Goal: Task Accomplishment & Management: Manage account settings

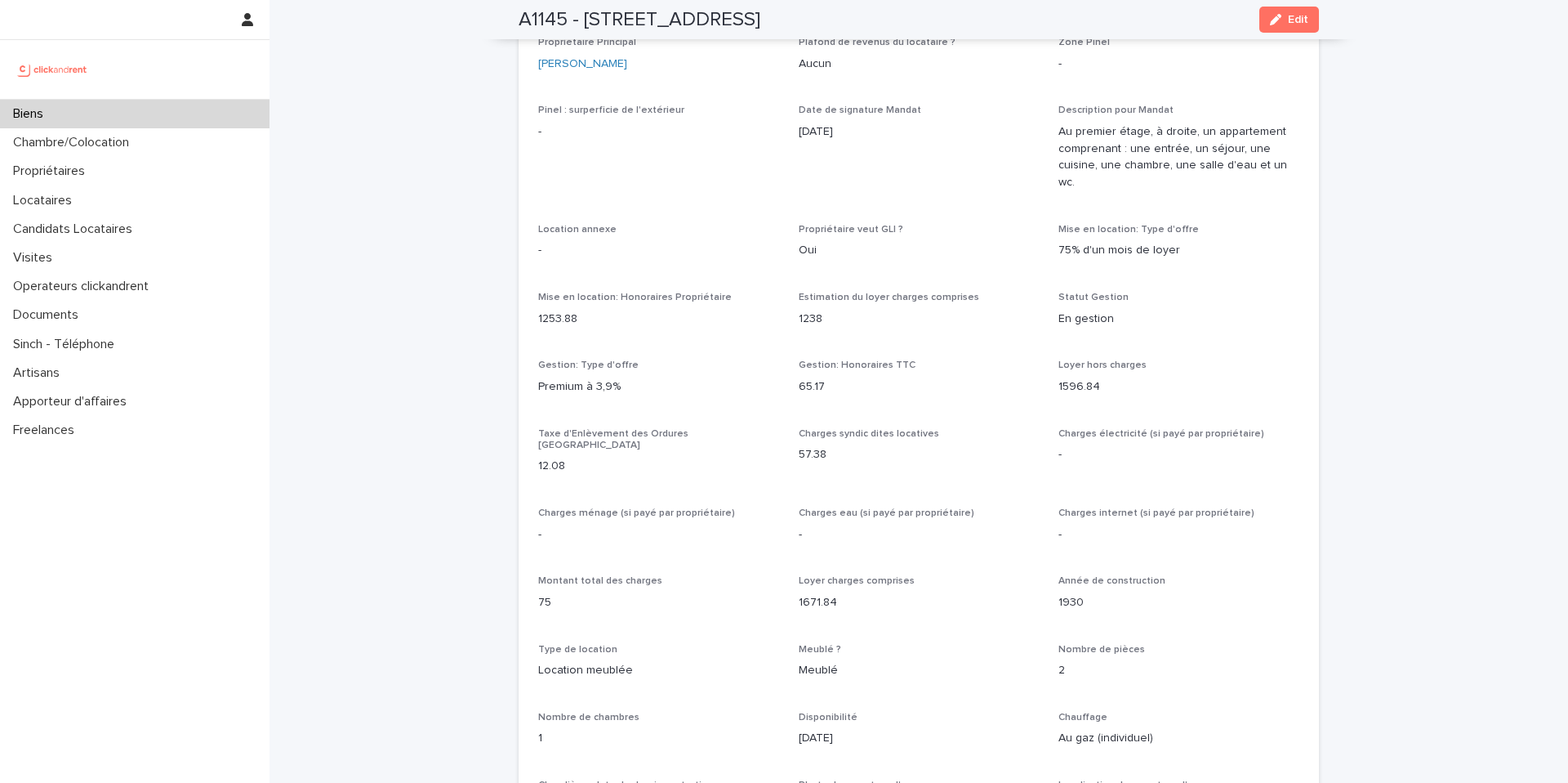
scroll to position [1260, 0]
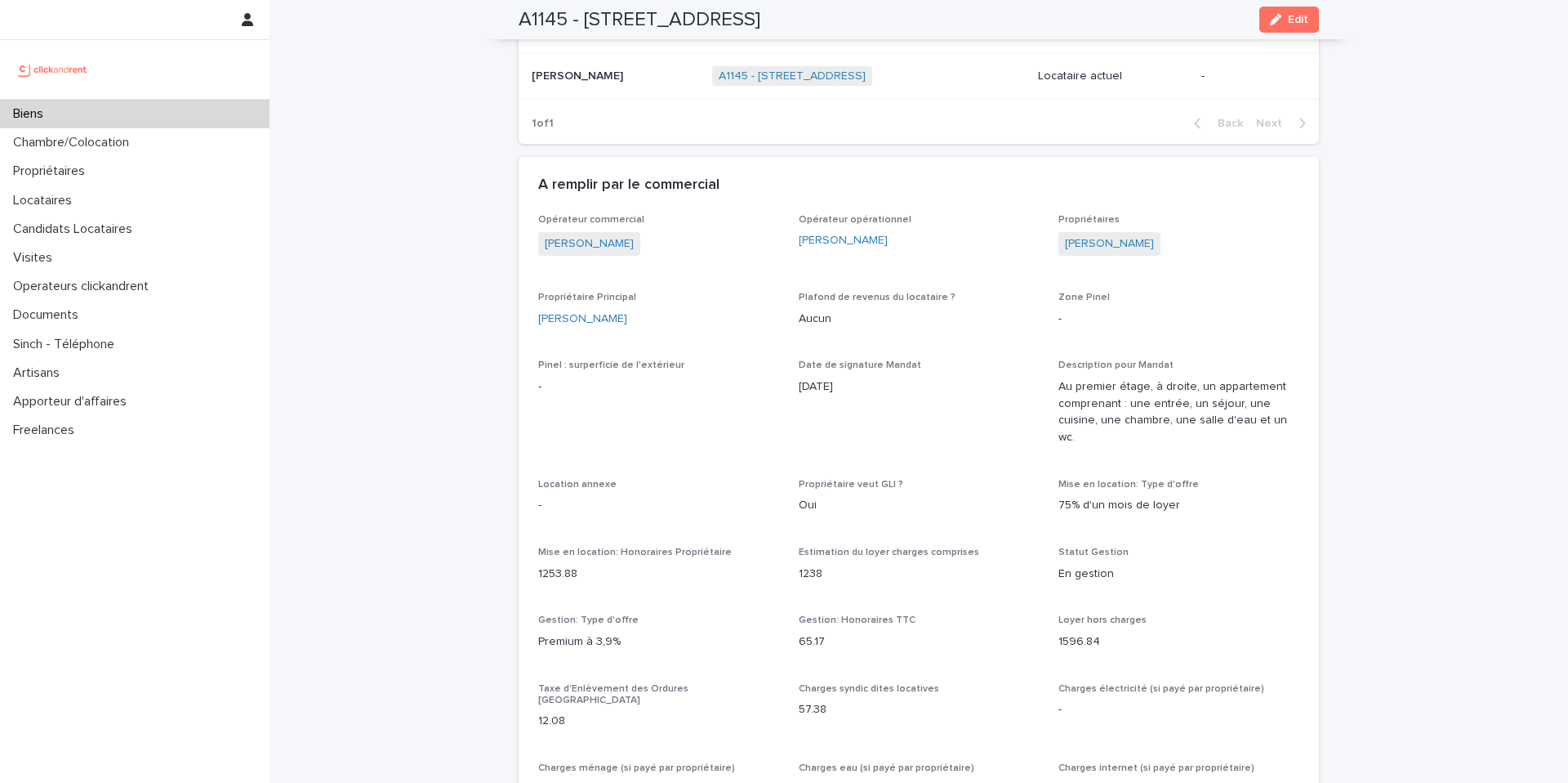
scroll to position [0, 0]
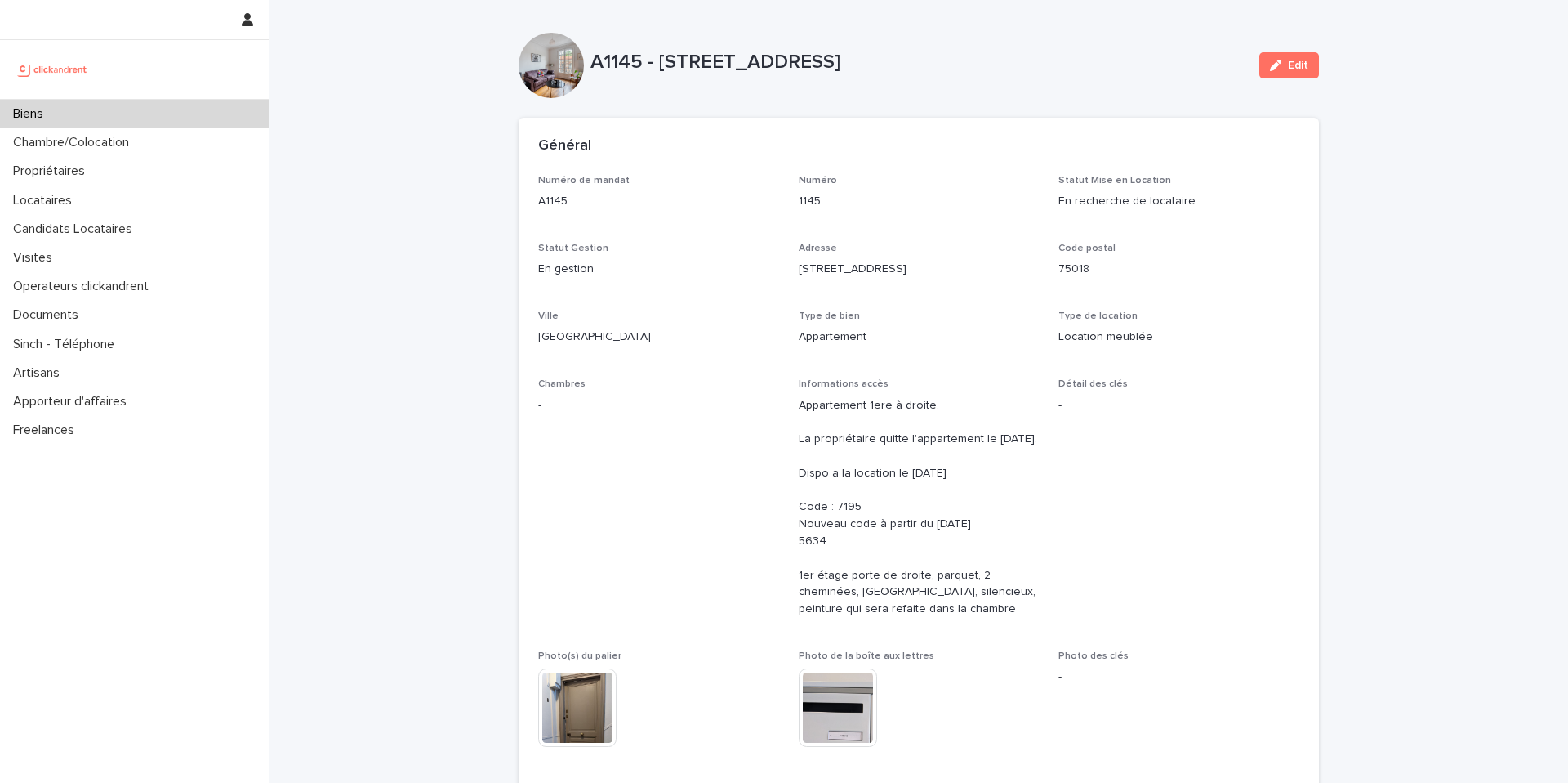
drag, startPoint x: 775, startPoint y: 265, endPoint x: 732, endPoint y: 265, distance: 43.0
click at [736, 265] on div "Numéro de mandat A1145 Numéro 1145 Statut Mise en Location En recherche de loca…" at bounding box center [918, 503] width 761 height 657
drag, startPoint x: 843, startPoint y: 252, endPoint x: 854, endPoint y: 214, distance: 39.6
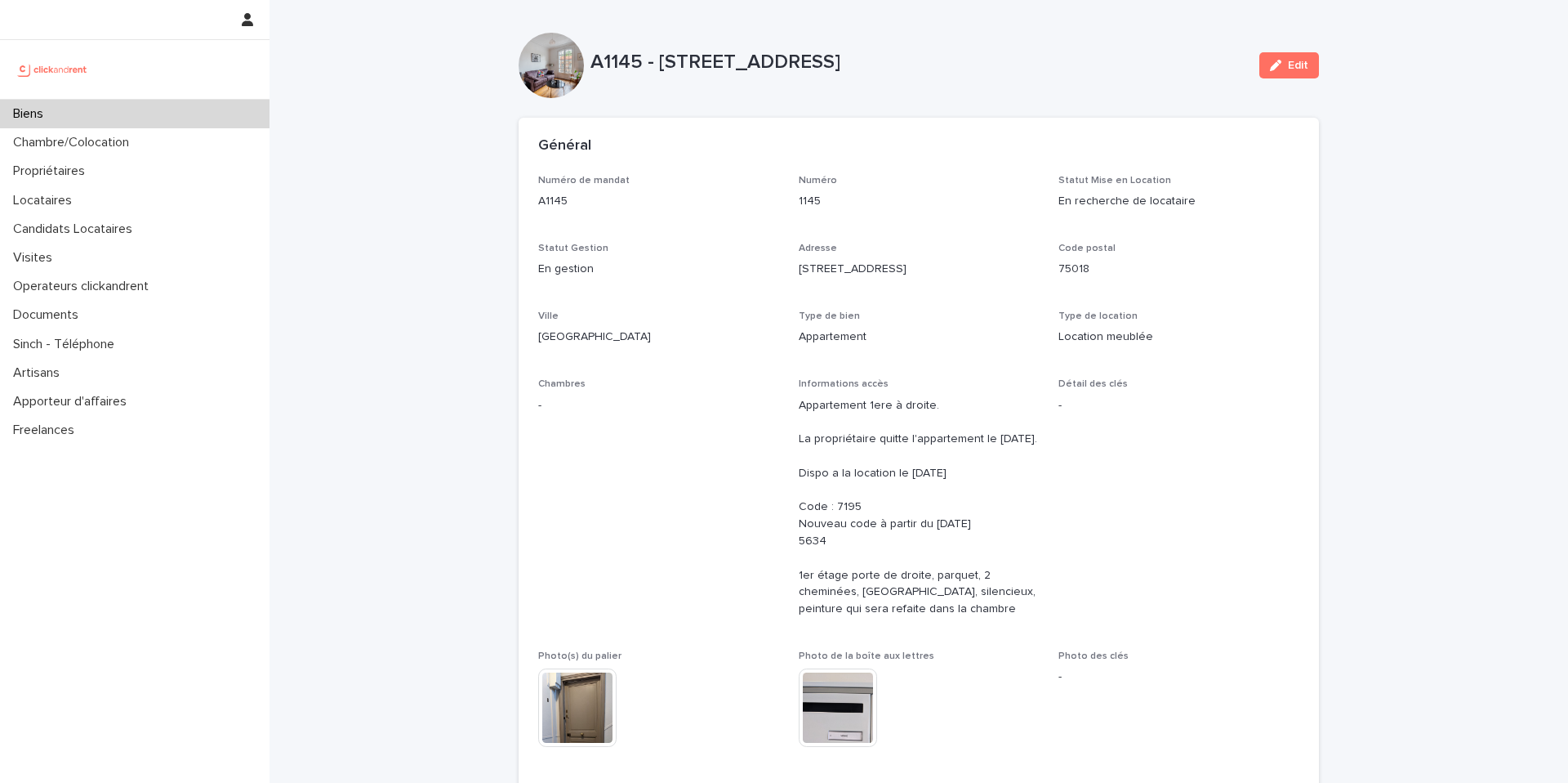
click at [843, 252] on p "Adresse" at bounding box center [919, 249] width 241 height 12
click at [142, 100] on div "Biens" at bounding box center [134, 114] width 270 height 29
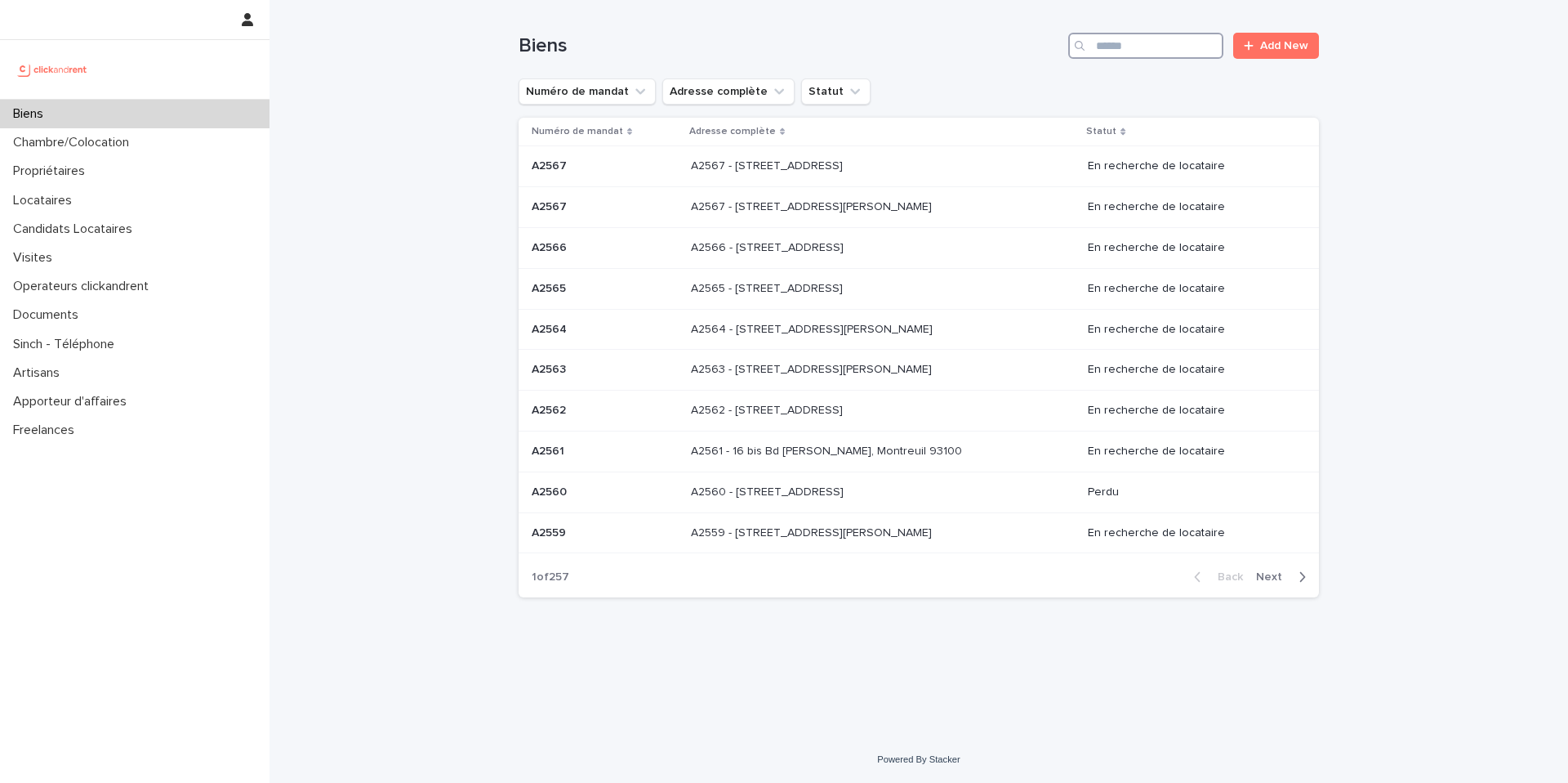
click at [1108, 46] on input "Search" at bounding box center [1146, 45] width 156 height 26
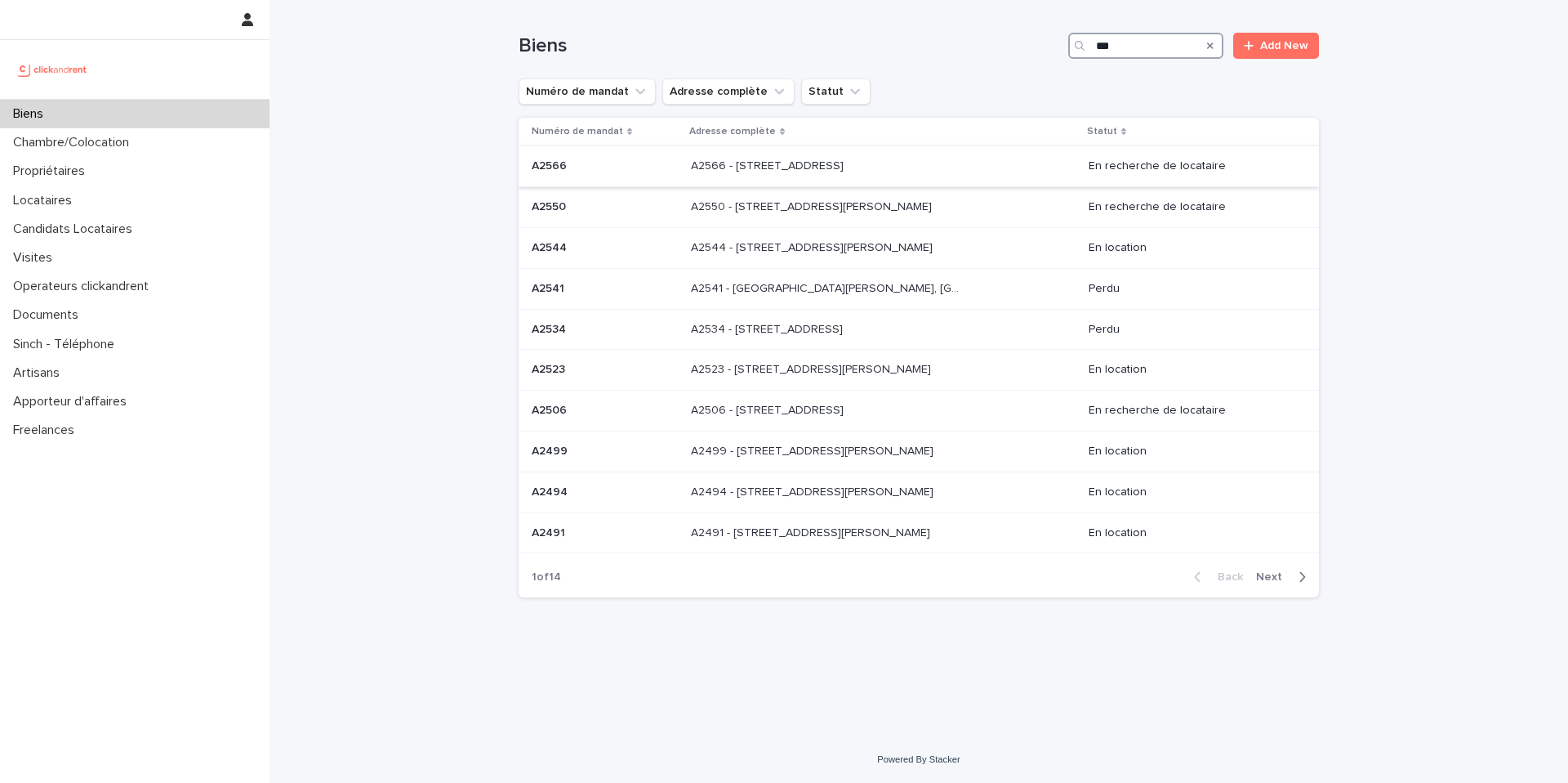
type input "***"
click at [979, 166] on div "A2566 - 19 Rue de Seine, Boulogne-Billancourt 92100 A2566 - 19 Rue de Seine, Bo…" at bounding box center [882, 166] width 385 height 27
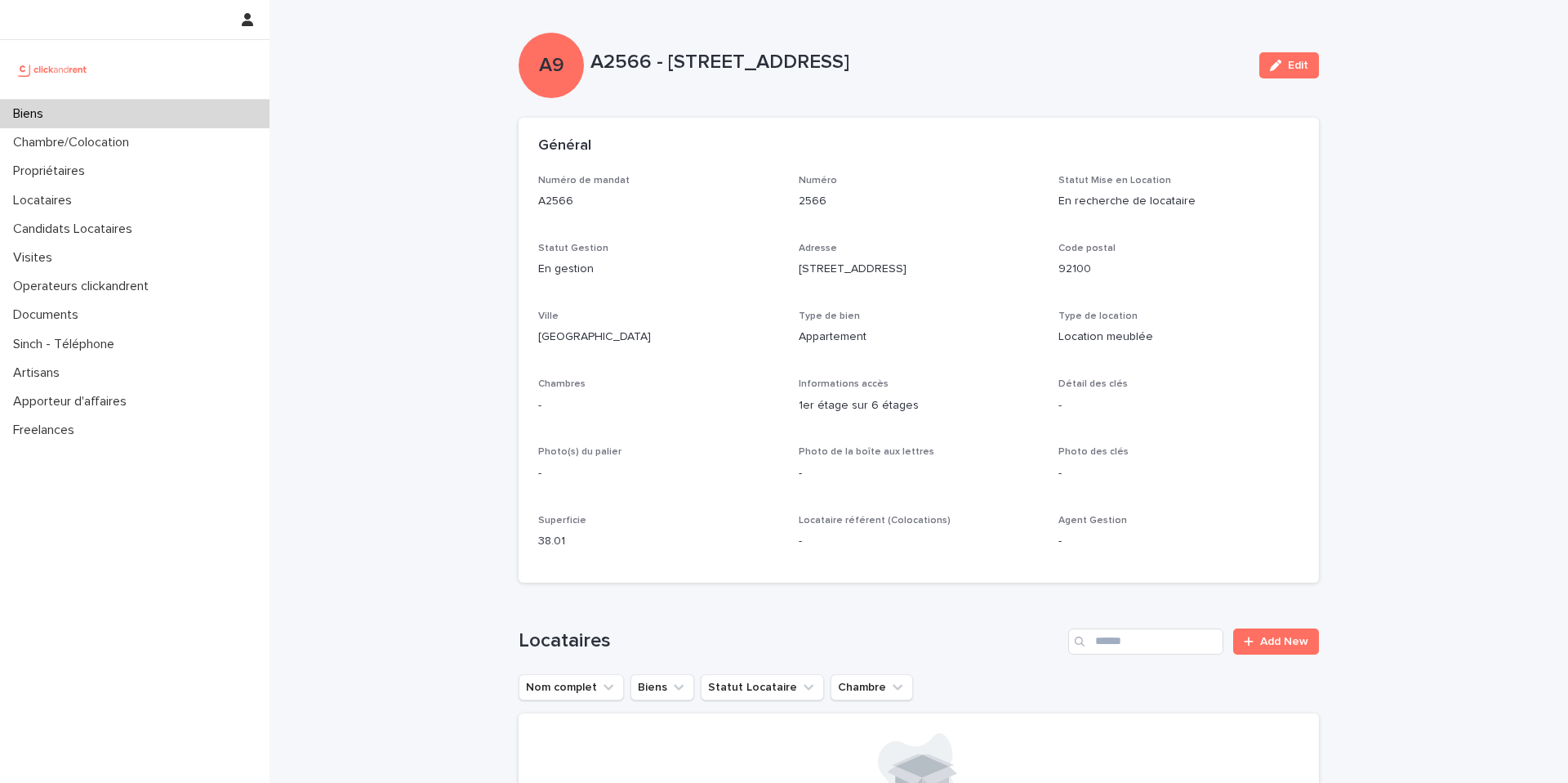
click at [183, 118] on div "Biens" at bounding box center [134, 114] width 270 height 29
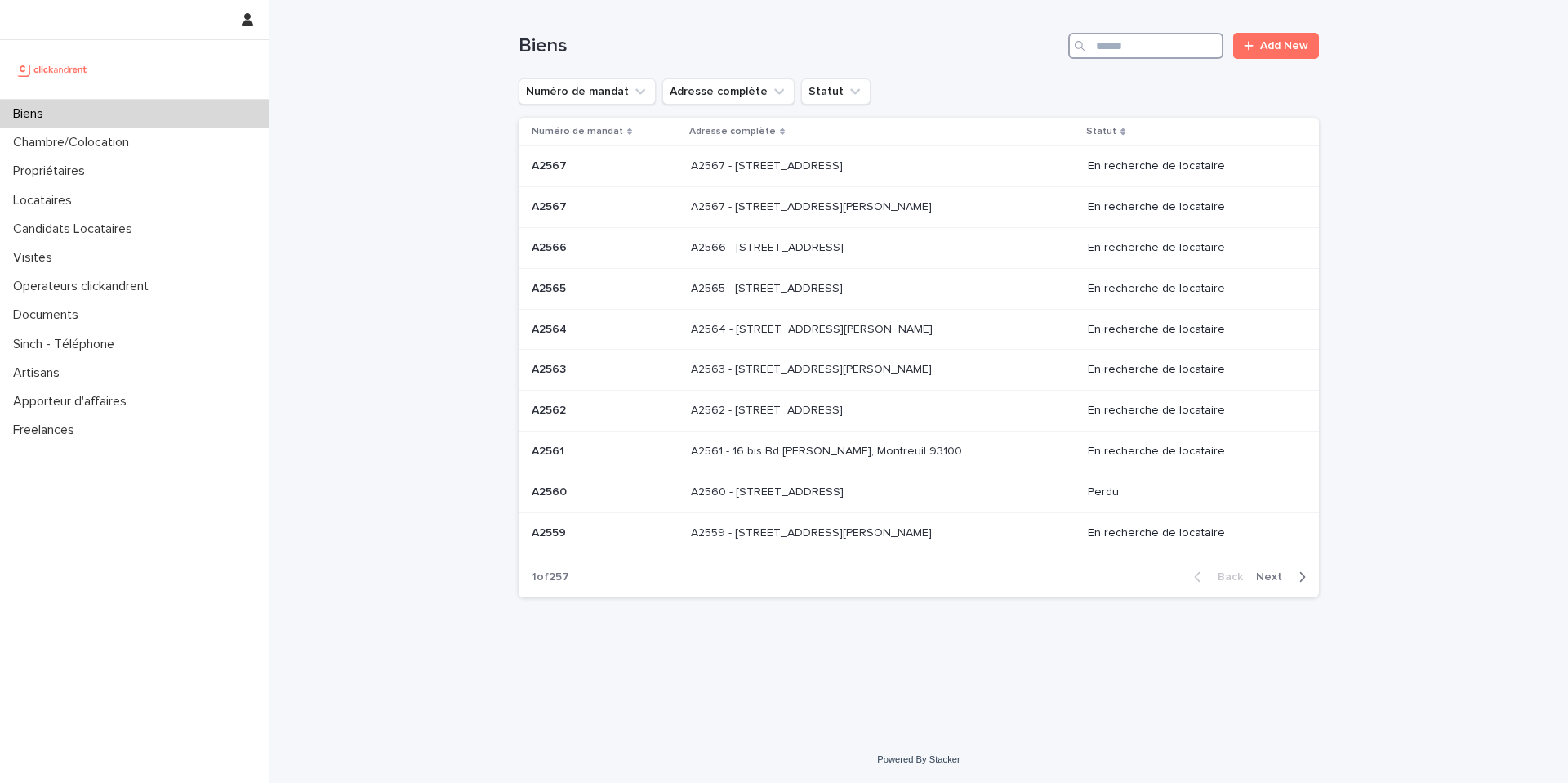
click at [1122, 55] on input "Search" at bounding box center [1146, 45] width 156 height 26
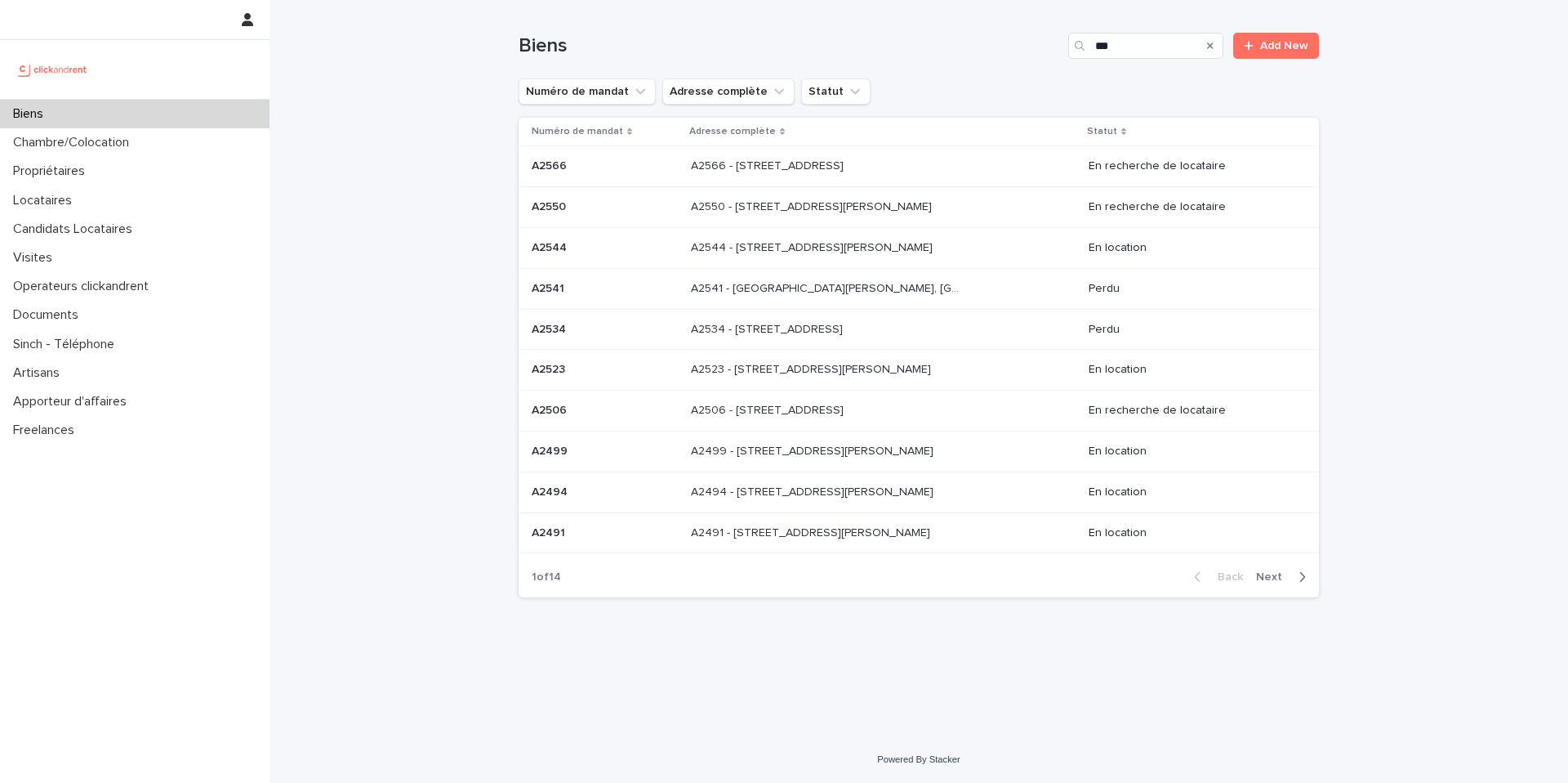
click at [1280, 571] on span "Next" at bounding box center [1273, 576] width 36 height 12
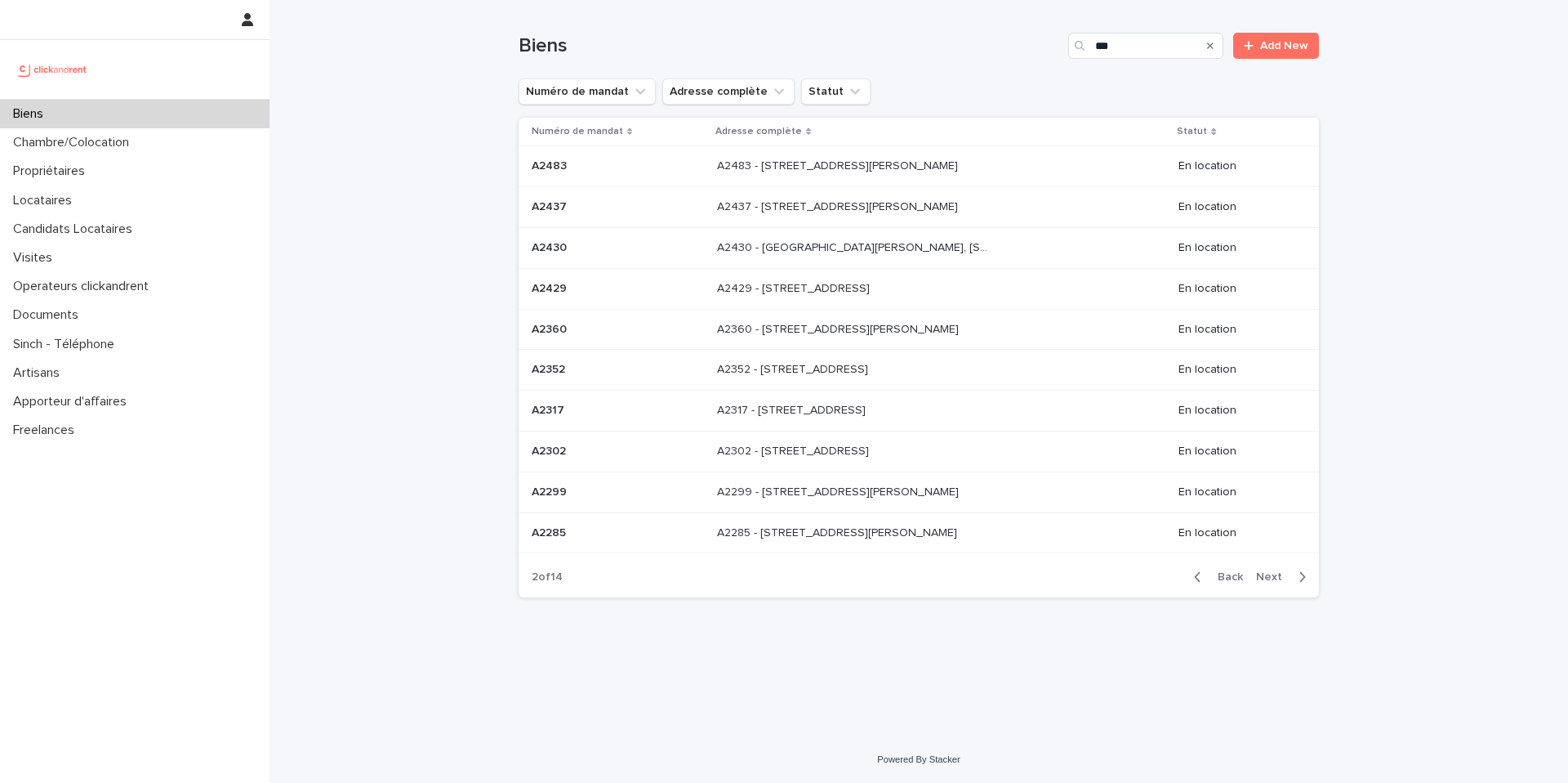
click at [1090, 56] on div "Search" at bounding box center [1080, 45] width 26 height 26
click at [1094, 52] on div "***" at bounding box center [1146, 45] width 156 height 26
click at [1100, 46] on input "***" at bounding box center [1146, 45] width 156 height 26
click at [1094, 52] on div "Search" at bounding box center [1080, 45] width 26 height 26
click at [1096, 52] on input "***" at bounding box center [1146, 45] width 156 height 26
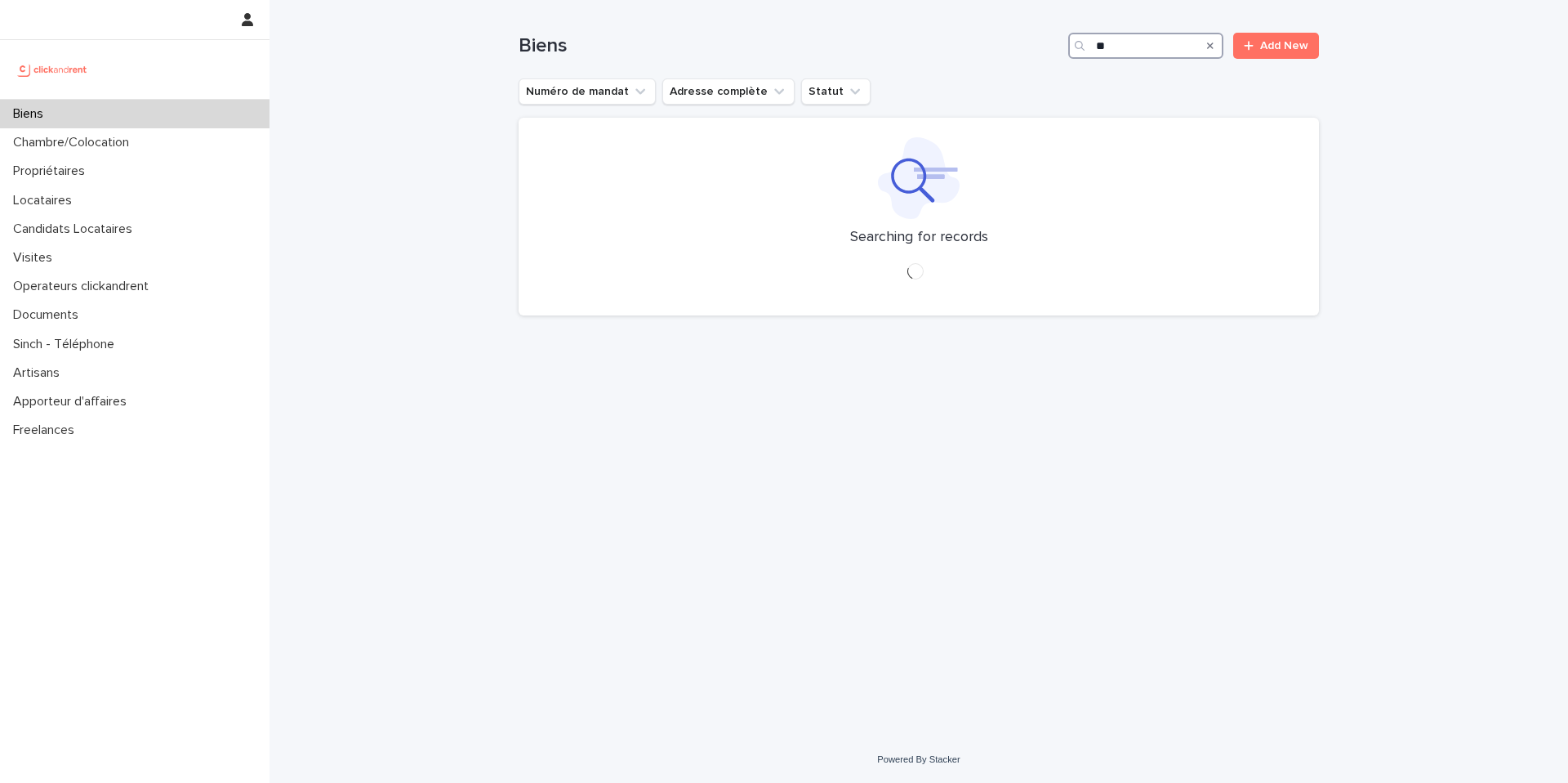
type input "*"
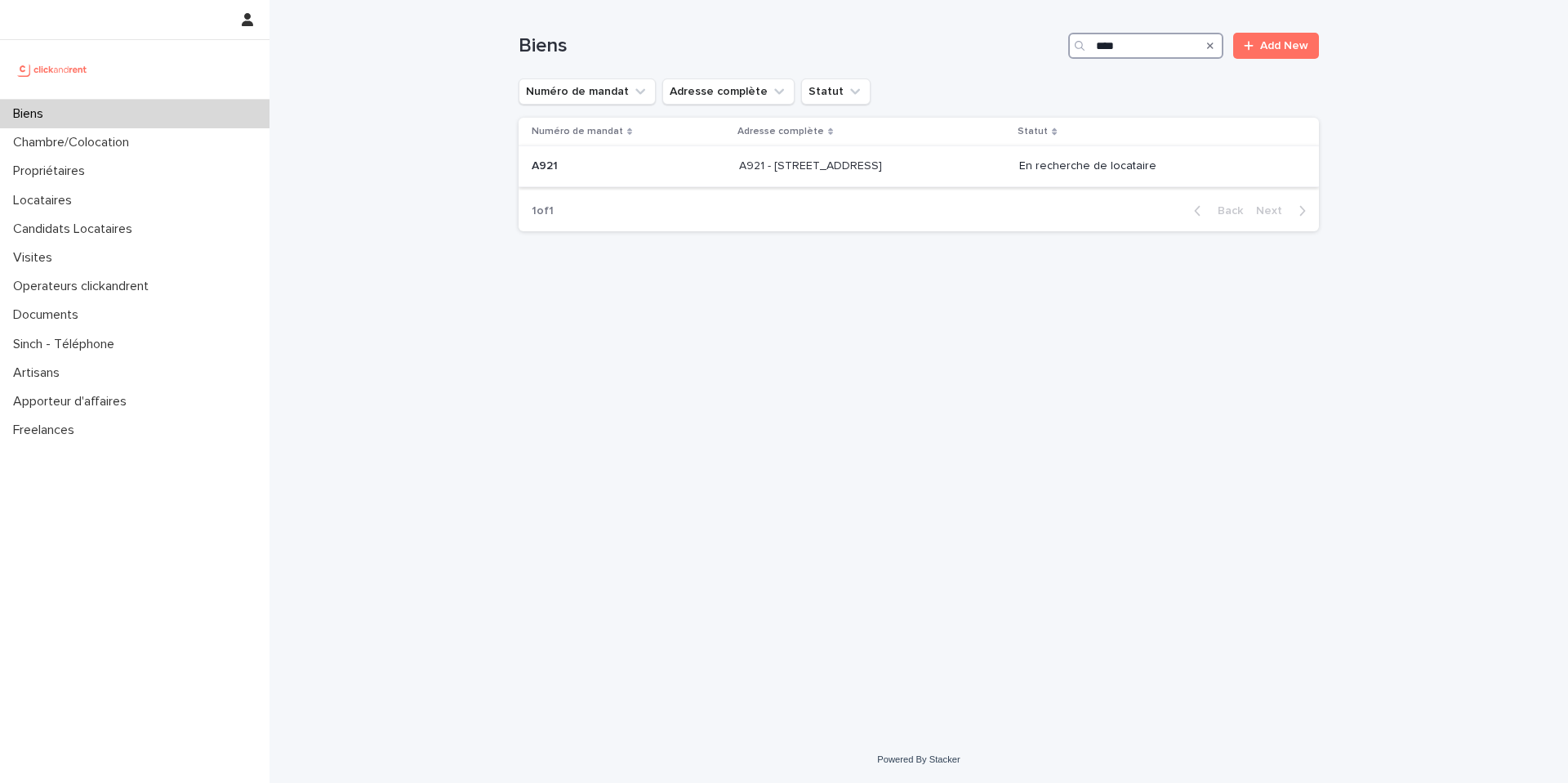
type input "****"
click at [941, 166] on p at bounding box center [873, 166] width 268 height 13
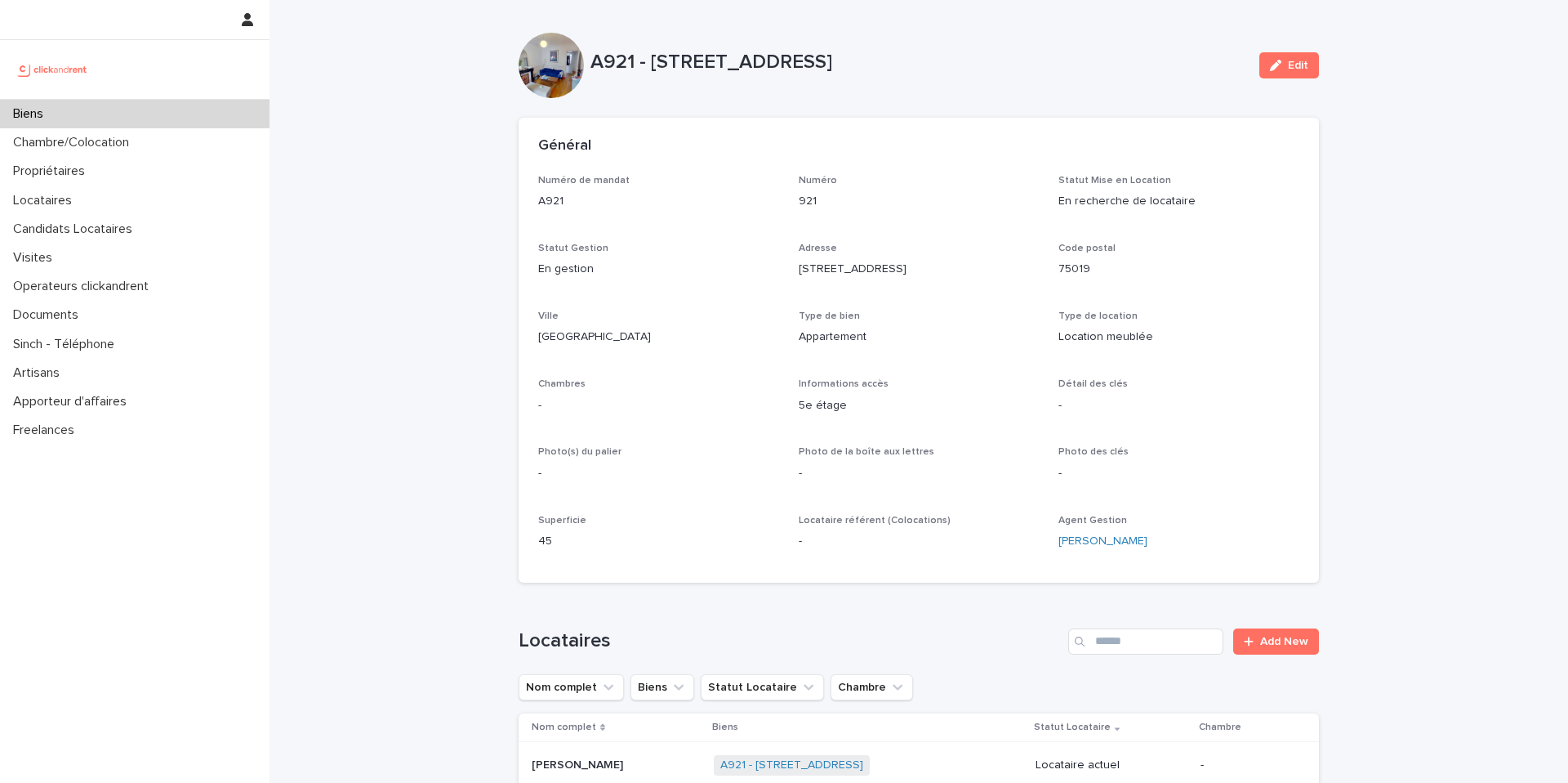
drag, startPoint x: 1158, startPoint y: 516, endPoint x: 519, endPoint y: 61, distance: 784.4
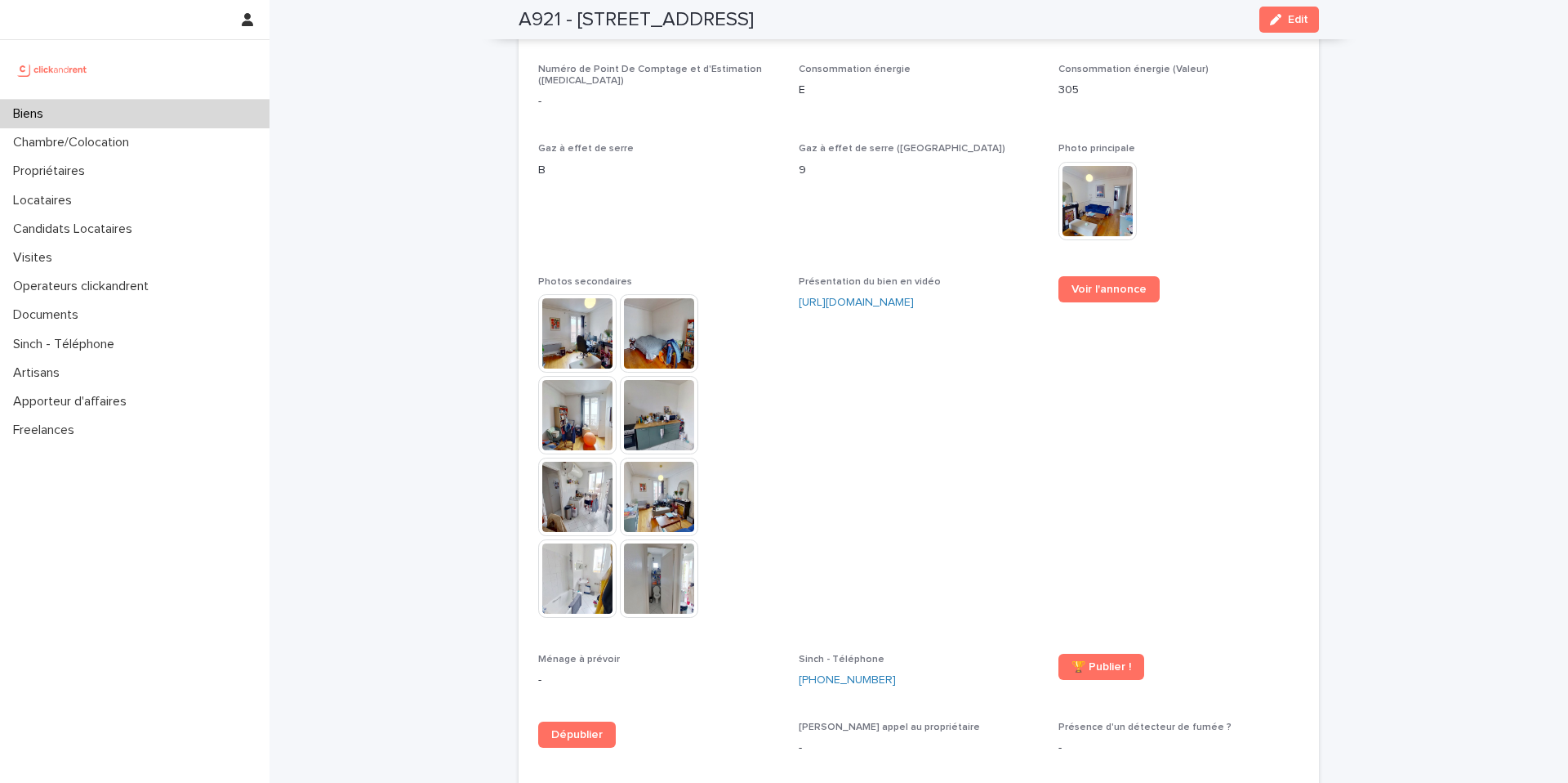
scroll to position [3893, 0]
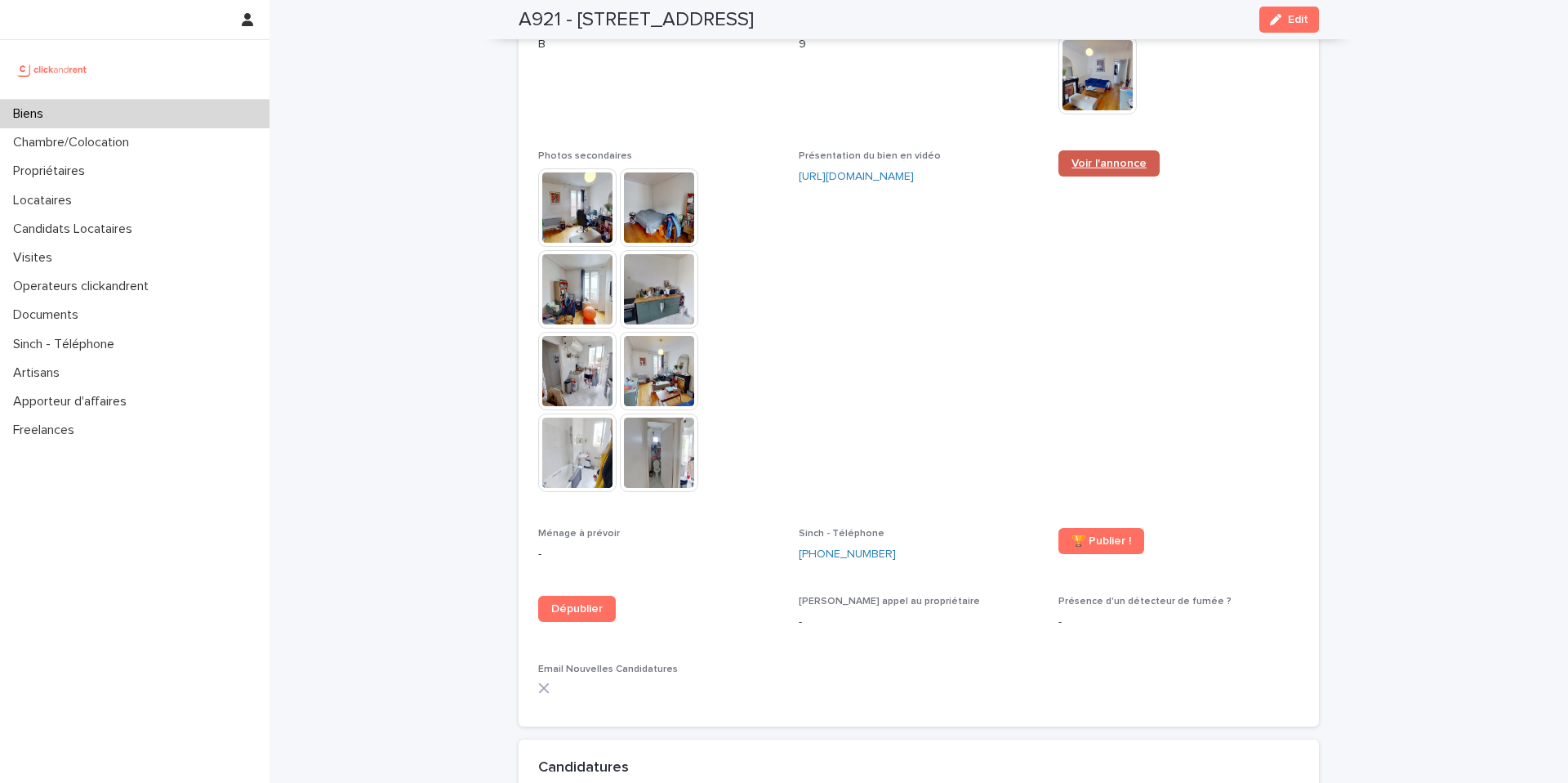
click at [1094, 158] on span "Voir l'annonce" at bounding box center [1109, 163] width 75 height 12
click at [849, 281] on span "Présentation du bien en vidéo https://vimeo.com/1119774511?share=copy" at bounding box center [919, 329] width 241 height 357
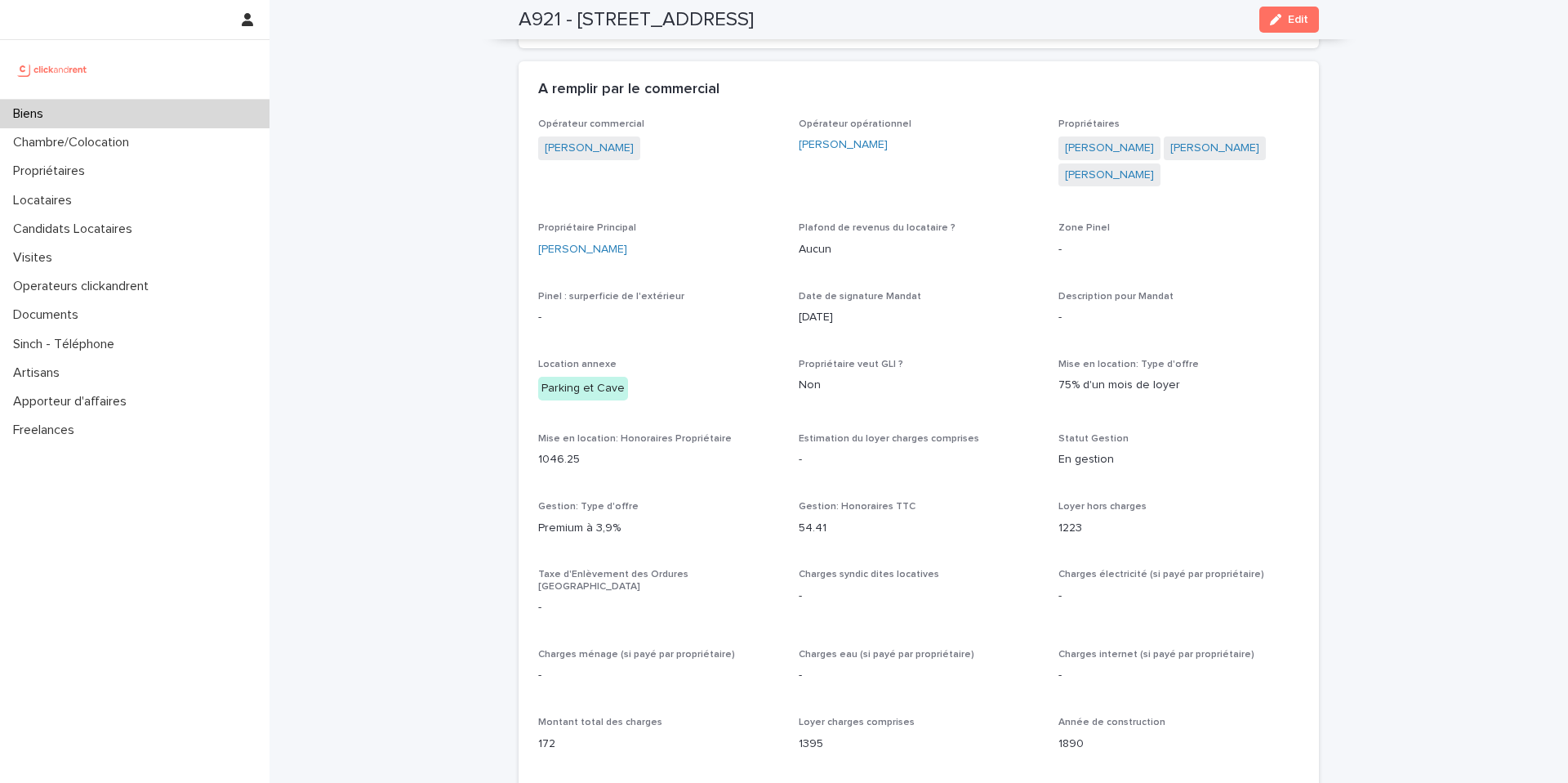
scroll to position [758, 0]
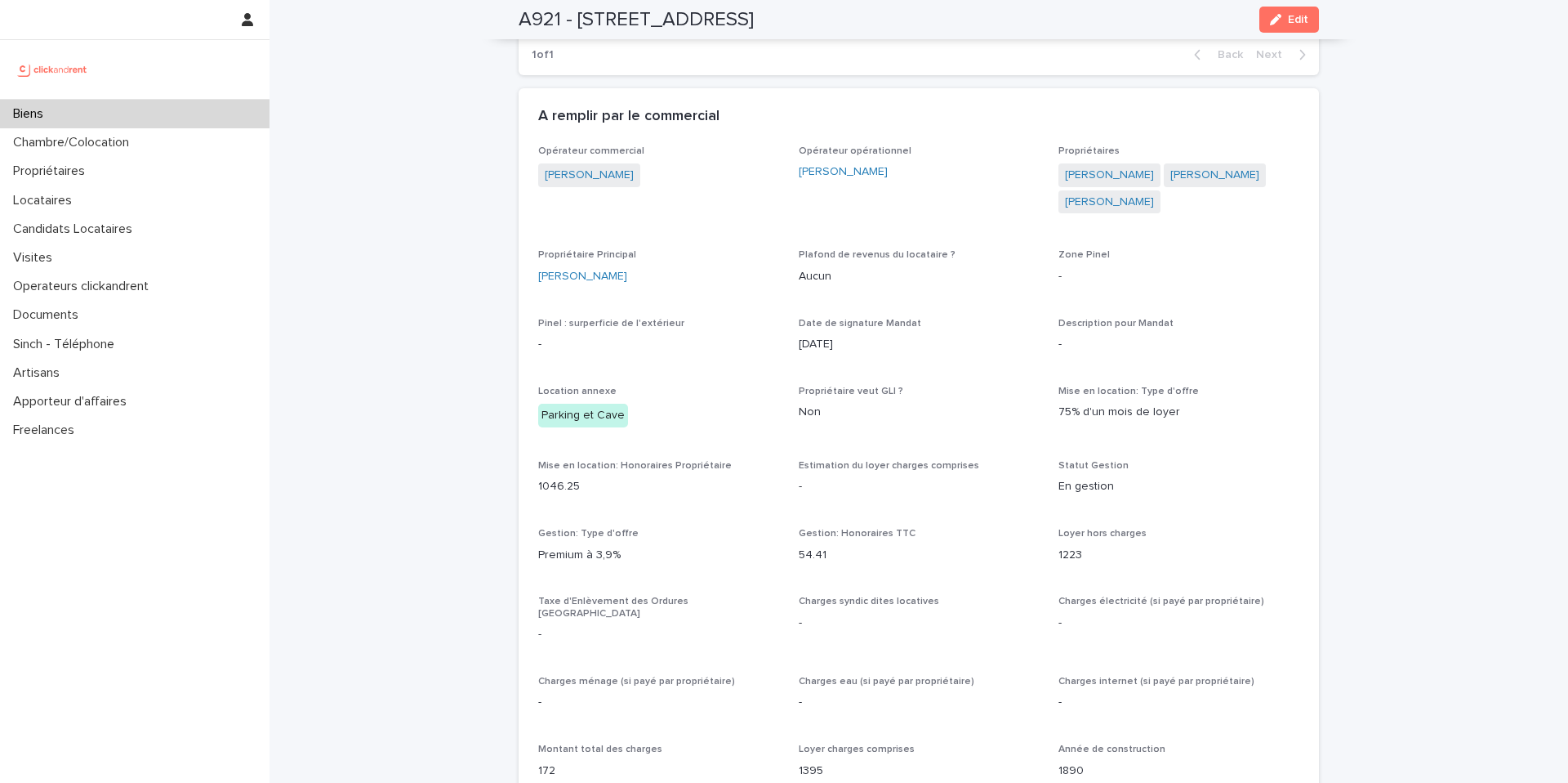
click at [872, 377] on div "Opérateur commercial Sophie Millet Opérateur opérationnel Sophie Millet Proprié…" at bounding box center [918, 771] width 761 height 1253
drag, startPoint x: 848, startPoint y: 378, endPoint x: 833, endPoint y: 376, distance: 15.1
click at [833, 376] on div "Opérateur commercial Sophie Millet Opérateur opérationnel Sophie Millet Proprié…" at bounding box center [918, 771] width 761 height 1253
click at [865, 372] on div "Opérateur commercial Sophie Millet Opérateur opérationnel Sophie Millet Proprié…" at bounding box center [918, 771] width 761 height 1253
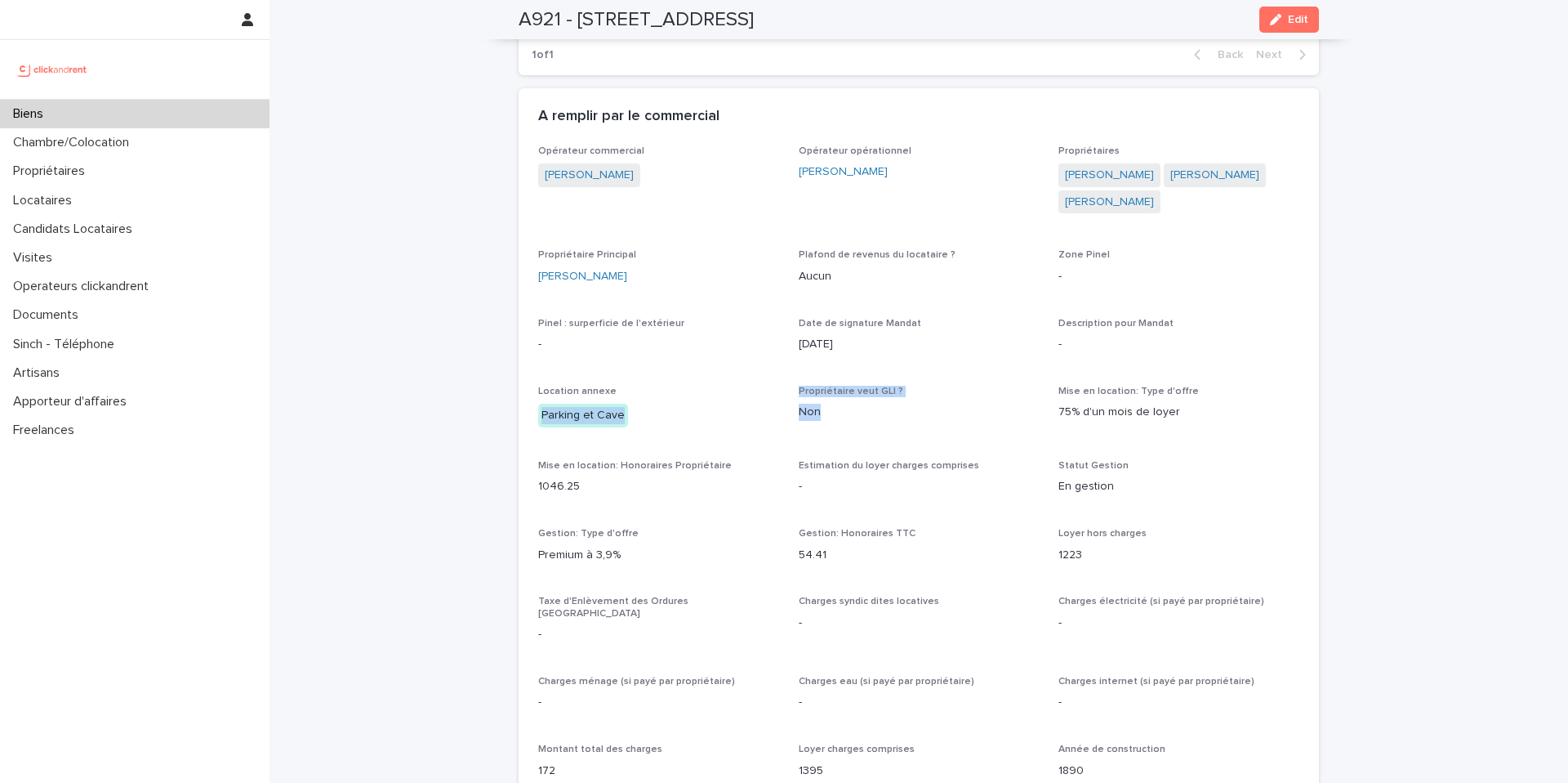
drag, startPoint x: 825, startPoint y: 440, endPoint x: 739, endPoint y: 420, distance: 88.3
click at [754, 420] on div "Opérateur commercial Sophie Millet Opérateur opérationnel Sophie Millet Proprié…" at bounding box center [918, 771] width 761 height 1253
click at [743, 397] on p "Location annexe" at bounding box center [658, 391] width 241 height 12
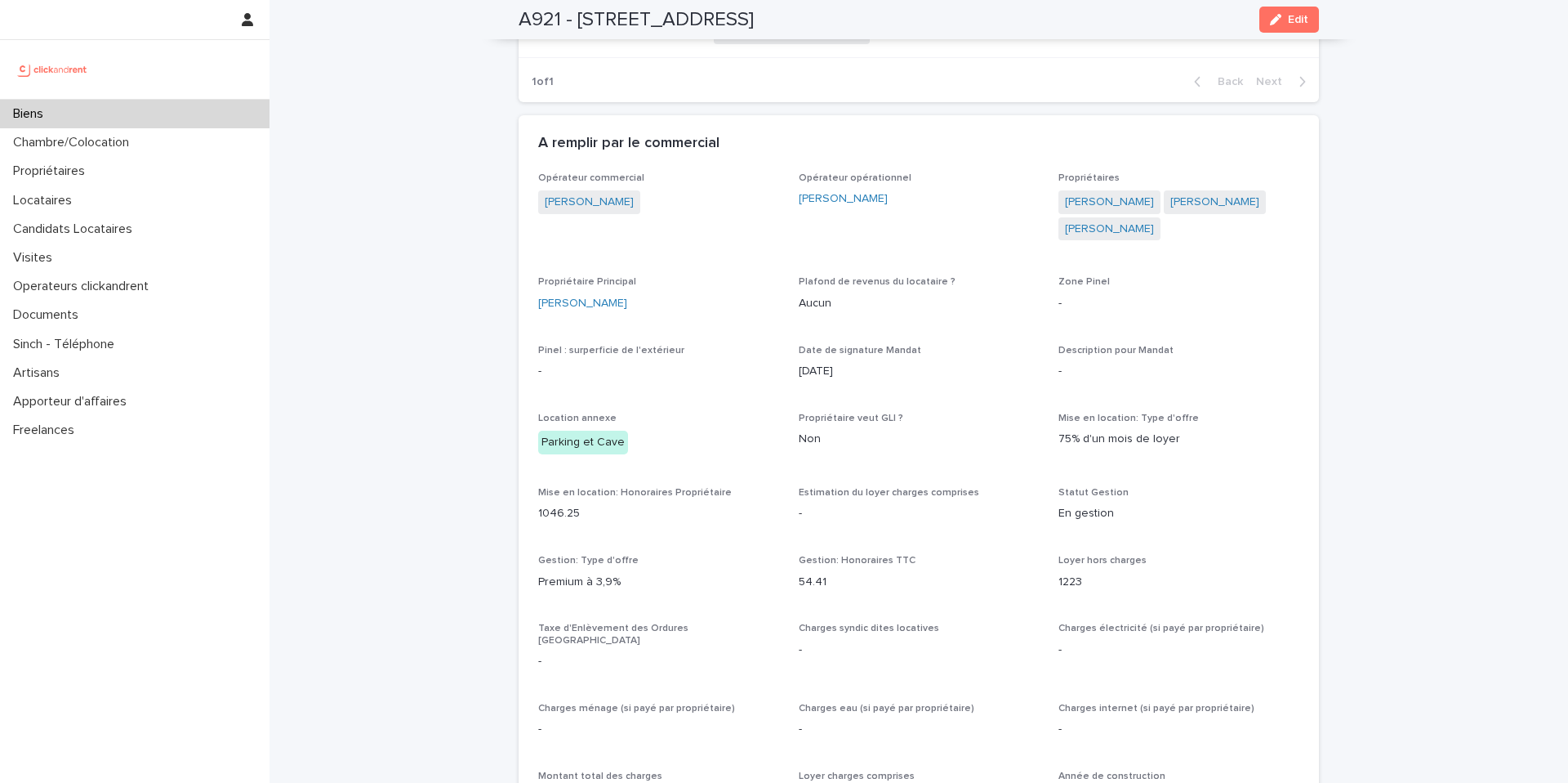
click at [764, 625] on p "Taxe d'Enlèvement des Ordures [GEOGRAPHIC_DATA]" at bounding box center [658, 634] width 241 height 24
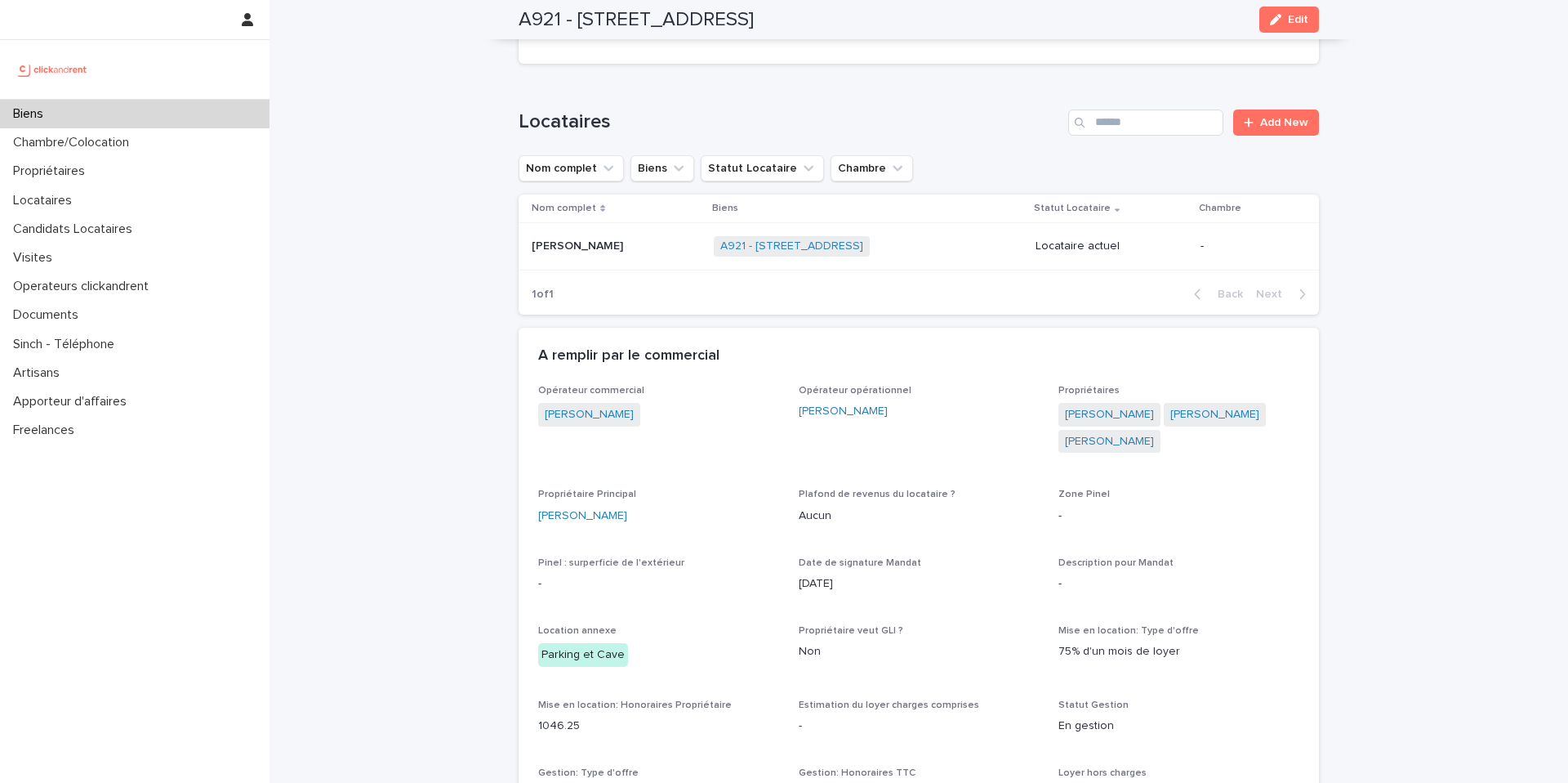
scroll to position [0, 0]
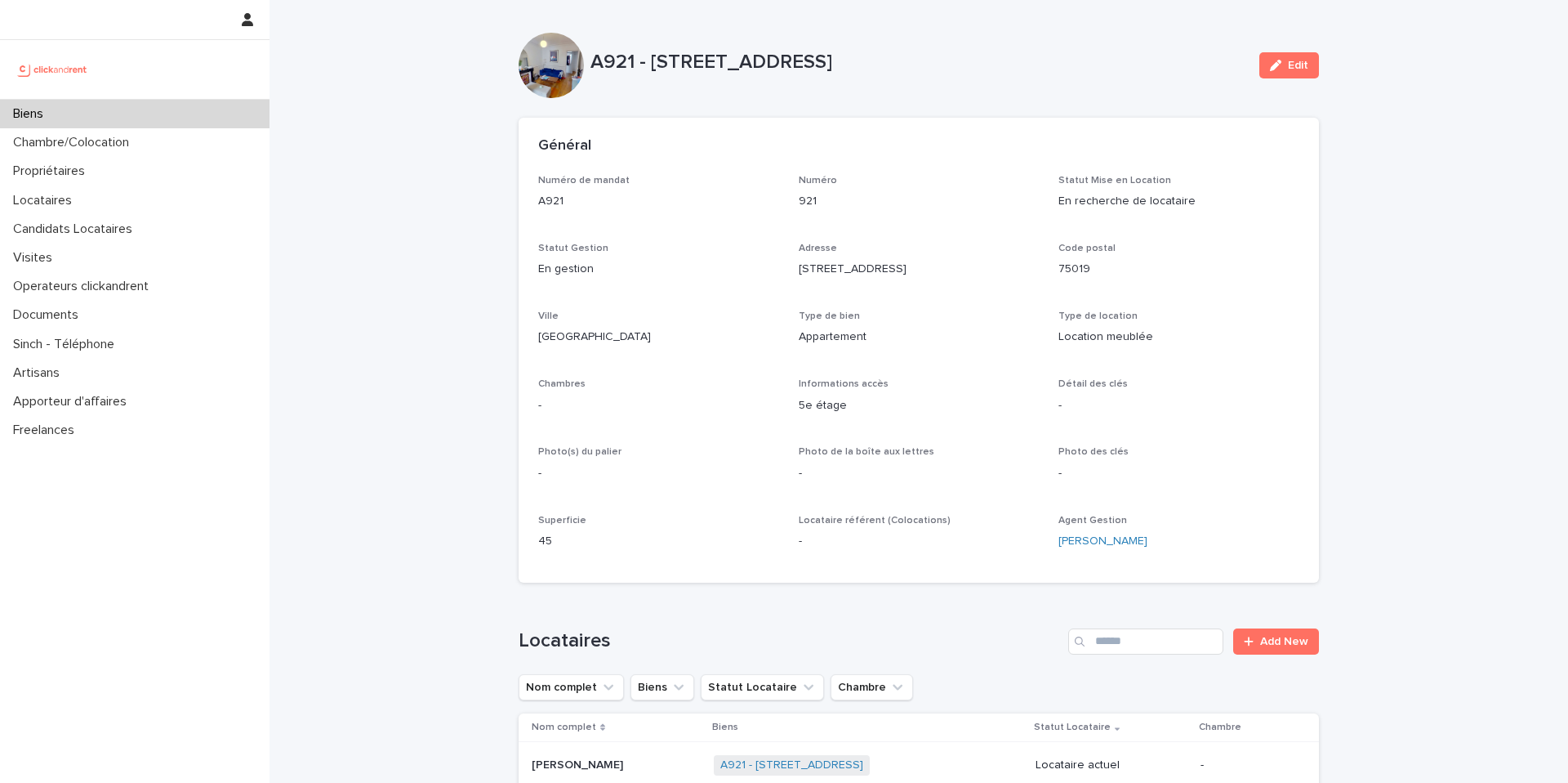
click at [674, 157] on div "Général" at bounding box center [918, 146] width 800 height 58
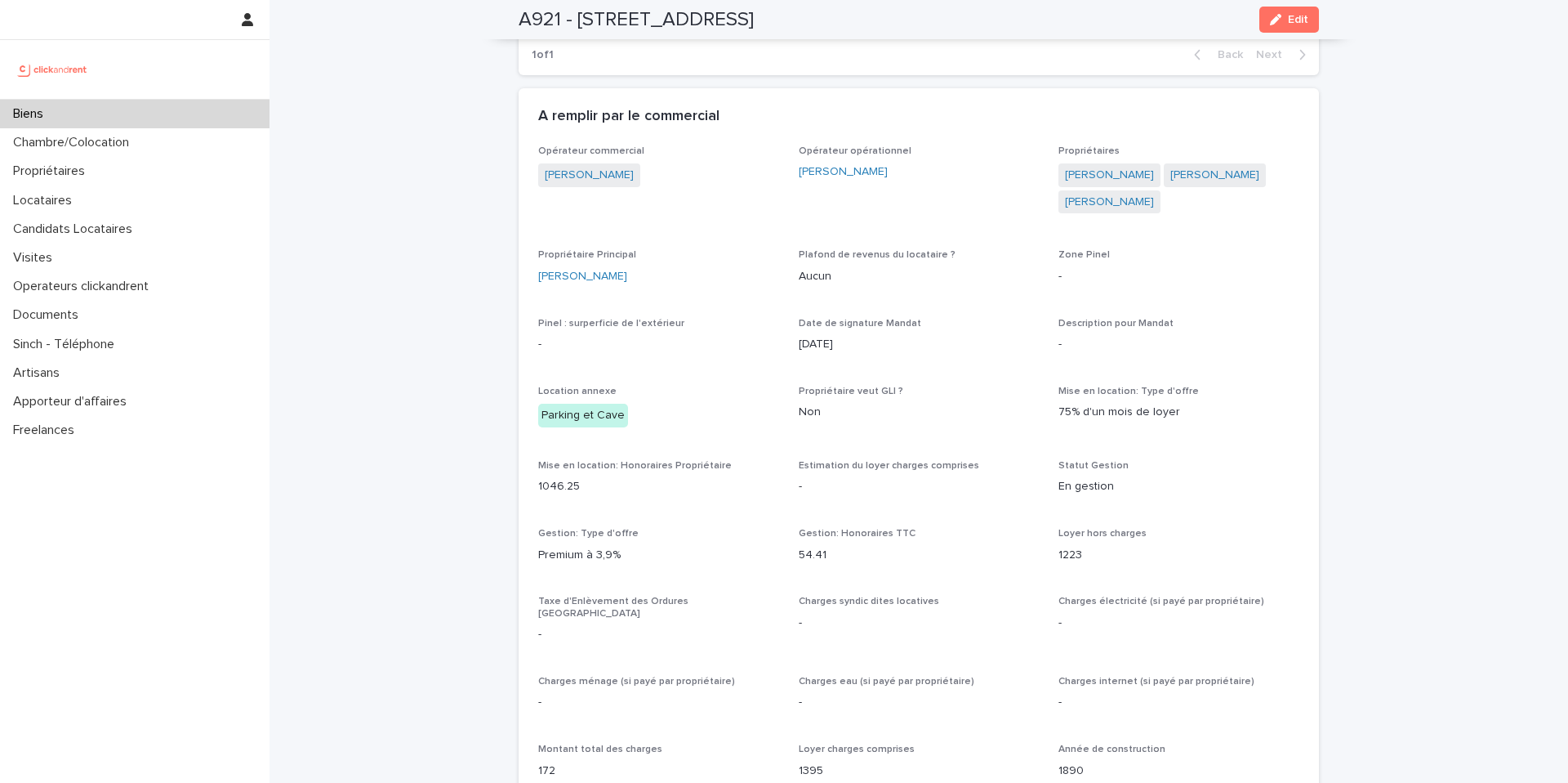
click at [702, 194] on div "Opérateur commercial Sophie Millet" at bounding box center [658, 174] width 241 height 58
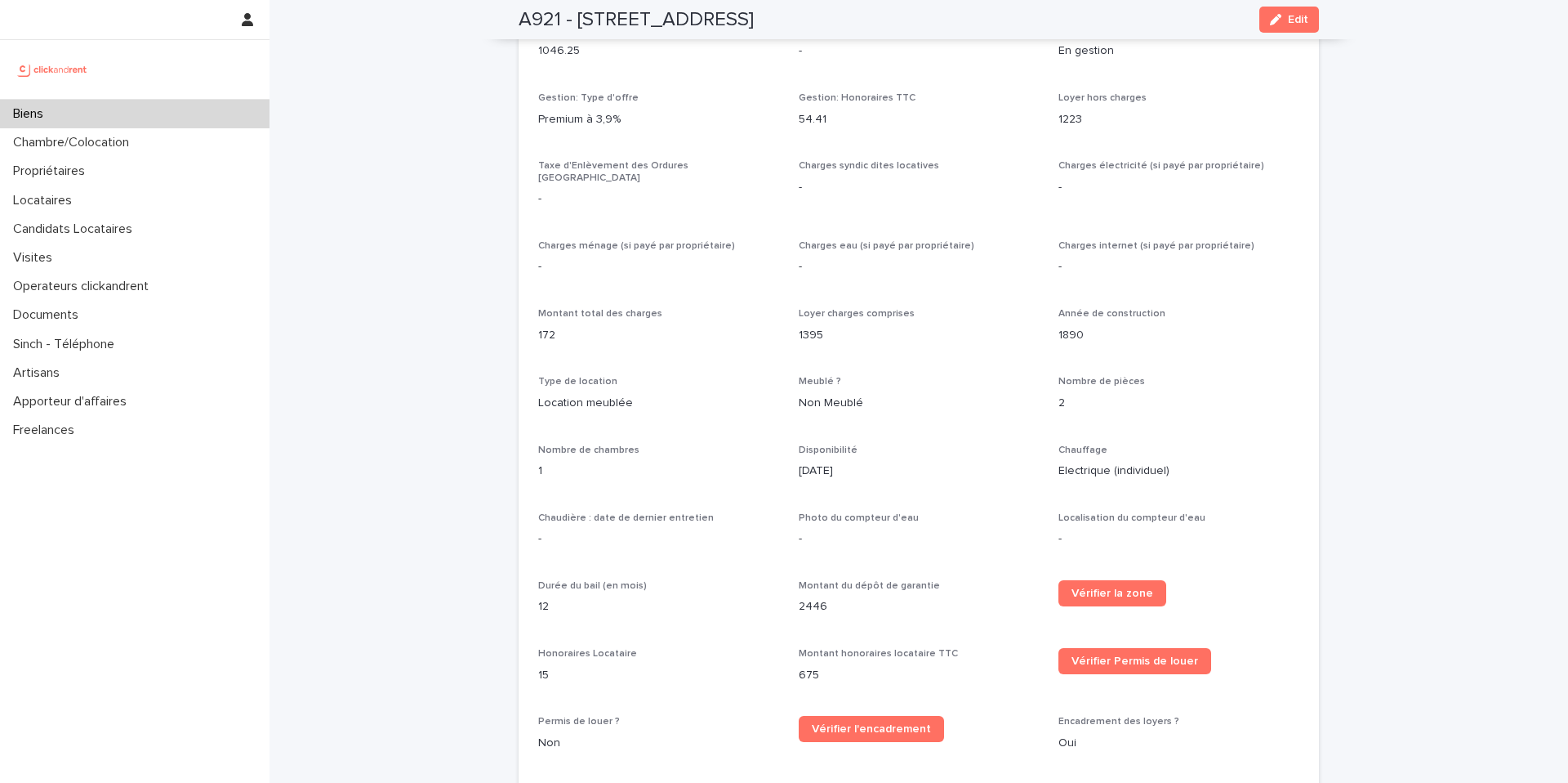
drag, startPoint x: 428, startPoint y: 112, endPoint x: 961, endPoint y: 51, distance: 536.5
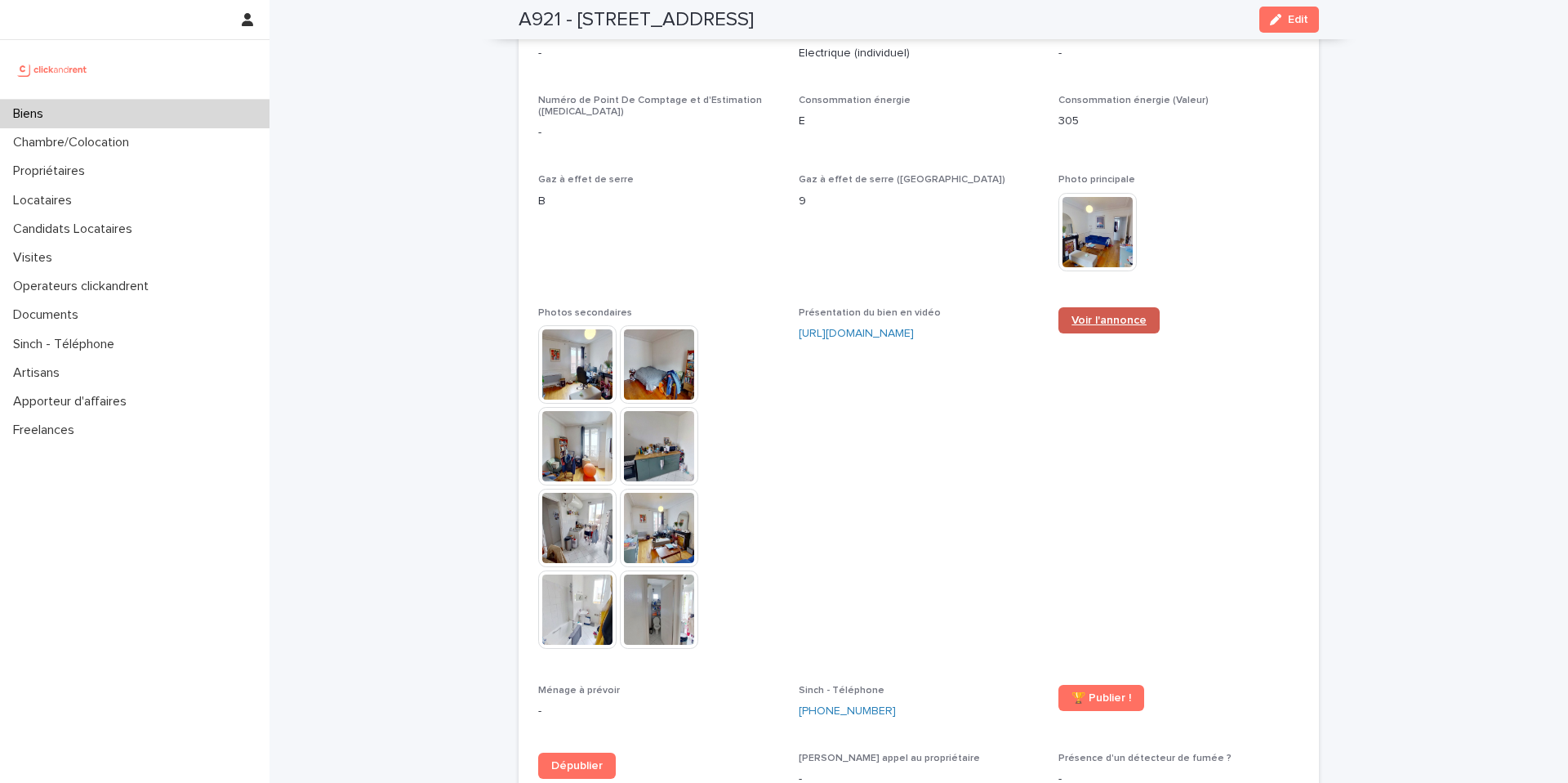
scroll to position [3737, 0]
click at [1104, 306] on link "Voir l'annonce" at bounding box center [1108, 319] width 101 height 26
click at [144, 420] on div "Freelances" at bounding box center [134, 430] width 270 height 29
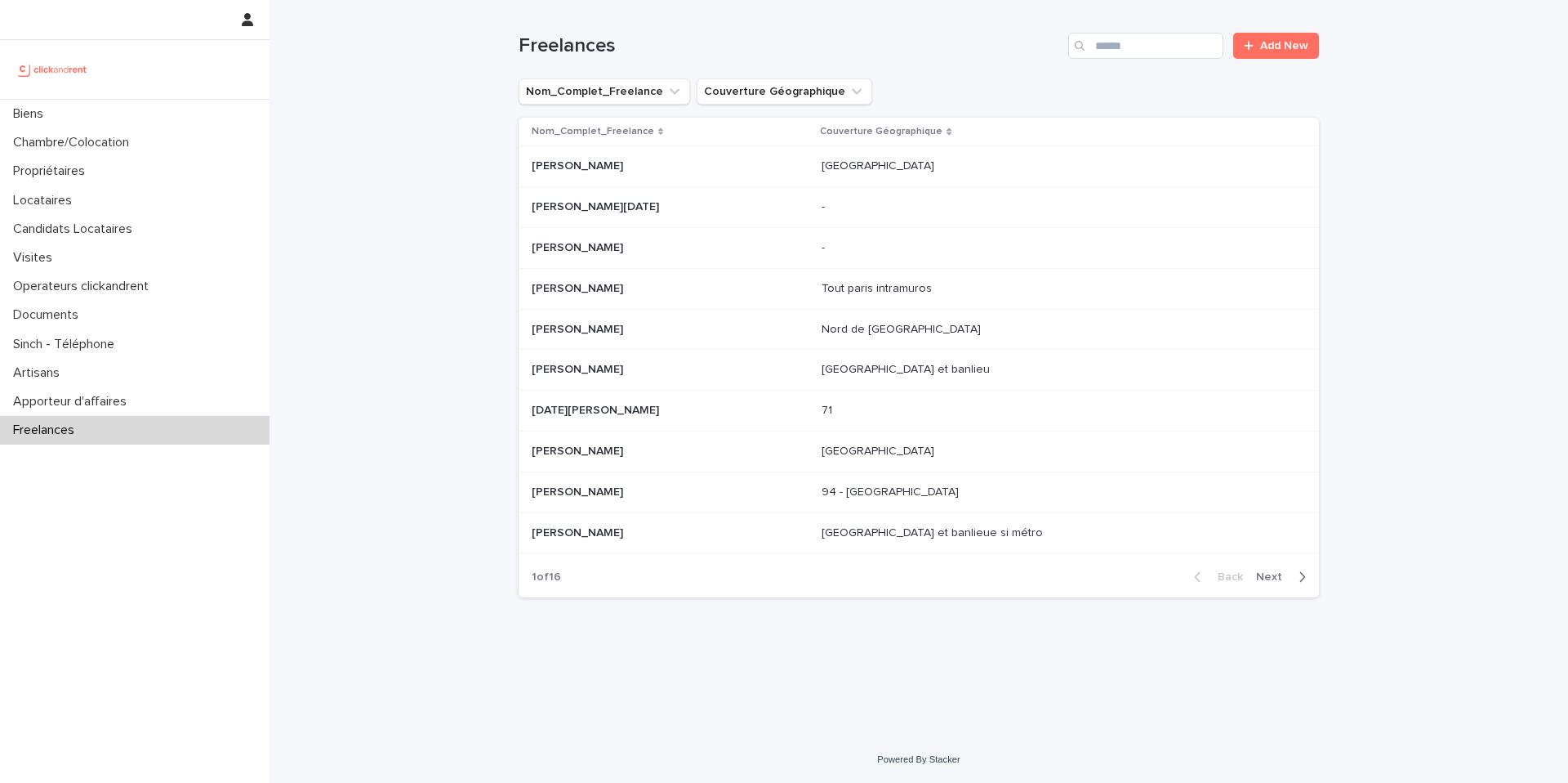
click at [1094, 50] on div "Search" at bounding box center [1080, 45] width 26 height 26
click at [1104, 47] on input "Search" at bounding box center [1146, 45] width 156 height 26
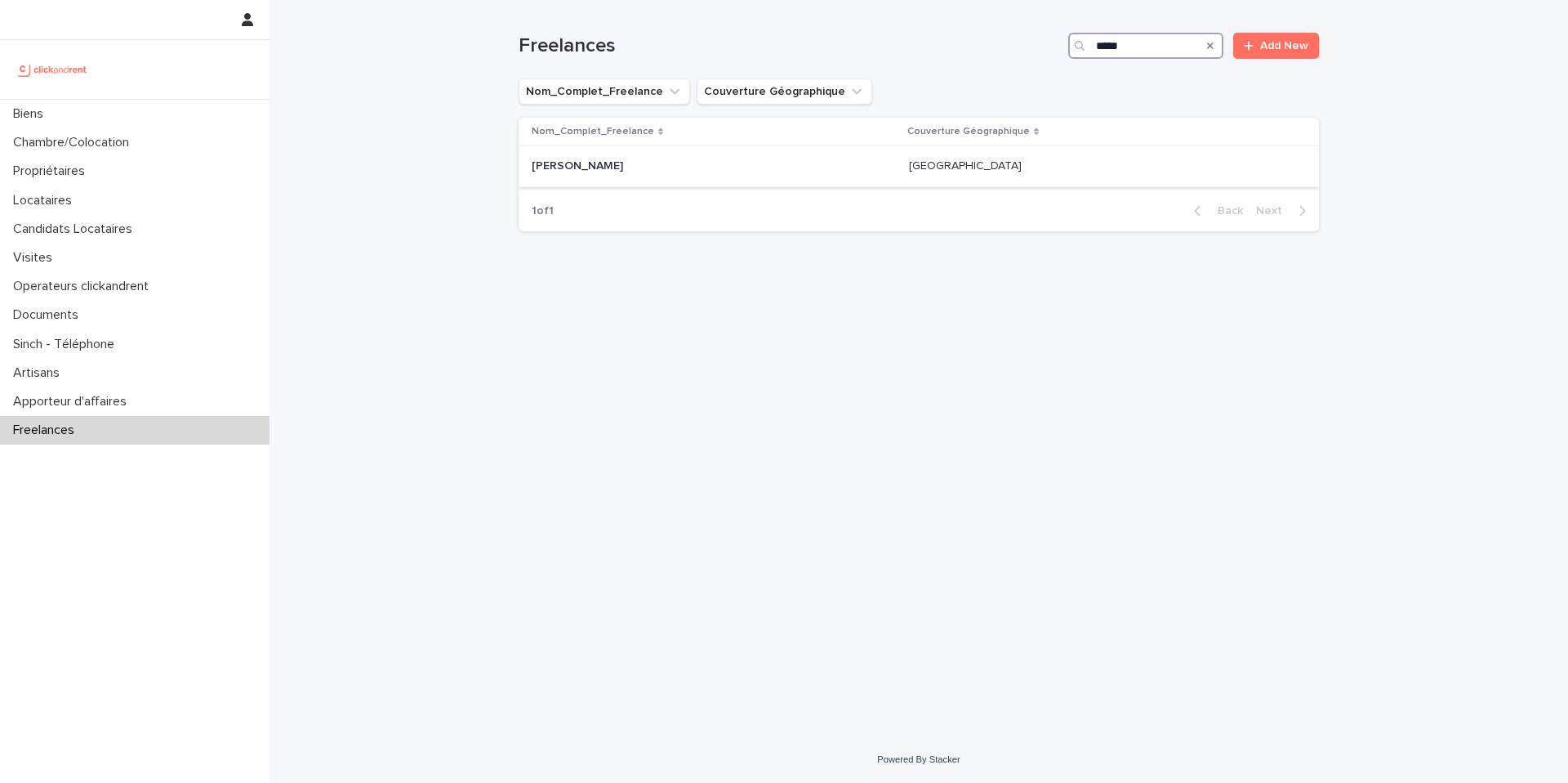
type input "*****"
click at [775, 174] on div "Frédéric Lopez Frédéric Lopez" at bounding box center [713, 166] width 364 height 27
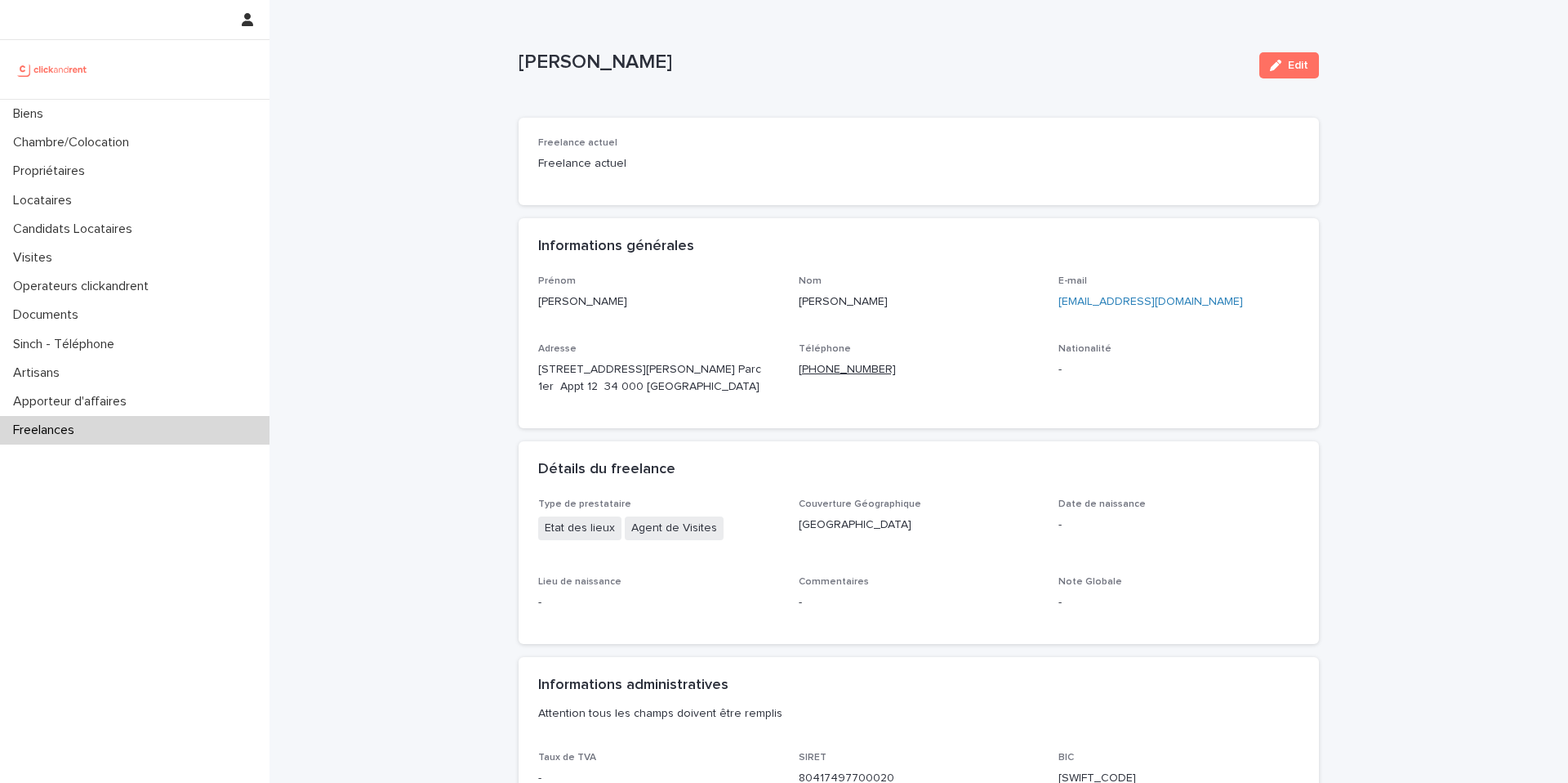
click at [865, 374] on ringoverc2c-number-84e06f14122c "[PHONE_NUMBER]" at bounding box center [847, 369] width 97 height 12
click at [336, 165] on div "Loading... Saving… Loading... Saving… Frédéric Lopez Edit Frédéric Lopez Edit S…" at bounding box center [919, 592] width 1298 height 1185
click at [854, 367] on ringoverc2c-number-84e06f14122c "[PHONE_NUMBER]" at bounding box center [847, 369] width 97 height 12
click at [900, 260] on div "Informations générales" at bounding box center [918, 247] width 800 height 58
click at [863, 367] on ringoverc2c-number-84e06f14122c "[PHONE_NUMBER]" at bounding box center [847, 369] width 97 height 12
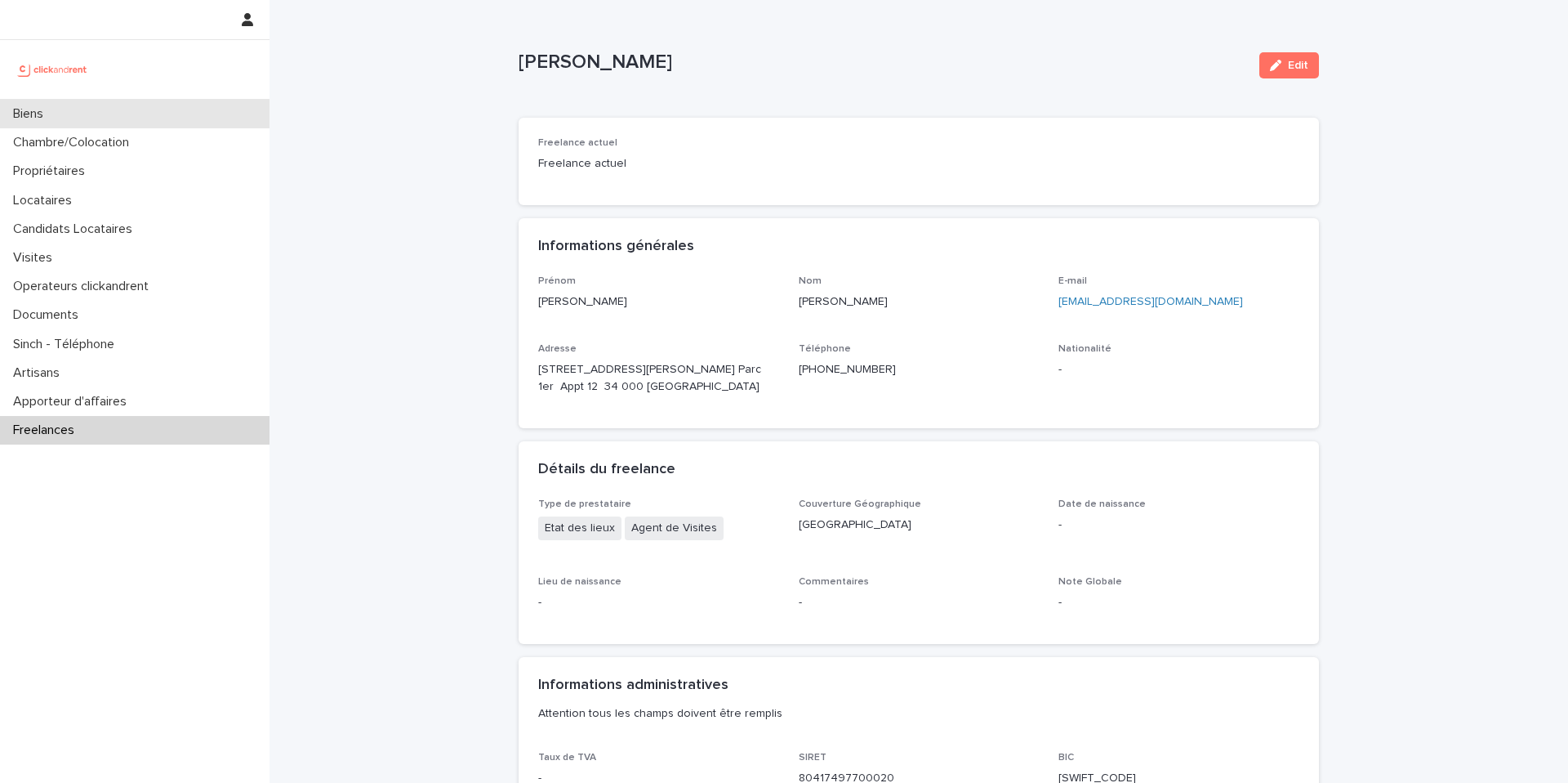
click at [87, 115] on div "Biens" at bounding box center [134, 114] width 270 height 29
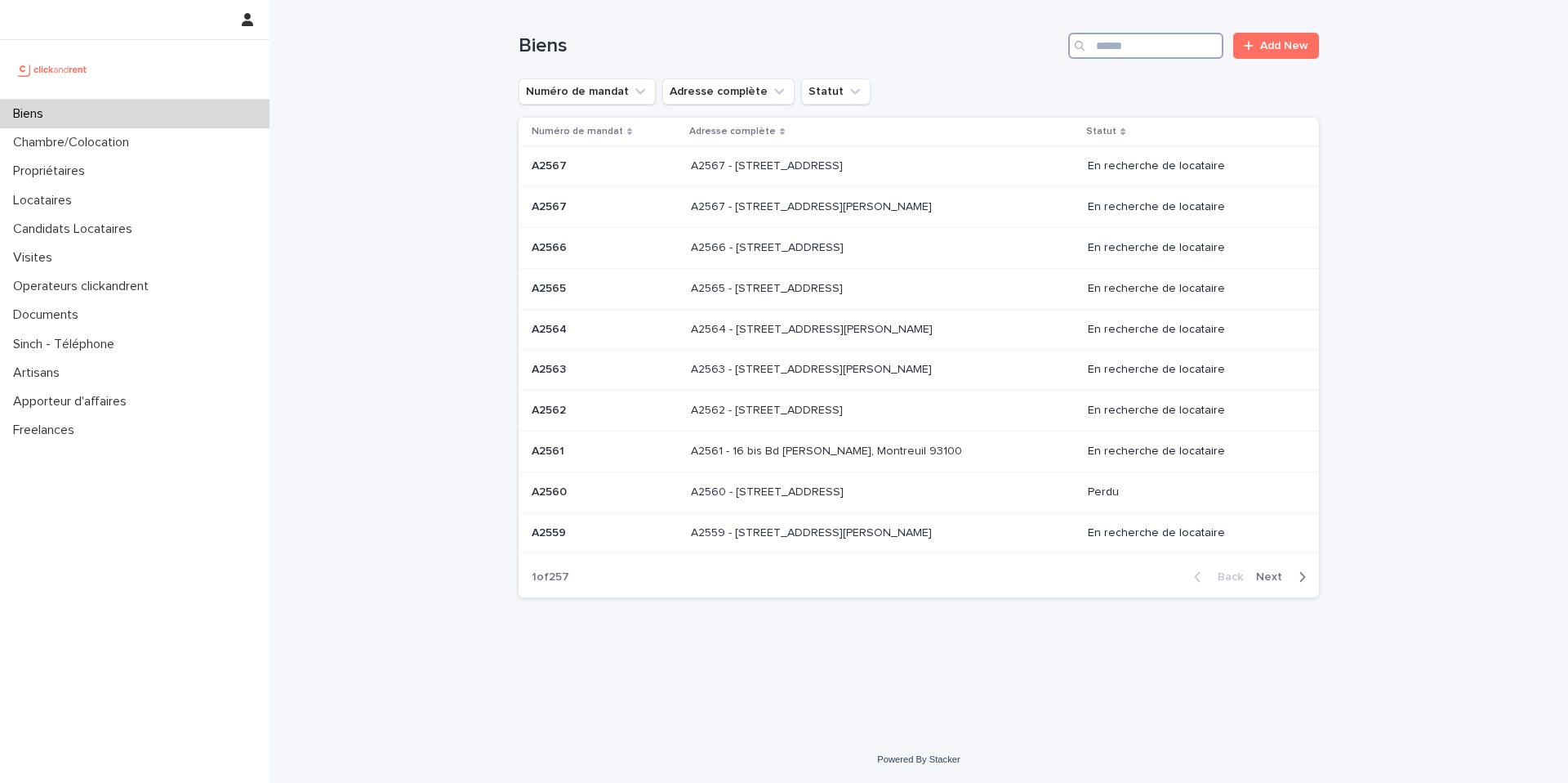
click at [1134, 56] on input "Search" at bounding box center [1146, 45] width 156 height 26
type input "****"
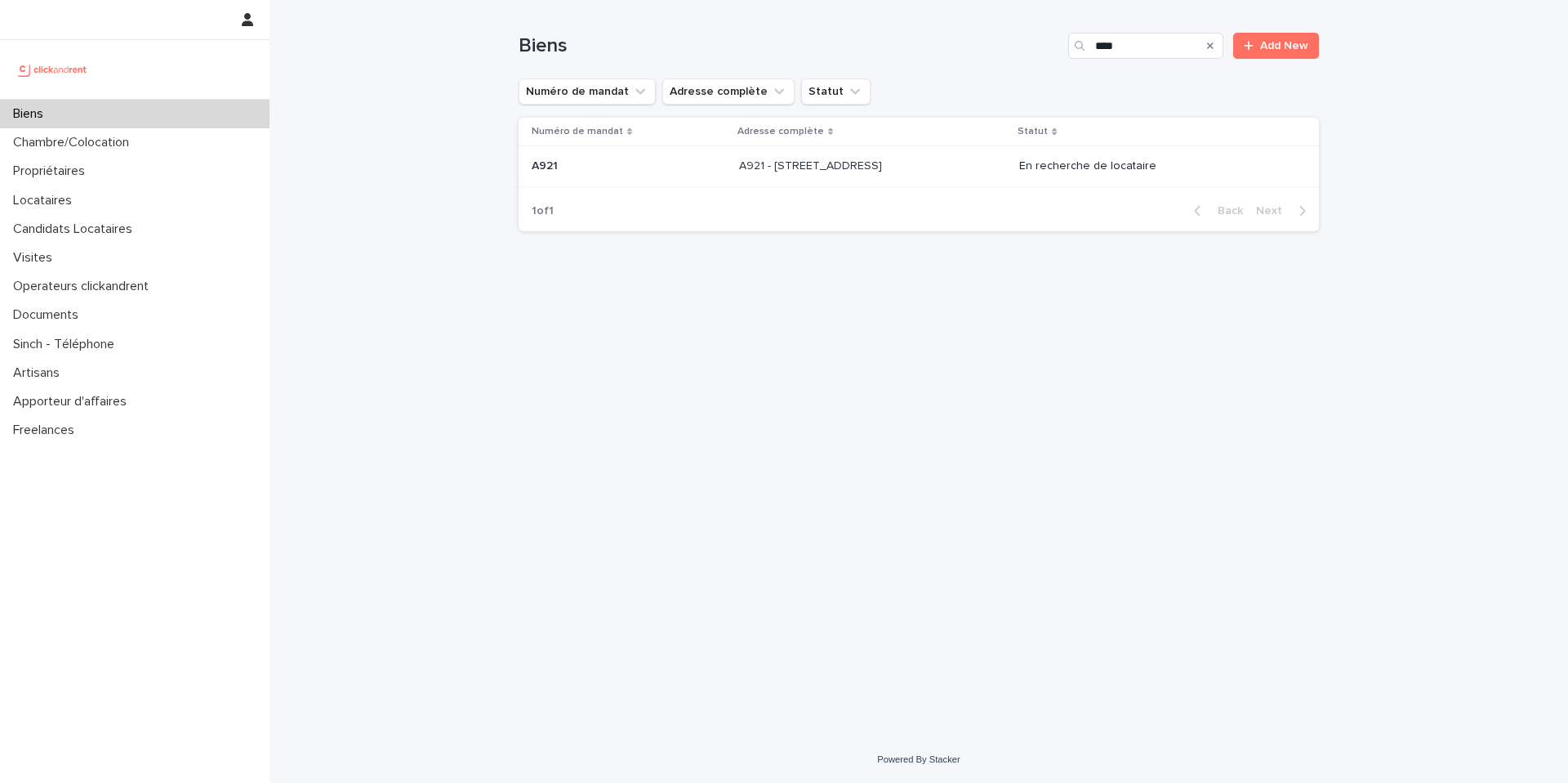
click at [978, 172] on p at bounding box center [873, 166] width 268 height 13
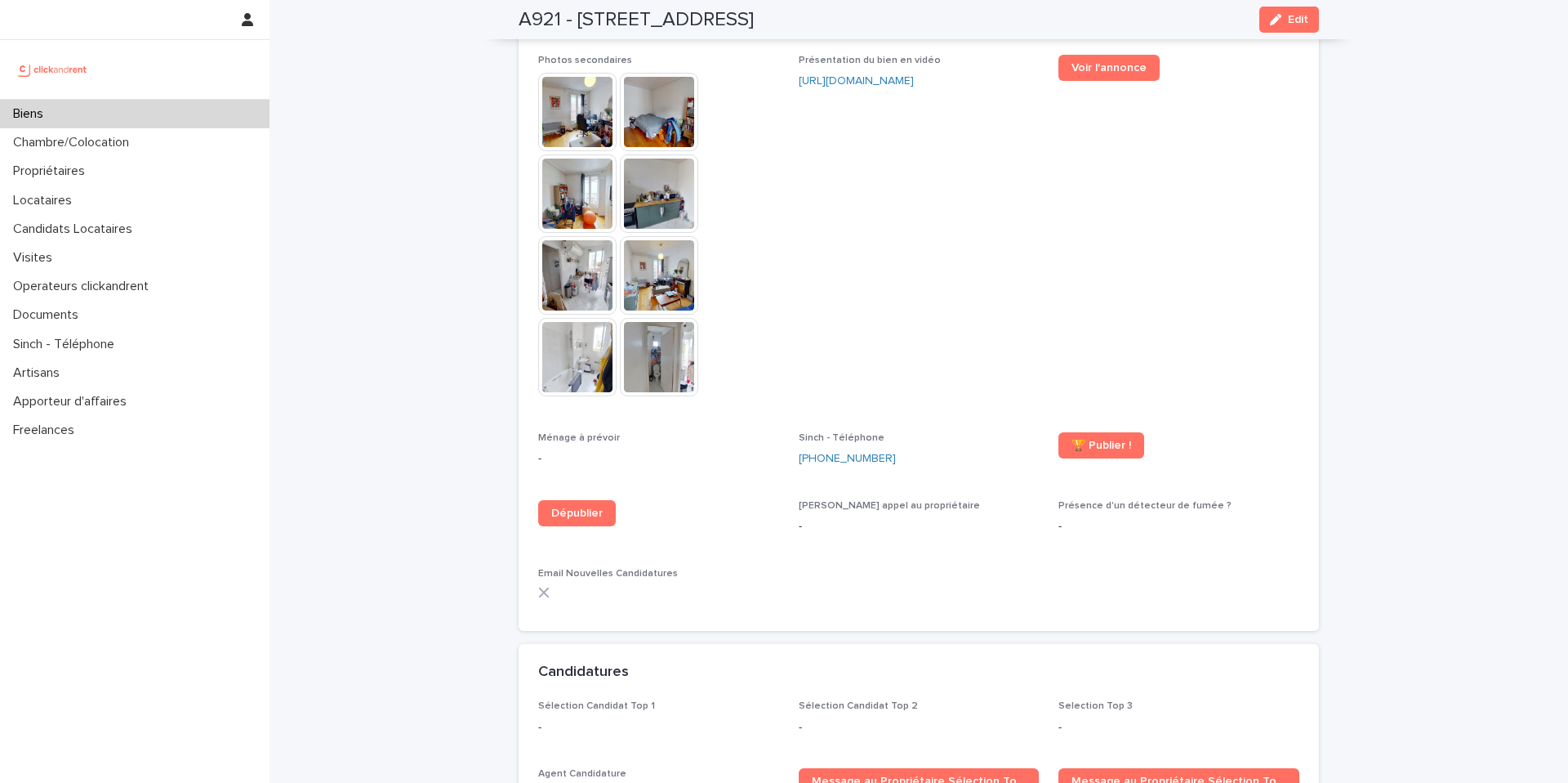
scroll to position [3773, 0]
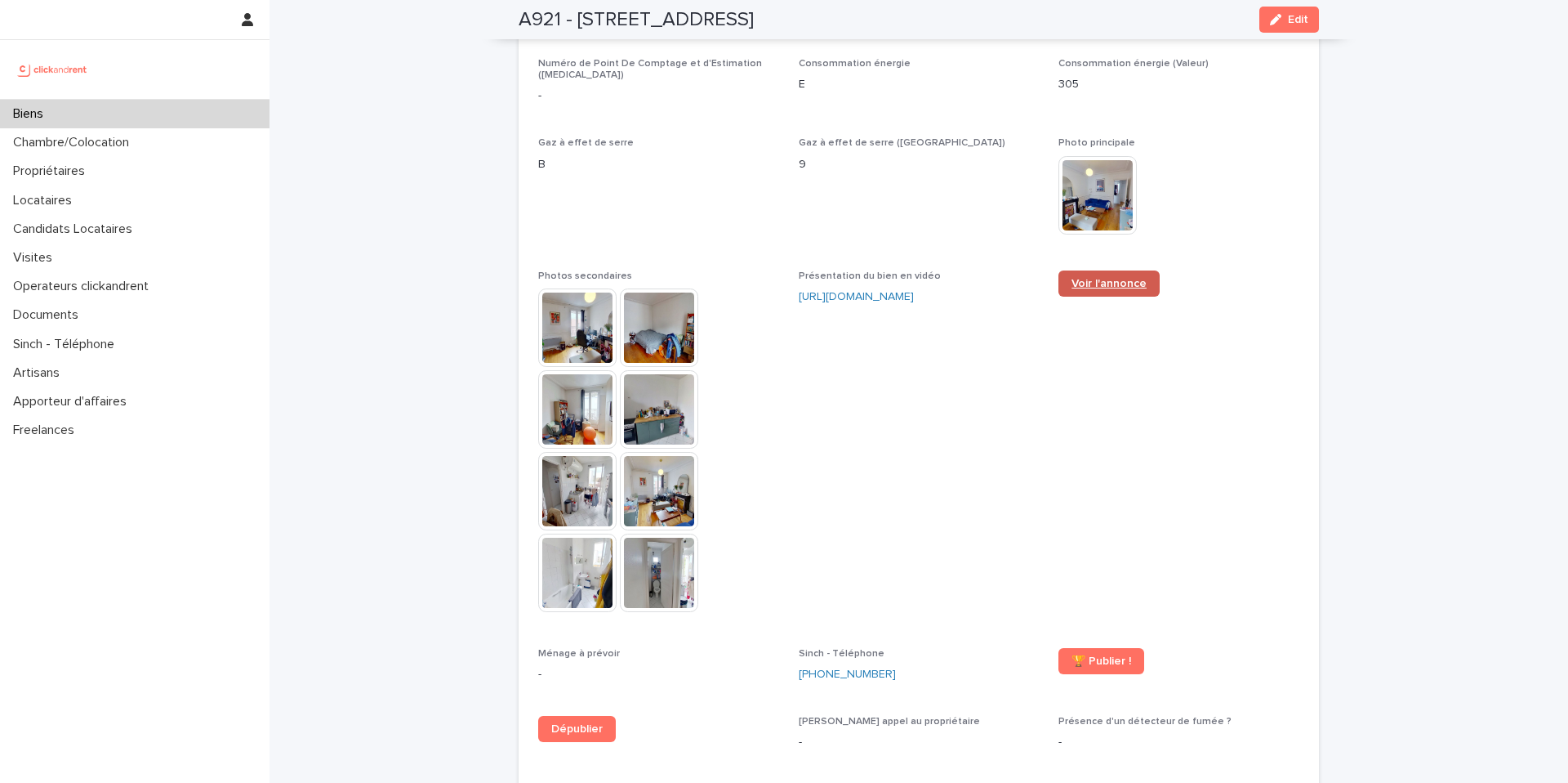
click at [1066, 270] on link "Voir l'annonce" at bounding box center [1108, 282] width 101 height 26
click at [886, 201] on span "Gaz à effet de serre (Valeur) 9" at bounding box center [919, 193] width 241 height 112
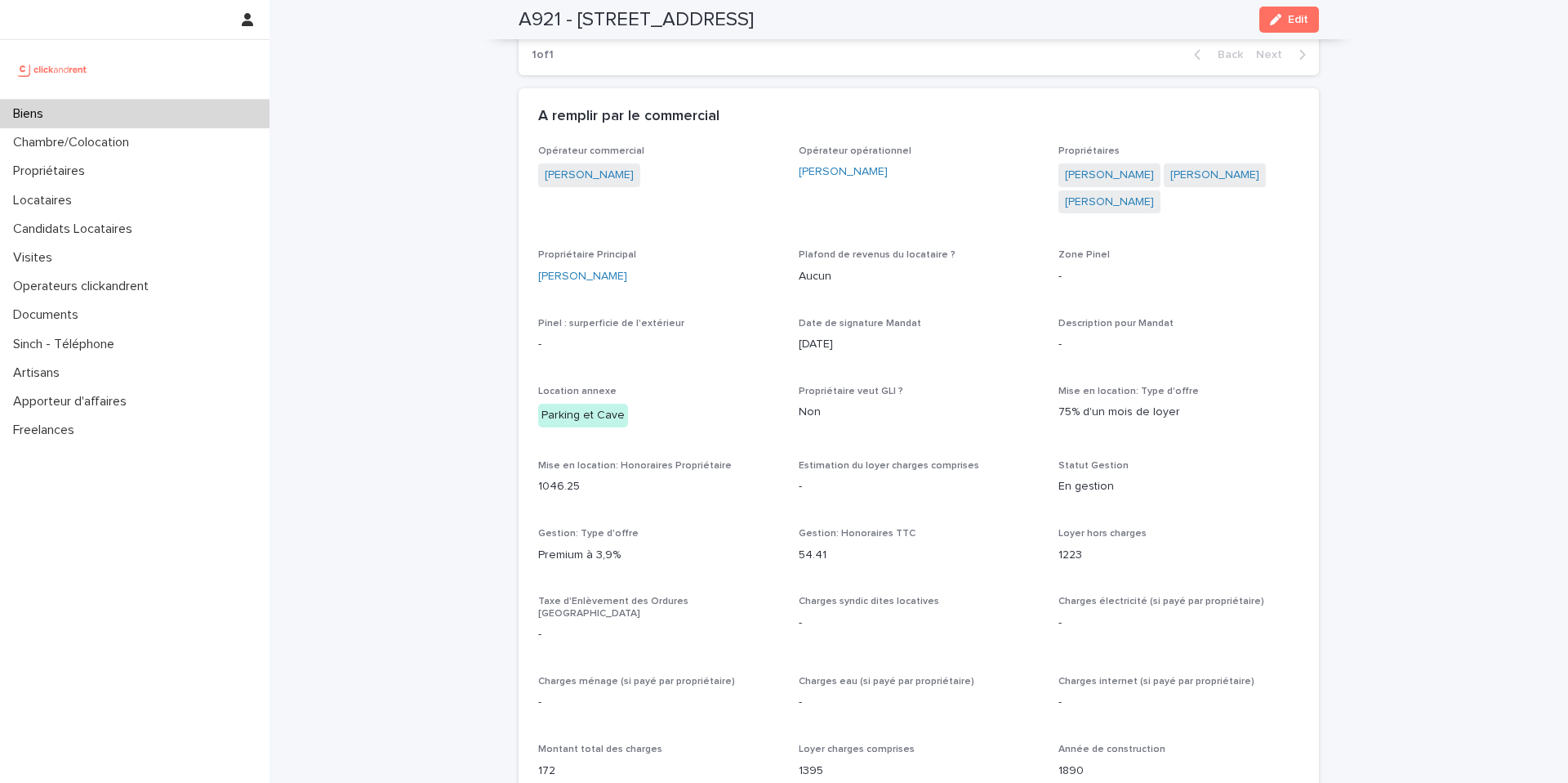
click at [858, 13] on div "A921 - 89 Rue de Crimée, Paris 75019 Edit" at bounding box center [918, 19] width 800 height 39
drag, startPoint x: 836, startPoint y: 13, endPoint x: 505, endPoint y: 9, distance: 331.0
click at [505, 9] on div "A921 - 89 Rue de Crimée, Paris 75019 Edit" at bounding box center [918, 19] width 879 height 39
copy h2 "A921 - 89 Rue de Crimée, Paris 75019"
click at [894, 117] on div "A remplir par le commercial" at bounding box center [915, 116] width 755 height 18
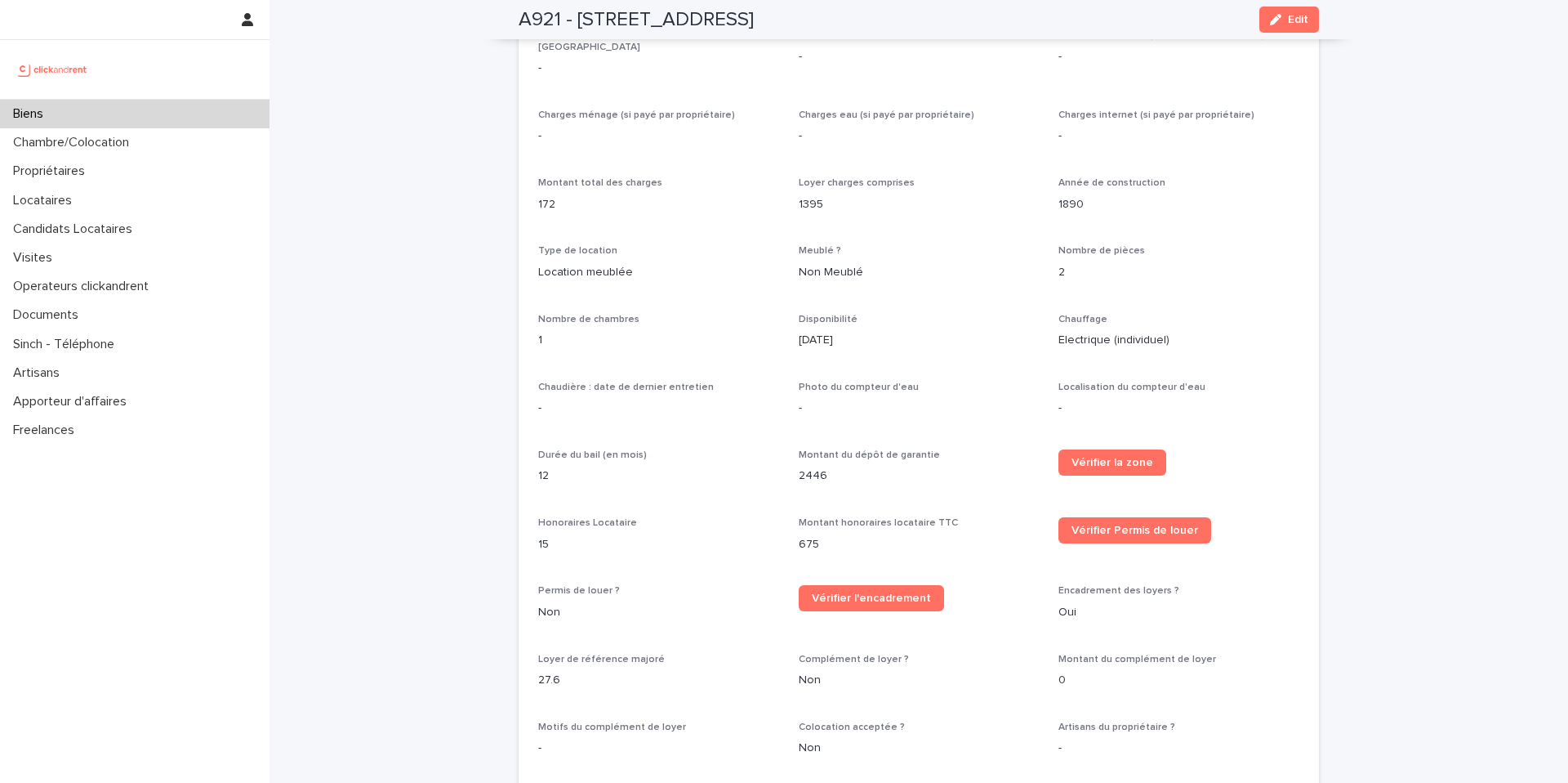
scroll to position [2026, 0]
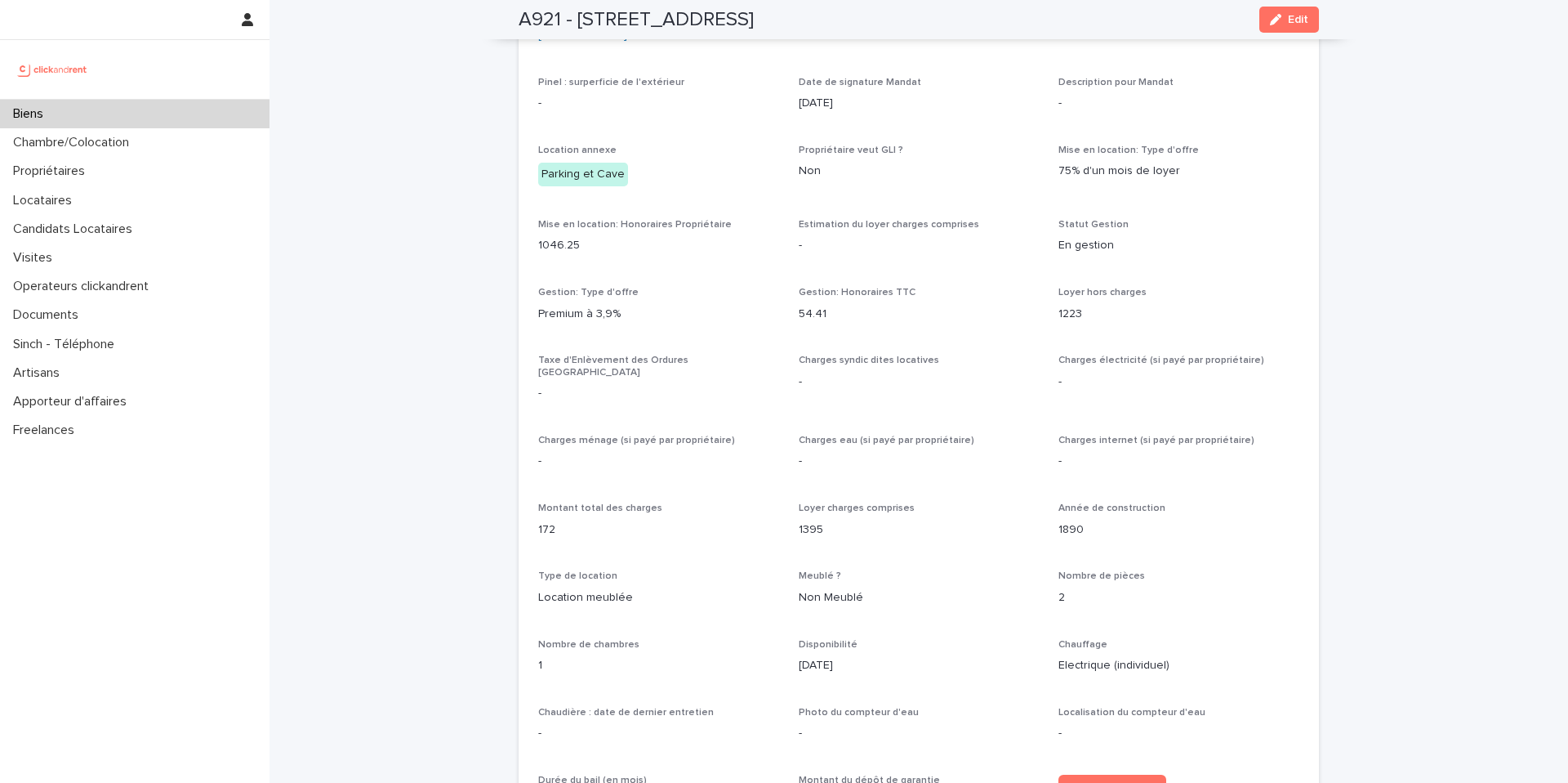
scroll to position [0, 0]
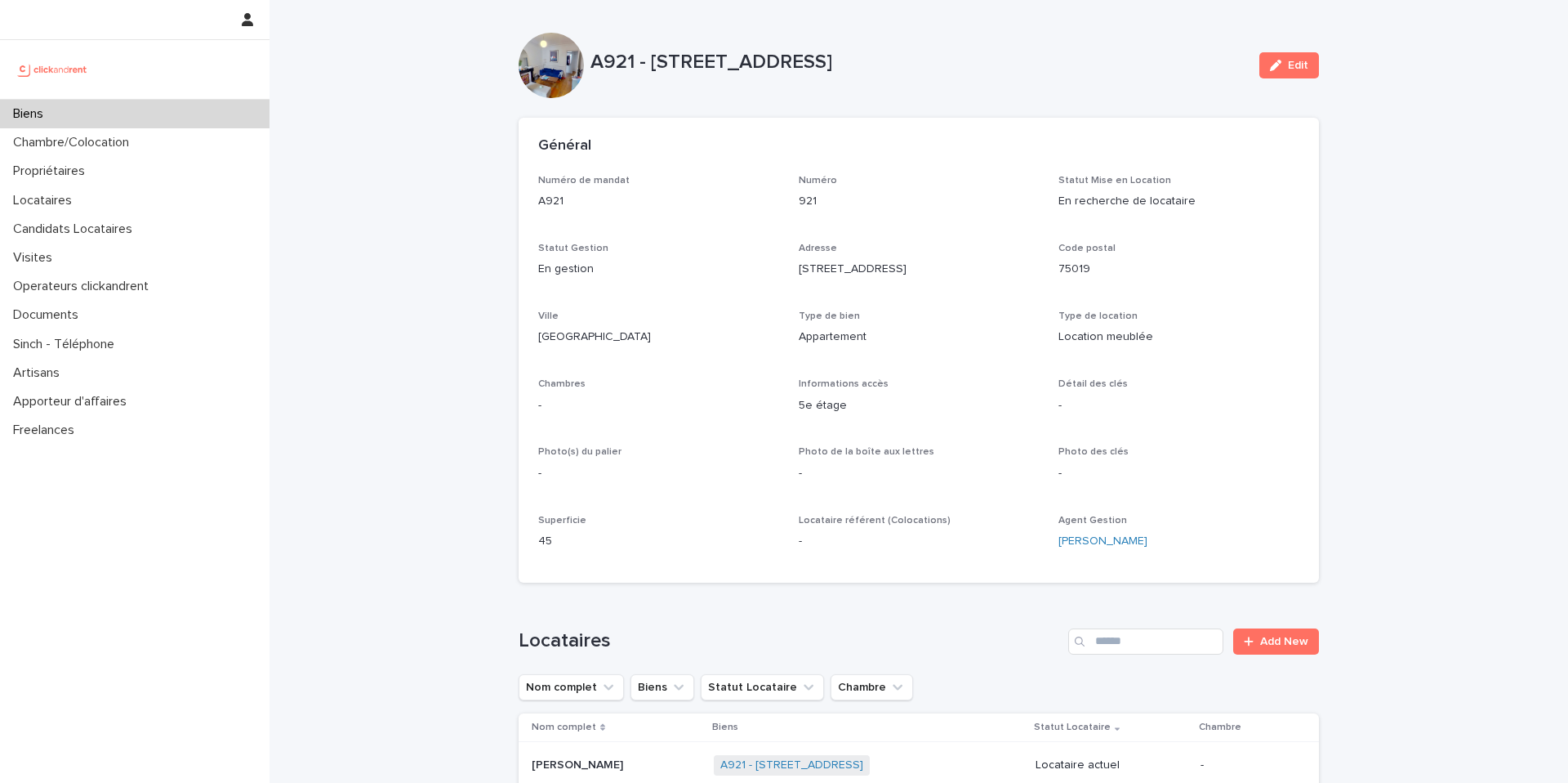
click at [178, 117] on div "Biens" at bounding box center [134, 114] width 270 height 29
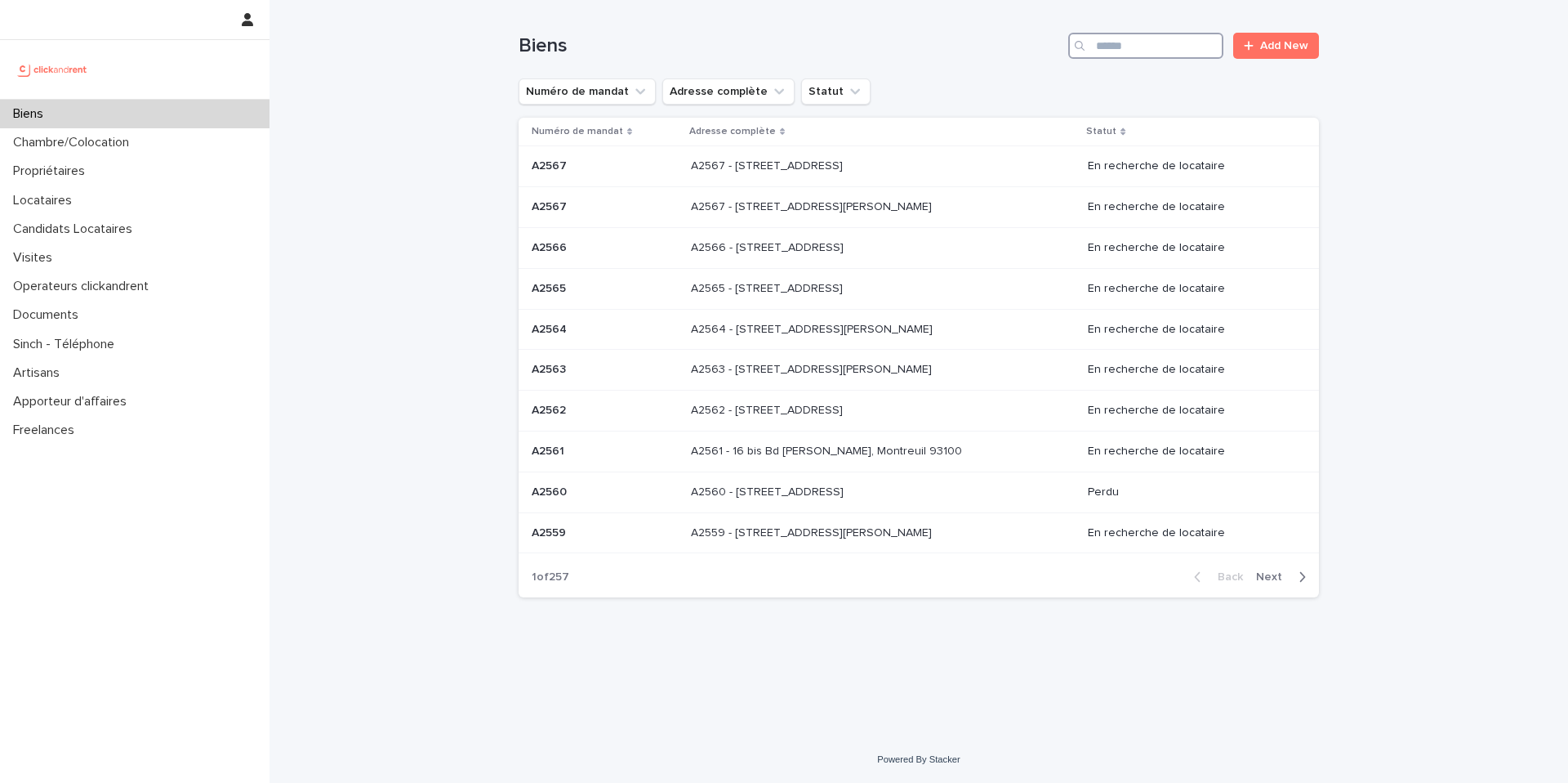
click at [1188, 47] on input "Search" at bounding box center [1146, 45] width 156 height 26
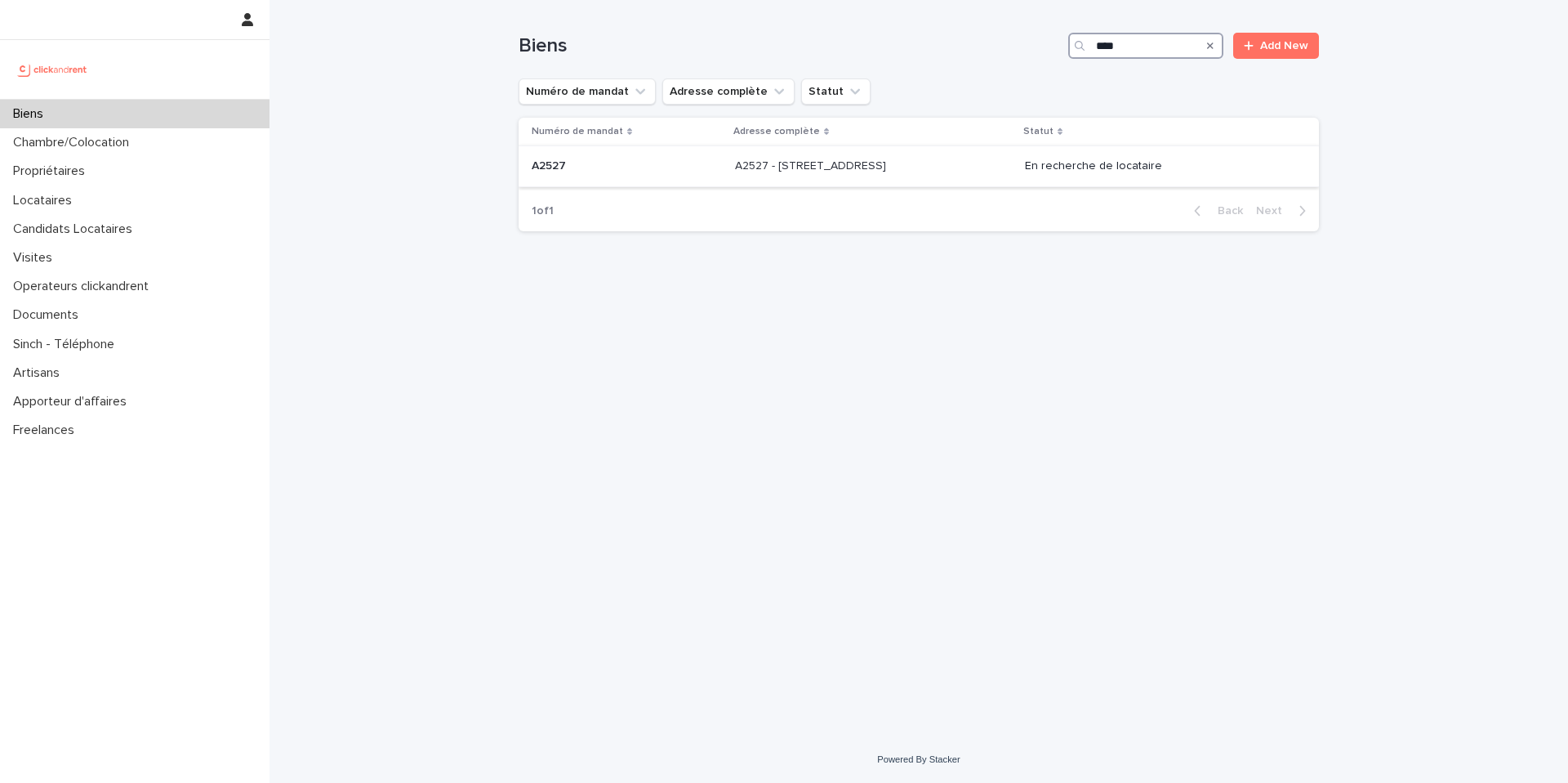
type input "****"
click at [932, 172] on p at bounding box center [870, 166] width 272 height 13
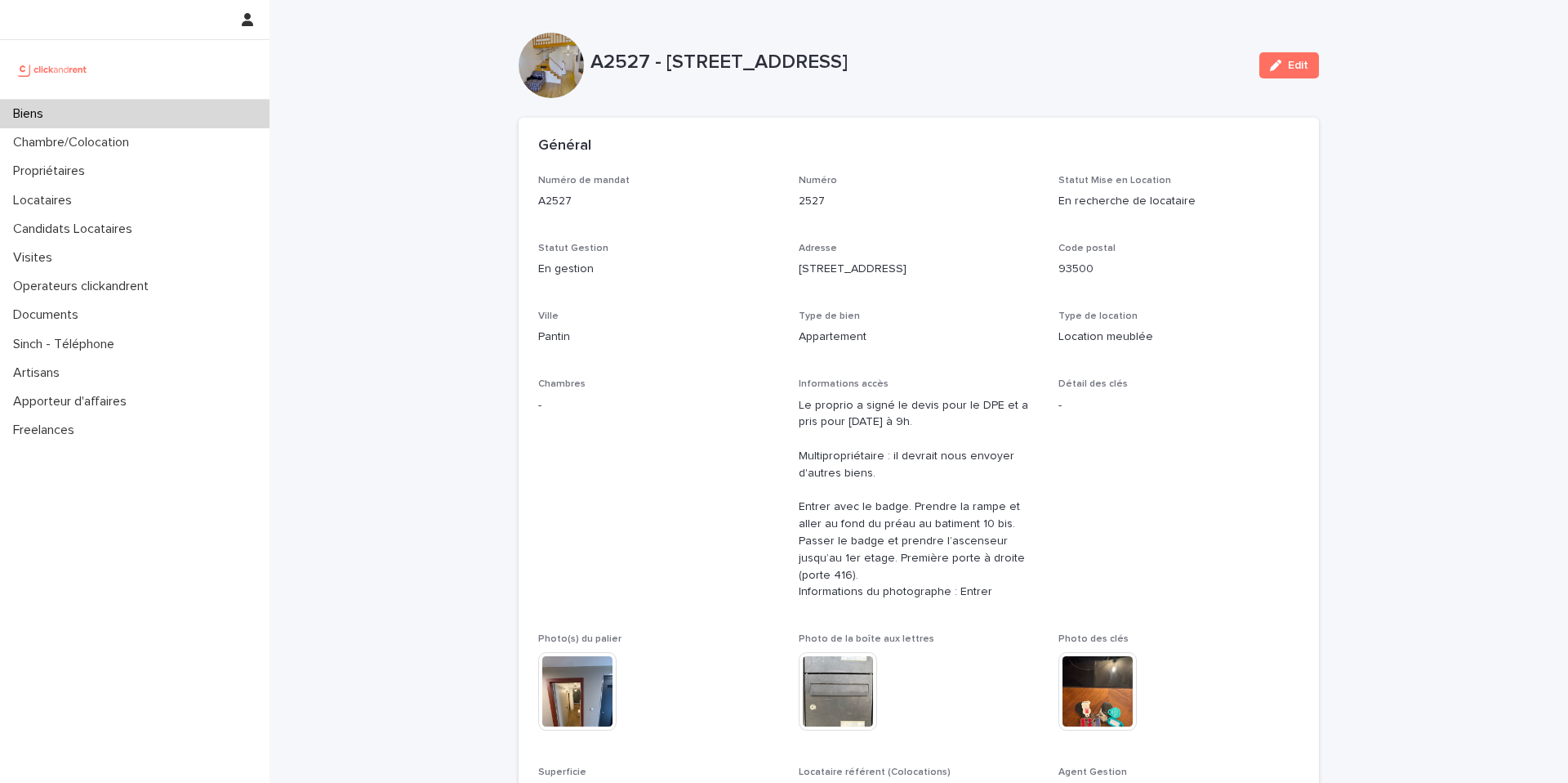
drag, startPoint x: 664, startPoint y: 78, endPoint x: 930, endPoint y: 90, distance: 266.3
click at [930, 90] on div "A2527 - 10 bis rue Méhul, Pantin 93500 Edit" at bounding box center [918, 65] width 800 height 65
click at [974, 72] on p "A2527 - 10 bis rue Méhul, Pantin 93500" at bounding box center [918, 62] width 656 height 24
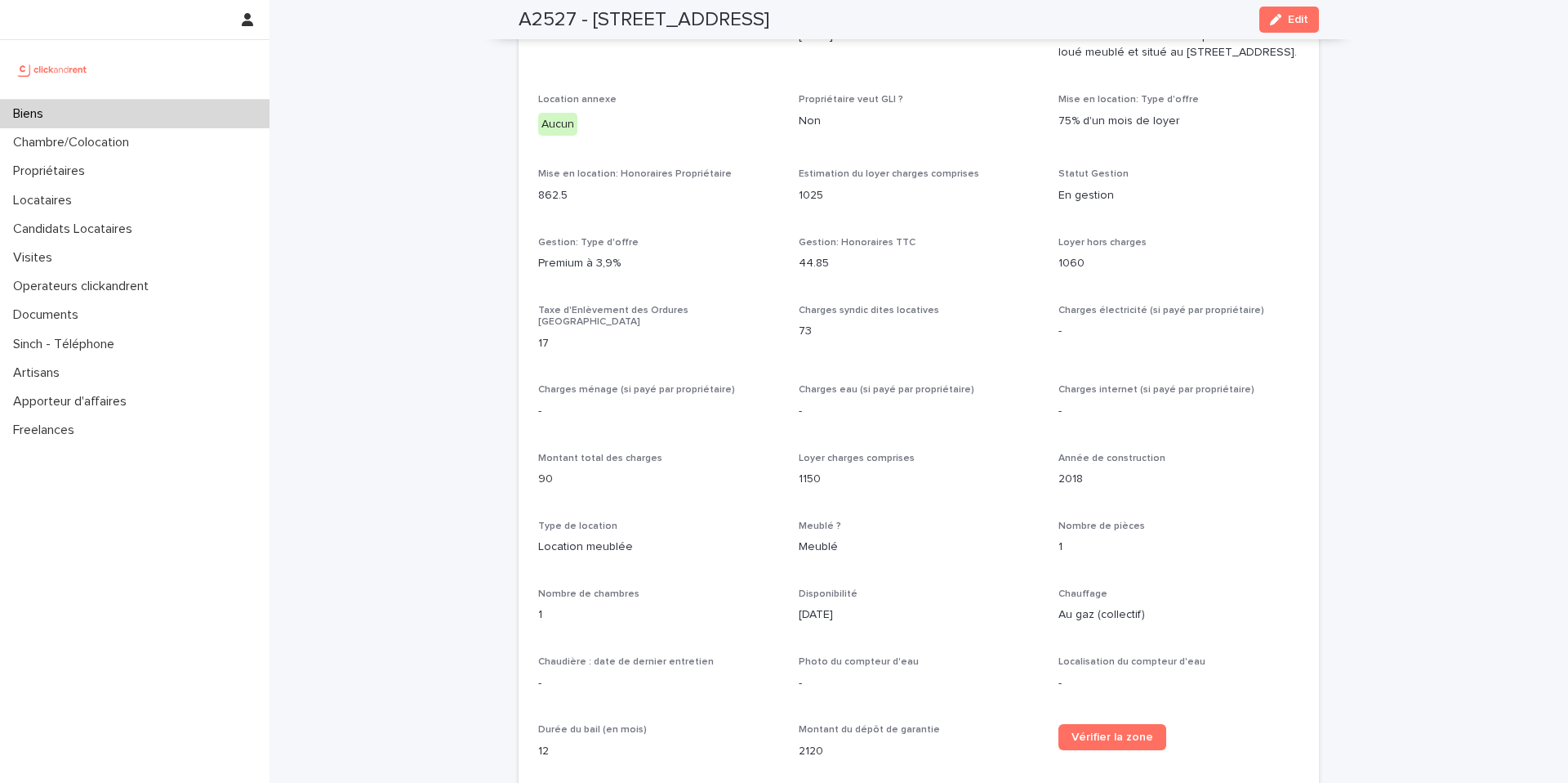
scroll to position [1358, 0]
click at [725, 135] on p "Aucun" at bounding box center [658, 125] width 241 height 24
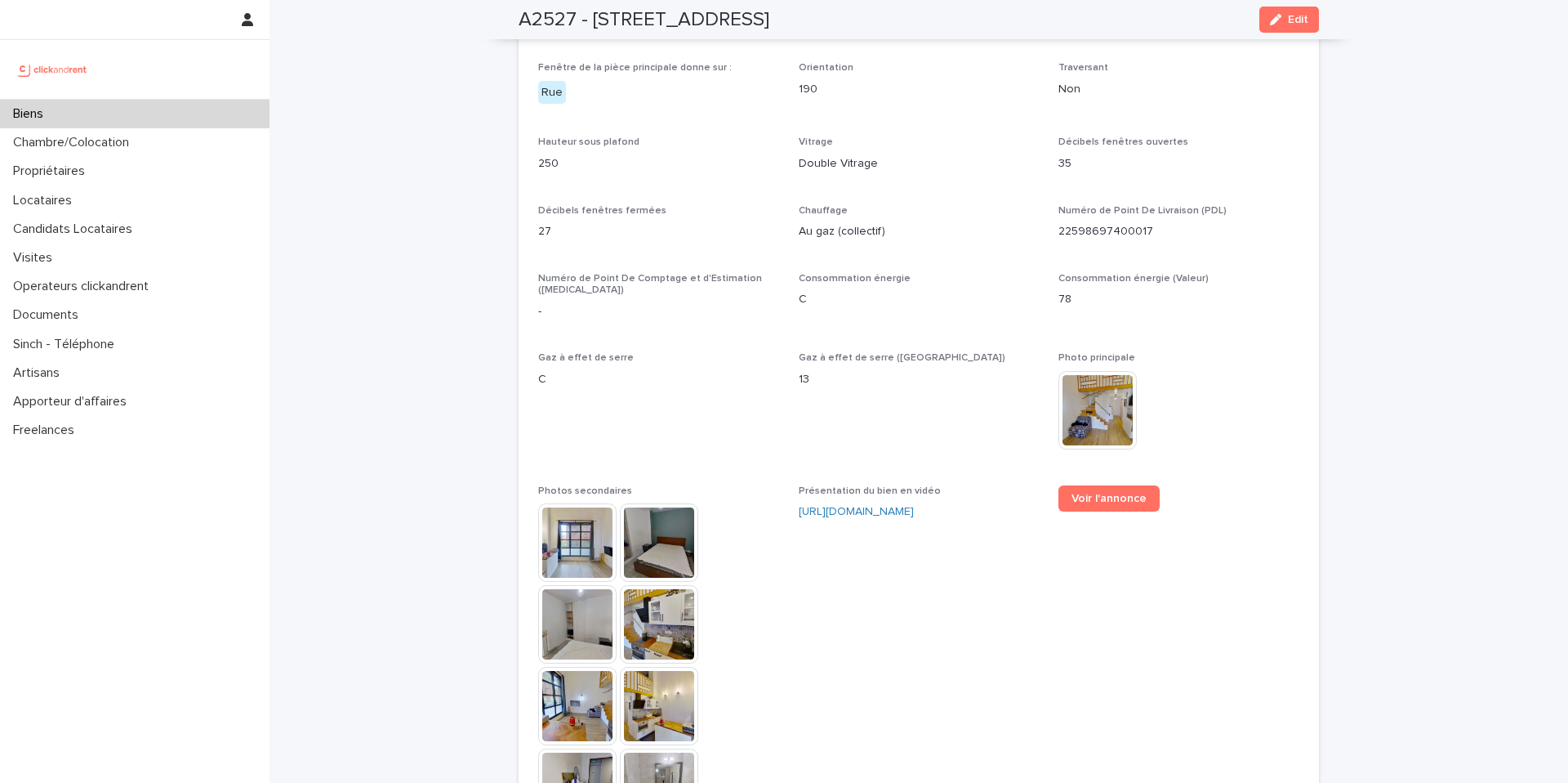
scroll to position [3924, 0]
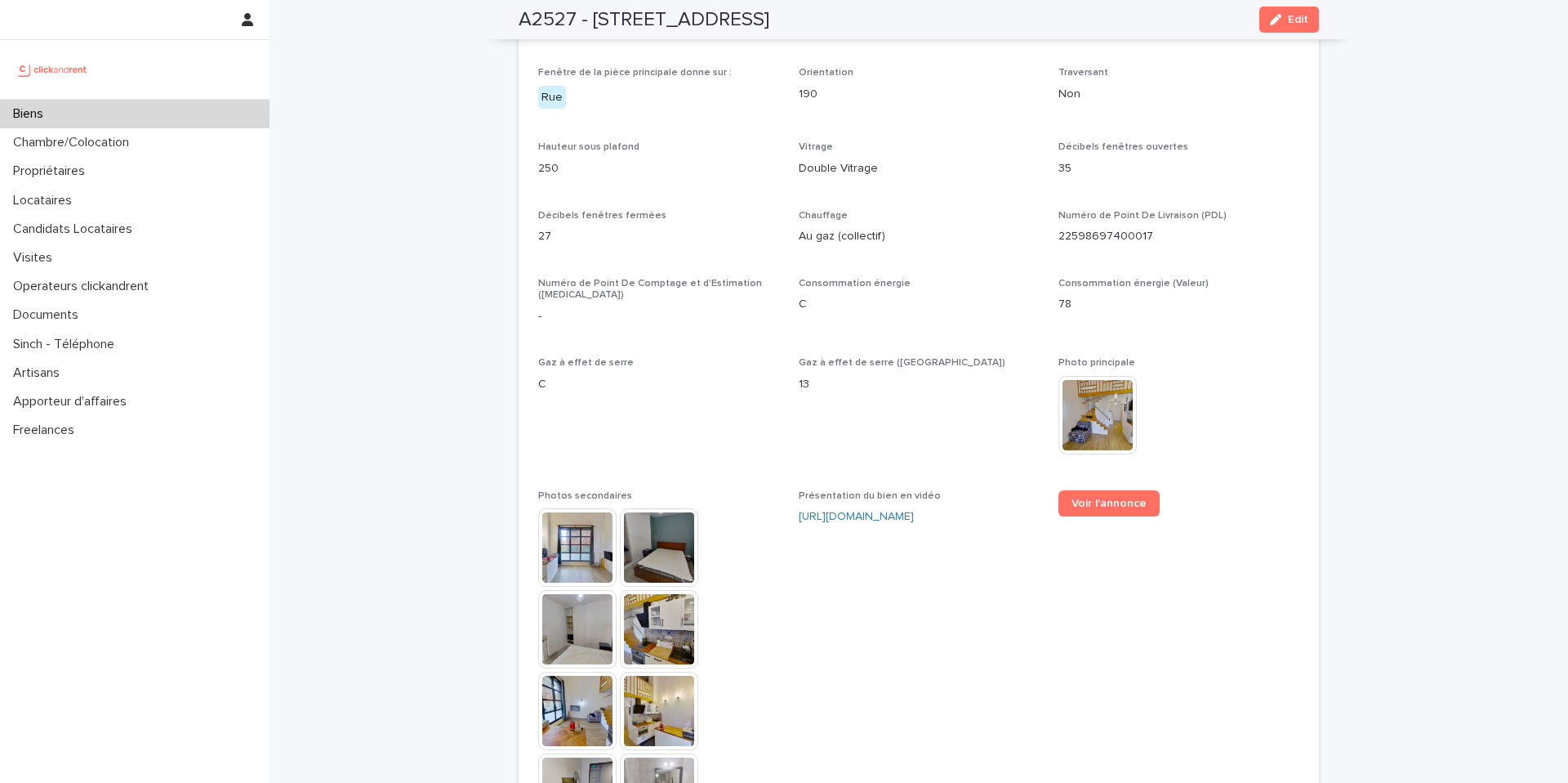
click at [1111, 461] on div "**********" at bounding box center [918, 117] width 761 height 2020
click at [1109, 498] on span "Voir l'annonce" at bounding box center [1109, 503] width 75 height 12
click at [153, 110] on div "Biens" at bounding box center [134, 114] width 270 height 29
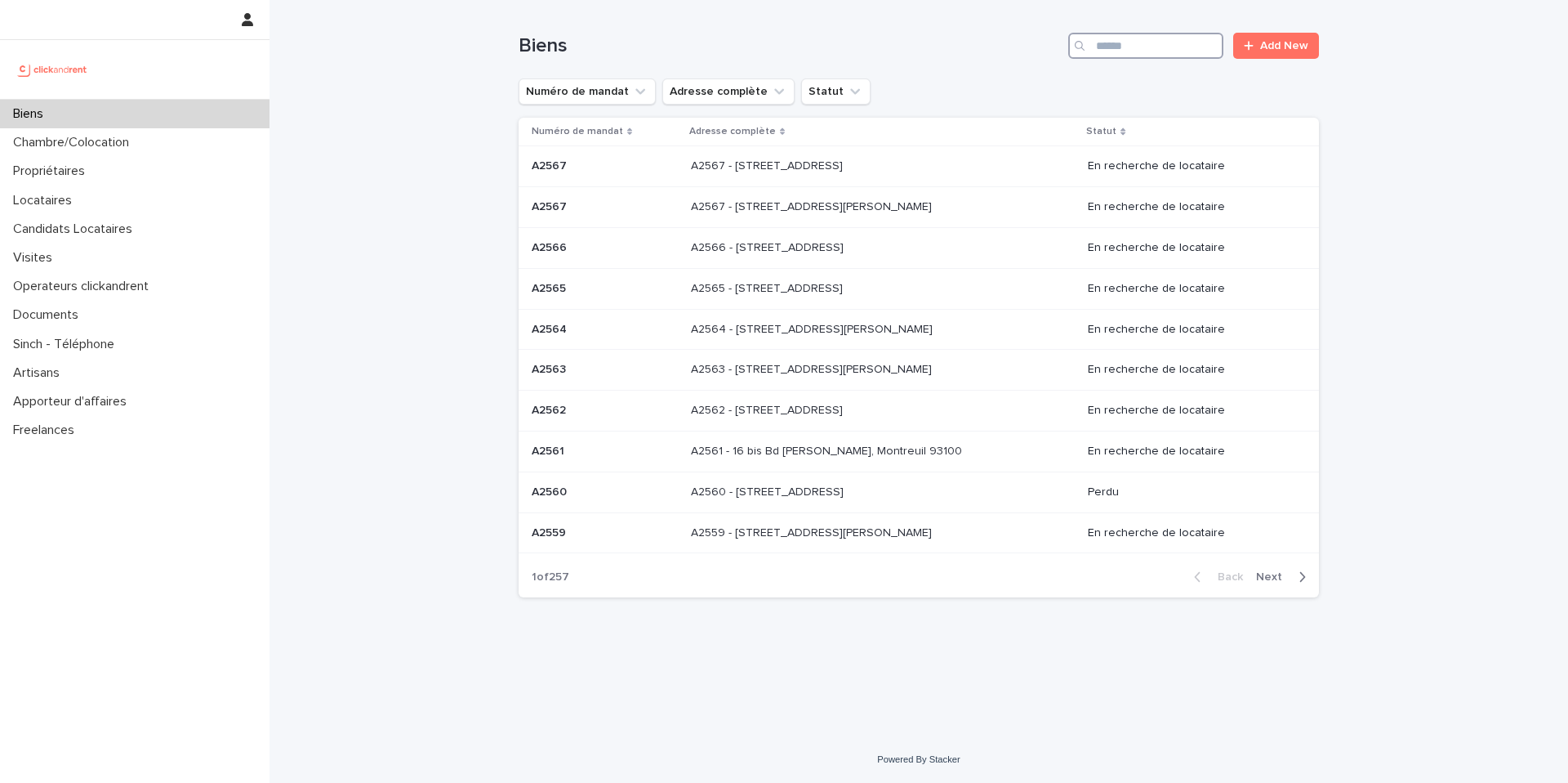
drag, startPoint x: 1100, startPoint y: 33, endPoint x: 1113, endPoint y: 49, distance: 20.6
click at [1101, 35] on input "Search" at bounding box center [1146, 45] width 156 height 26
drag, startPoint x: 1113, startPoint y: 49, endPoint x: 1105, endPoint y: 39, distance: 12.8
click at [1113, 49] on input "Search" at bounding box center [1146, 45] width 156 height 26
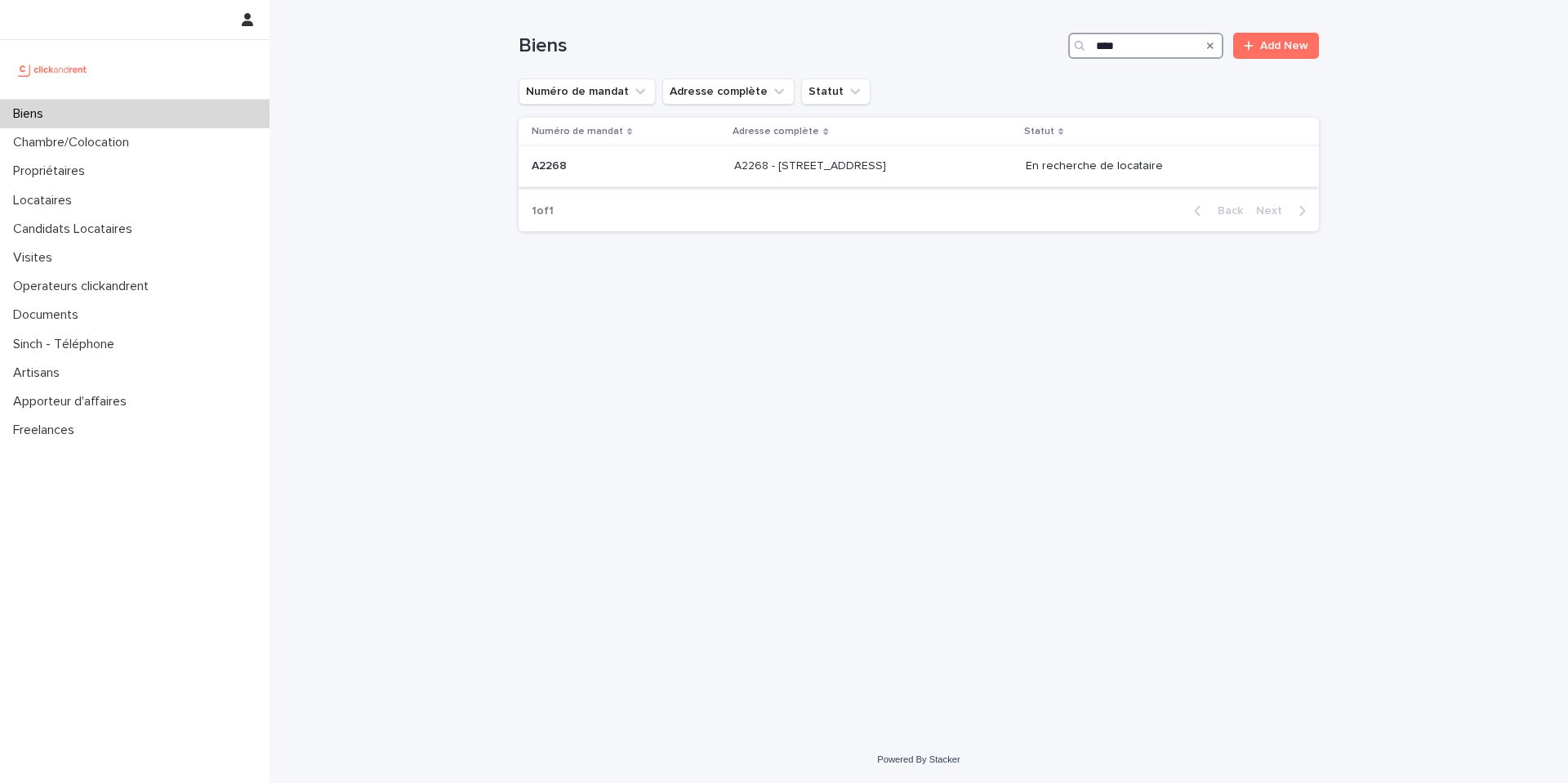
type input "****"
click at [946, 150] on td "A2268 - 5 rue de Suez, Paris 75018 A2268 - 5 rue de Suez, Paris 75018" at bounding box center [874, 166] width 292 height 41
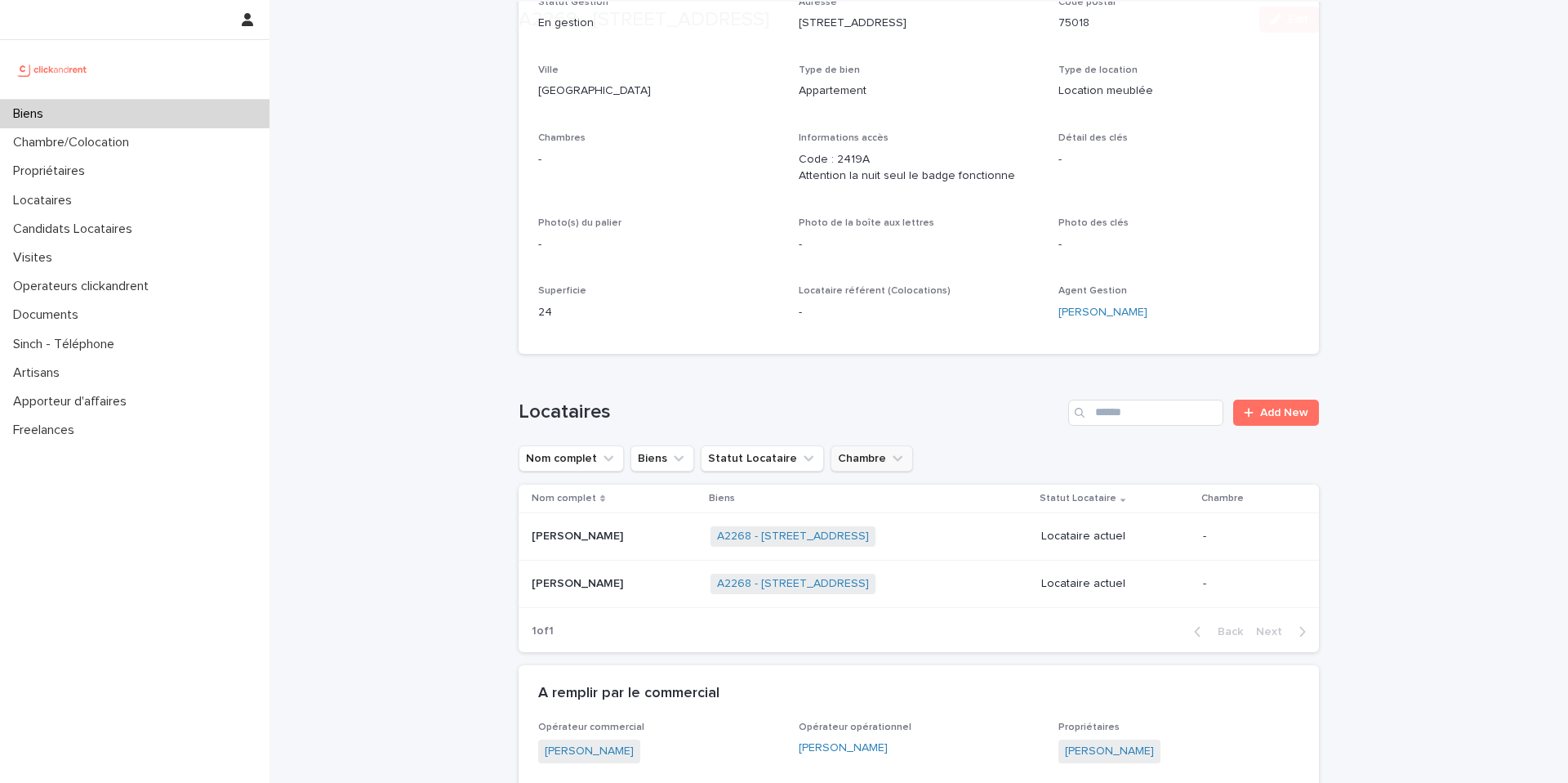
scroll to position [286, 0]
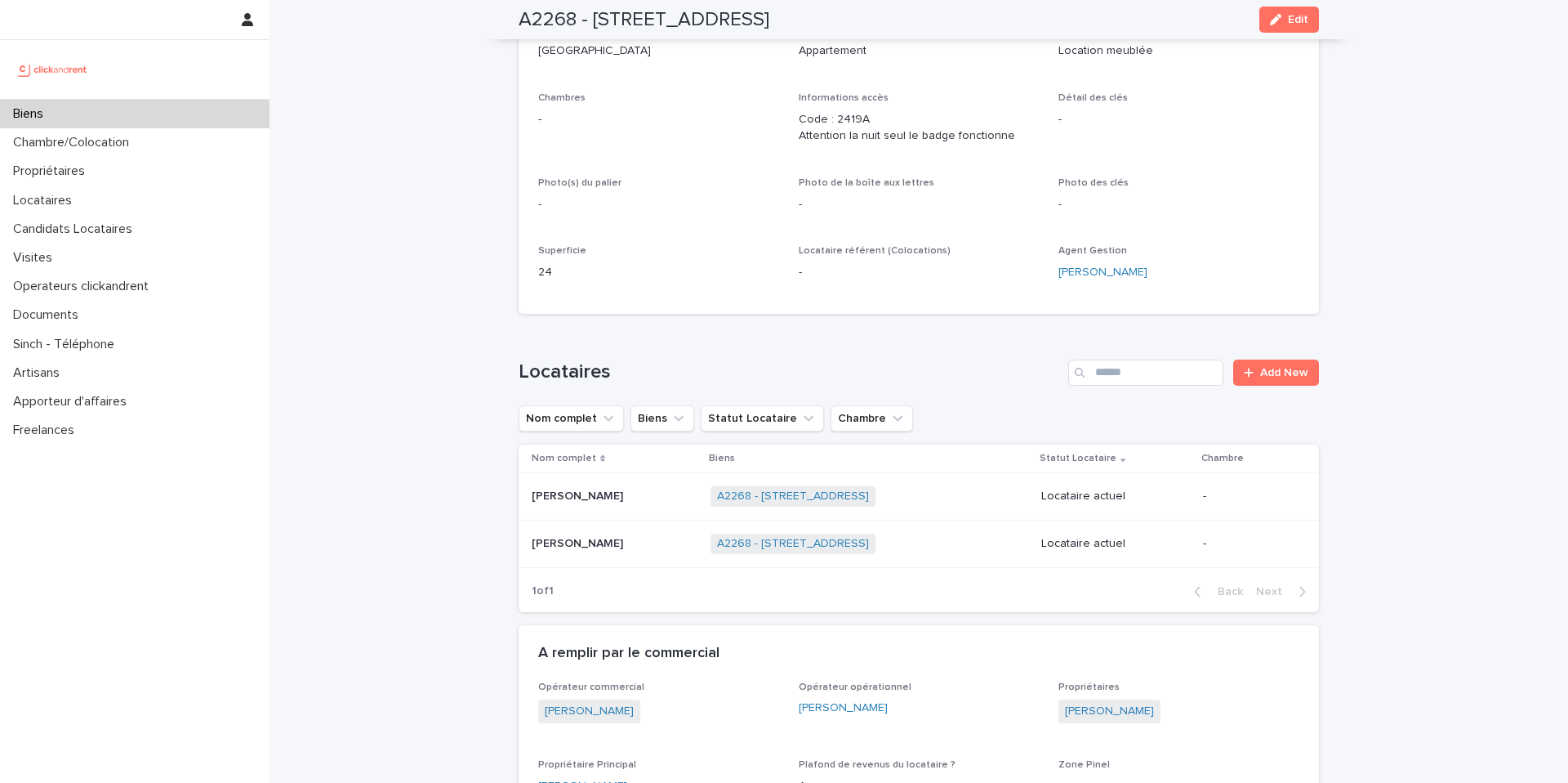
click at [913, 332] on div "Loading... Saving… Locataires Add New Nom complet Biens Statut Locataire Chambr…" at bounding box center [918, 476] width 800 height 298
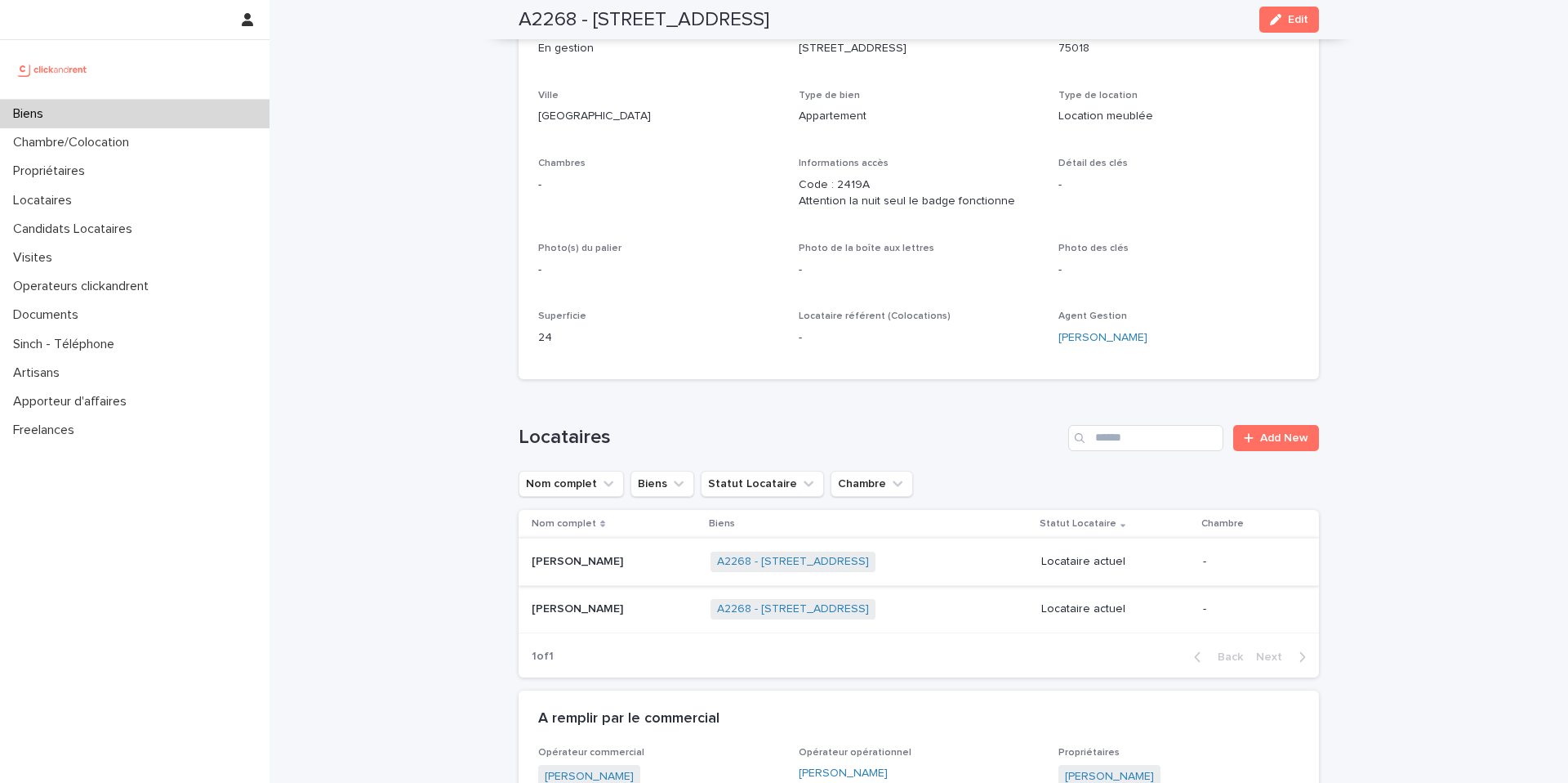
scroll to position [222, 0]
click at [626, 556] on p "Marcela Tomie Franca Kono" at bounding box center [579, 558] width 95 height 17
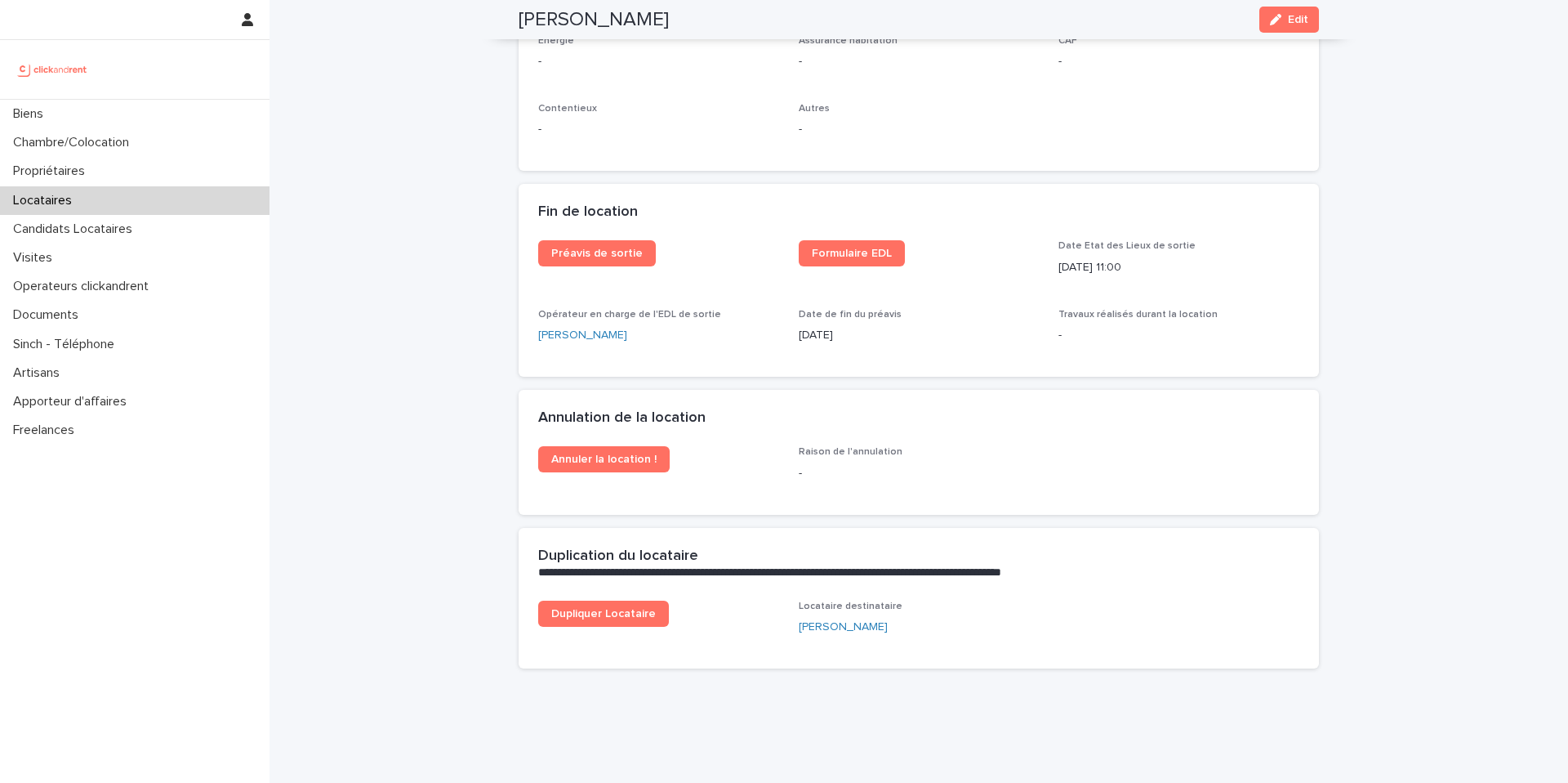
scroll to position [1991, 0]
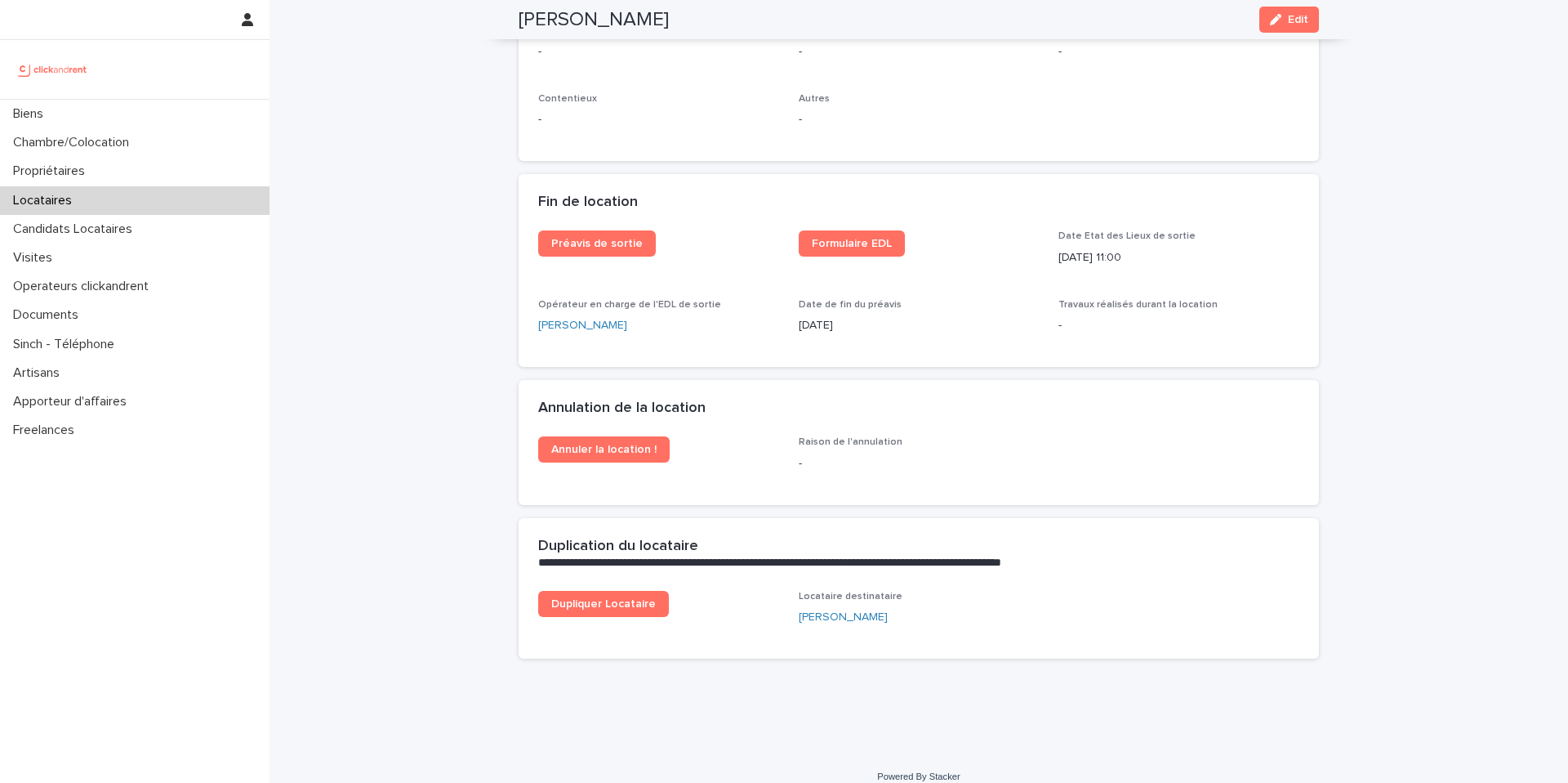
drag, startPoint x: 864, startPoint y: 311, endPoint x: 812, endPoint y: 304, distance: 52.5
click at [812, 317] on p "22/10/2025" at bounding box center [919, 326] width 241 height 17
click at [881, 317] on p "22/10/2025" at bounding box center [919, 326] width 241 height 17
drag, startPoint x: 855, startPoint y: 303, endPoint x: 793, endPoint y: 301, distance: 62.0
click at [799, 317] on p "22/10/2025" at bounding box center [919, 326] width 241 height 17
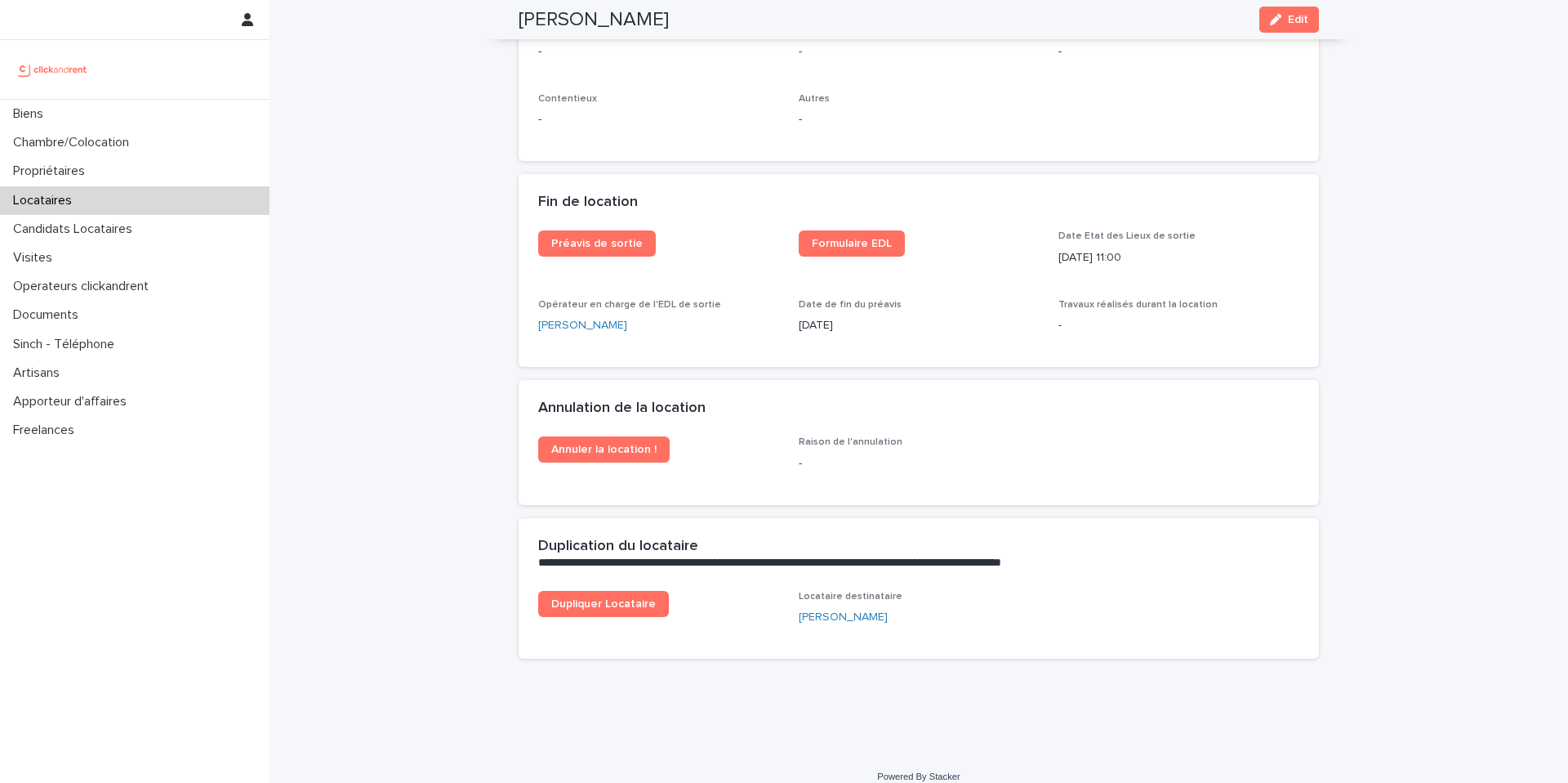
click at [843, 317] on p "22/10/2025" at bounding box center [919, 326] width 241 height 17
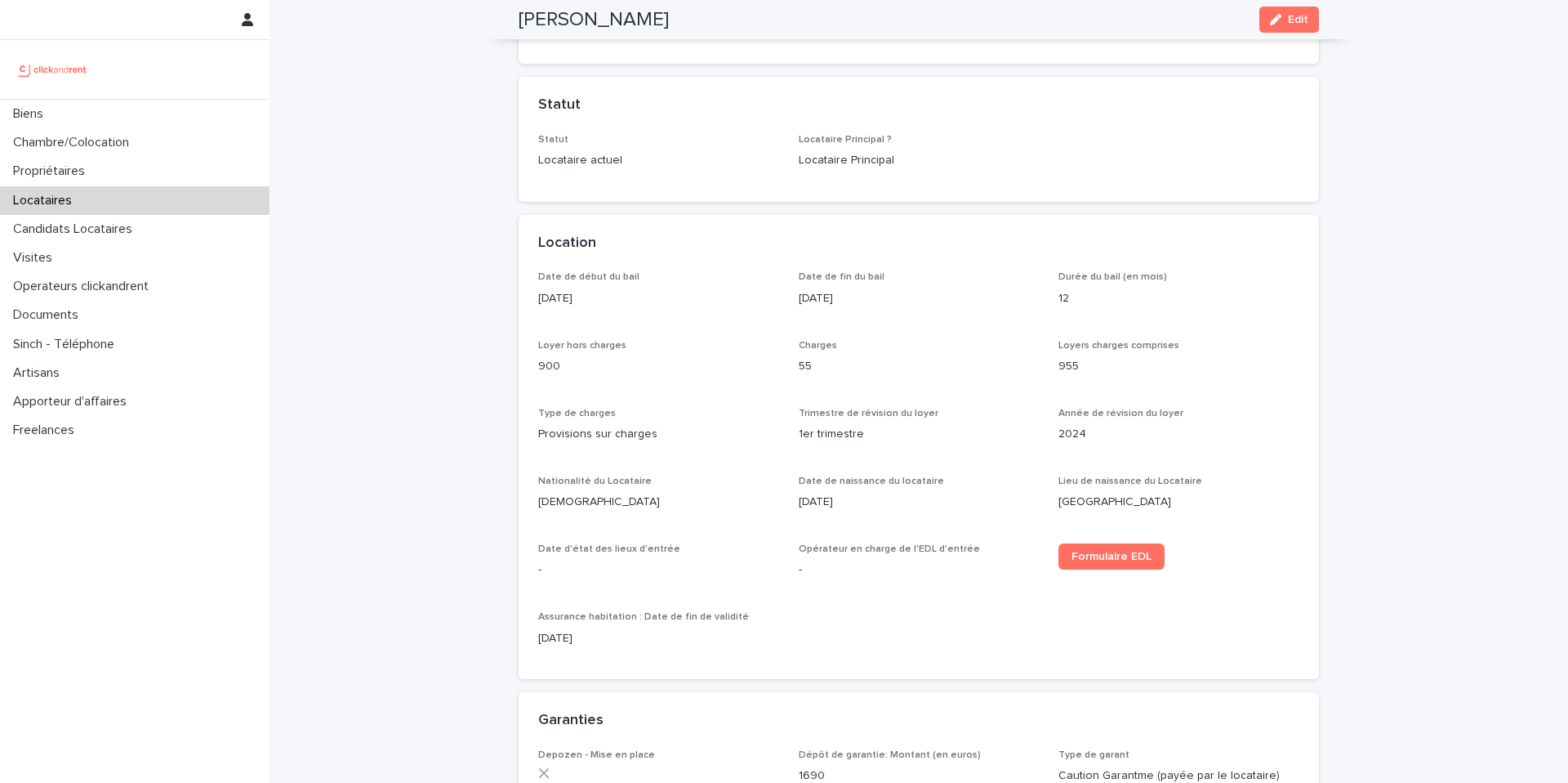
scroll to position [0, 0]
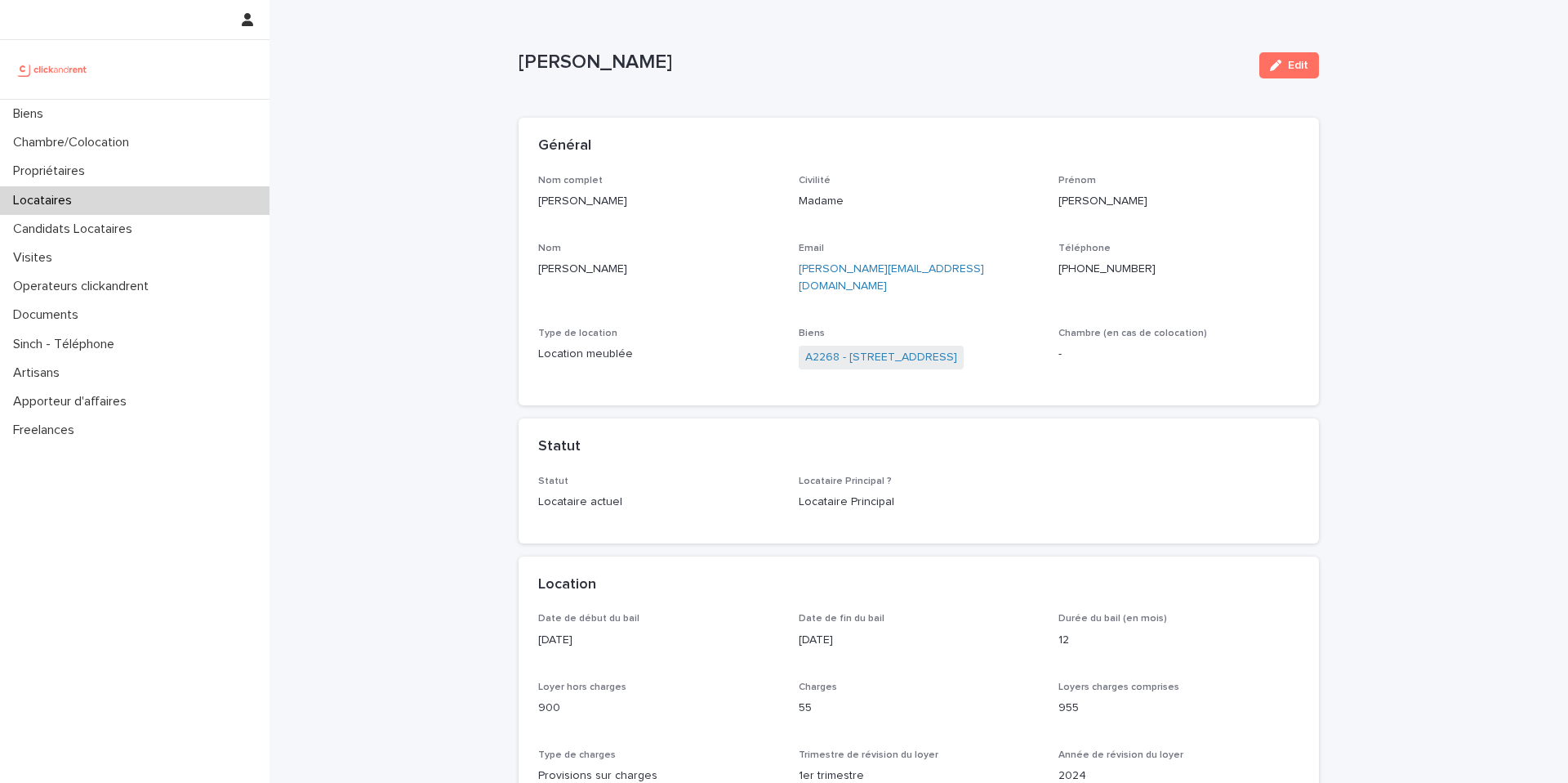
click at [862, 349] on link "A2268 - 5 rue de Suez, Paris 75018" at bounding box center [880, 357] width 152 height 17
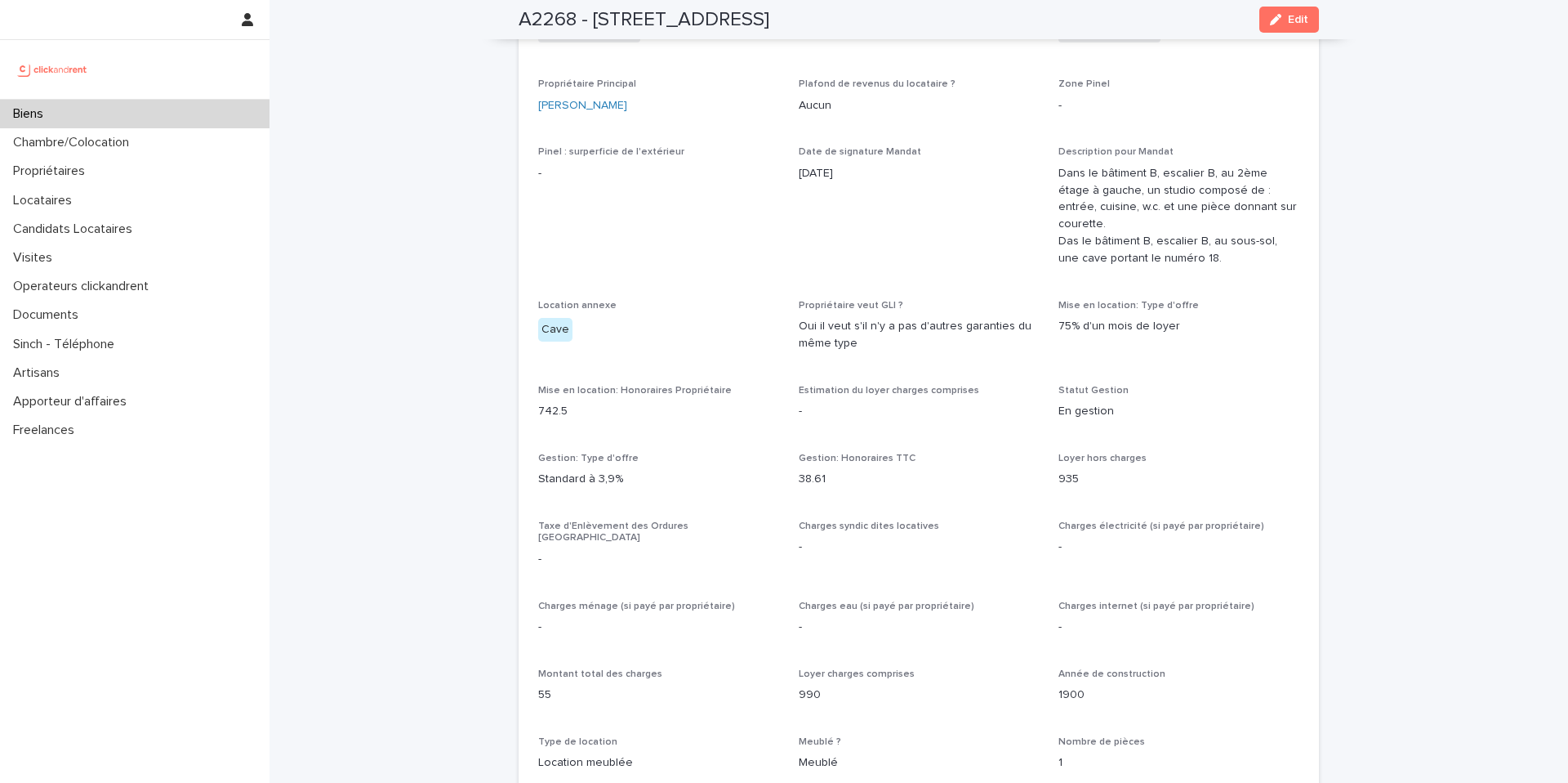
scroll to position [982, 0]
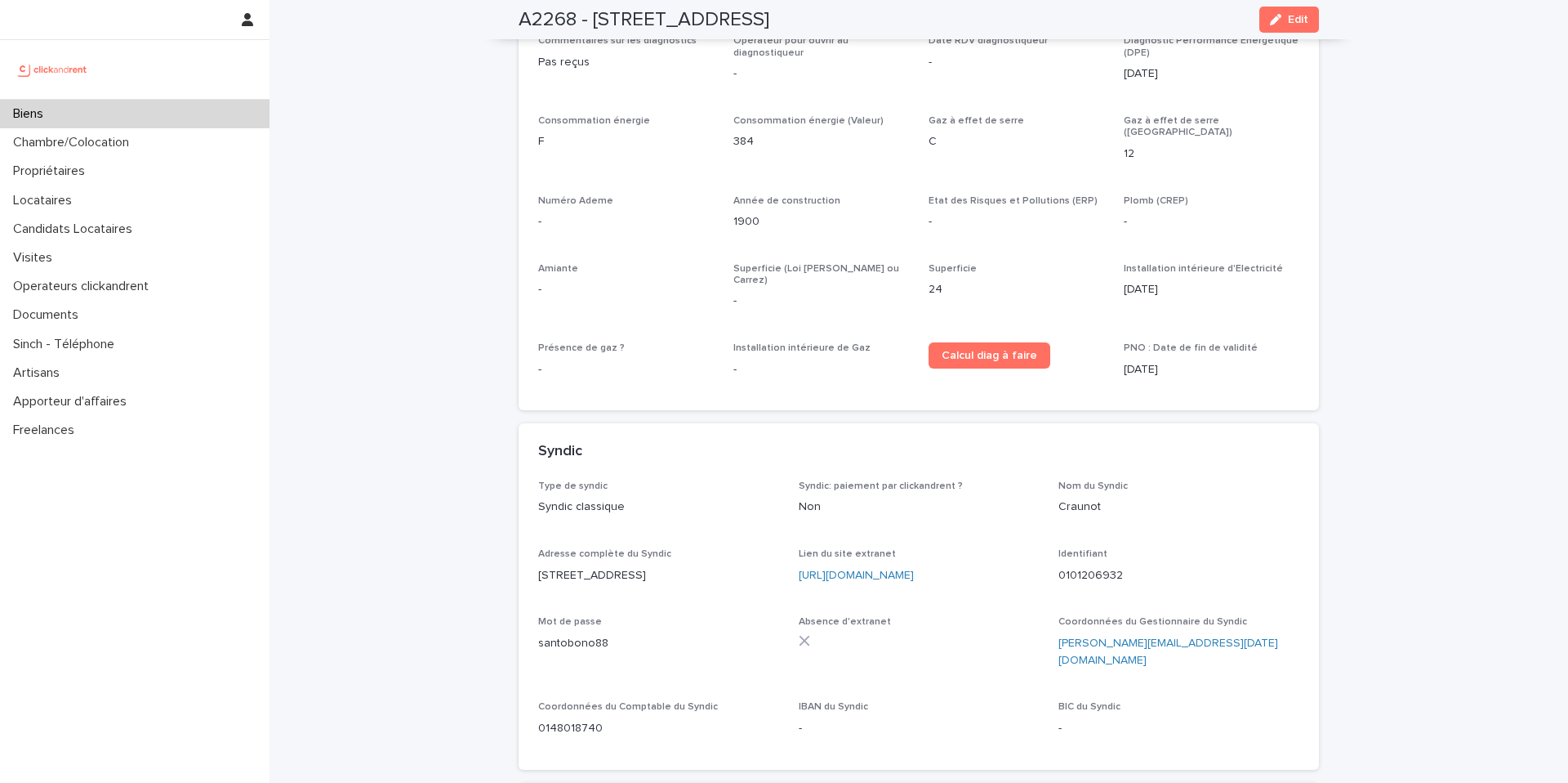
scroll to position [3811, 0]
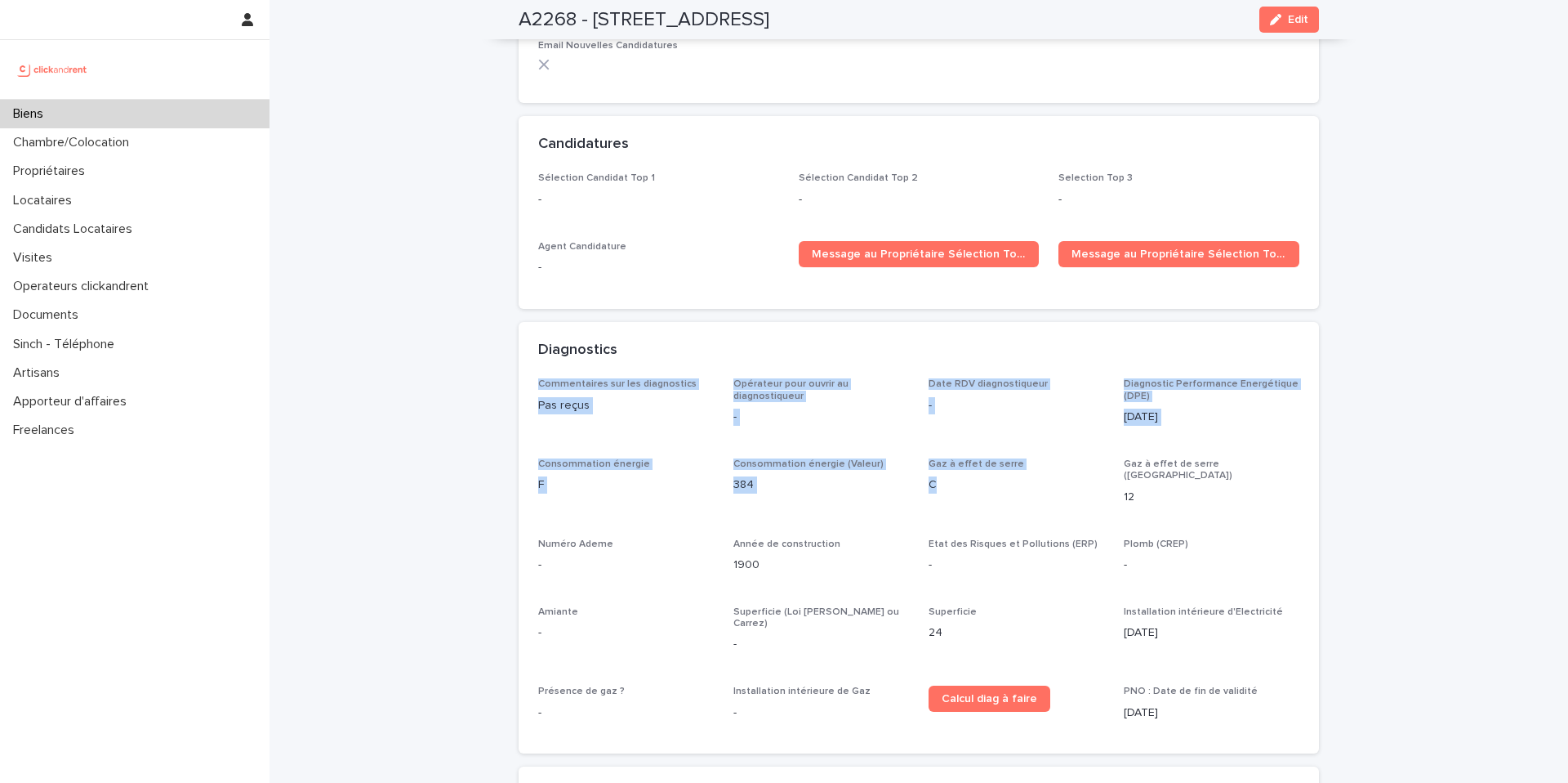
drag, startPoint x: 521, startPoint y: 320, endPoint x: 927, endPoint y: 448, distance: 425.7
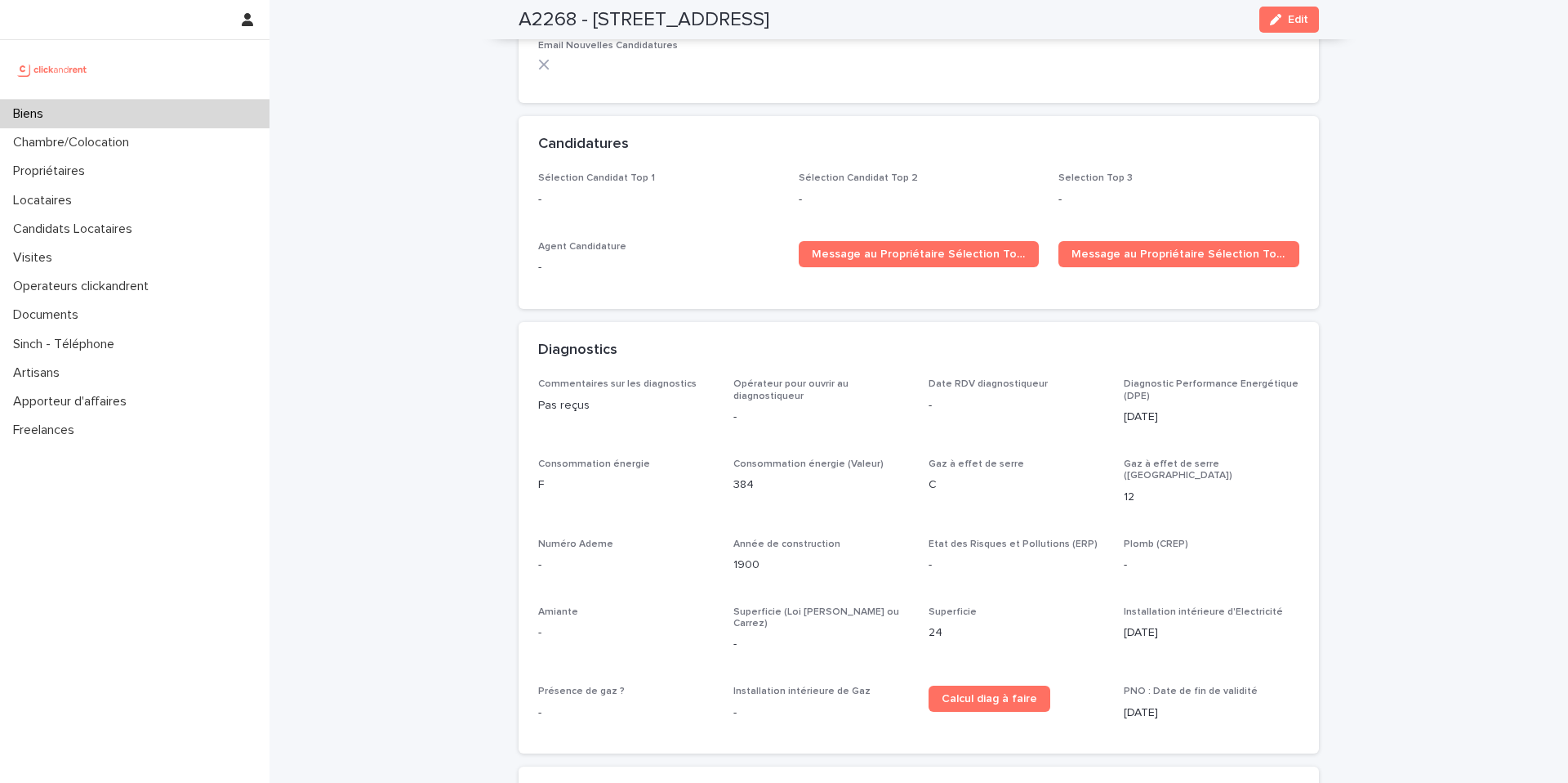
click at [919, 437] on div "Commentaires sur les diagnostics Pas reçus Opérateur pour ouvrir au diagnostiqu…" at bounding box center [918, 556] width 761 height 355
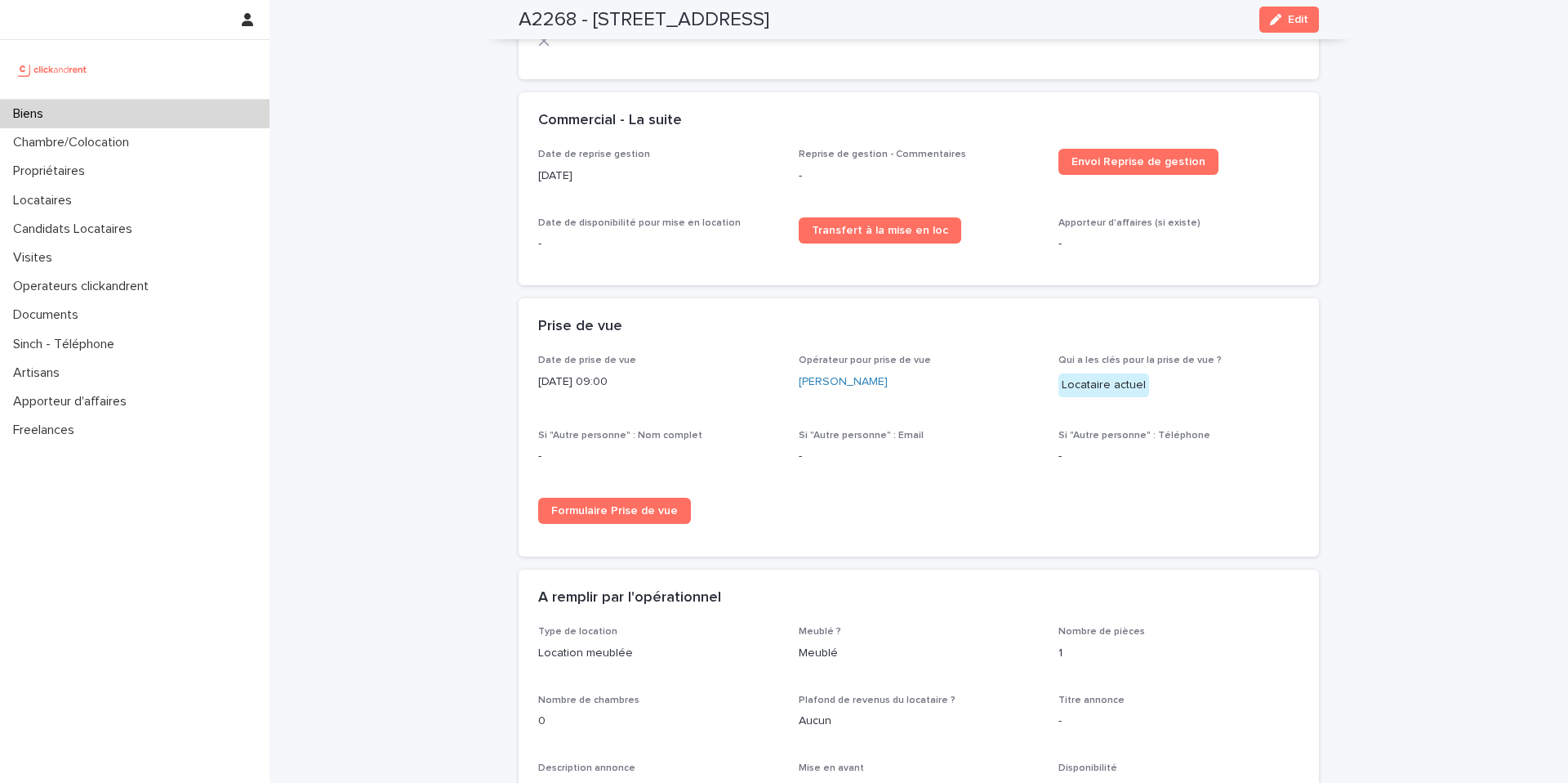
scroll to position [2238, 0]
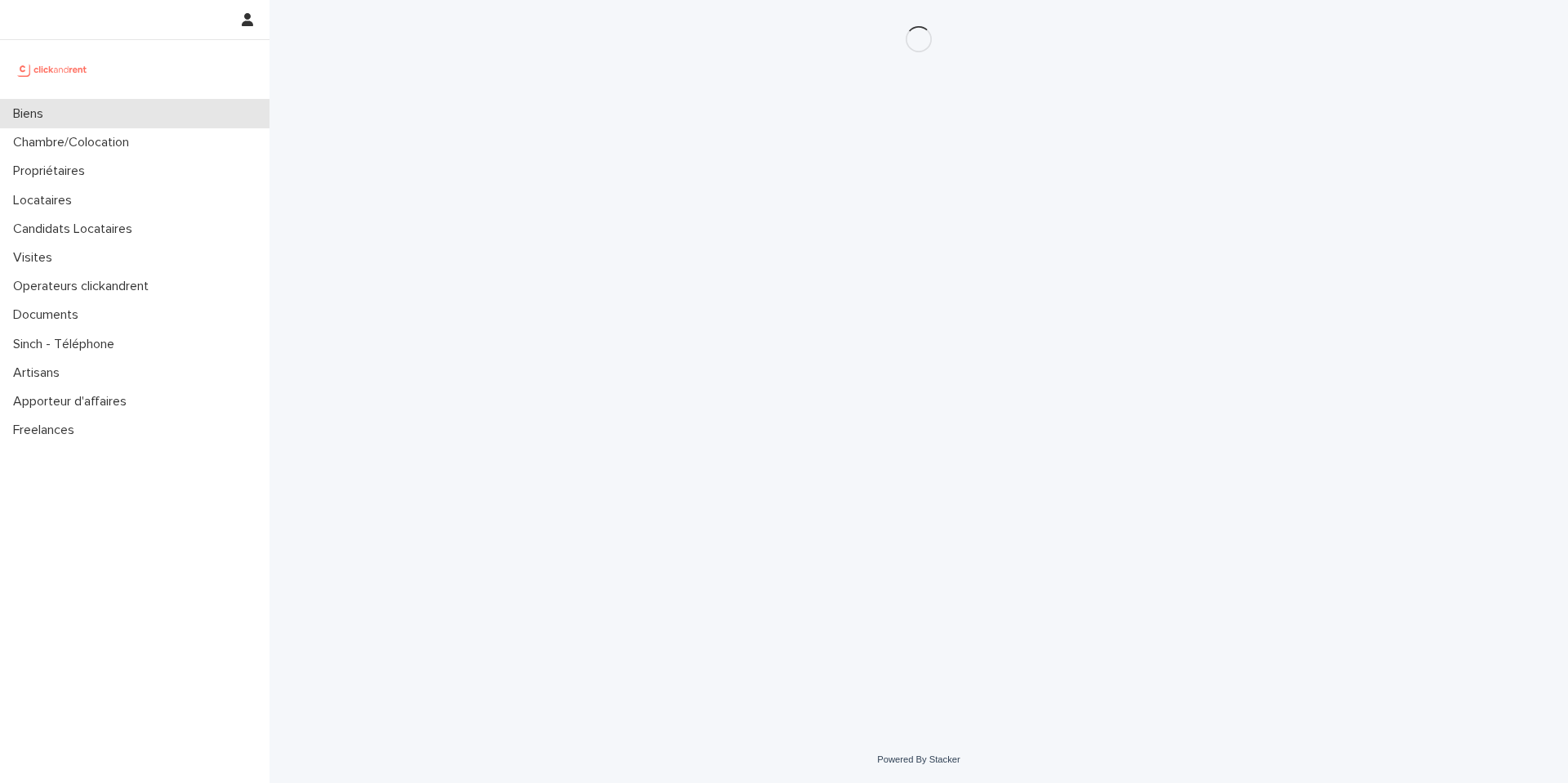
click at [157, 117] on div "Biens" at bounding box center [134, 114] width 270 height 29
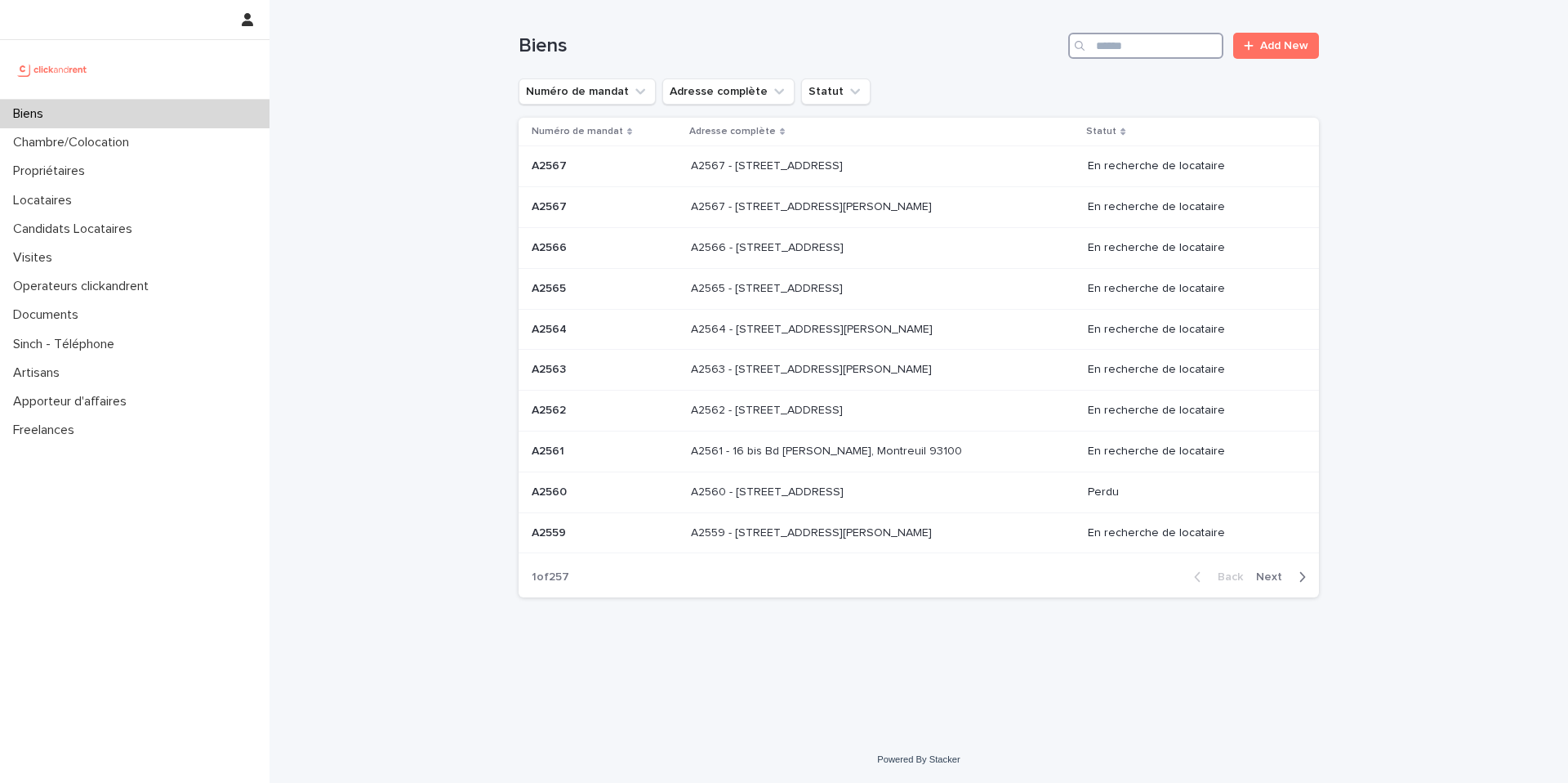
click at [1123, 56] on input "Search" at bounding box center [1146, 45] width 156 height 26
type input "***"
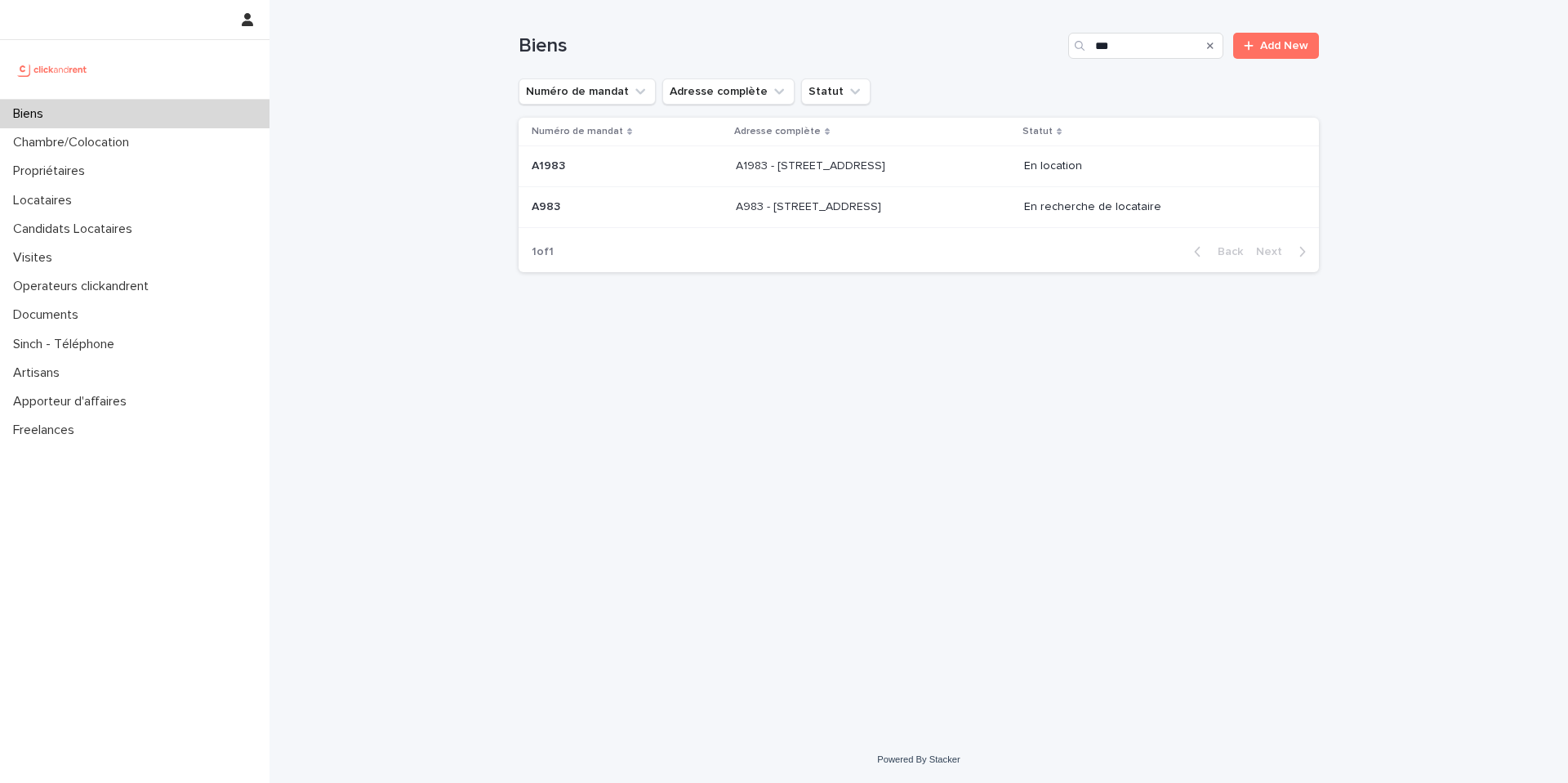
click at [998, 206] on div "A983 - 62 rue du Montparnasse, Paris 75014 A983 - 62 rue du Montparnasse, Paris…" at bounding box center [873, 208] width 276 height 27
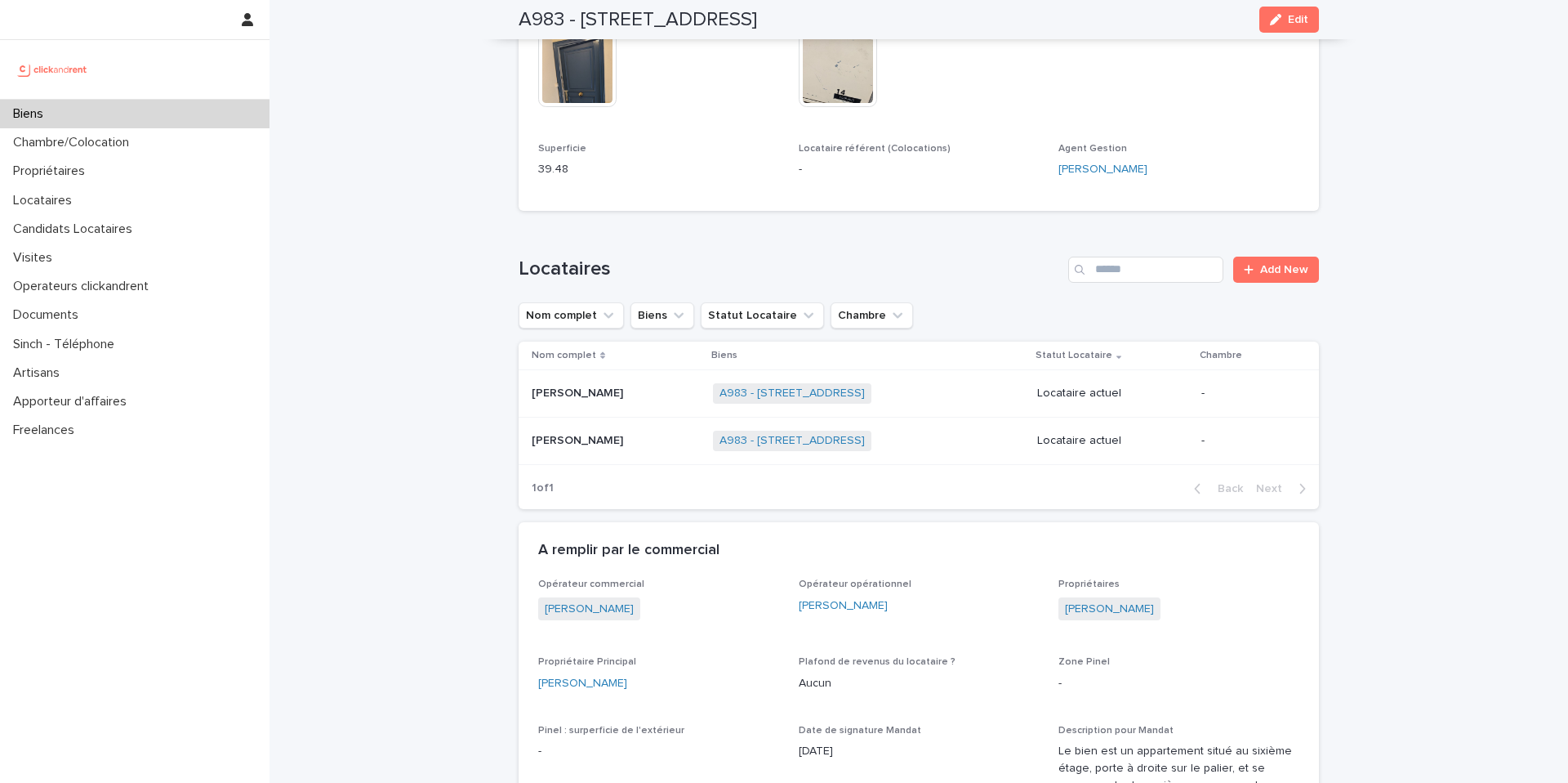
scroll to position [601, 0]
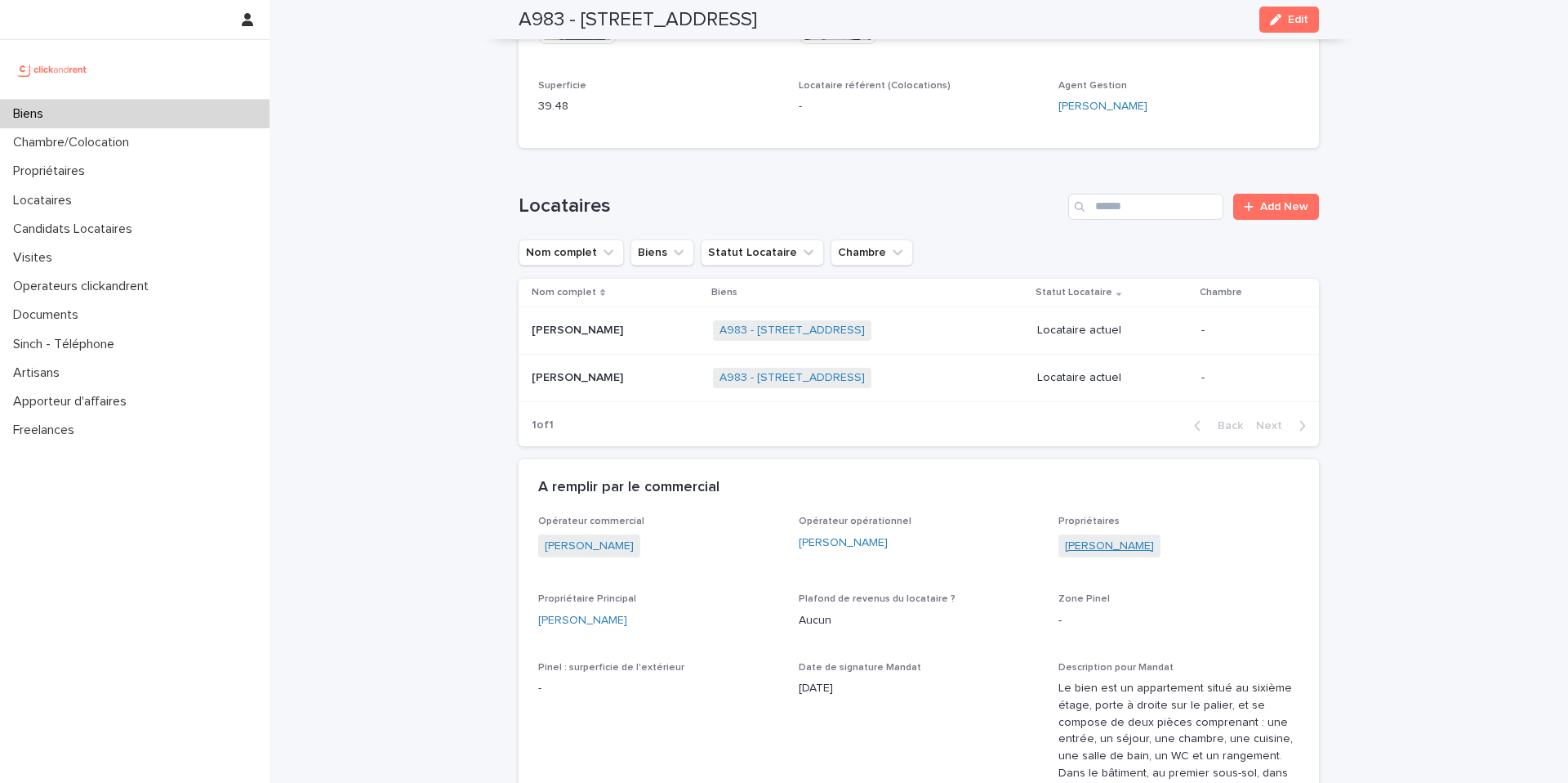
click at [1104, 538] on link "Nicolas Courjaud" at bounding box center [1109, 547] width 89 height 17
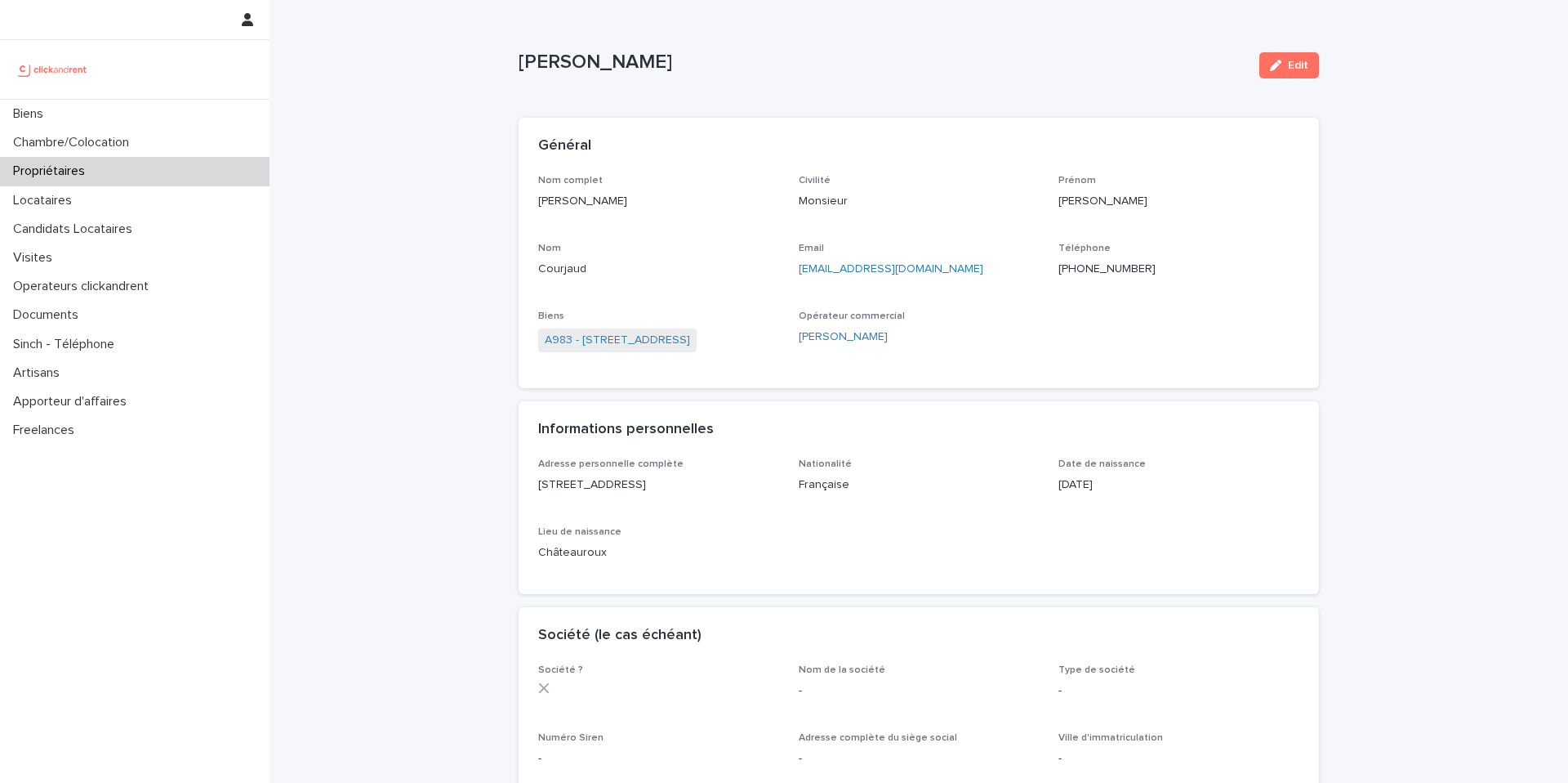
drag, startPoint x: 712, startPoint y: 46, endPoint x: 468, endPoint y: 52, distance: 244.1
click at [468, 52] on div "Loading... Saving… Loading... Saving… Nicolas Courjaud Edit Nicolas Courjaud Ed…" at bounding box center [919, 717] width 1298 height 1433
click at [543, 61] on p "Nicolas Courjaud" at bounding box center [882, 62] width 728 height 24
click at [632, 63] on p "Nicolas Courjaud" at bounding box center [882, 62] width 728 height 24
drag, startPoint x: 653, startPoint y: 68, endPoint x: 489, endPoint y: 68, distance: 164.0
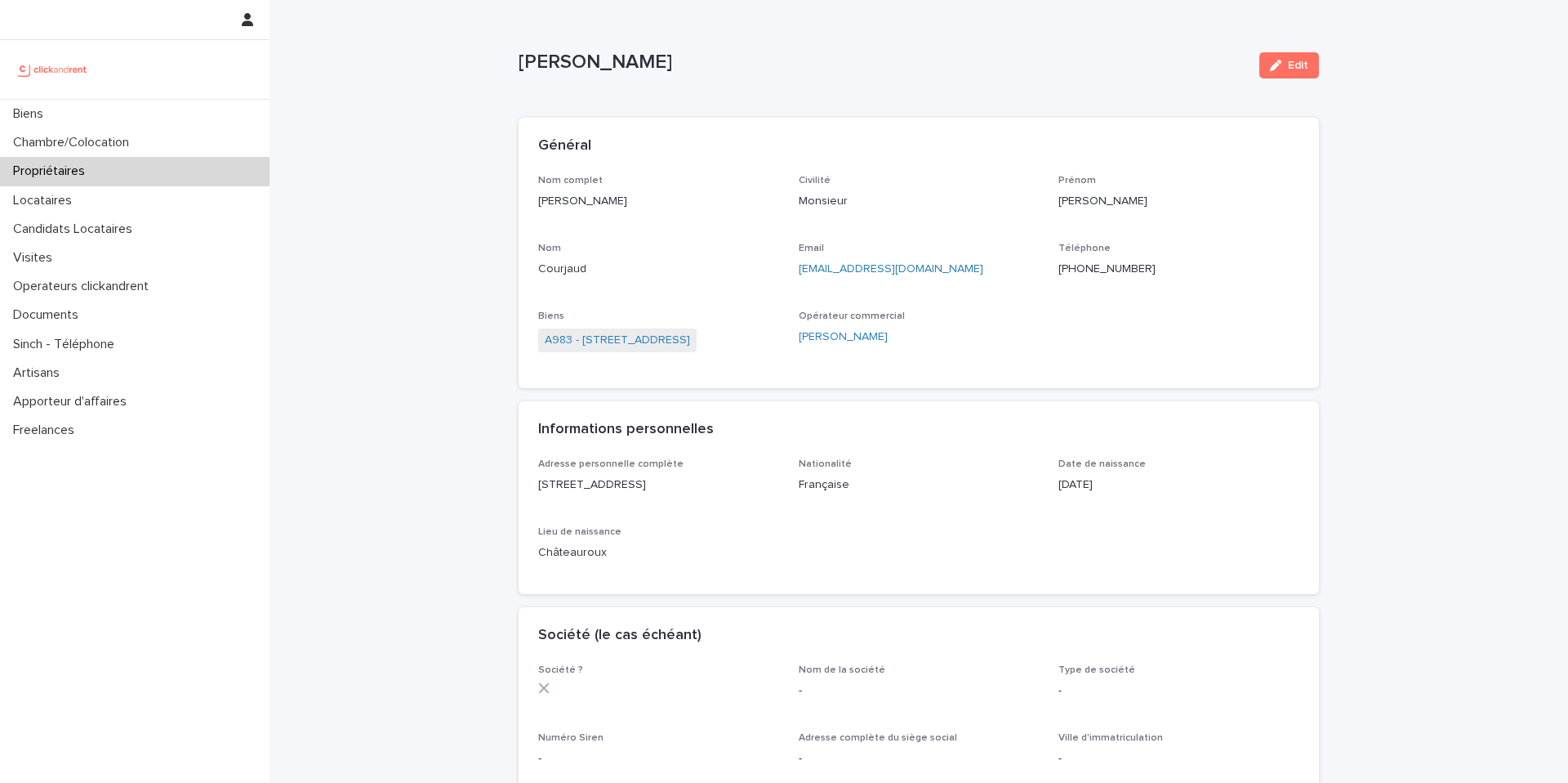
click at [489, 68] on div "Loading... Saving… Loading... Saving… Nicolas Courjaud Edit Nicolas Courjaud Ed…" at bounding box center [919, 717] width 1298 height 1433
copy p "Nicolas Courjaud"
click at [475, 110] on div "Loading... Saving… Loading... Saving… Nicolas Courjaud Edit Nicolas Courjaud Ed…" at bounding box center [919, 717] width 1298 height 1433
click at [203, 107] on div "Biens" at bounding box center [134, 114] width 270 height 29
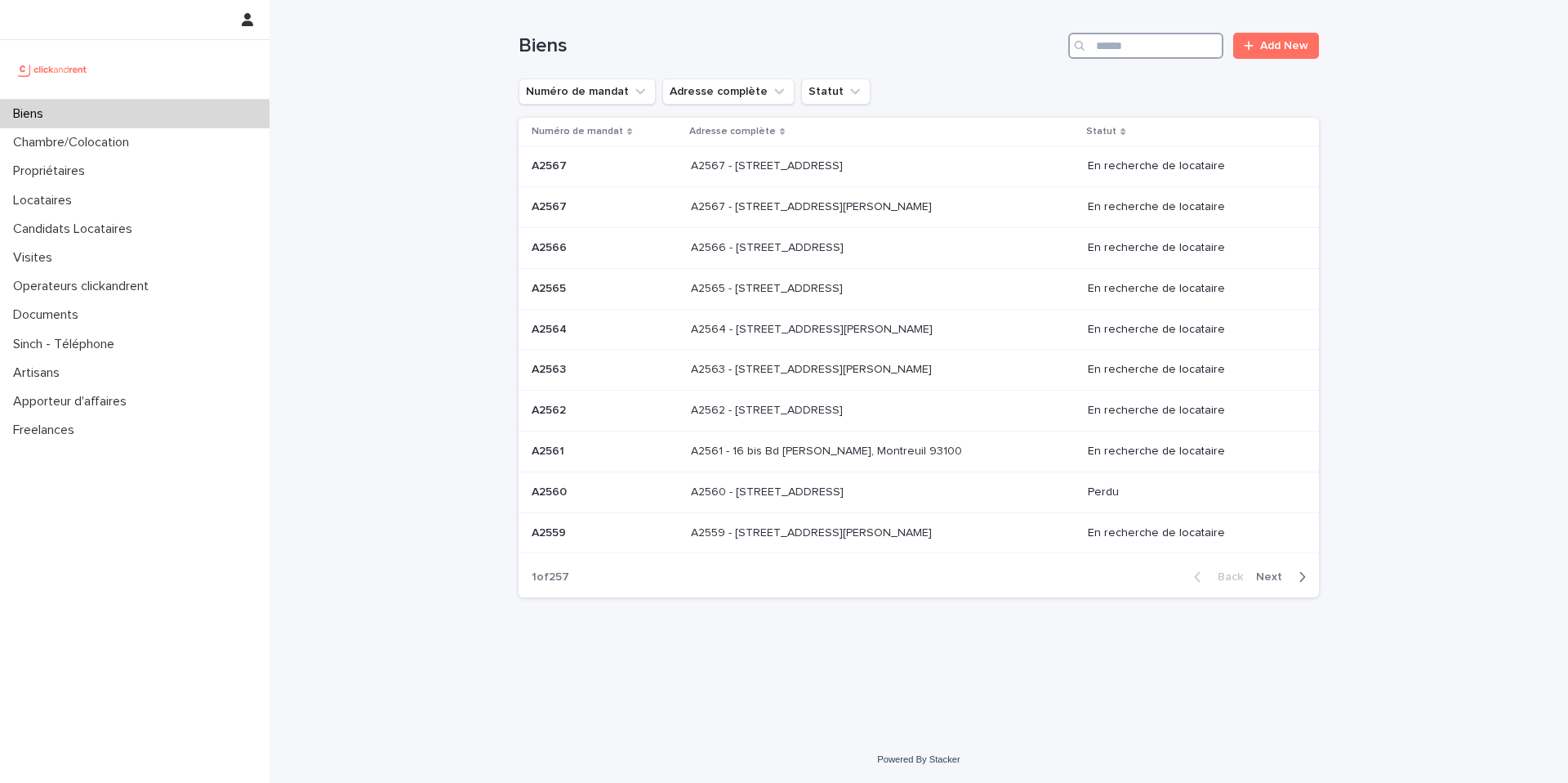
click at [1109, 46] on input "Search" at bounding box center [1146, 45] width 156 height 26
type input "***"
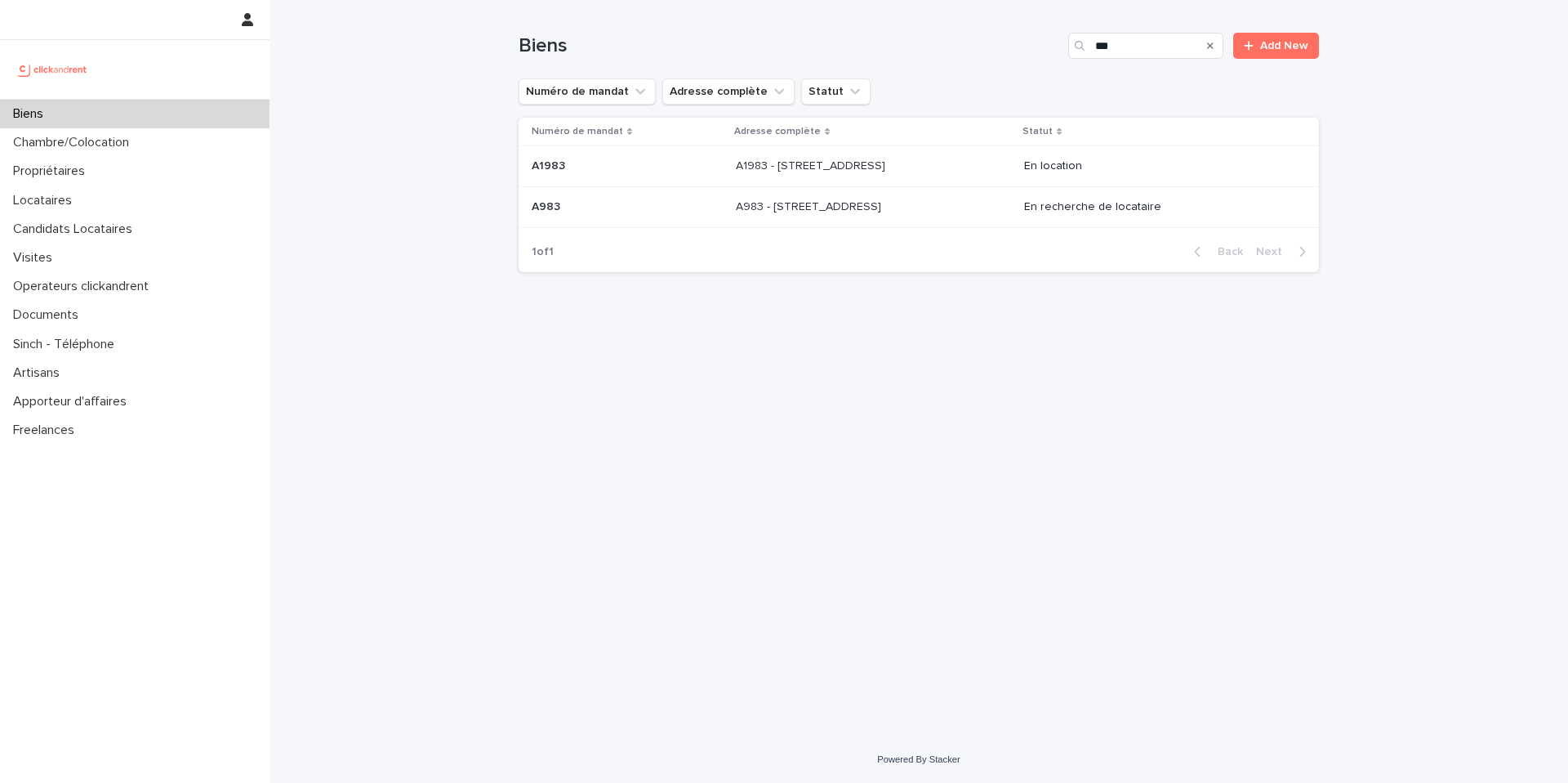
click at [884, 197] on p "A983 - 62 rue du Montparnasse, Paris 75014" at bounding box center [809, 206] width 149 height 17
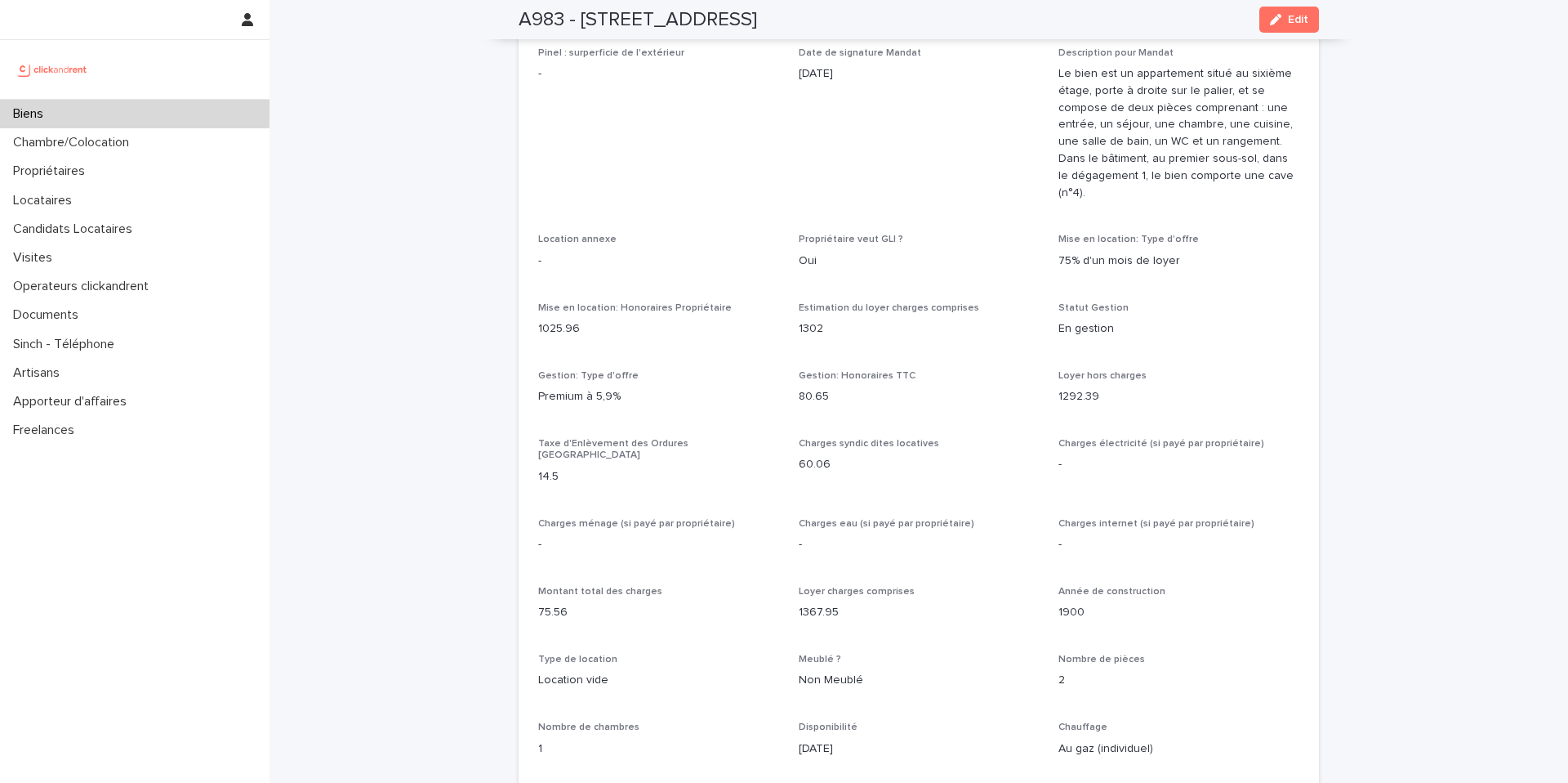
scroll to position [1218, 0]
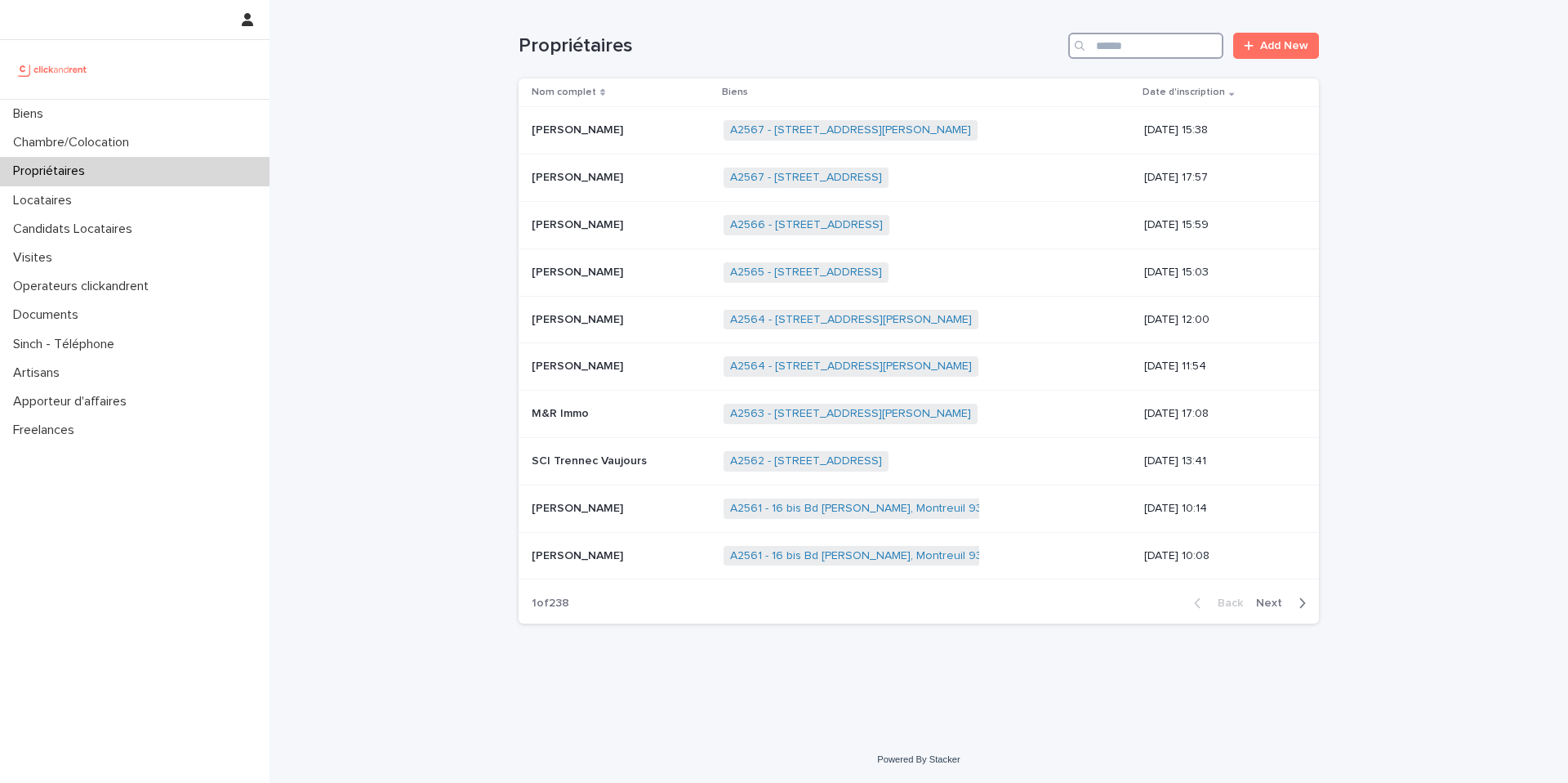
click at [1130, 47] on input "Search" at bounding box center [1146, 45] width 156 height 26
type input "*******"
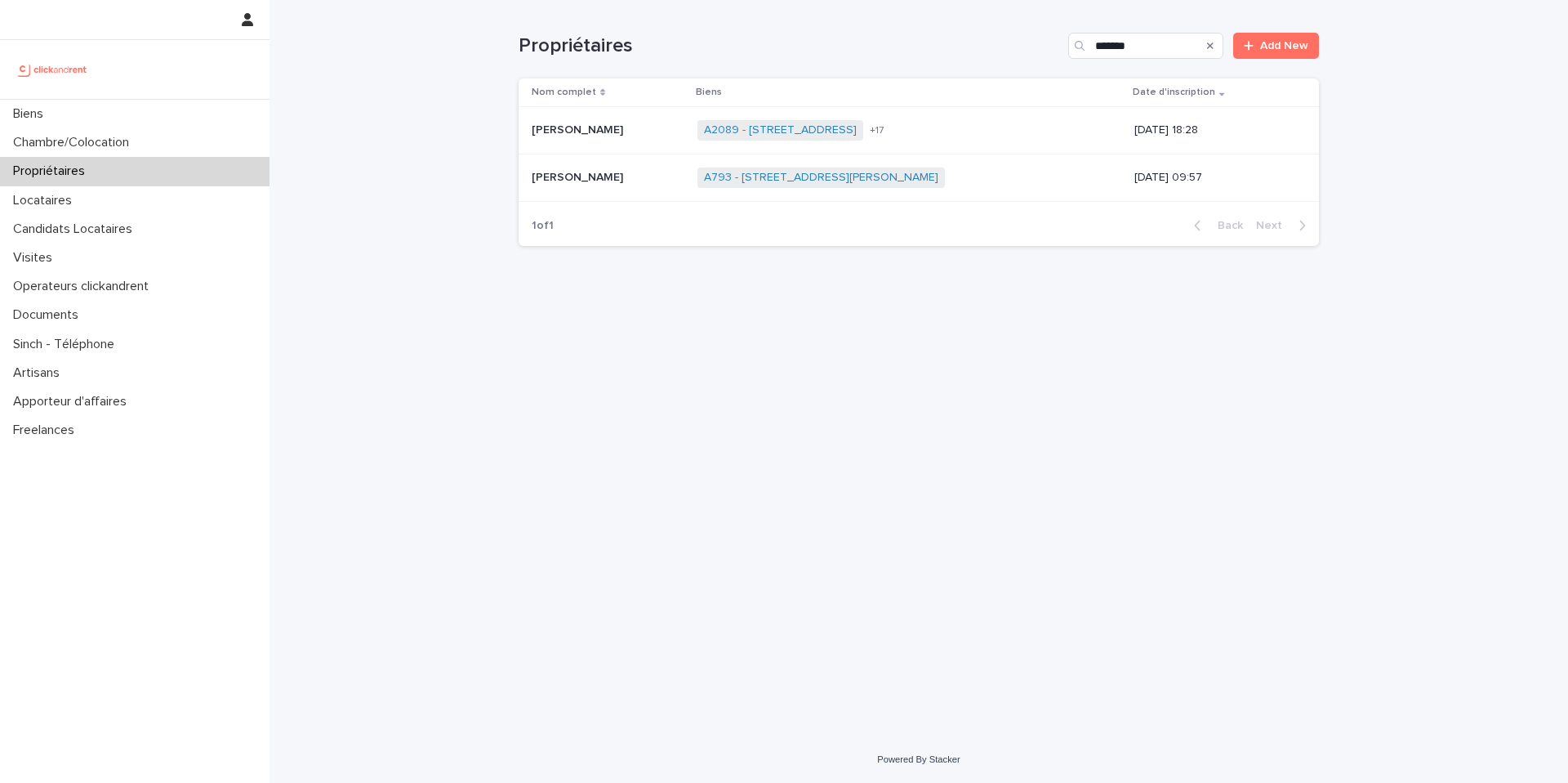
click at [1013, 130] on div "A2089 - 106 Avenue Du Général Foy, Amiens 80000 A2102 - 31 Rue De Porto, Montpe…" at bounding box center [908, 130] width 423 height 34
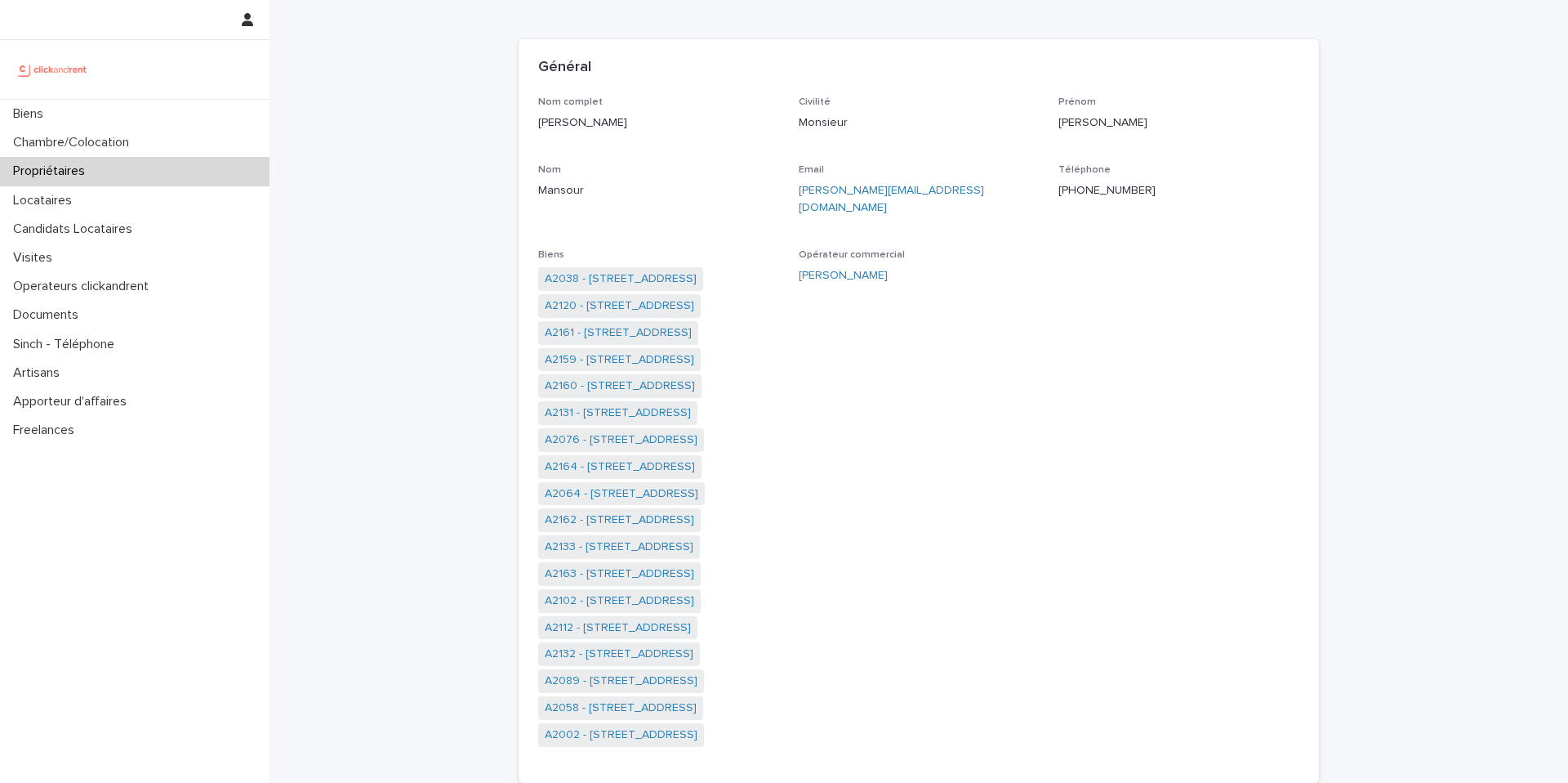
scroll to position [156, 0]
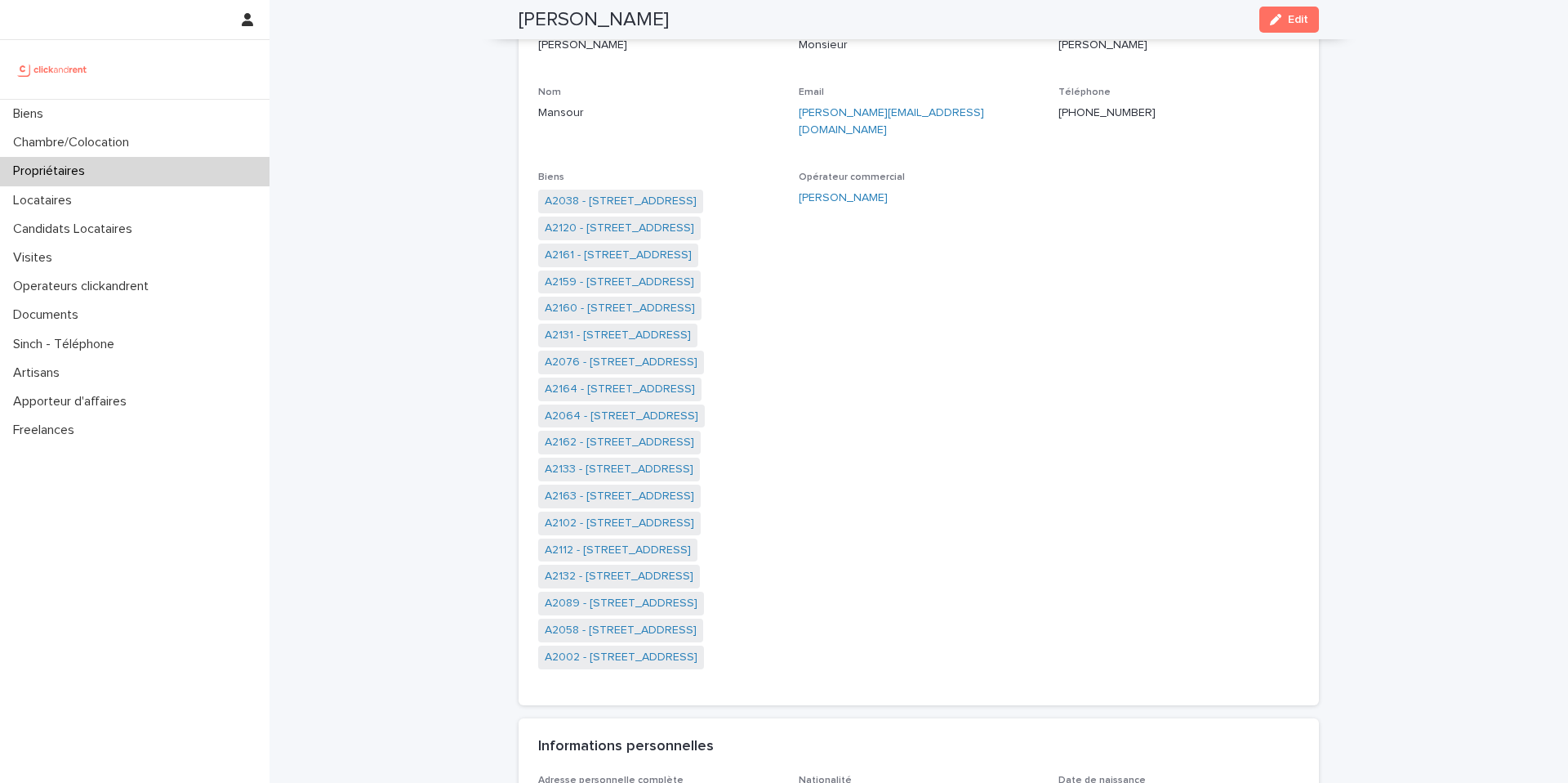
click at [925, 298] on span "Opérateur commercial Matthieu Figeac" at bounding box center [919, 428] width 241 height 514
click at [663, 327] on link "A2131 - 31 Rue De Porto, Montpellier 34000" at bounding box center [617, 335] width 146 height 17
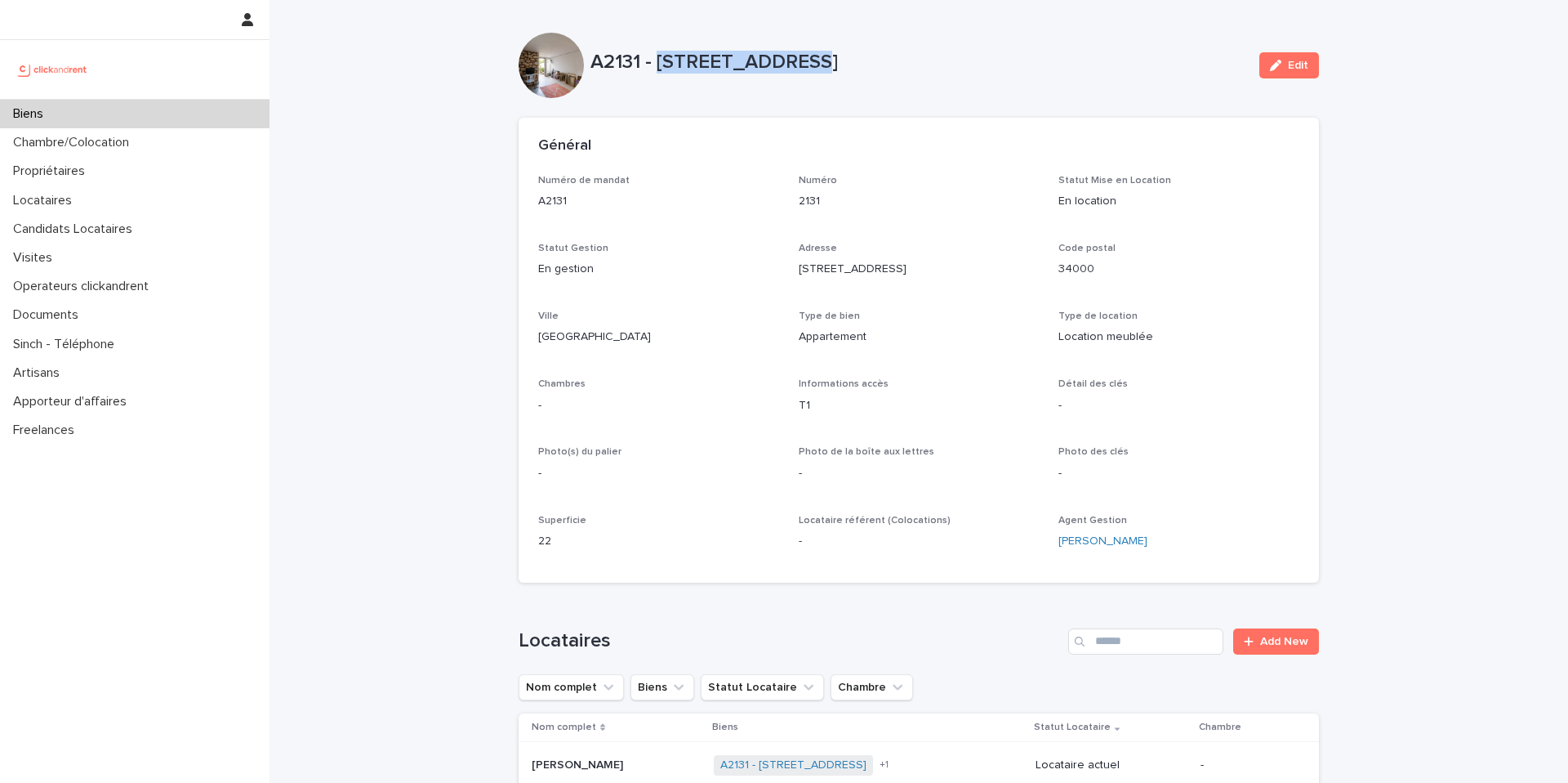
drag, startPoint x: 786, startPoint y: 67, endPoint x: 663, endPoint y: 61, distance: 123.1
click at [652, 61] on p "A2131 - 31 Rue De Porto, Montpellier 34000" at bounding box center [918, 62] width 656 height 24
copy p "[STREET_ADDRESS]"
click at [49, 123] on div "Biens" at bounding box center [134, 114] width 270 height 29
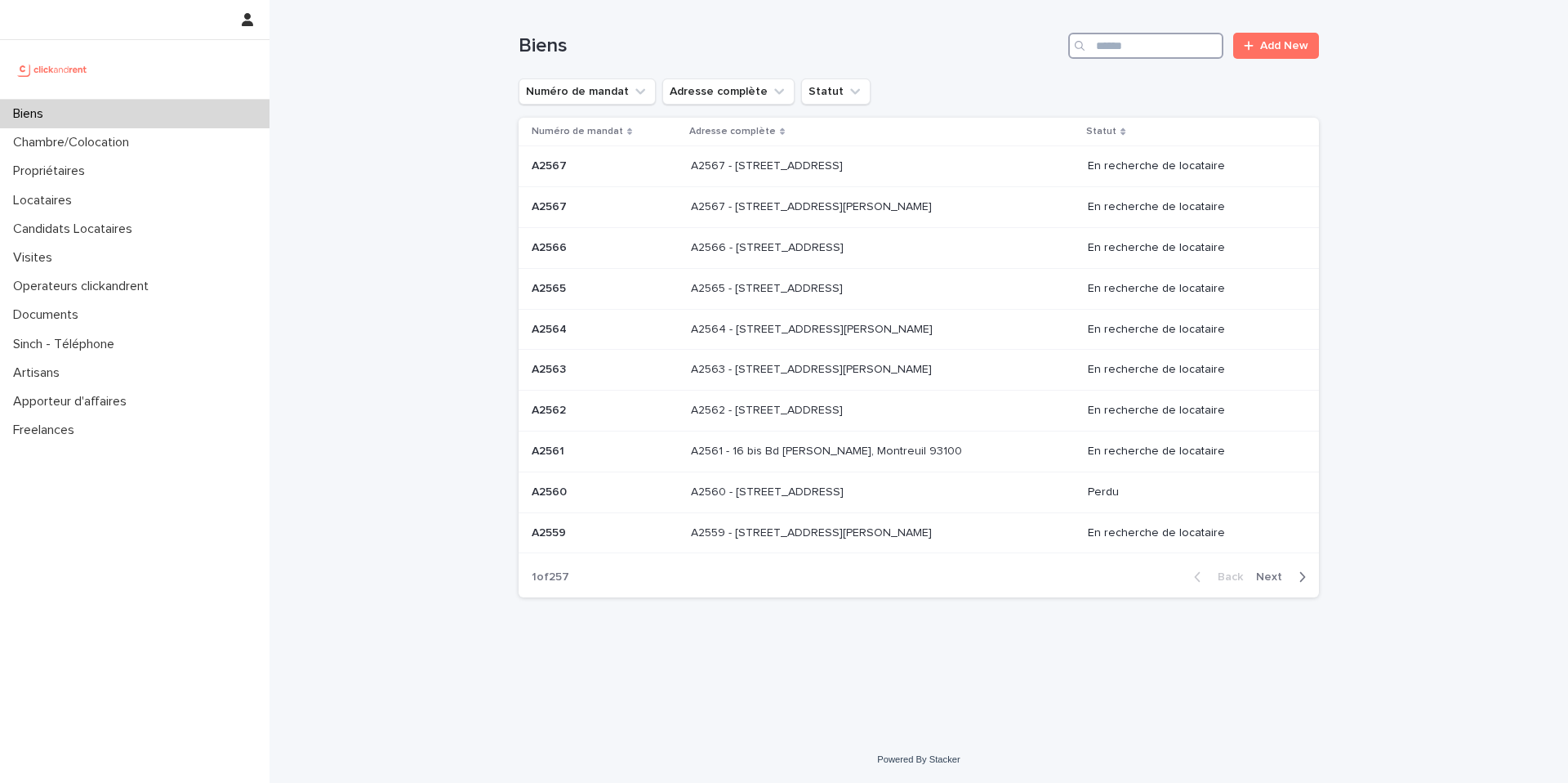
click at [1124, 52] on input "Search" at bounding box center [1146, 45] width 156 height 26
paste input "**********"
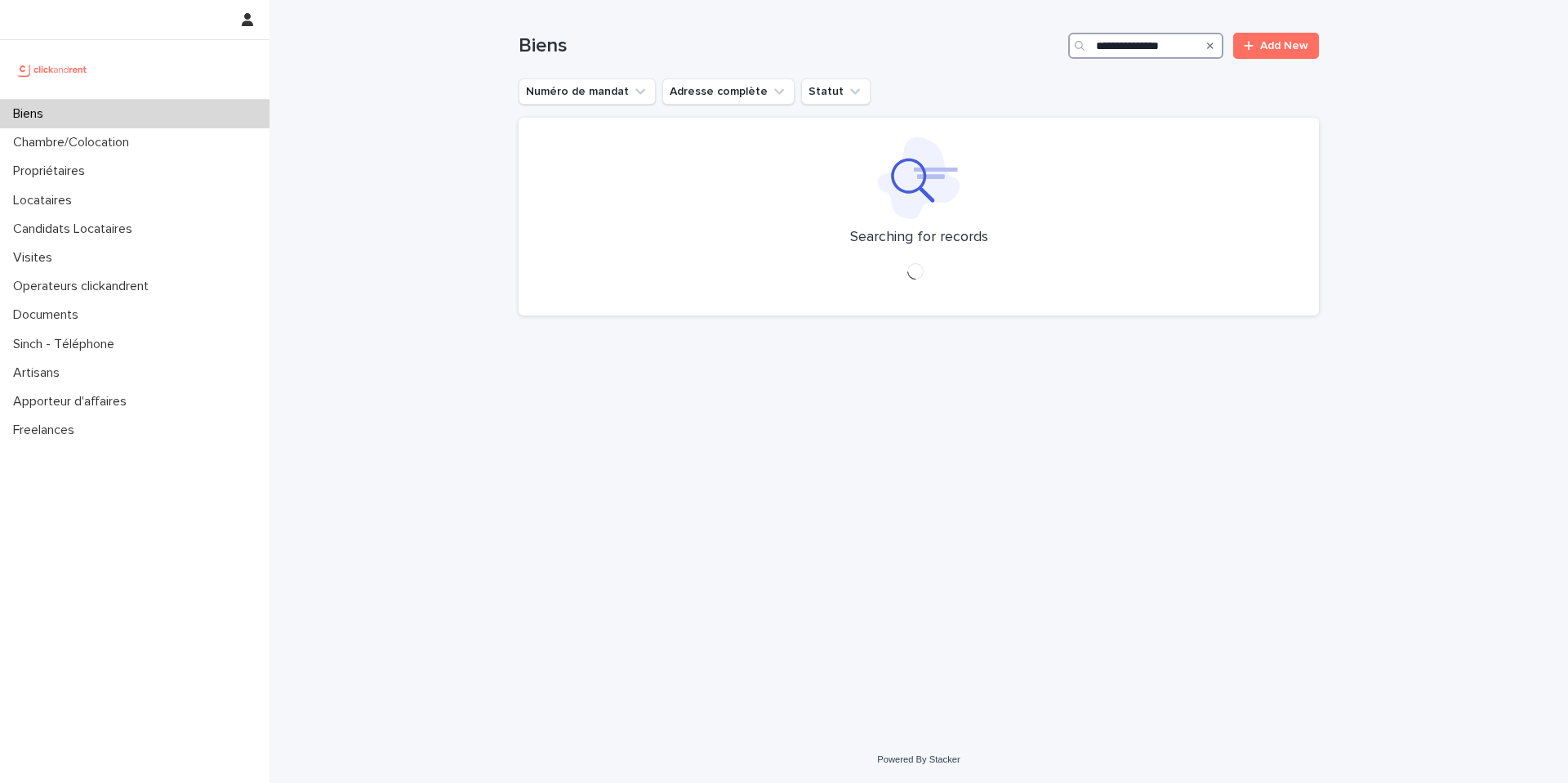
type input "**********"
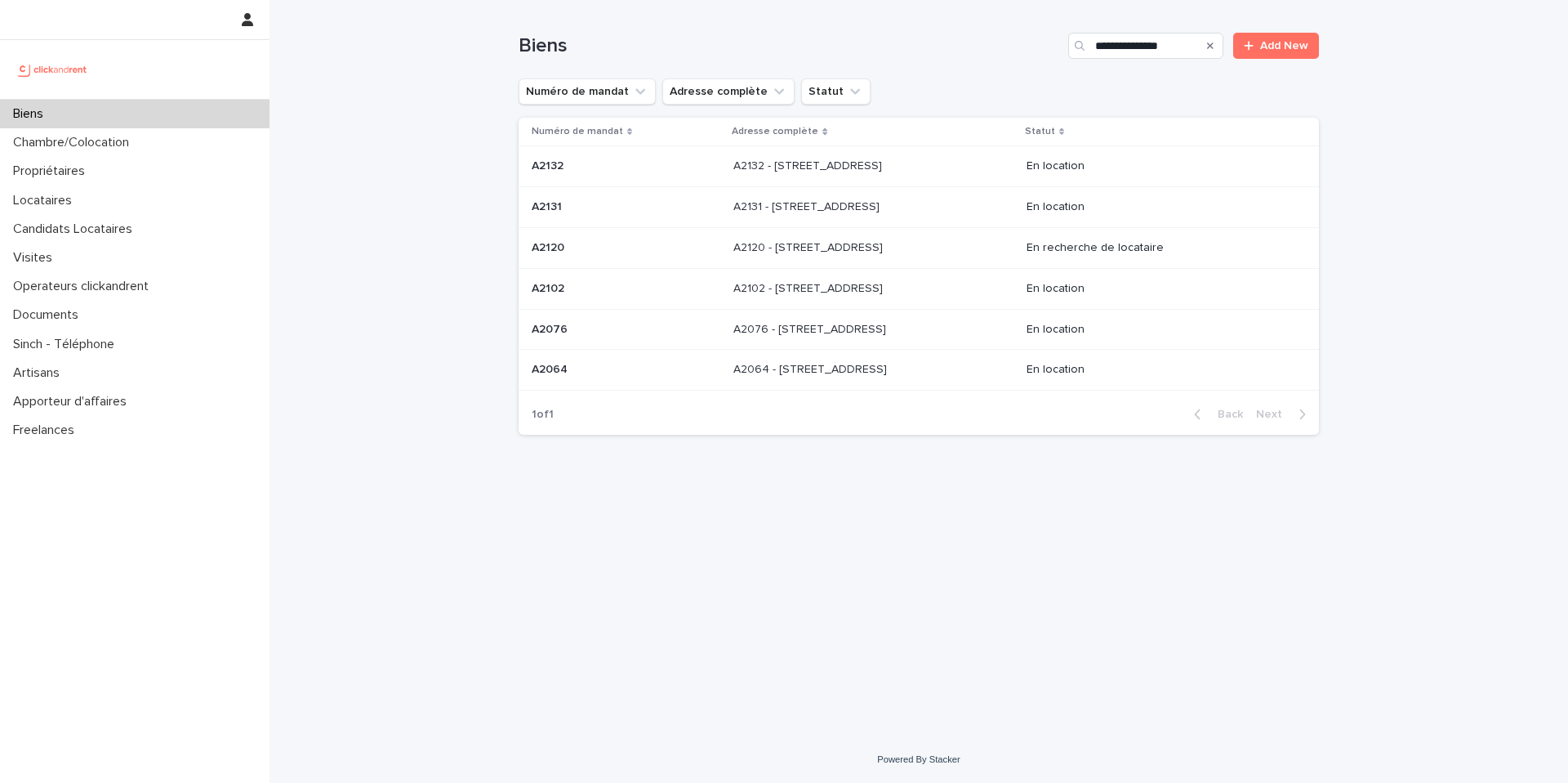
click at [1078, 256] on div "En recherche de locataire" at bounding box center [1159, 248] width 266 height 27
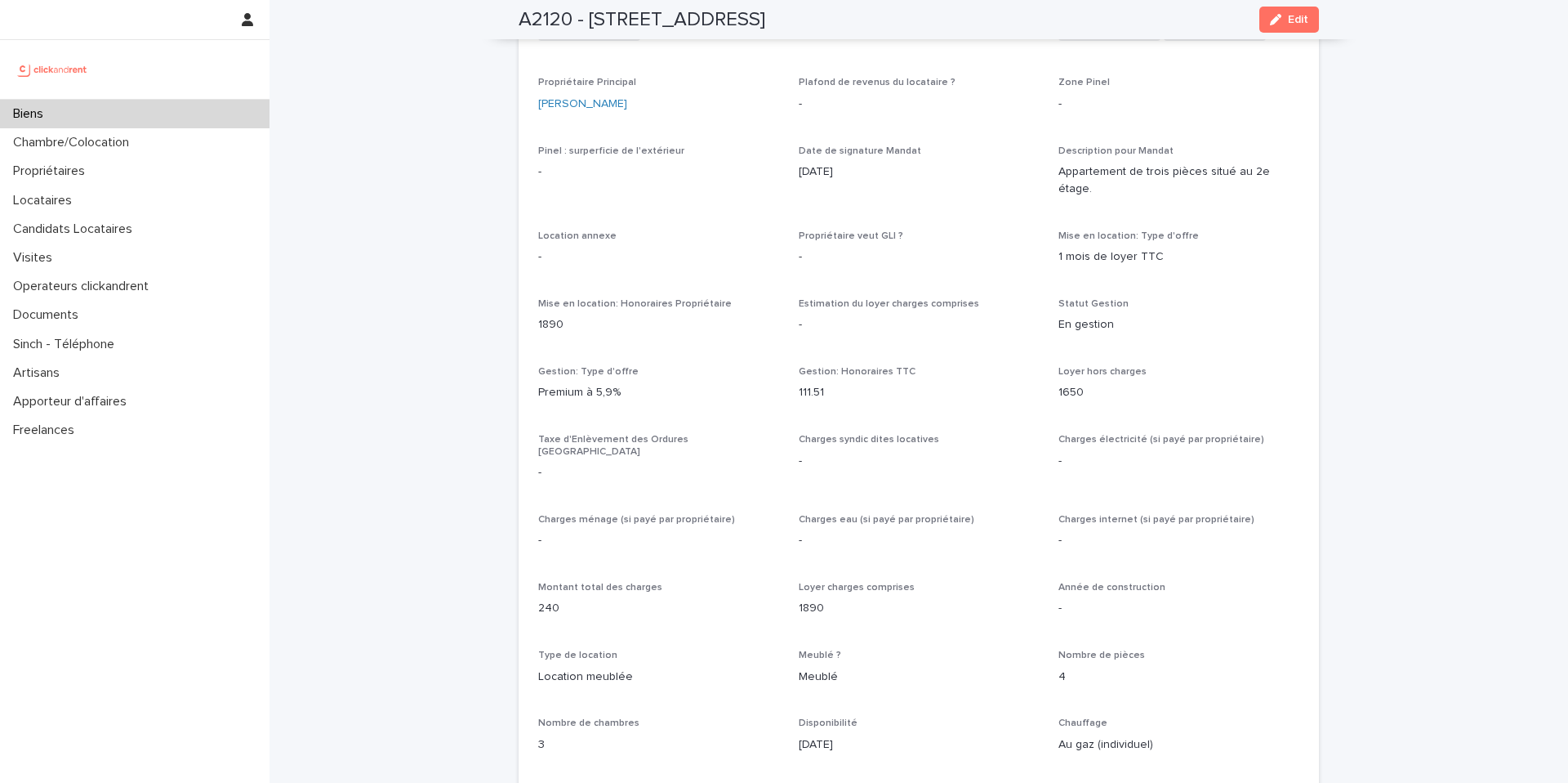
scroll to position [1000, 0]
drag, startPoint x: 1068, startPoint y: 166, endPoint x: 1174, endPoint y: 161, distance: 106.1
click at [1168, 162] on div "Appartement de trois pièces situé au 2e étage." at bounding box center [1178, 181] width 241 height 37
drag, startPoint x: 1183, startPoint y: 161, endPoint x: 1192, endPoint y: 166, distance: 10.3
click at [1187, 165] on div "Appartement de trois pièces situé au 2e étage." at bounding box center [1178, 181] width 241 height 37
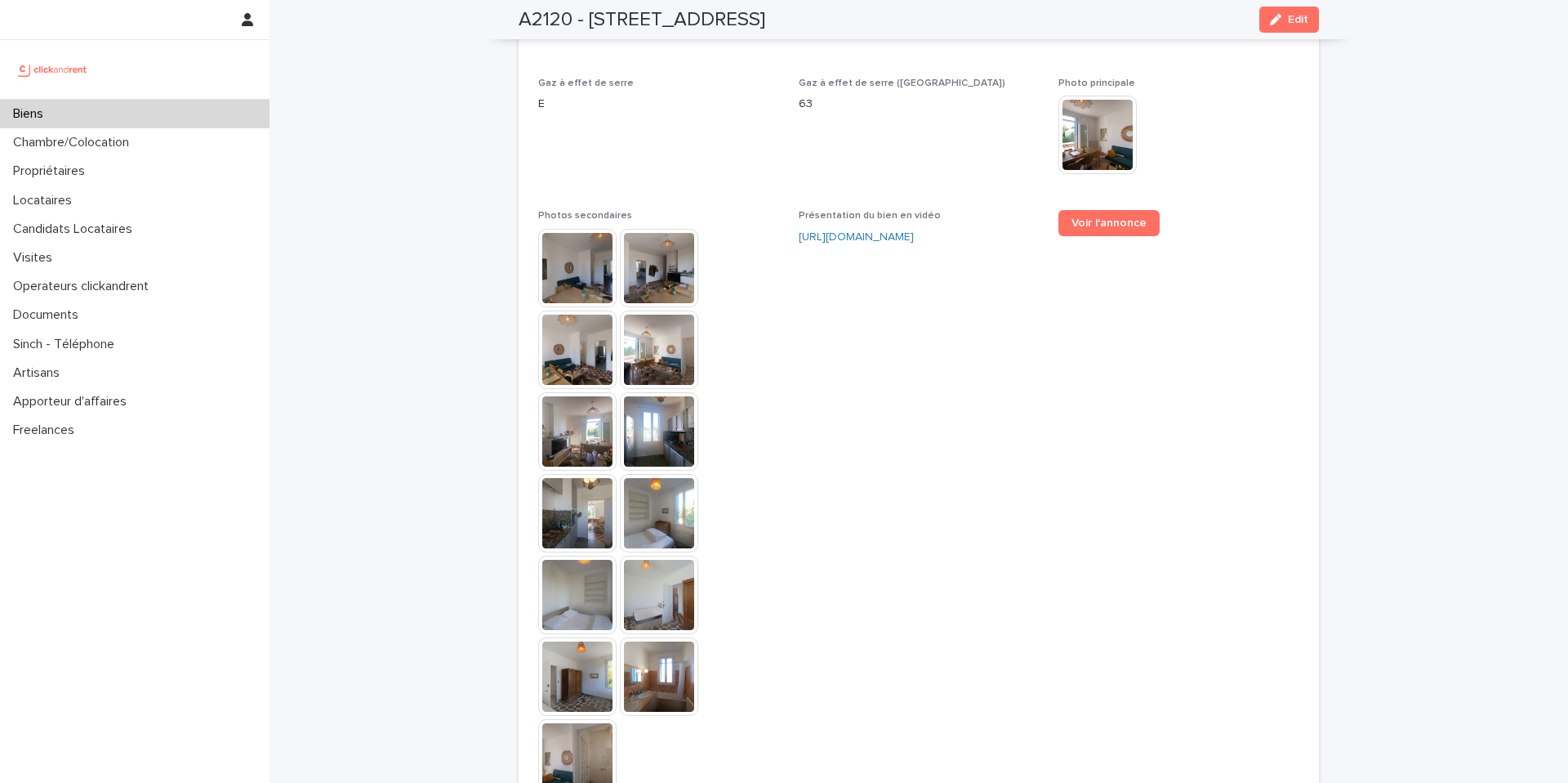
scroll to position [3898, 0]
click at [583, 230] on img at bounding box center [577, 269] width 79 height 79
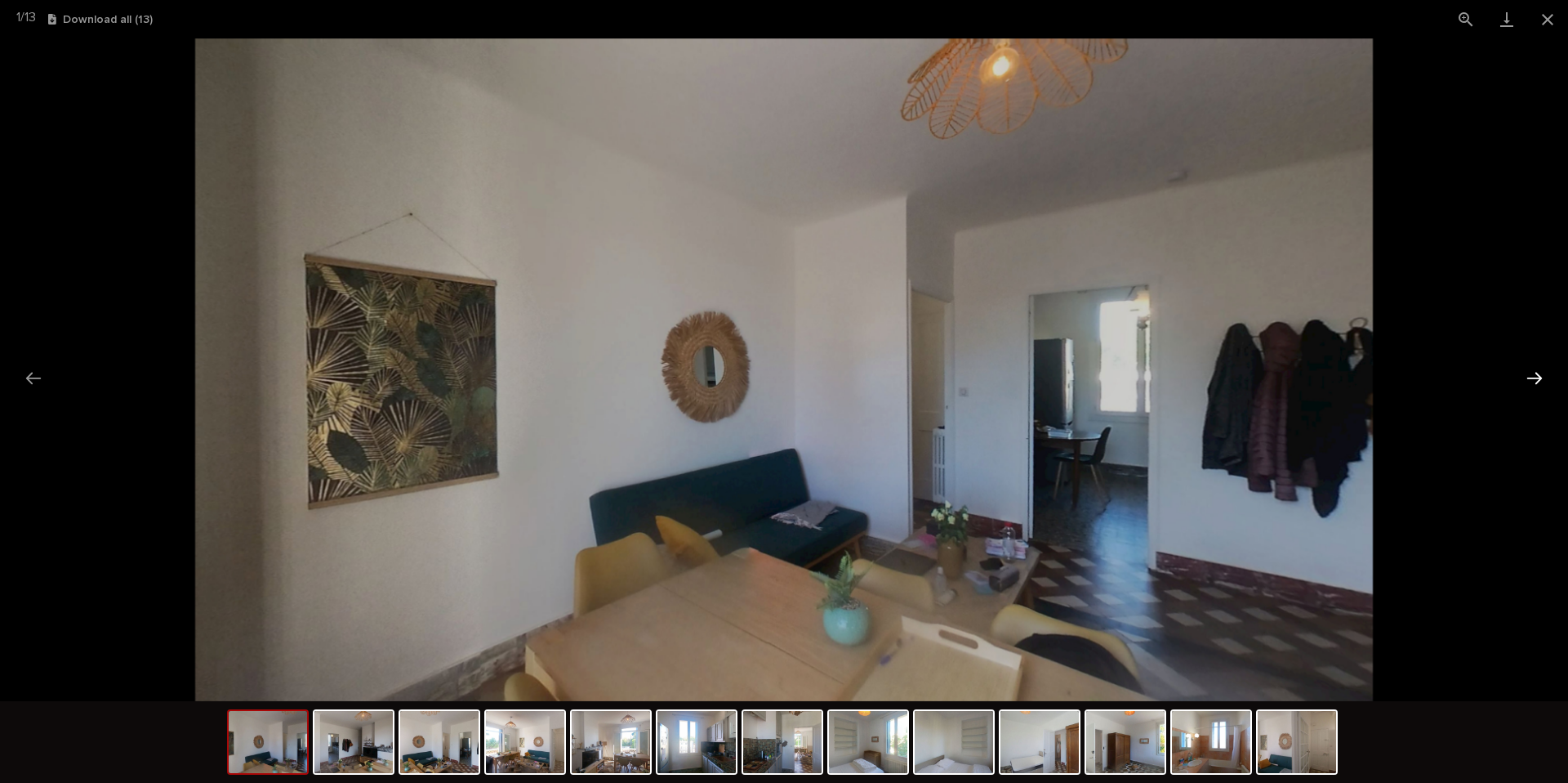
click at [1531, 375] on button "Next slide" at bounding box center [1534, 378] width 35 height 32
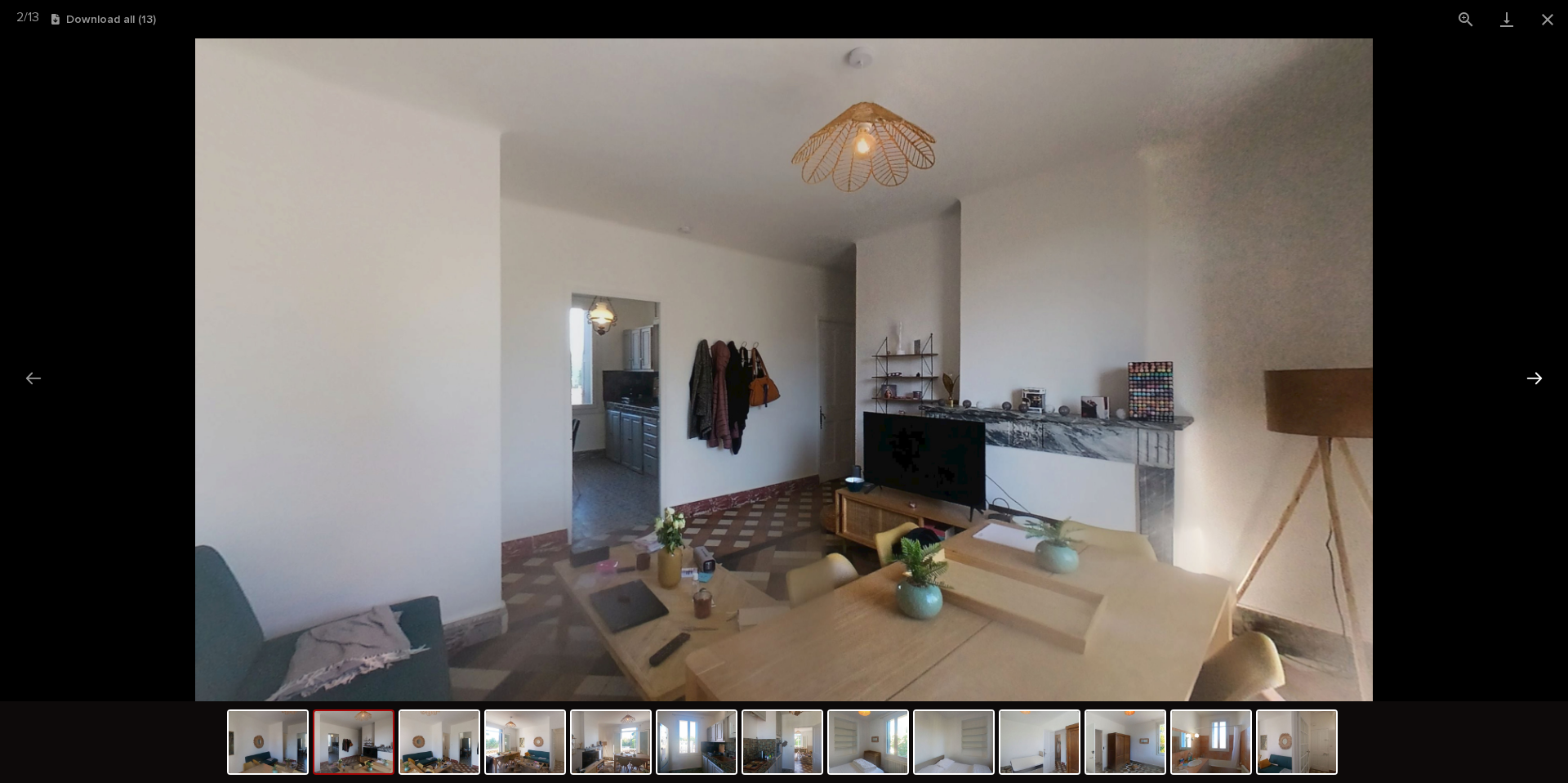
click at [1529, 377] on button "Next slide" at bounding box center [1534, 378] width 35 height 32
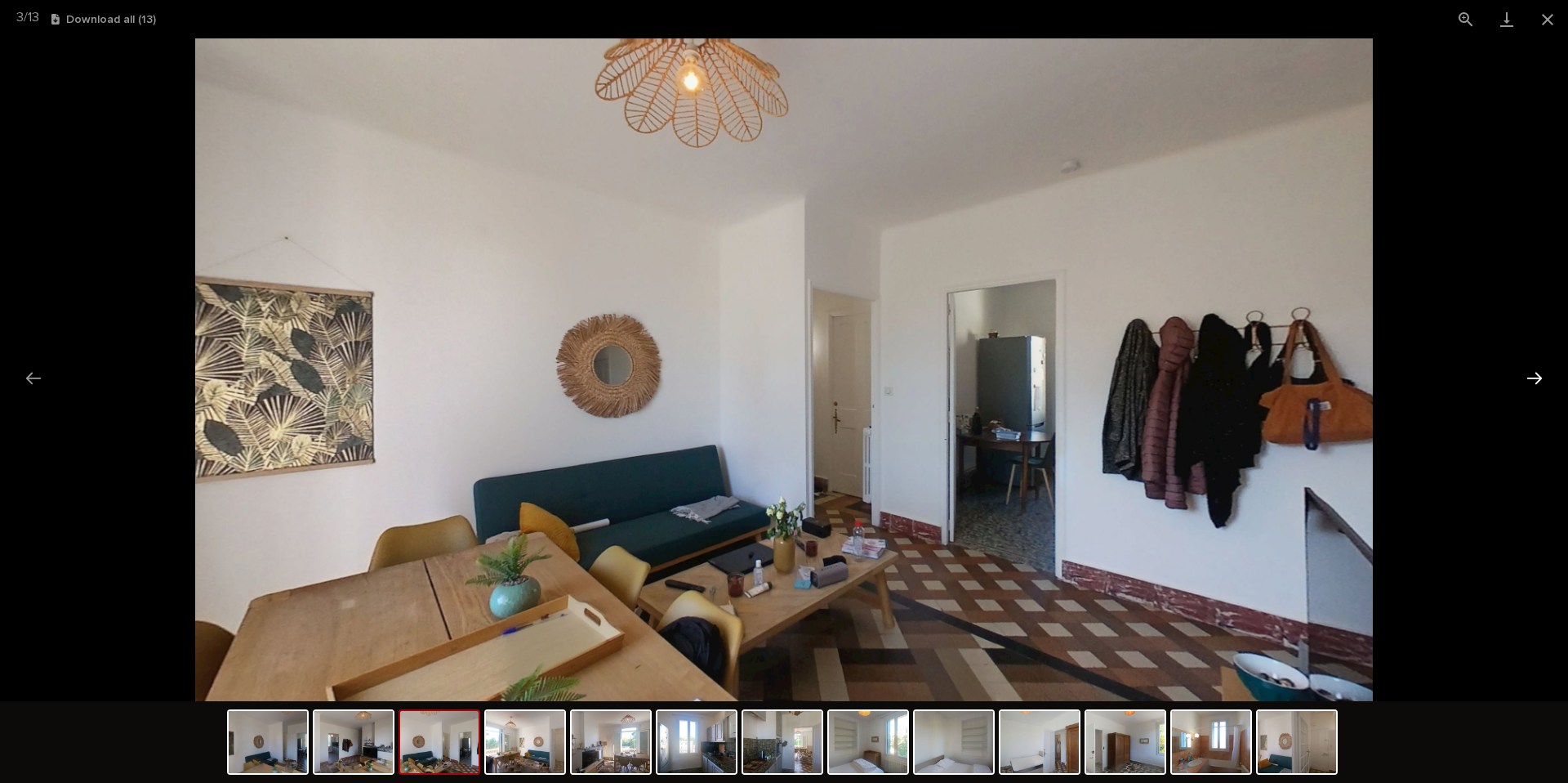
click at [1530, 376] on button "Next slide" at bounding box center [1534, 378] width 35 height 32
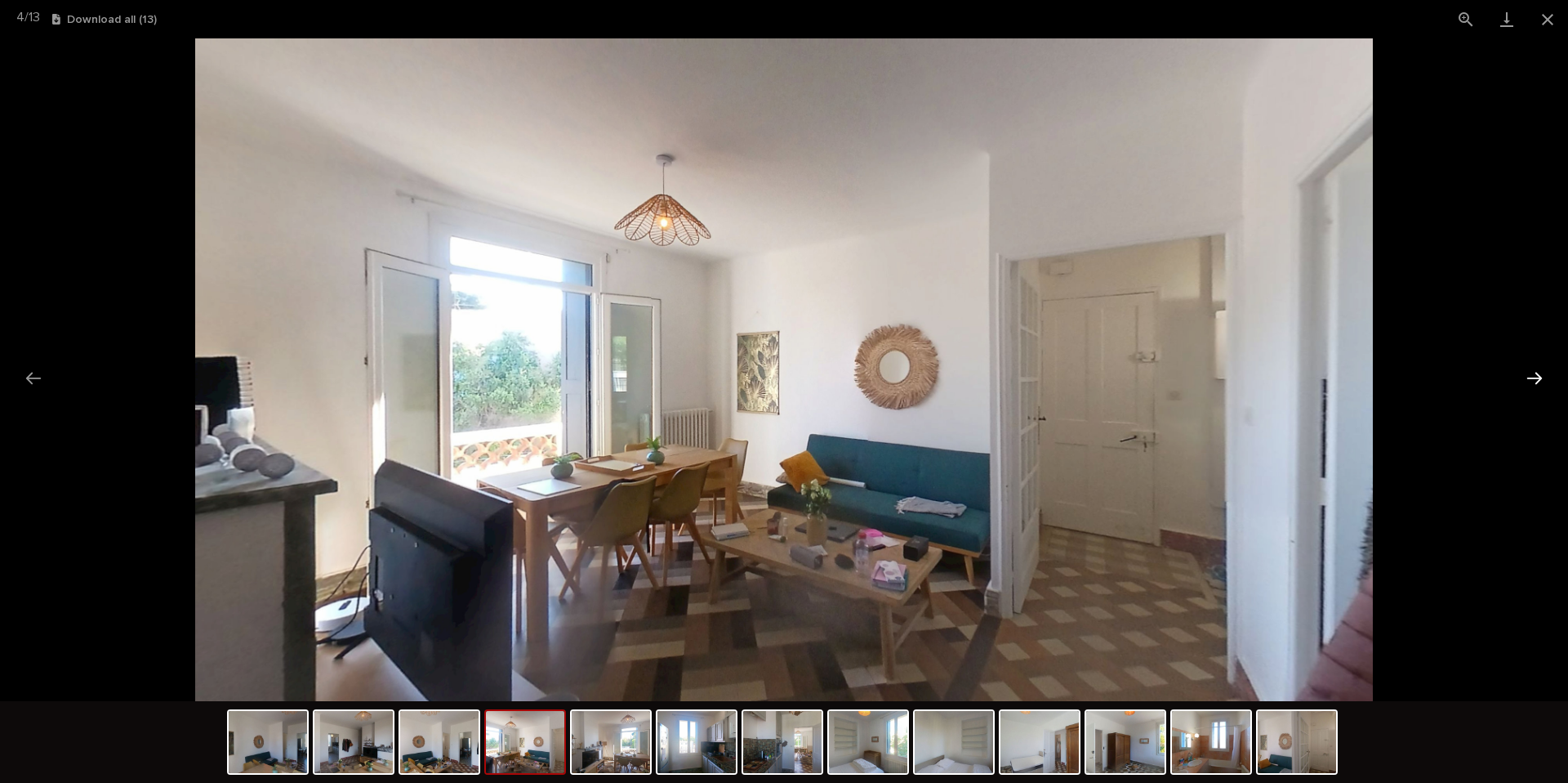
click at [1531, 374] on button "Next slide" at bounding box center [1534, 378] width 35 height 32
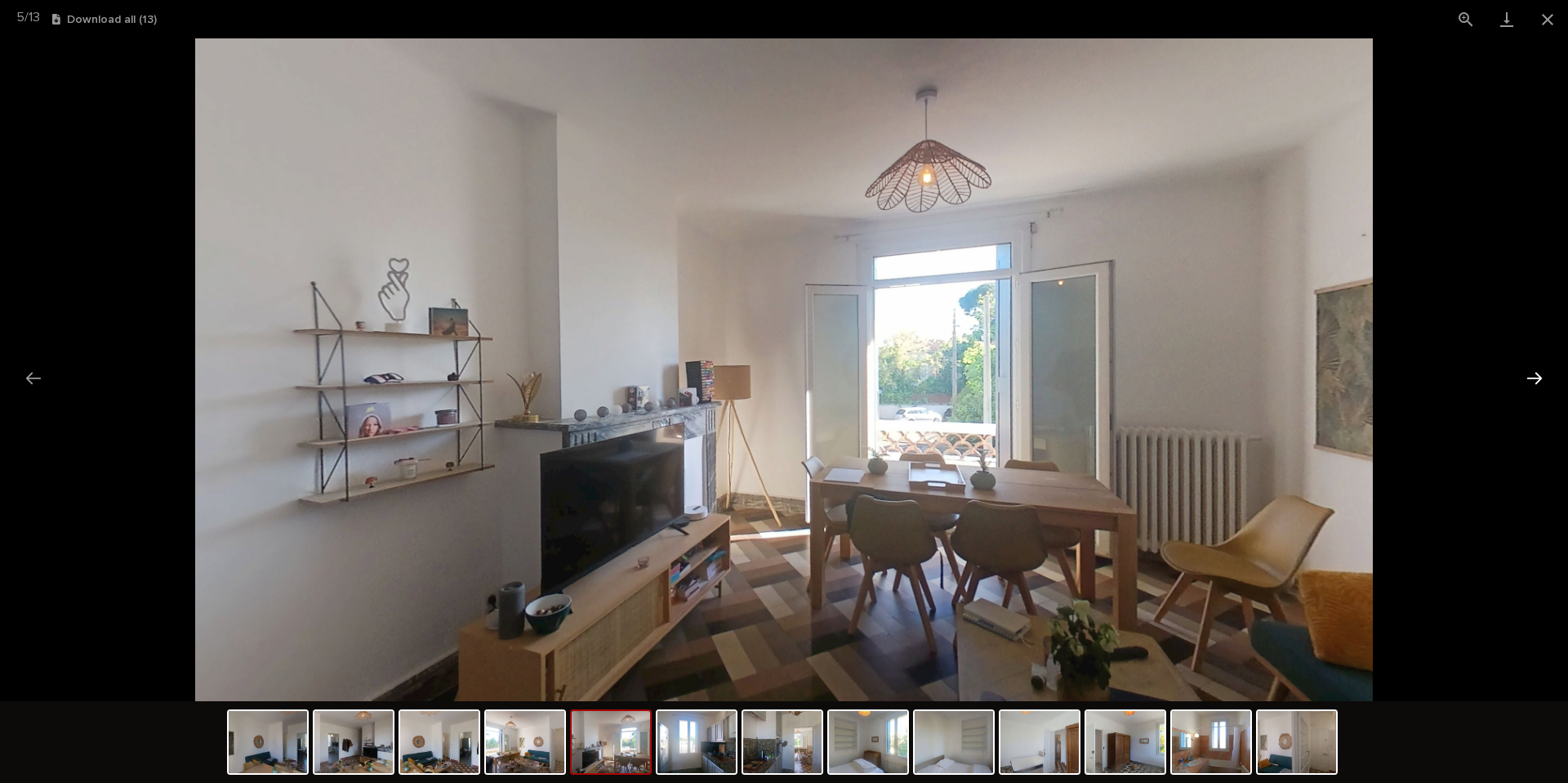
click at [1531, 374] on button "Next slide" at bounding box center [1534, 378] width 35 height 32
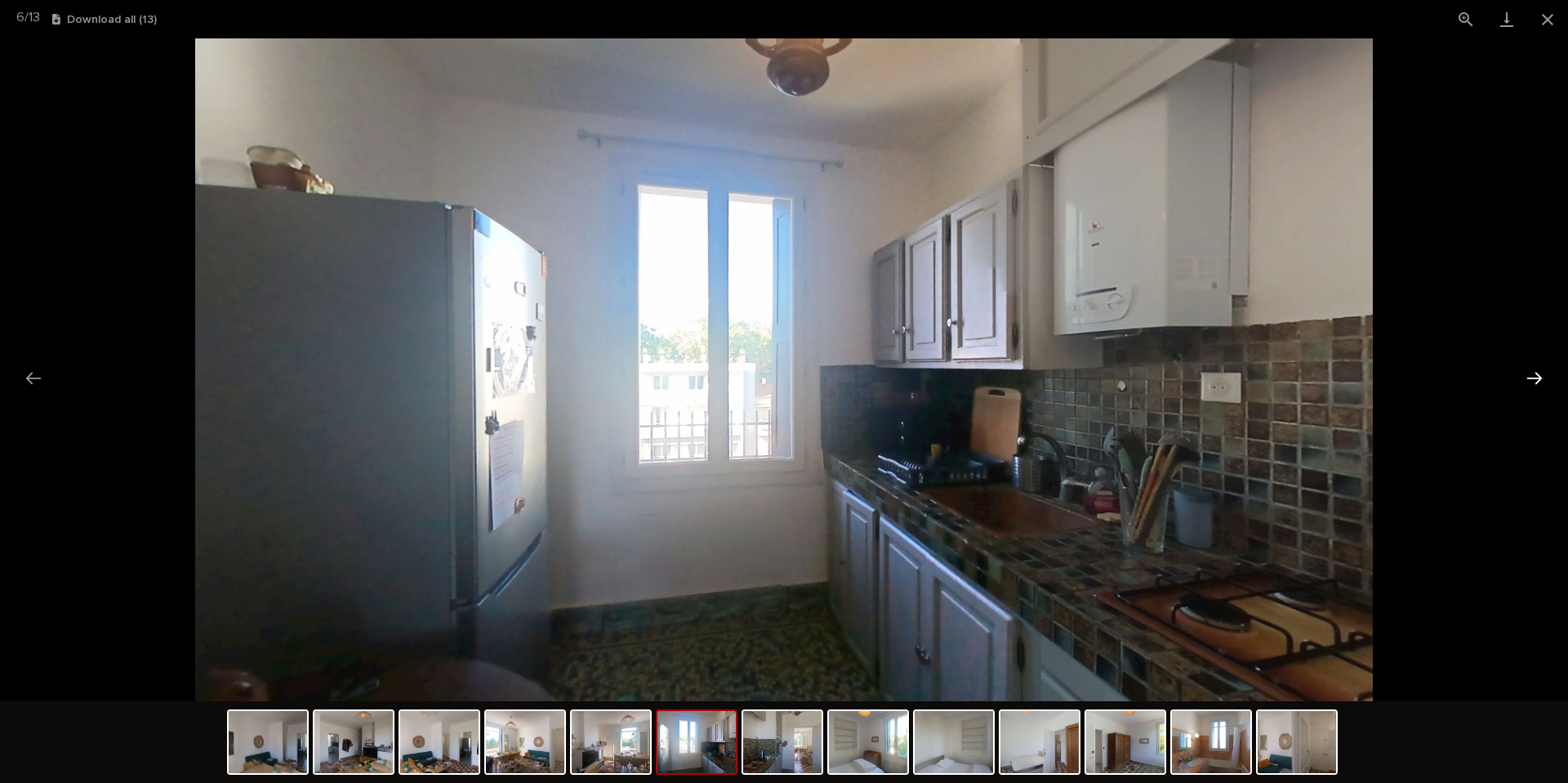
click at [1536, 372] on button "Next slide" at bounding box center [1534, 378] width 35 height 32
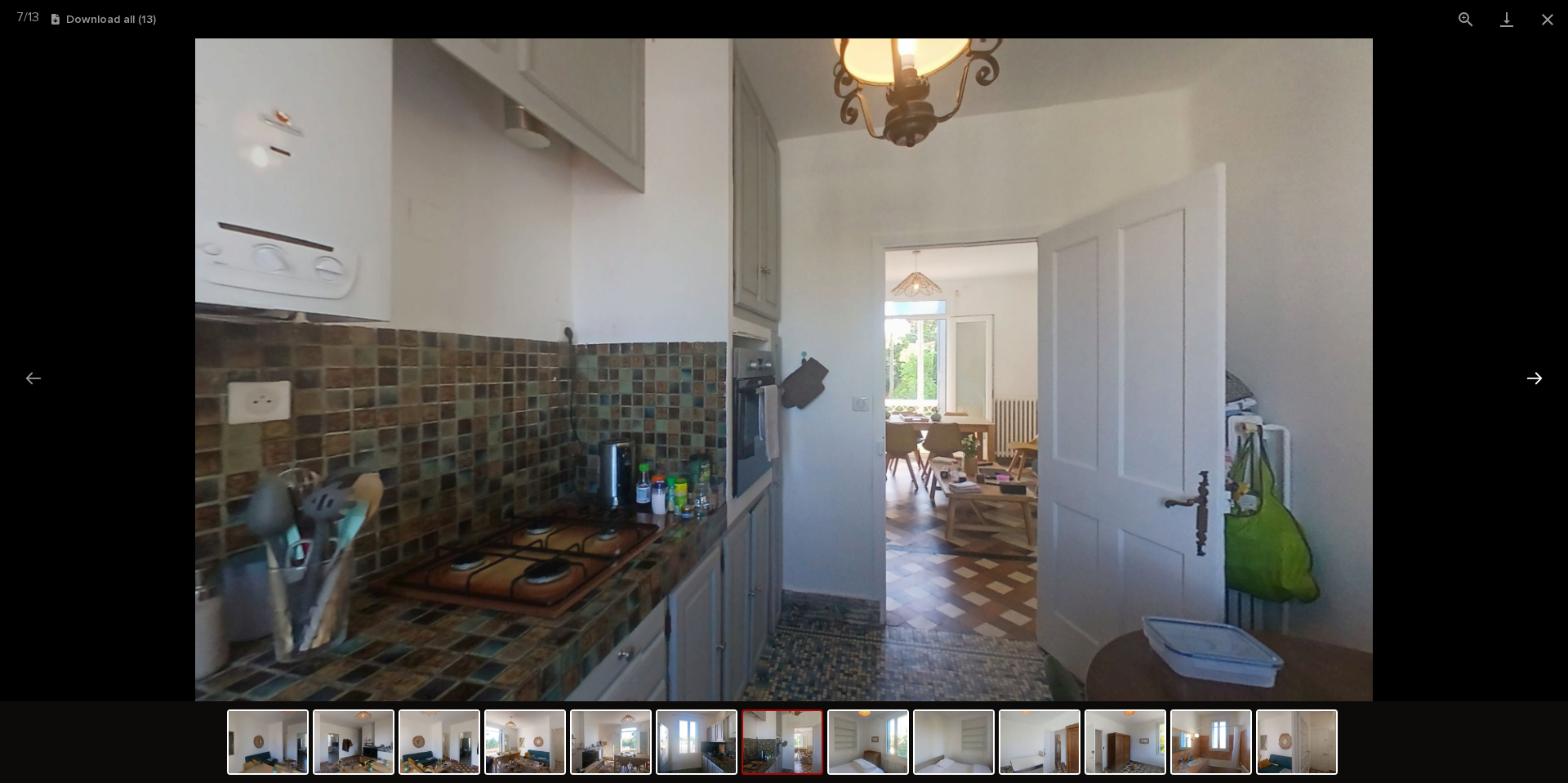
click at [1536, 372] on button "Next slide" at bounding box center [1534, 378] width 35 height 32
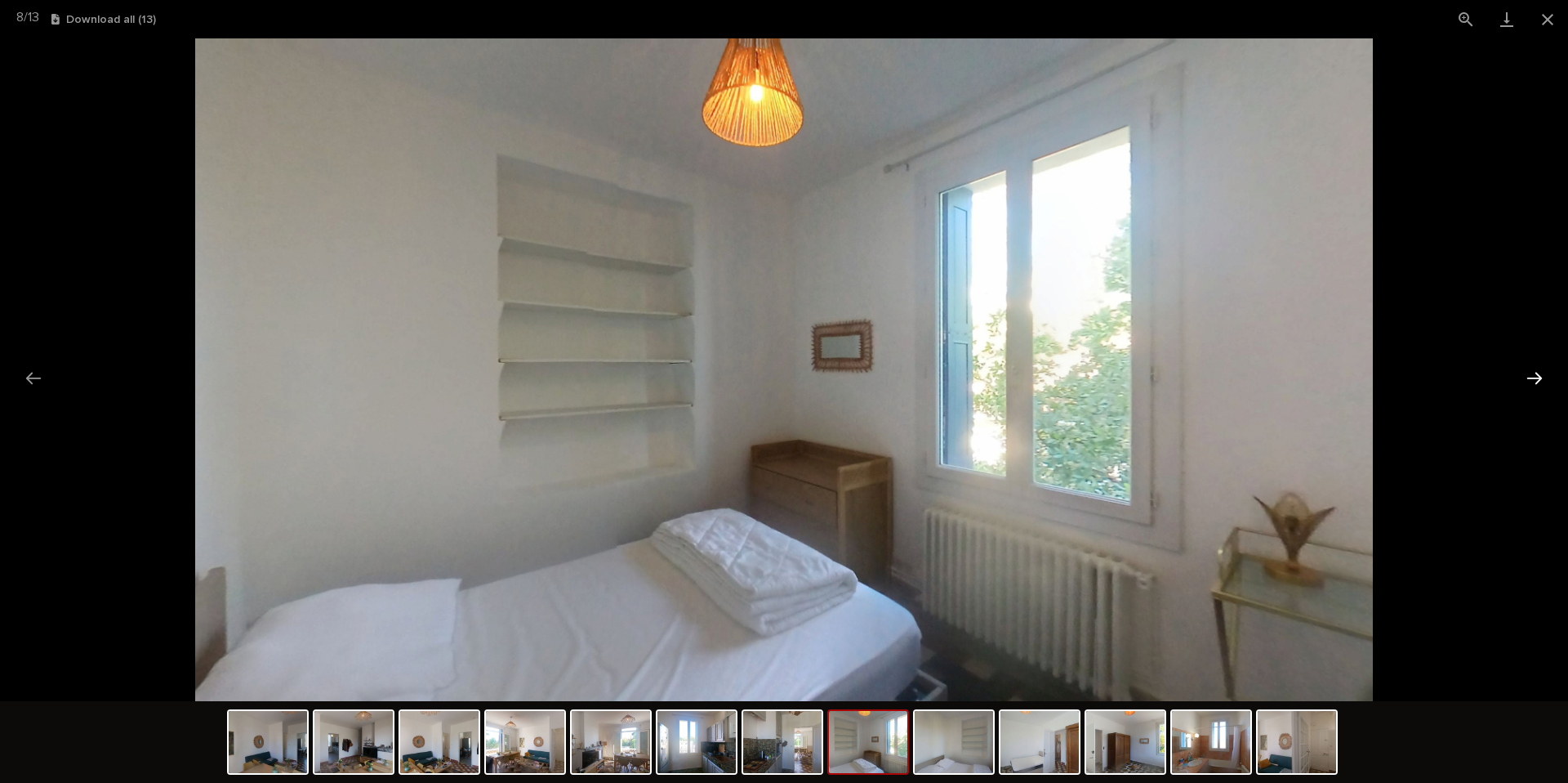
click at [1536, 372] on button "Next slide" at bounding box center [1534, 378] width 35 height 32
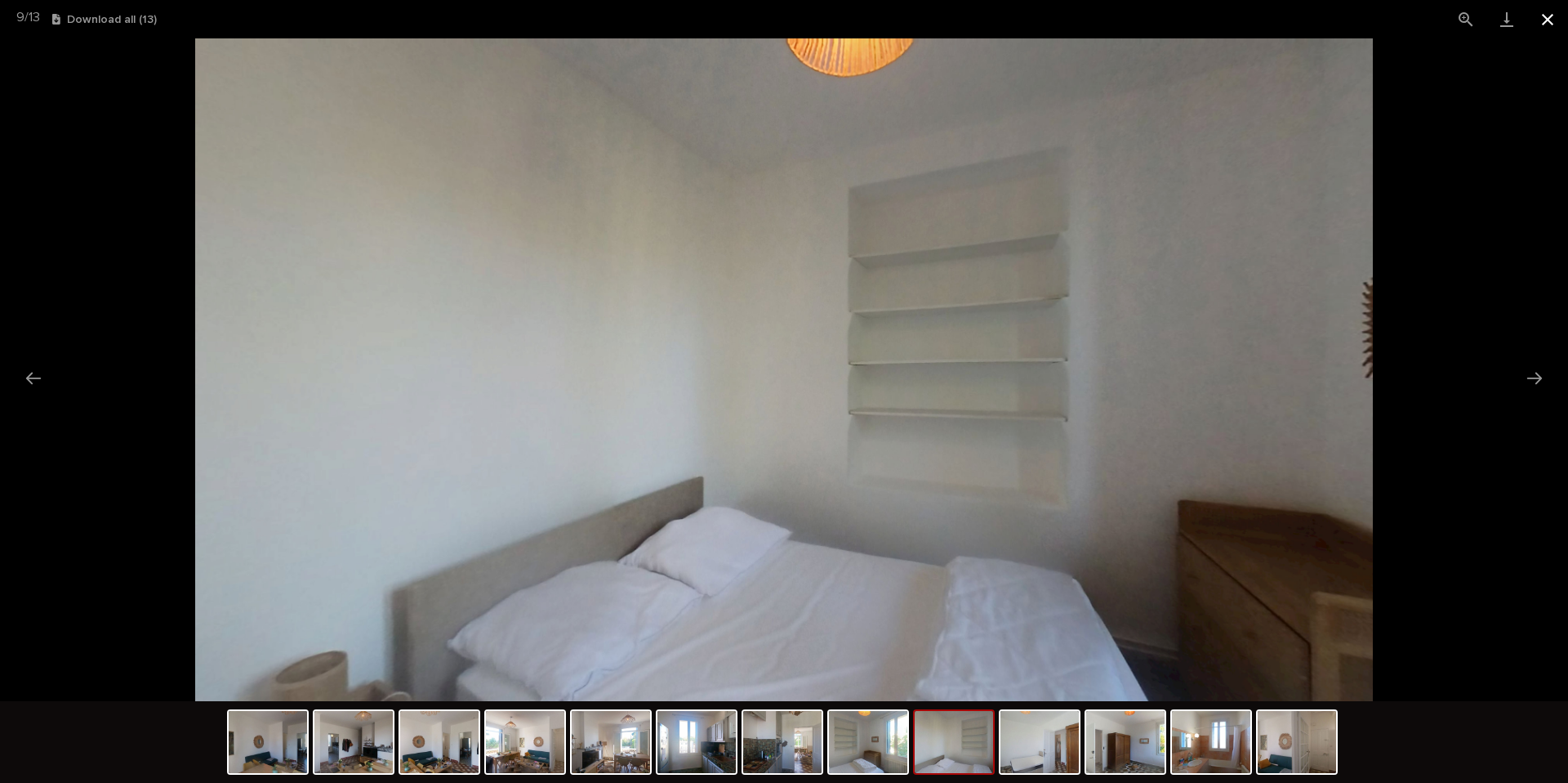
click at [1538, 23] on button "Close gallery" at bounding box center [1547, 19] width 41 height 38
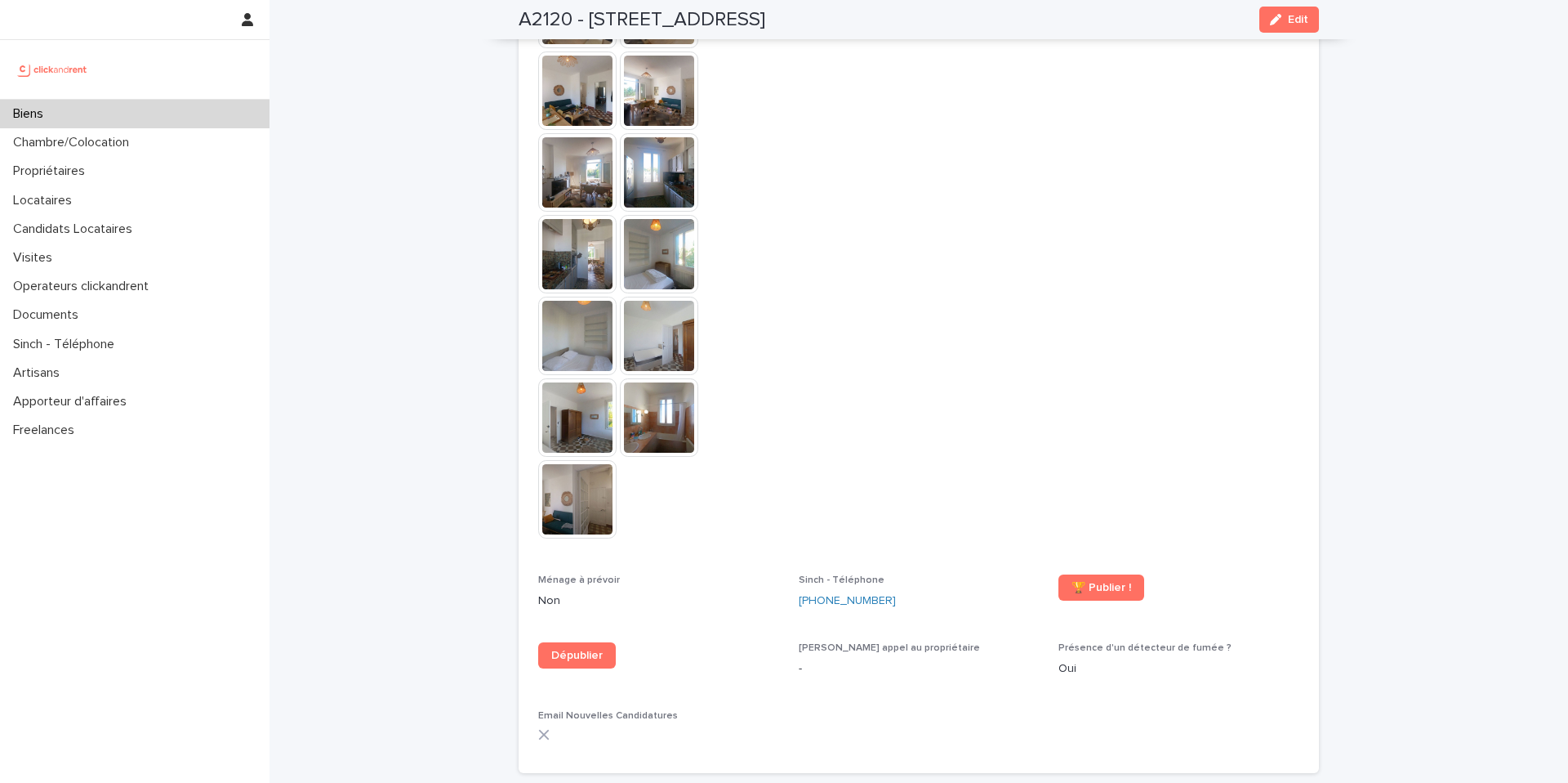
scroll to position [4157, 0]
click at [560, 461] on img at bounding box center [577, 501] width 79 height 79
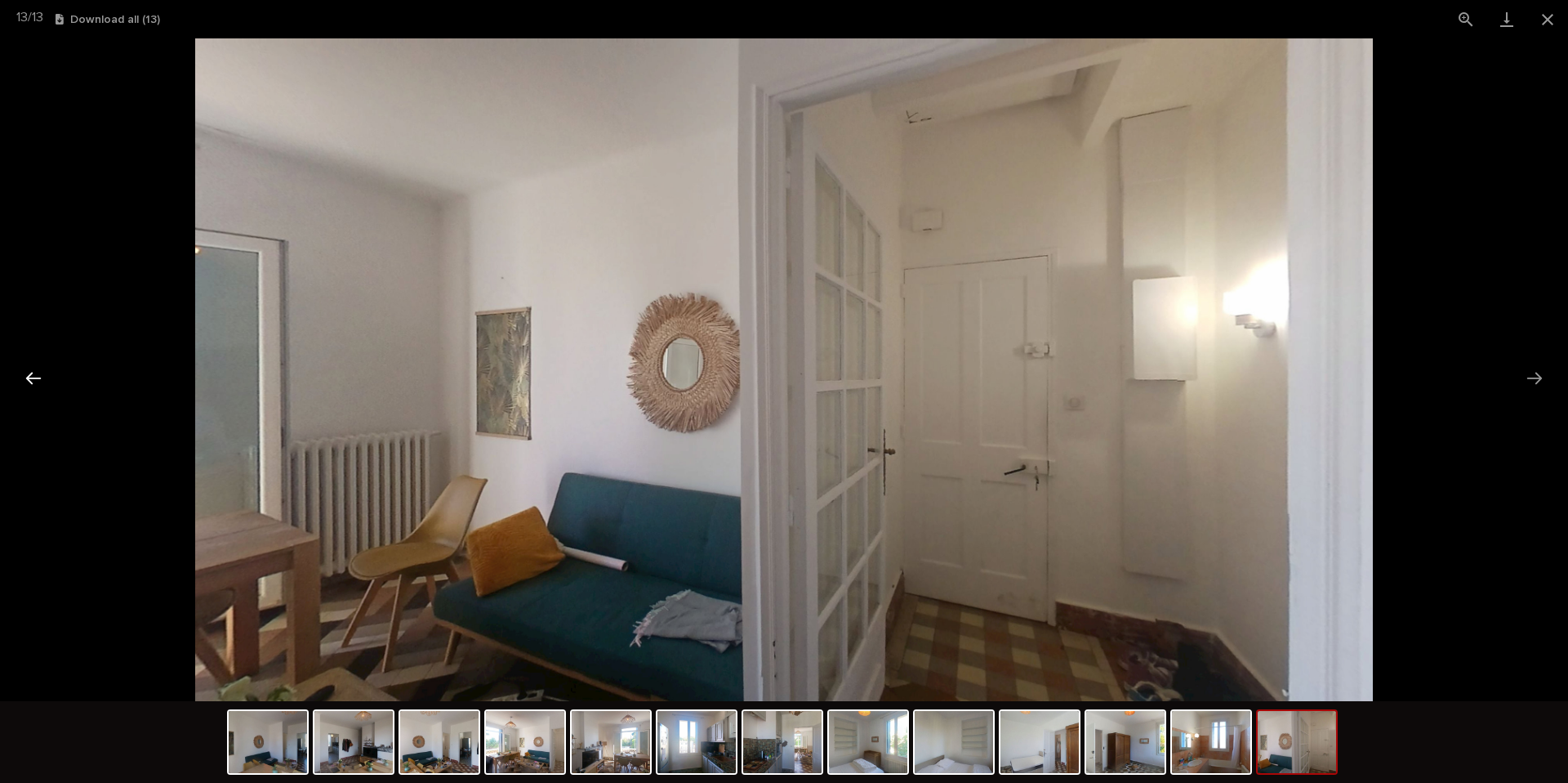
click at [30, 379] on button "Previous slide" at bounding box center [34, 378] width 35 height 32
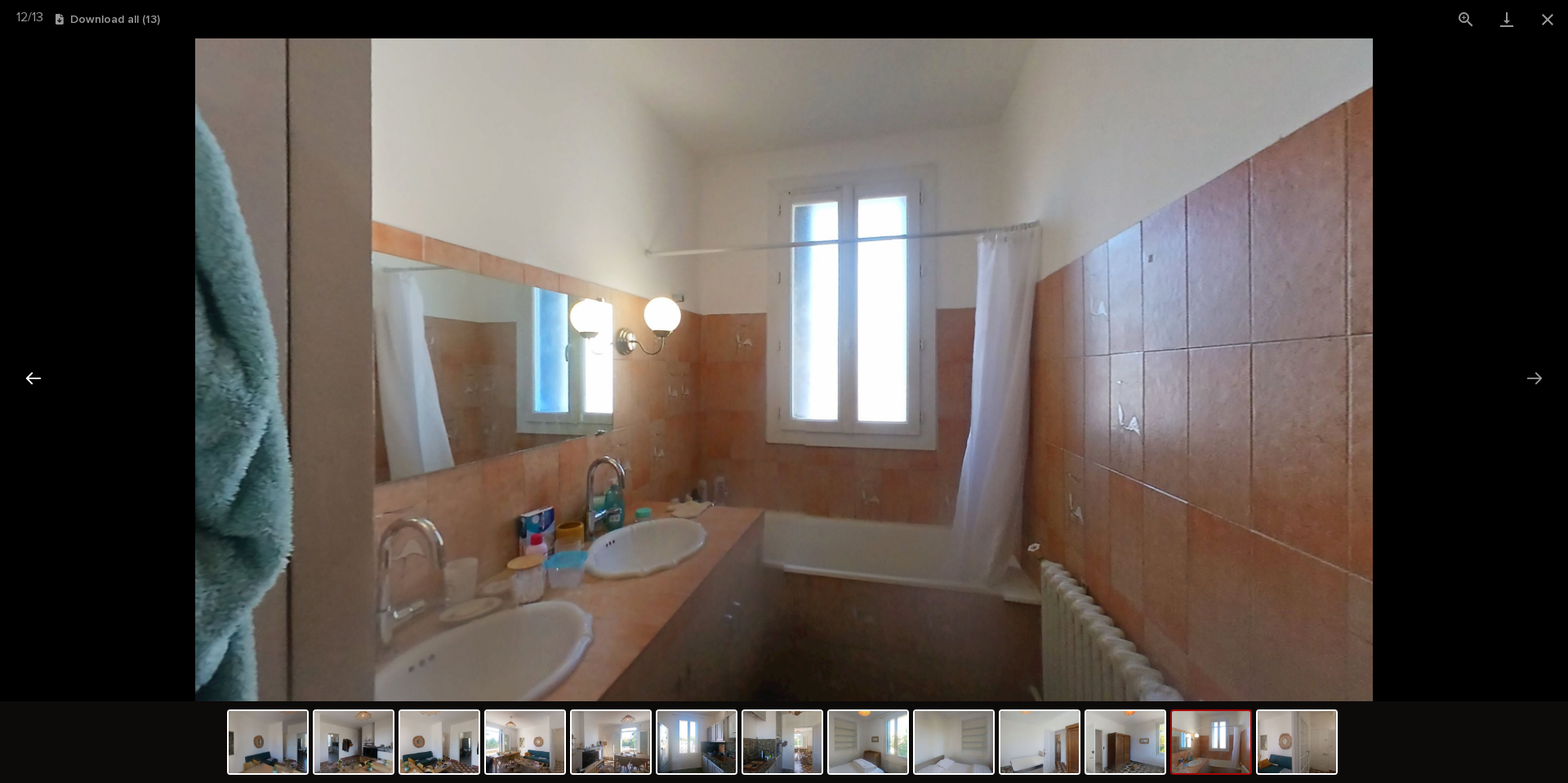
click at [32, 378] on button "Previous slide" at bounding box center [34, 378] width 35 height 32
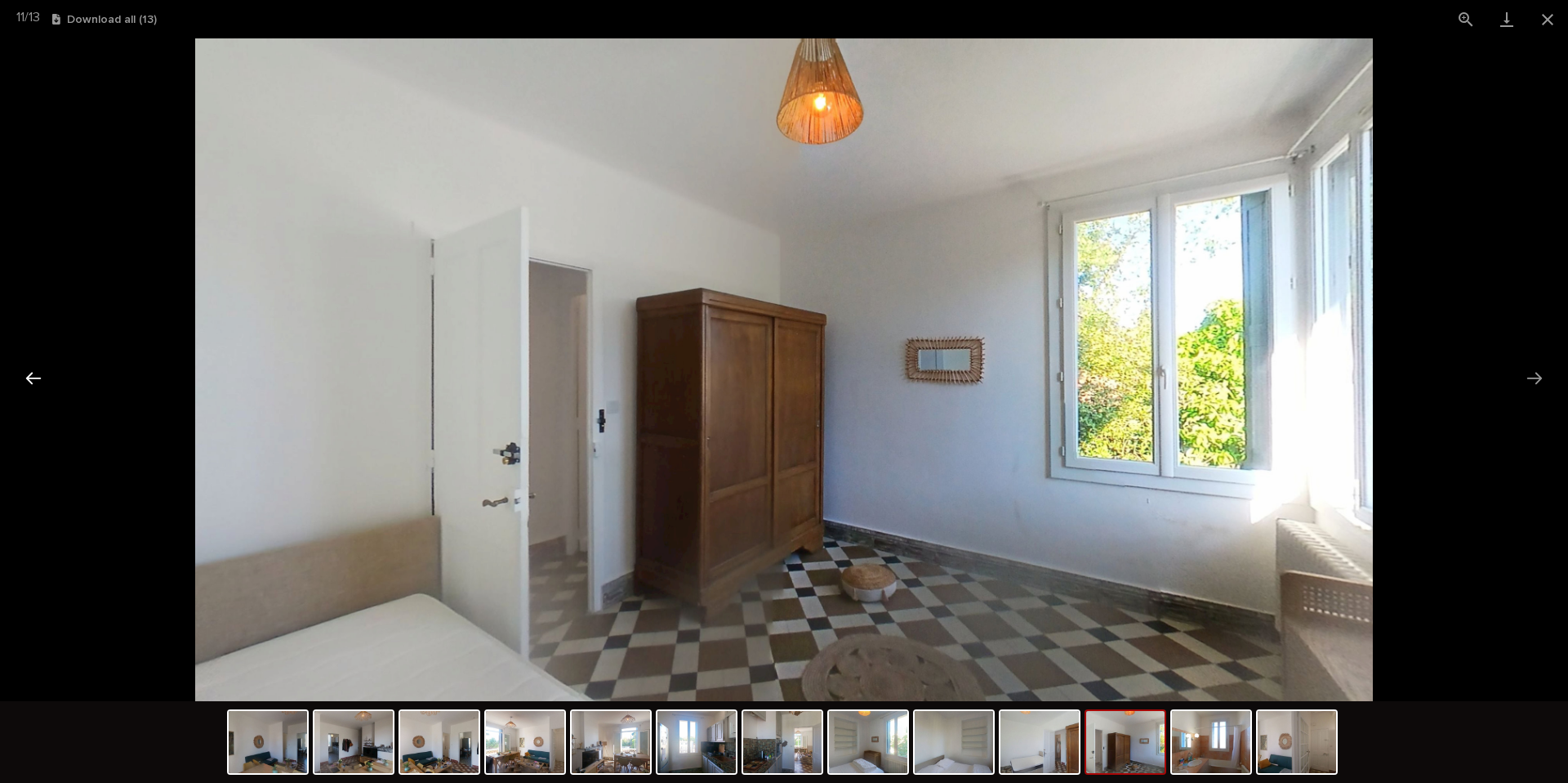
click at [32, 378] on button "Previous slide" at bounding box center [34, 378] width 35 height 32
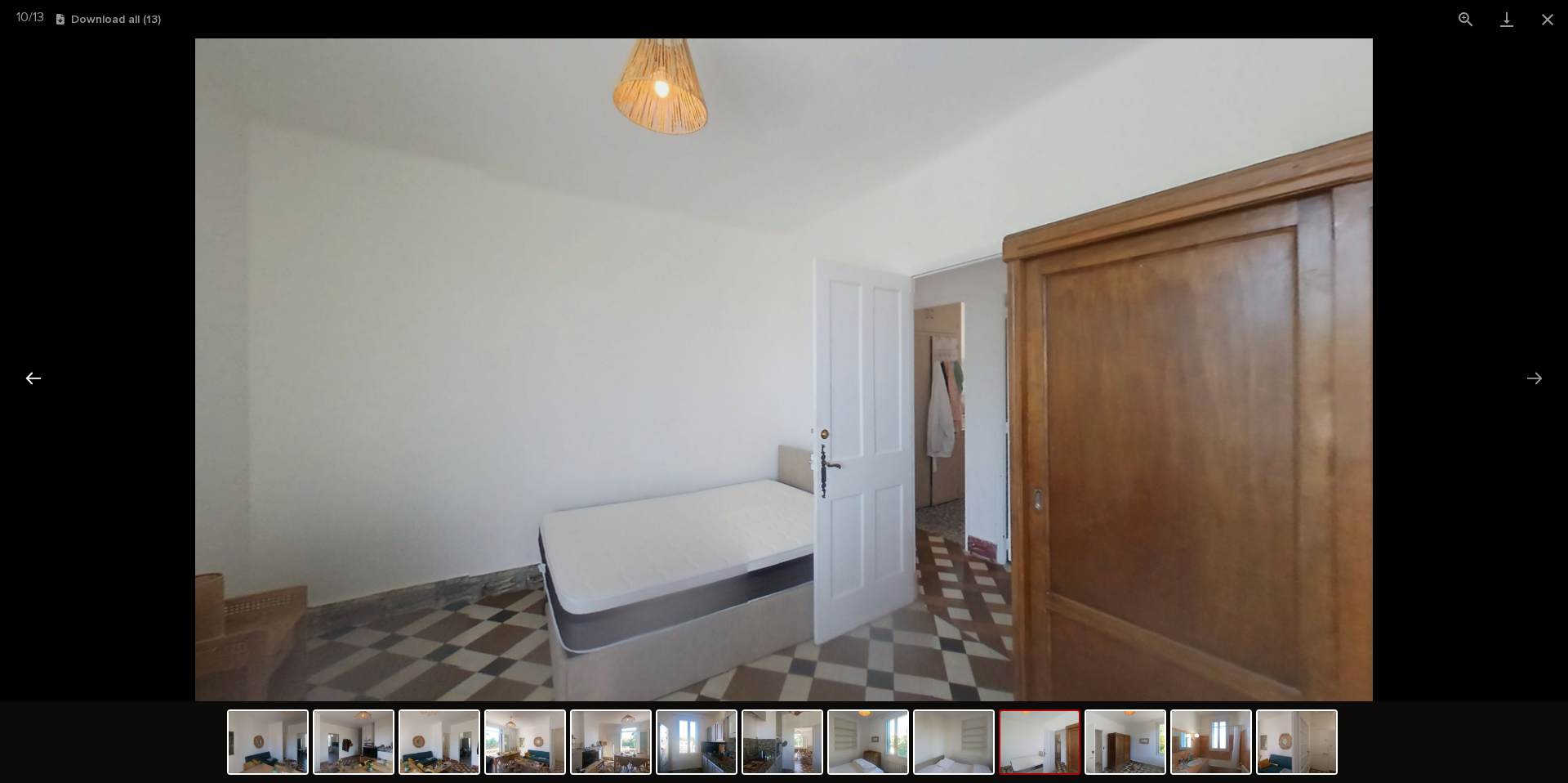
click at [33, 378] on button "Previous slide" at bounding box center [34, 378] width 35 height 32
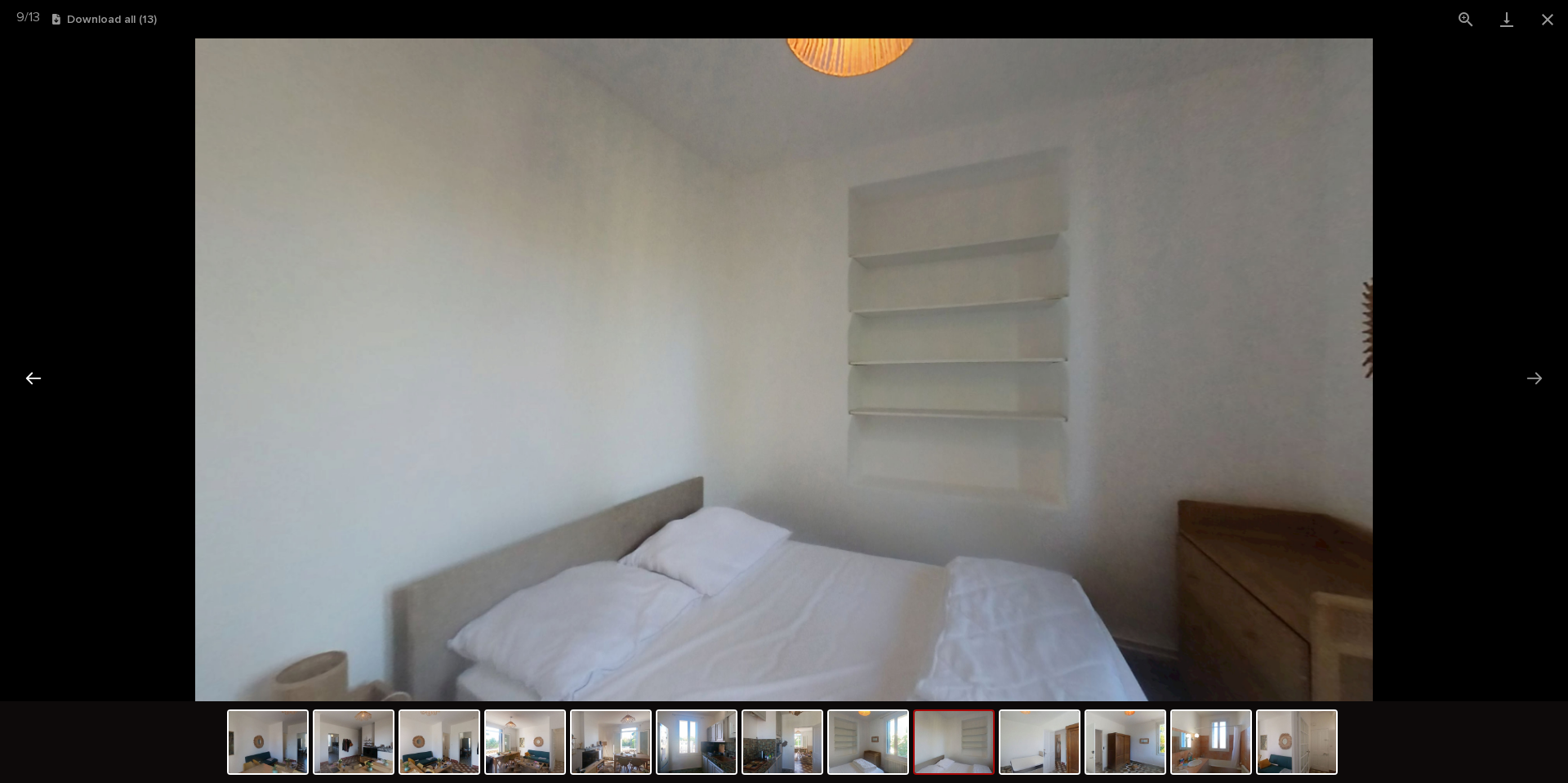
click at [36, 374] on button "Previous slide" at bounding box center [34, 378] width 35 height 32
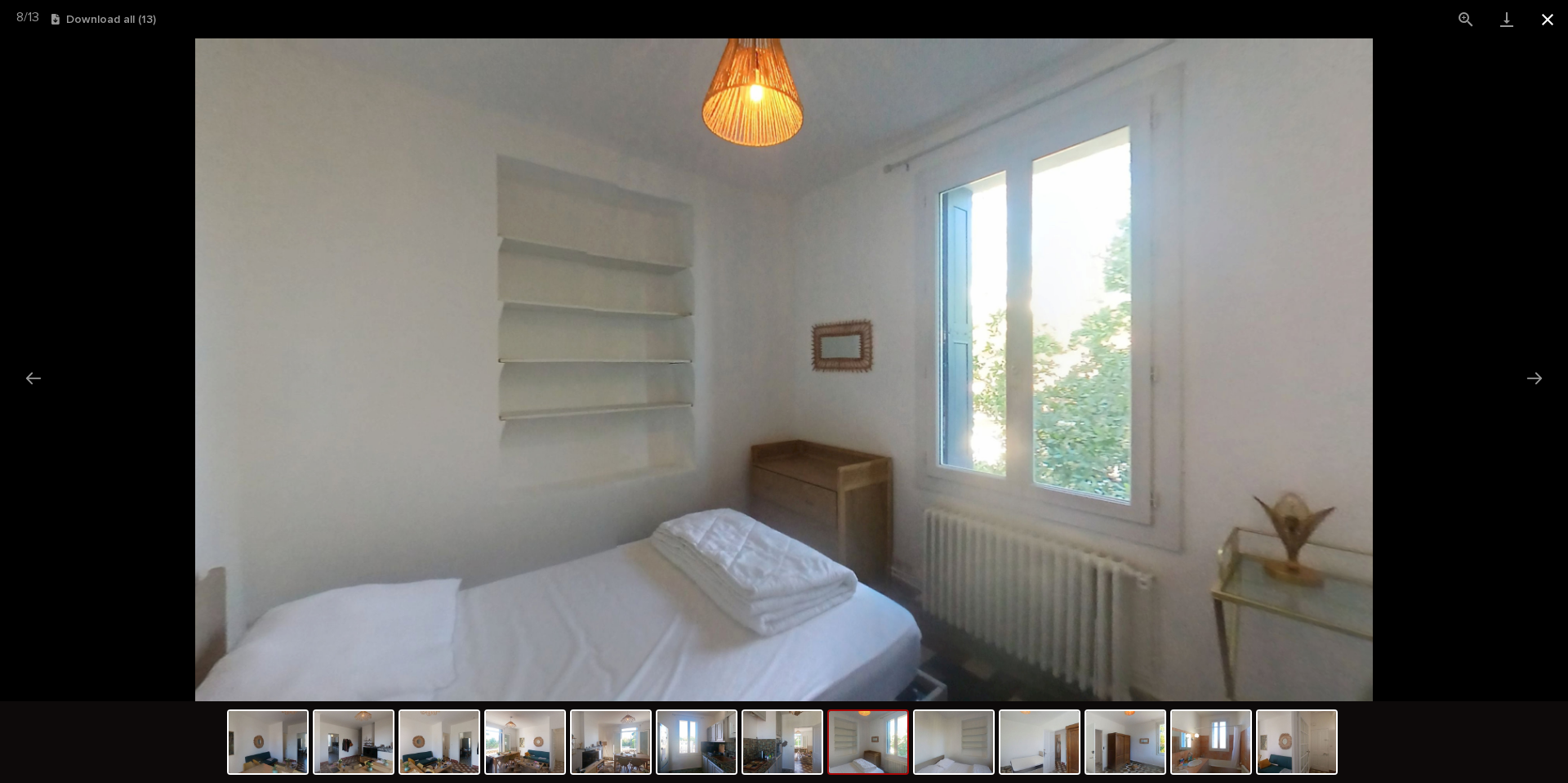
click at [1544, 30] on button "Close gallery" at bounding box center [1547, 19] width 41 height 38
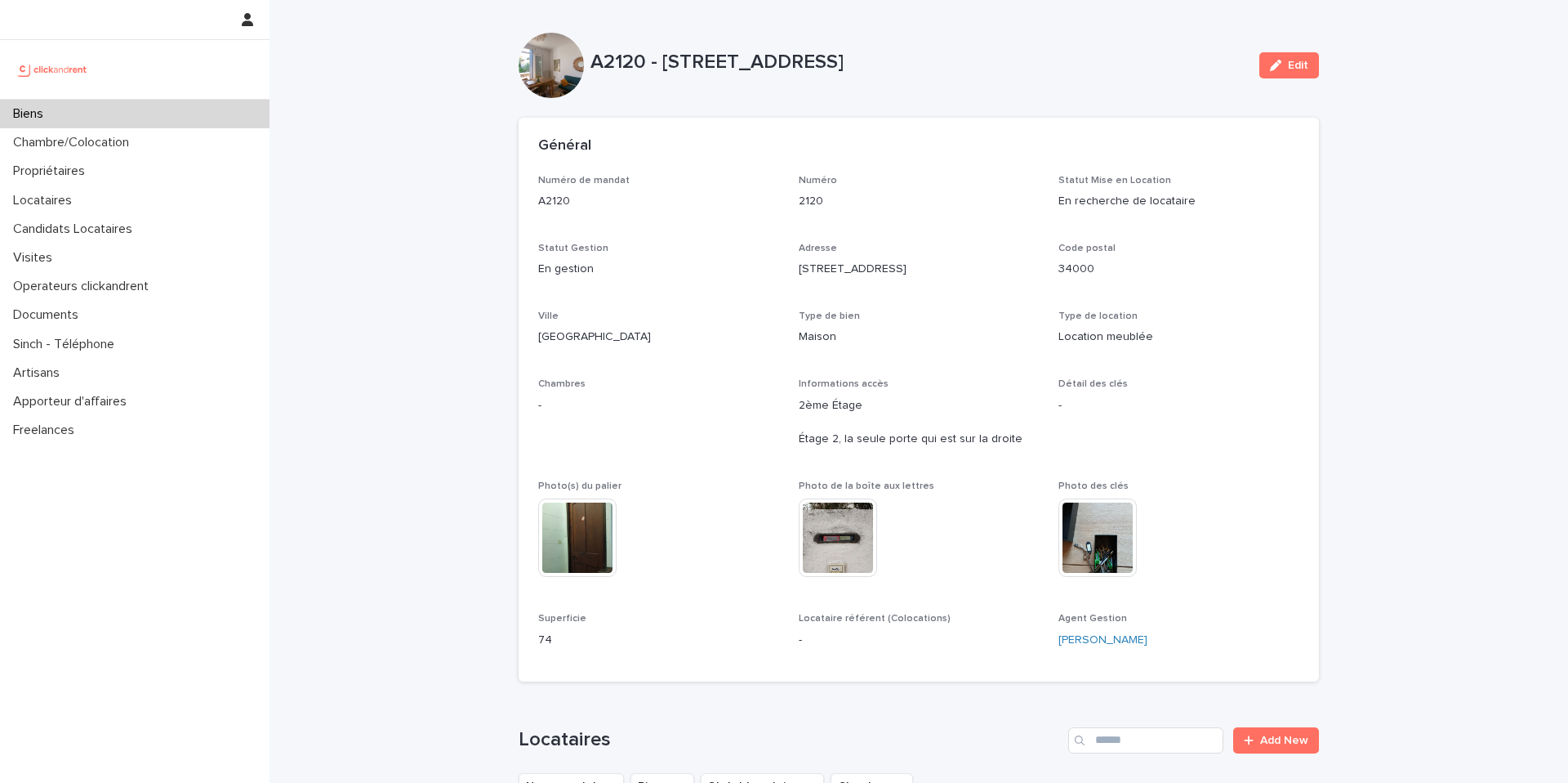
scroll to position [788, 0]
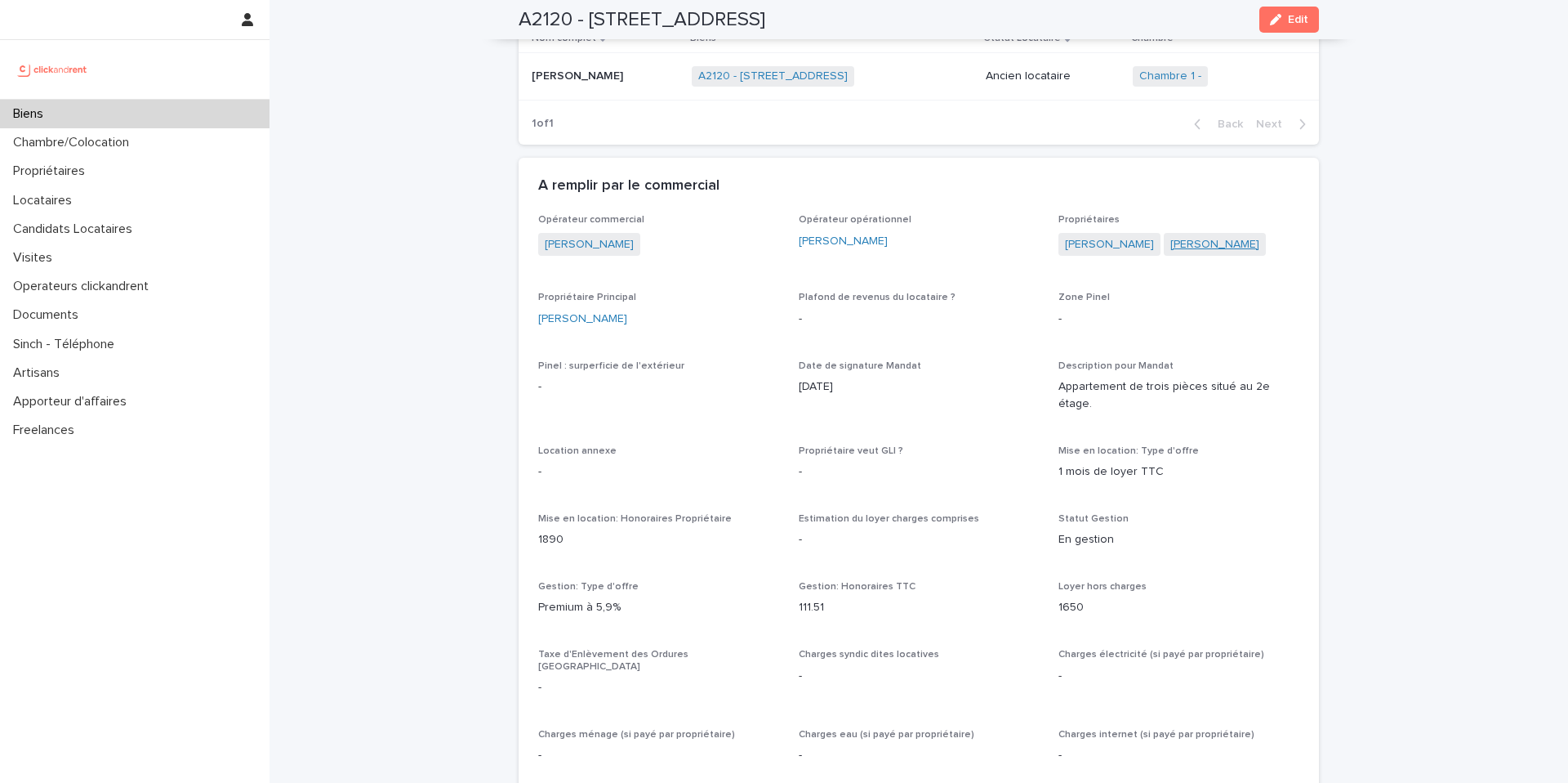
click at [1214, 242] on link "[PERSON_NAME]" at bounding box center [1215, 245] width 89 height 17
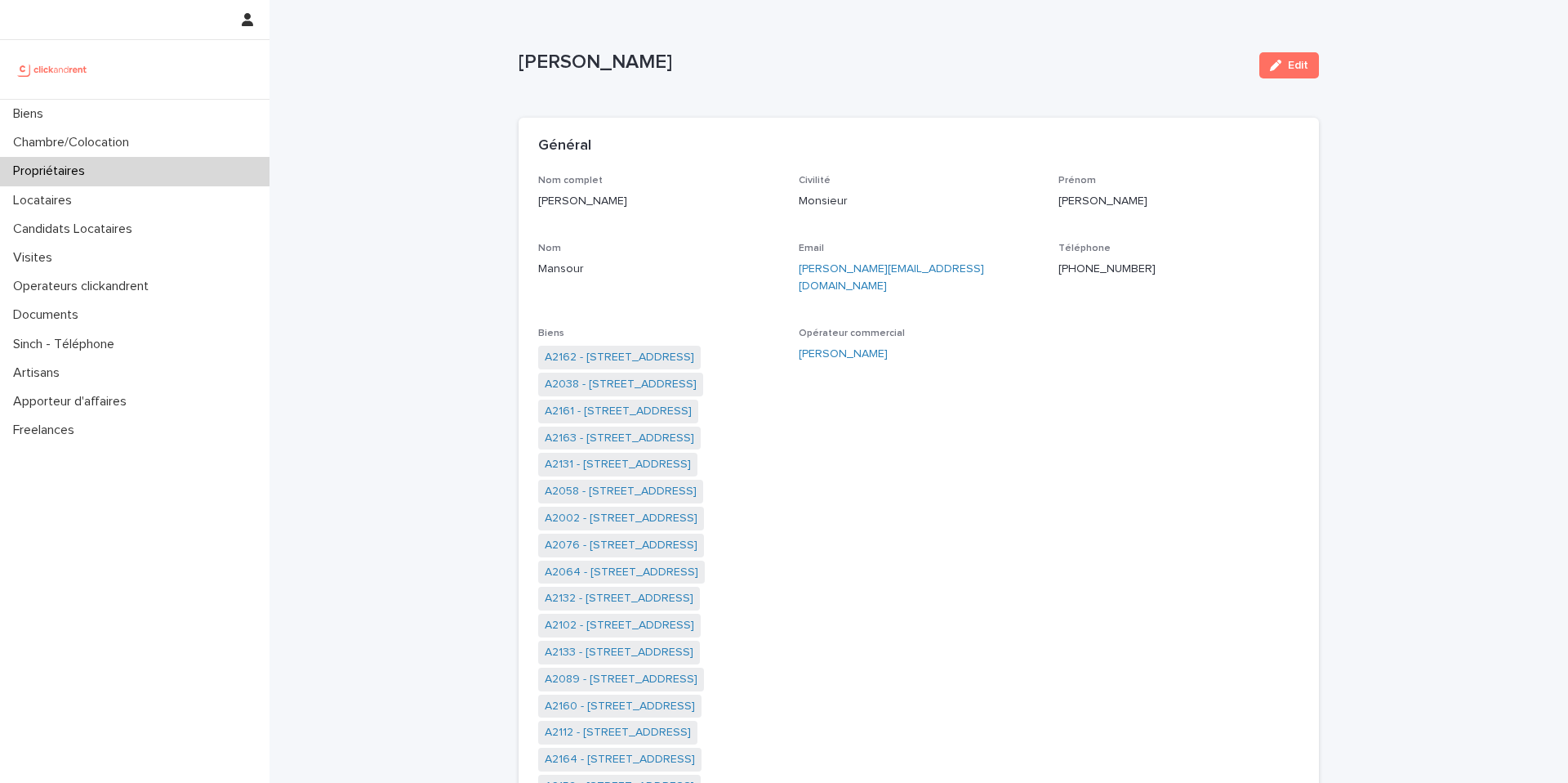
click at [1083, 270] on ringoverc2c-number-84e06f14122c "+33631658082" at bounding box center [1106, 269] width 97 height 12
click at [670, 88] on div "Ahmad Mansour Edit" at bounding box center [918, 65] width 800 height 65
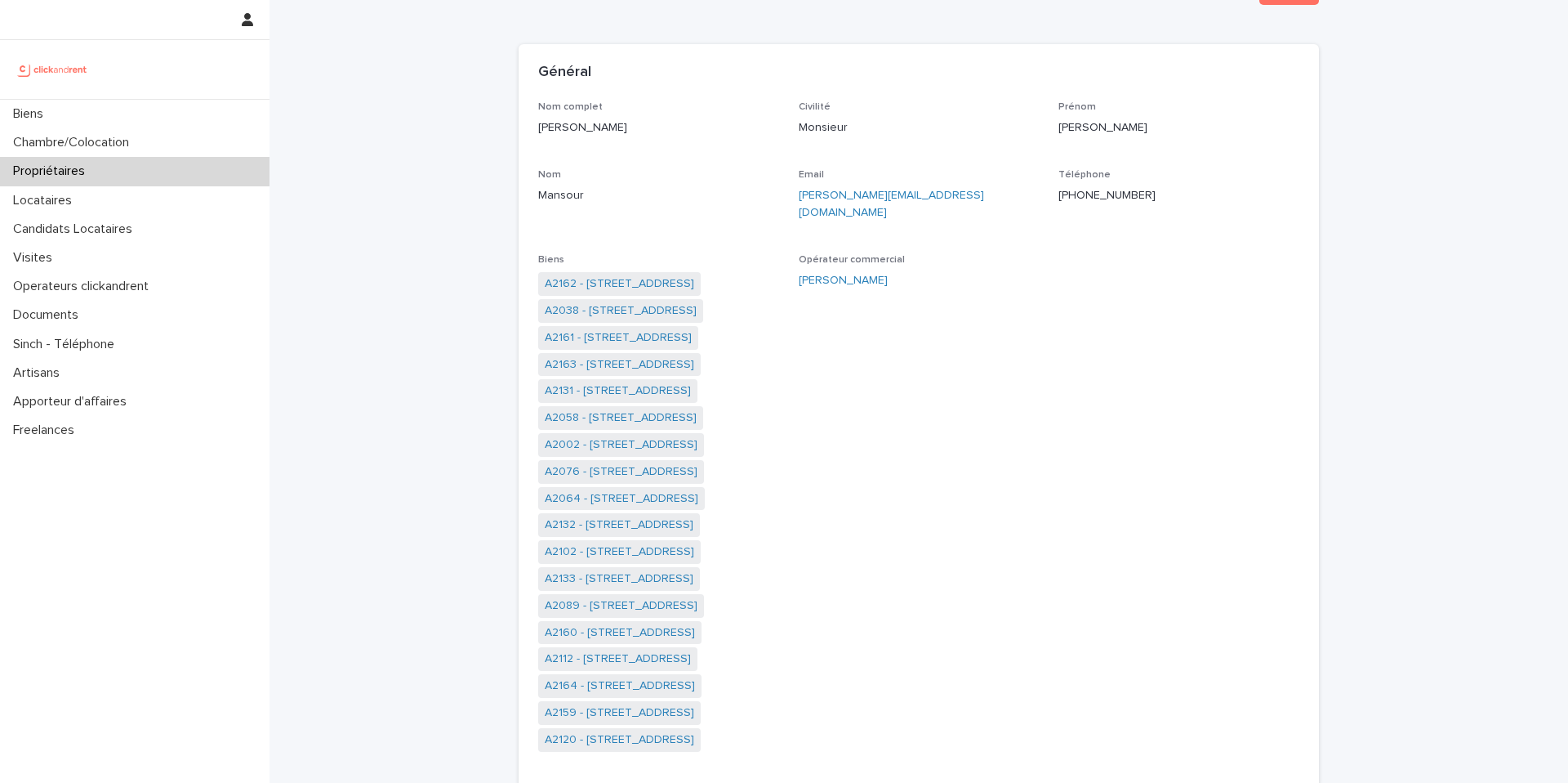
scroll to position [110, 0]
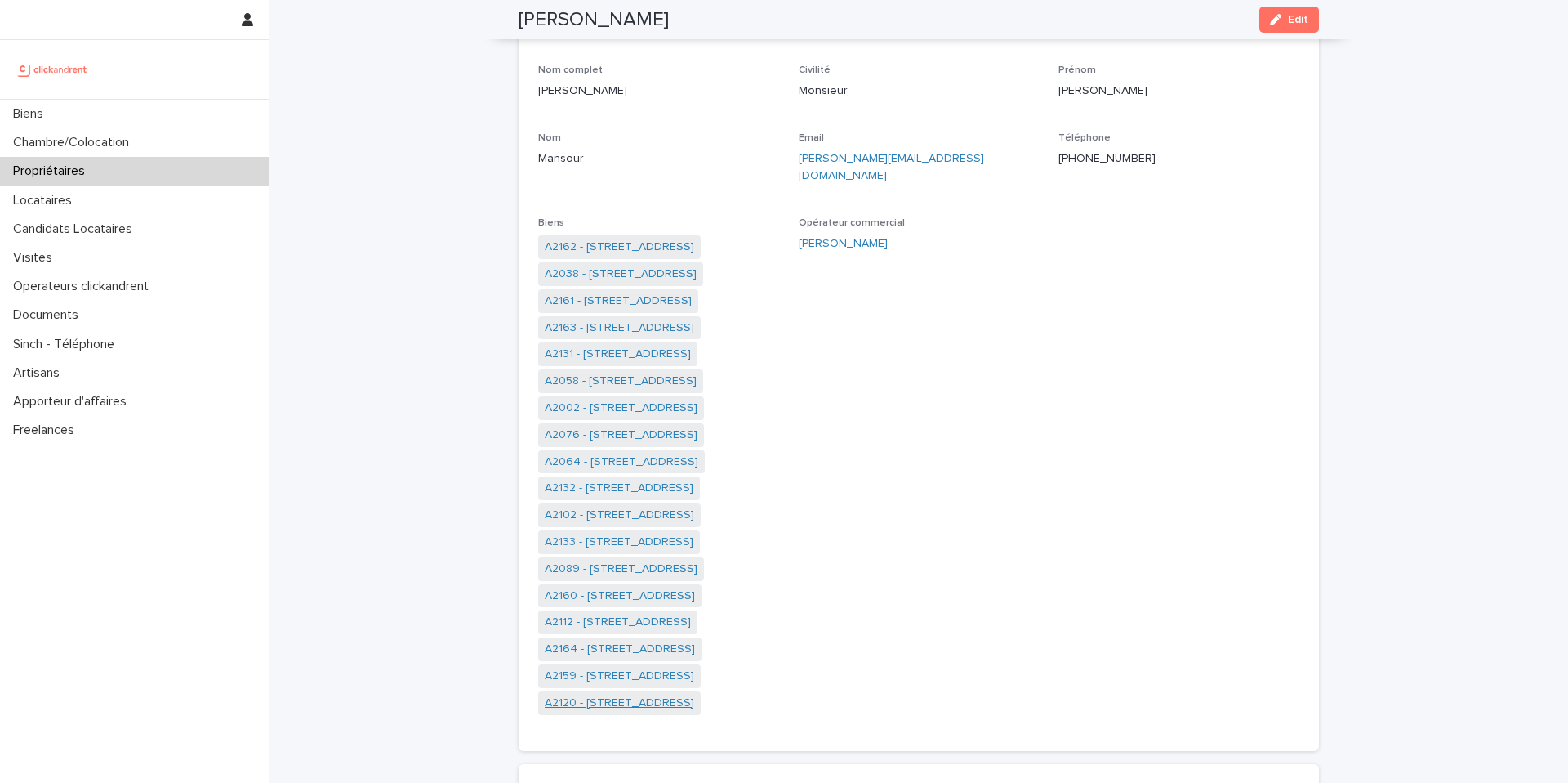
click at [670, 695] on link "A2120 - [STREET_ADDRESS]" at bounding box center [619, 703] width 150 height 17
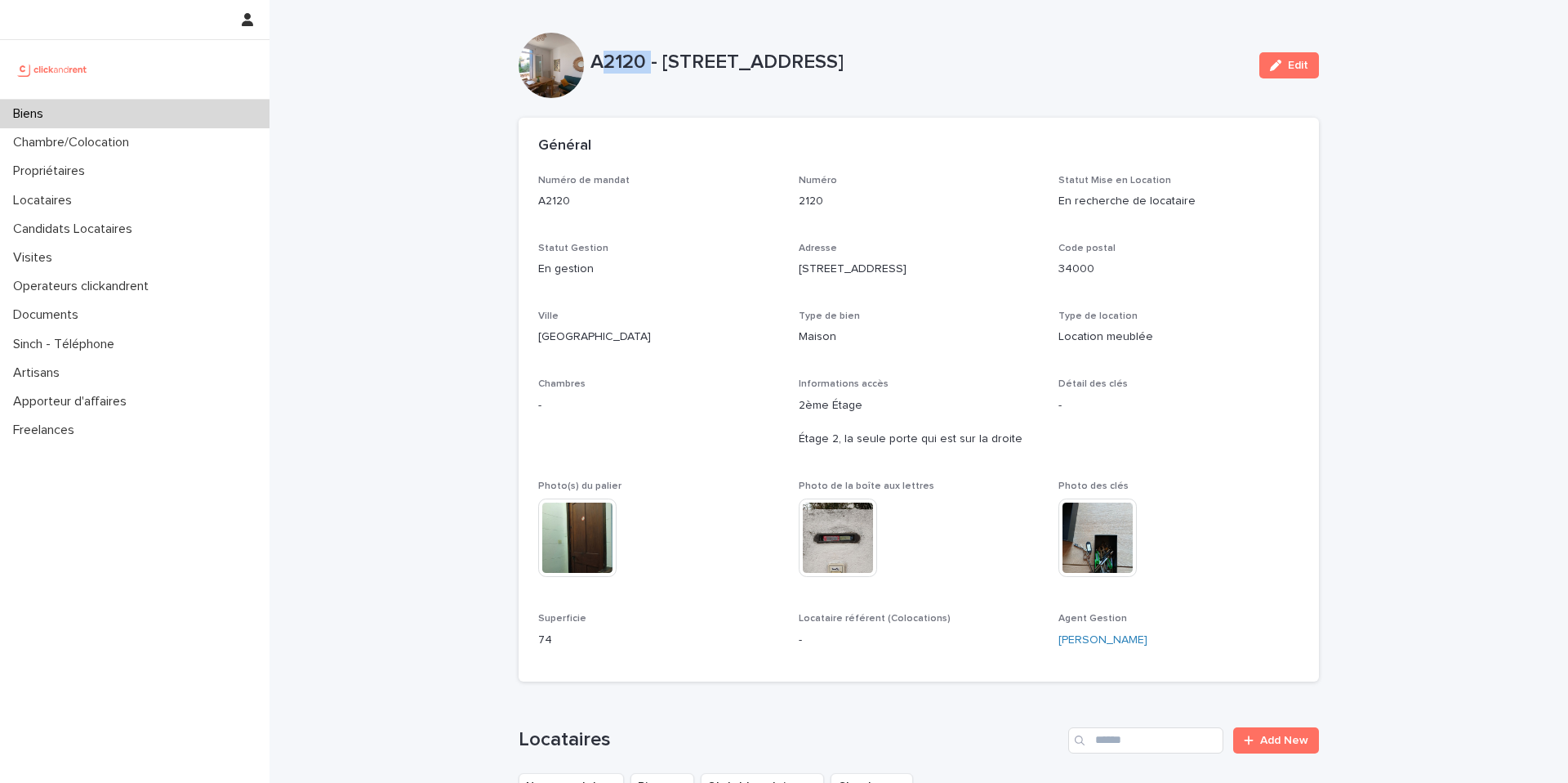
drag, startPoint x: 643, startPoint y: 64, endPoint x: 592, endPoint y: 60, distance: 51.2
click at [592, 60] on p "A2120 - [STREET_ADDRESS]" at bounding box center [918, 62] width 656 height 24
click at [644, 33] on div "A2120 - 31 Rue De Porto, Montpellier 34000 Edit" at bounding box center [918, 65] width 800 height 65
click at [609, 59] on p "A2120 - [STREET_ADDRESS]" at bounding box center [918, 62] width 656 height 24
click at [646, 37] on div "A2120 - 31 Rue De Porto, Montpellier 34000 Edit" at bounding box center [918, 65] width 800 height 65
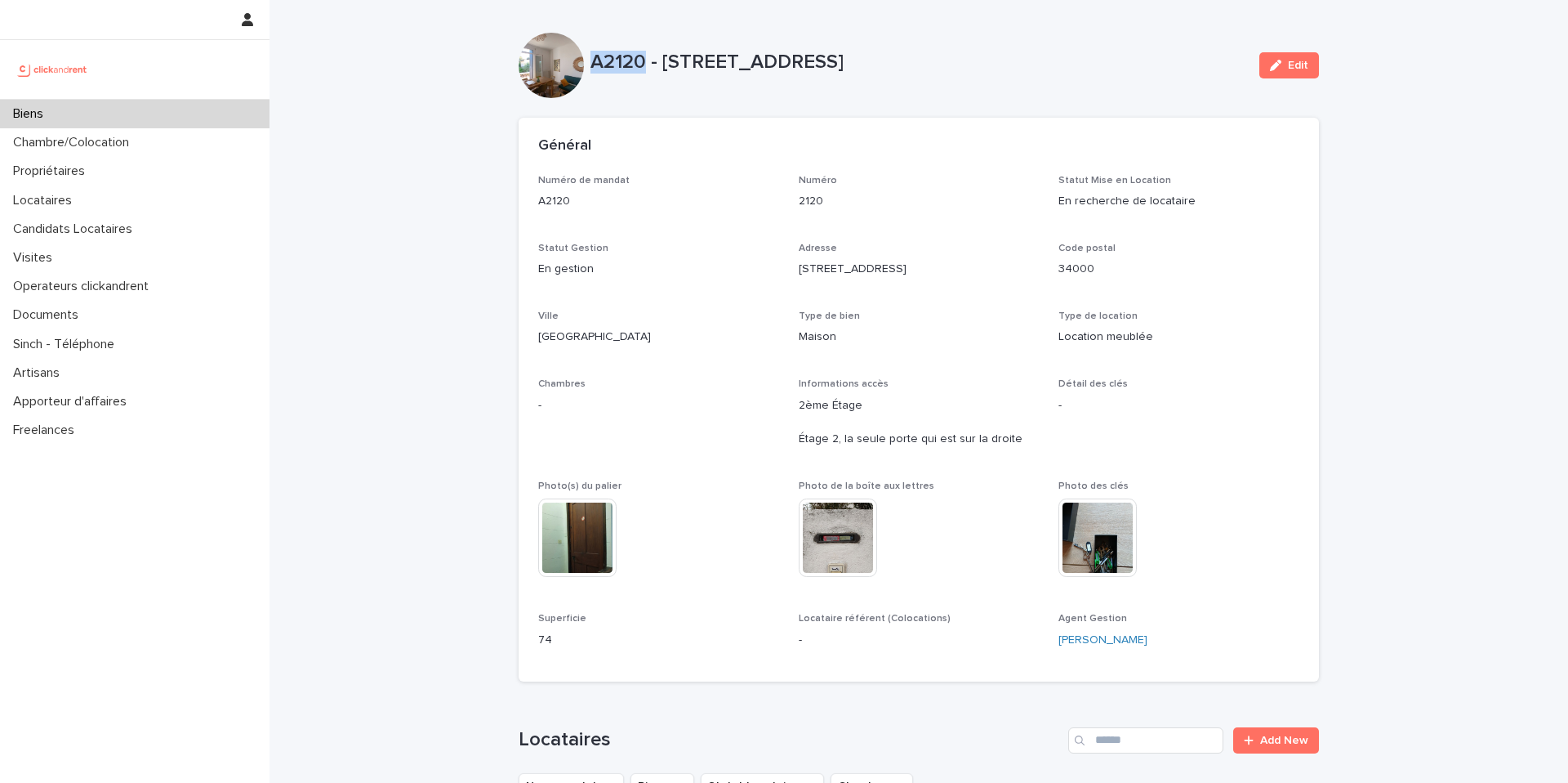
drag, startPoint x: 642, startPoint y: 67, endPoint x: 587, endPoint y: 65, distance: 55.0
click at [591, 65] on p "A2120 - [STREET_ADDRESS]" at bounding box center [918, 62] width 656 height 24
click at [634, 52] on p "A2120 - [STREET_ADDRESS]" at bounding box center [918, 62] width 656 height 24
drag, startPoint x: 620, startPoint y: 48, endPoint x: 591, endPoint y: 39, distance: 30.4
click at [591, 39] on div "A2120 - 31 Rue De Porto, Montpellier 34000 Edit" at bounding box center [918, 65] width 800 height 65
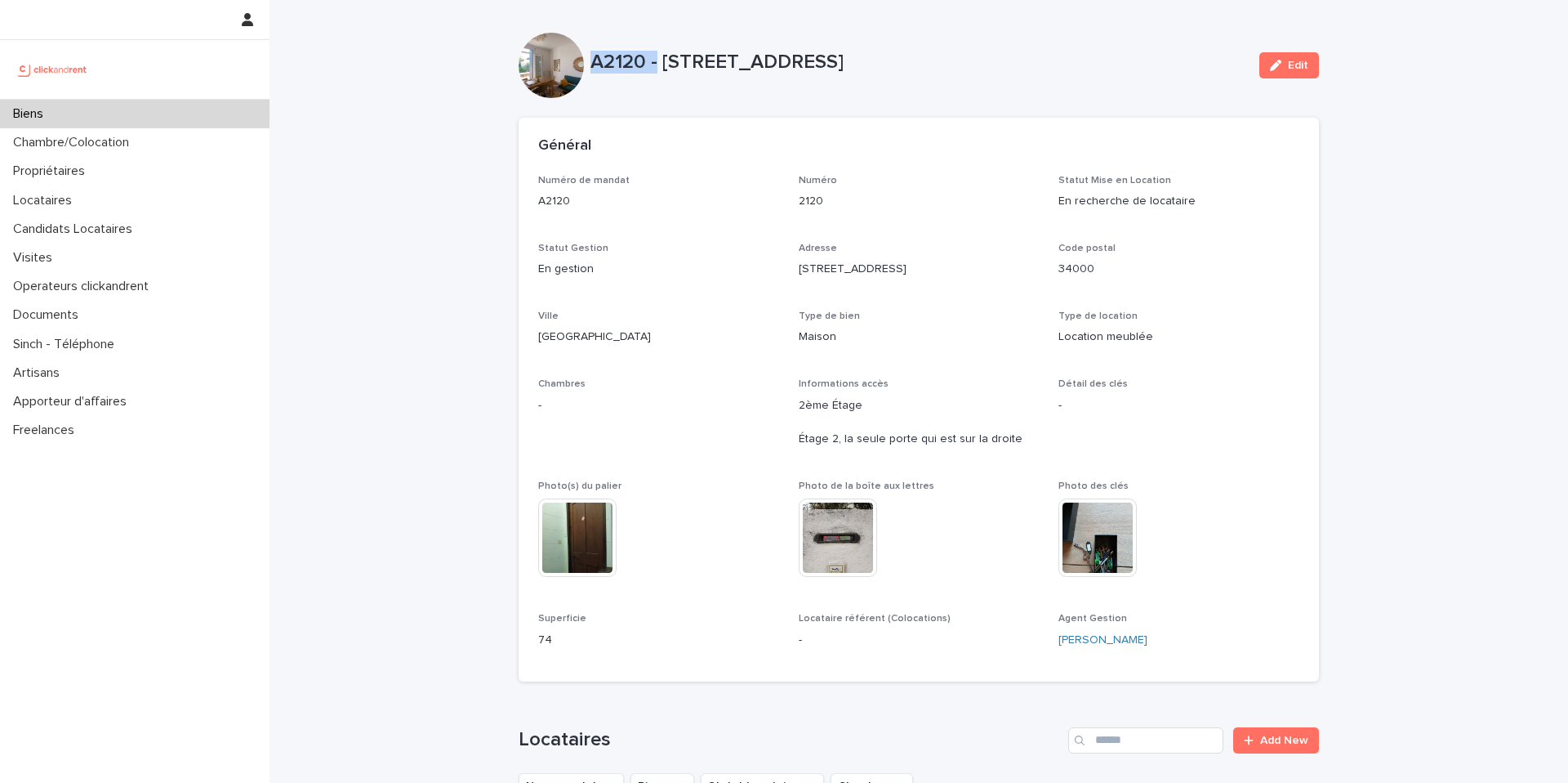
click at [669, 34] on div "A2120 - 31 Rue De Porto, Montpellier 34000 Edit" at bounding box center [918, 65] width 800 height 65
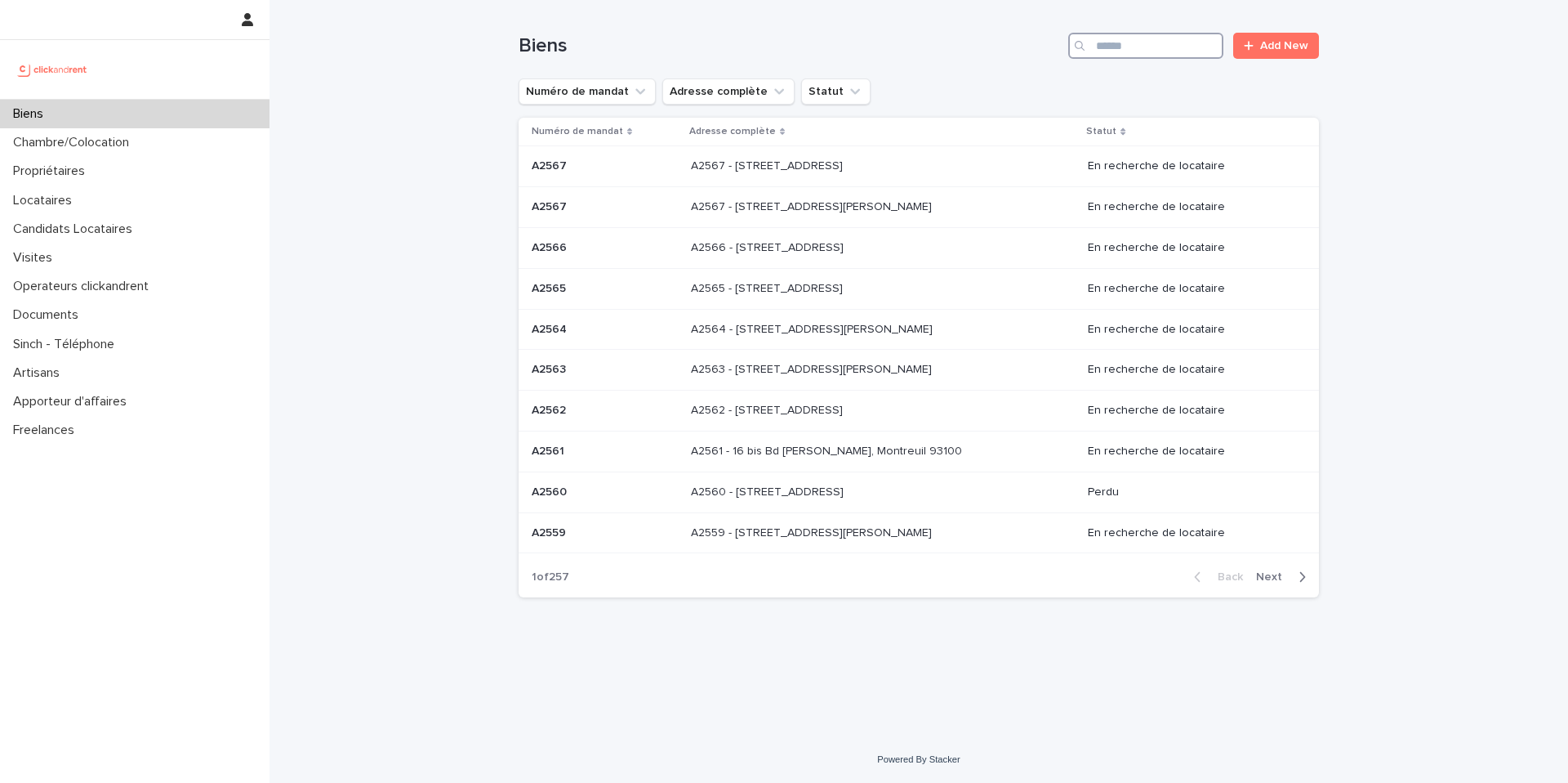
click at [1162, 45] on input "Search" at bounding box center [1146, 45] width 156 height 26
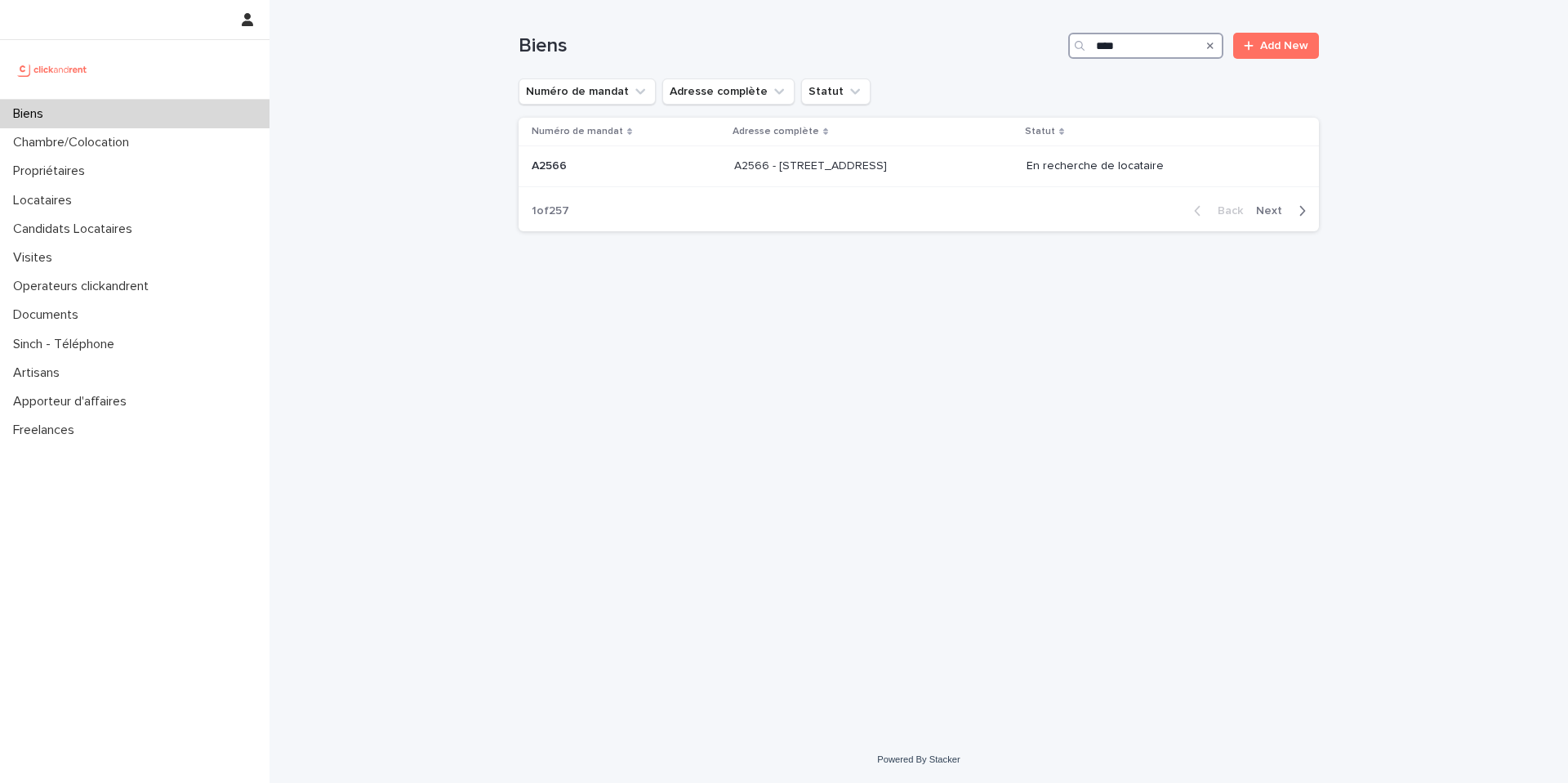
type input "****"
click at [1017, 161] on div "A2102 - [STREET_ADDRESS][GEOGRAPHIC_DATA][STREET_ADDRESS]" at bounding box center [949, 166] width 336 height 27
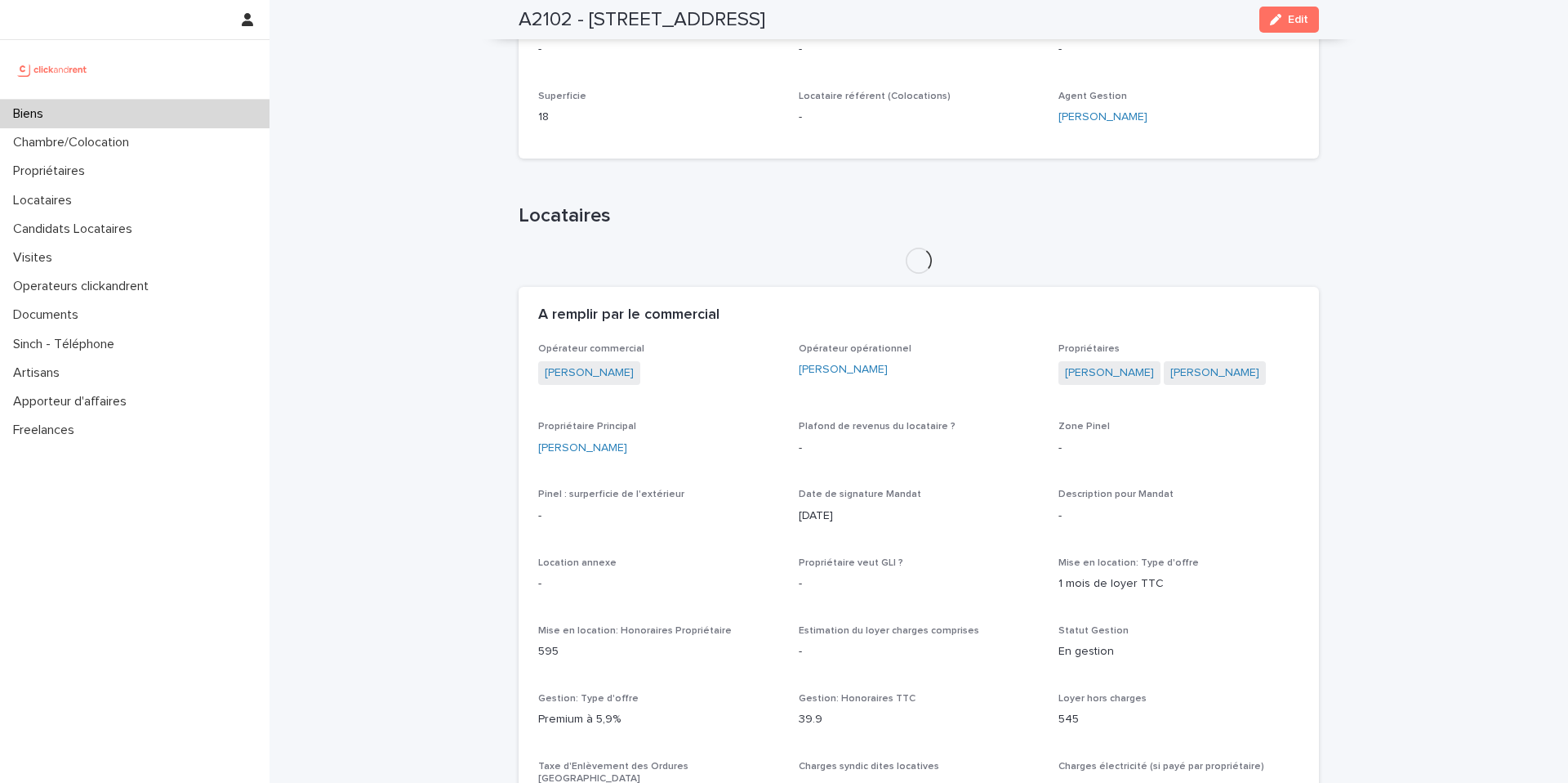
scroll to position [512, 0]
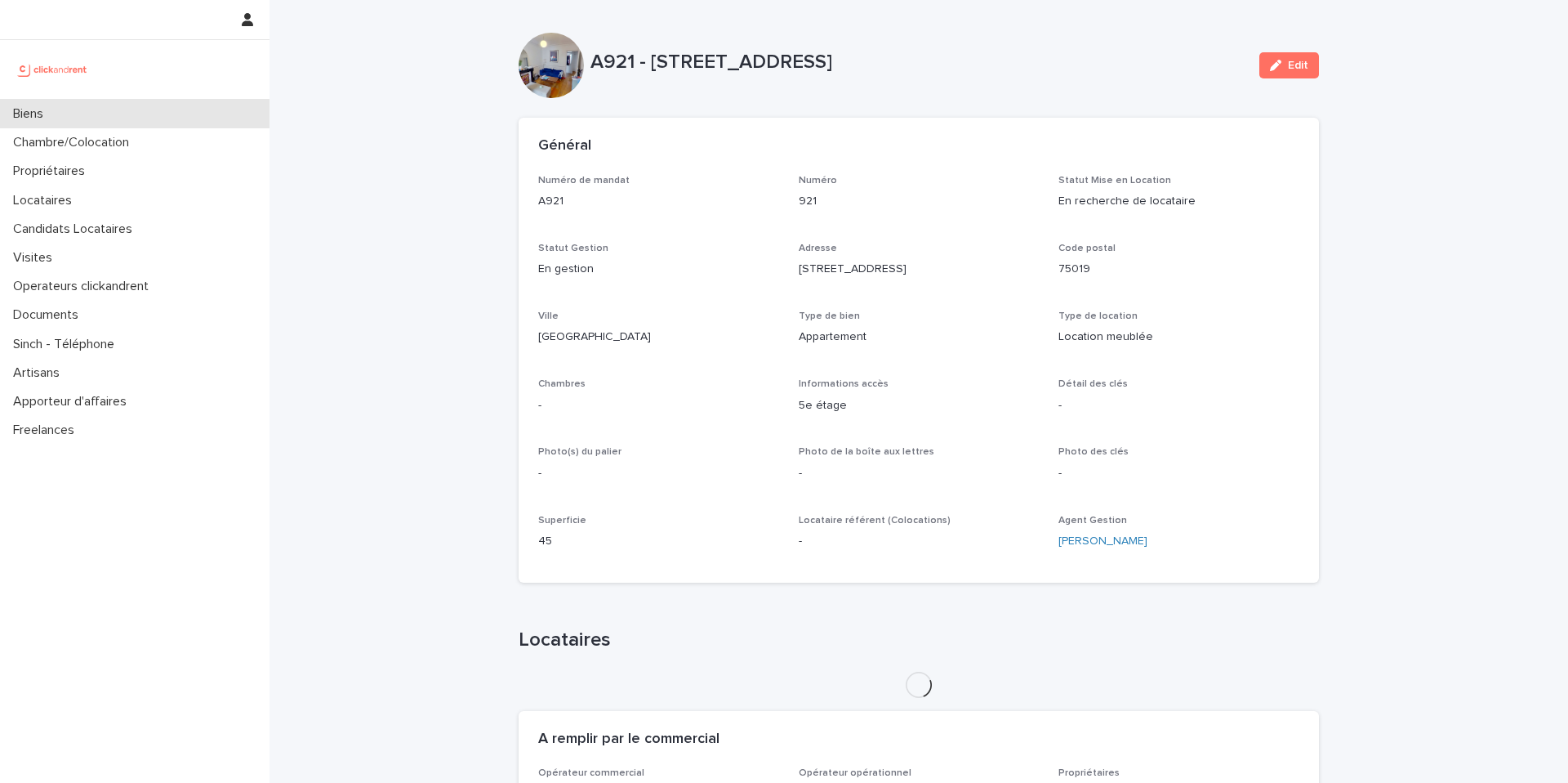
click at [169, 108] on div "Biens" at bounding box center [134, 114] width 270 height 29
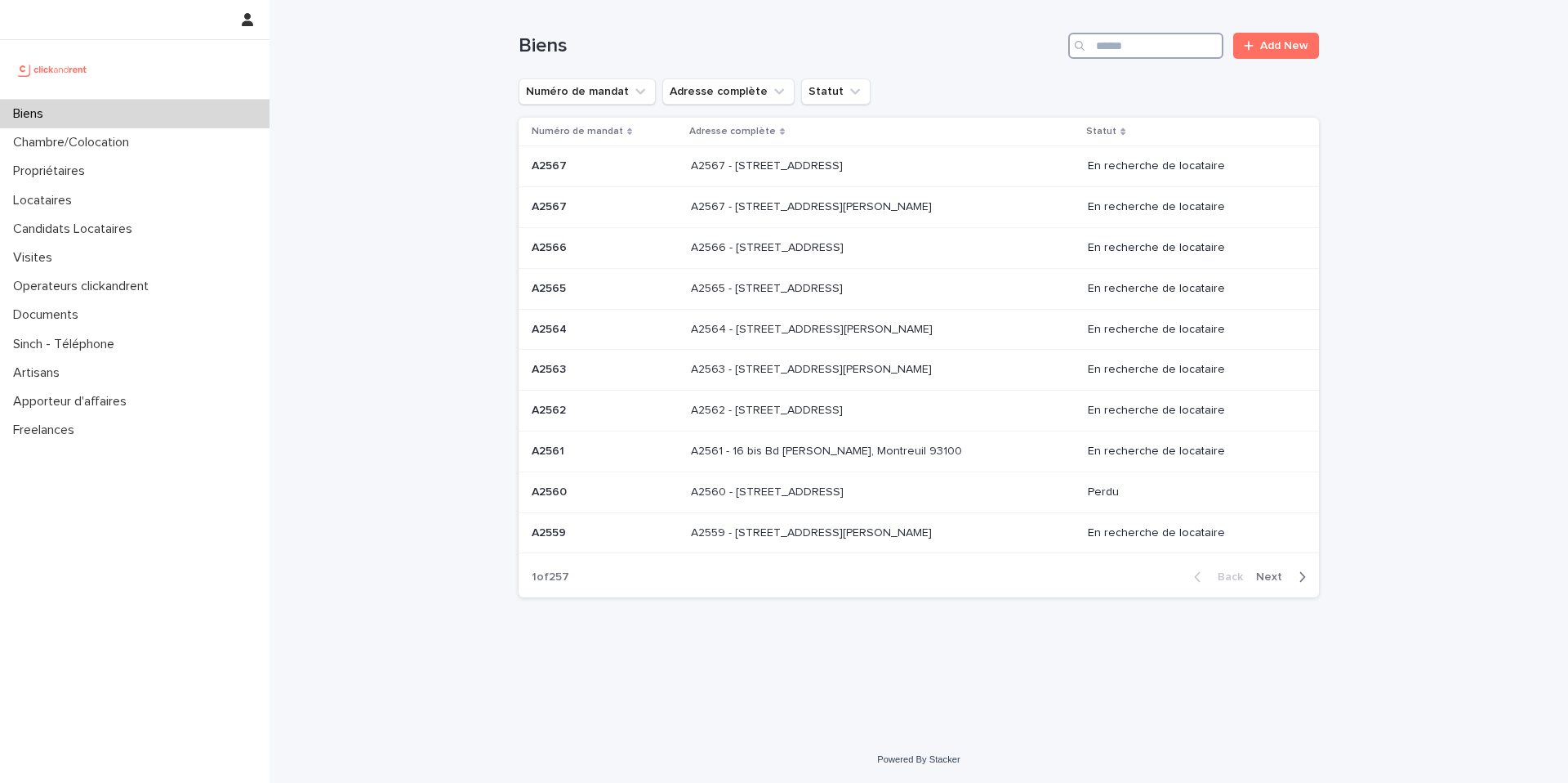
click at [1112, 47] on input "Search" at bounding box center [1146, 45] width 156 height 26
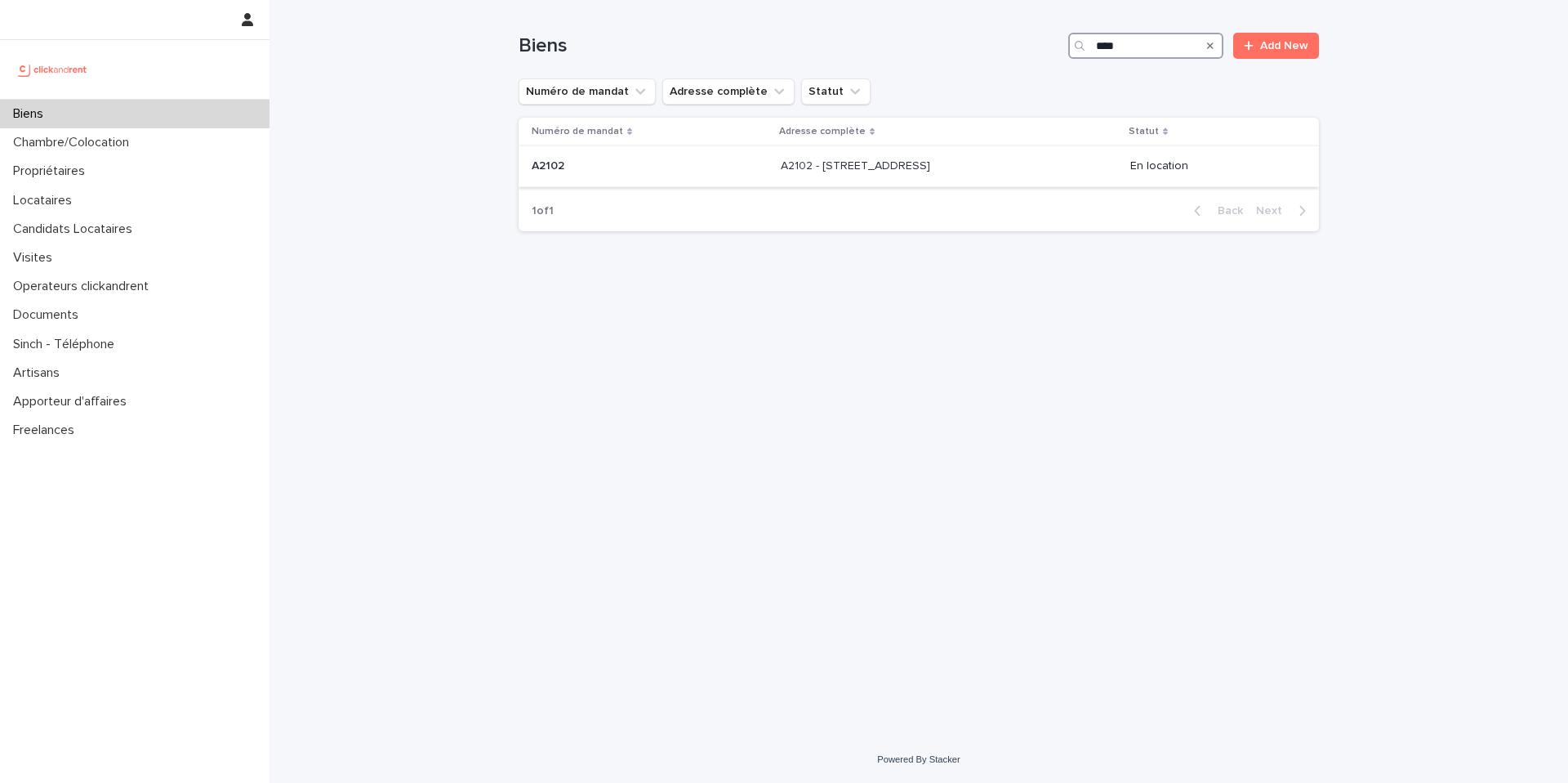
type input "****"
click at [1018, 183] on td "A2102 - [STREET_ADDRESS][GEOGRAPHIC_DATA][STREET_ADDRESS]" at bounding box center [949, 166] width 350 height 41
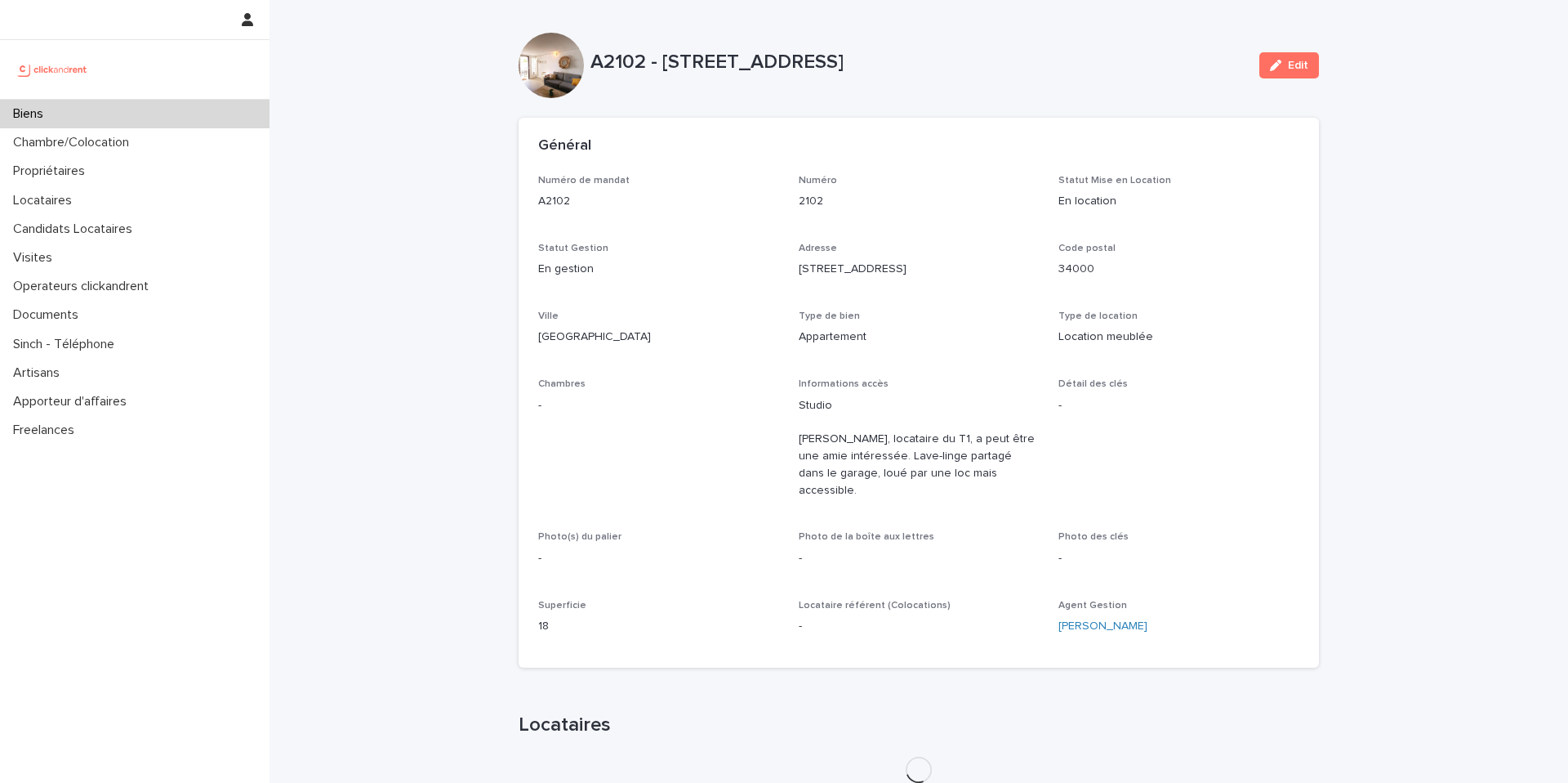
click at [182, 110] on div "Biens" at bounding box center [134, 114] width 270 height 29
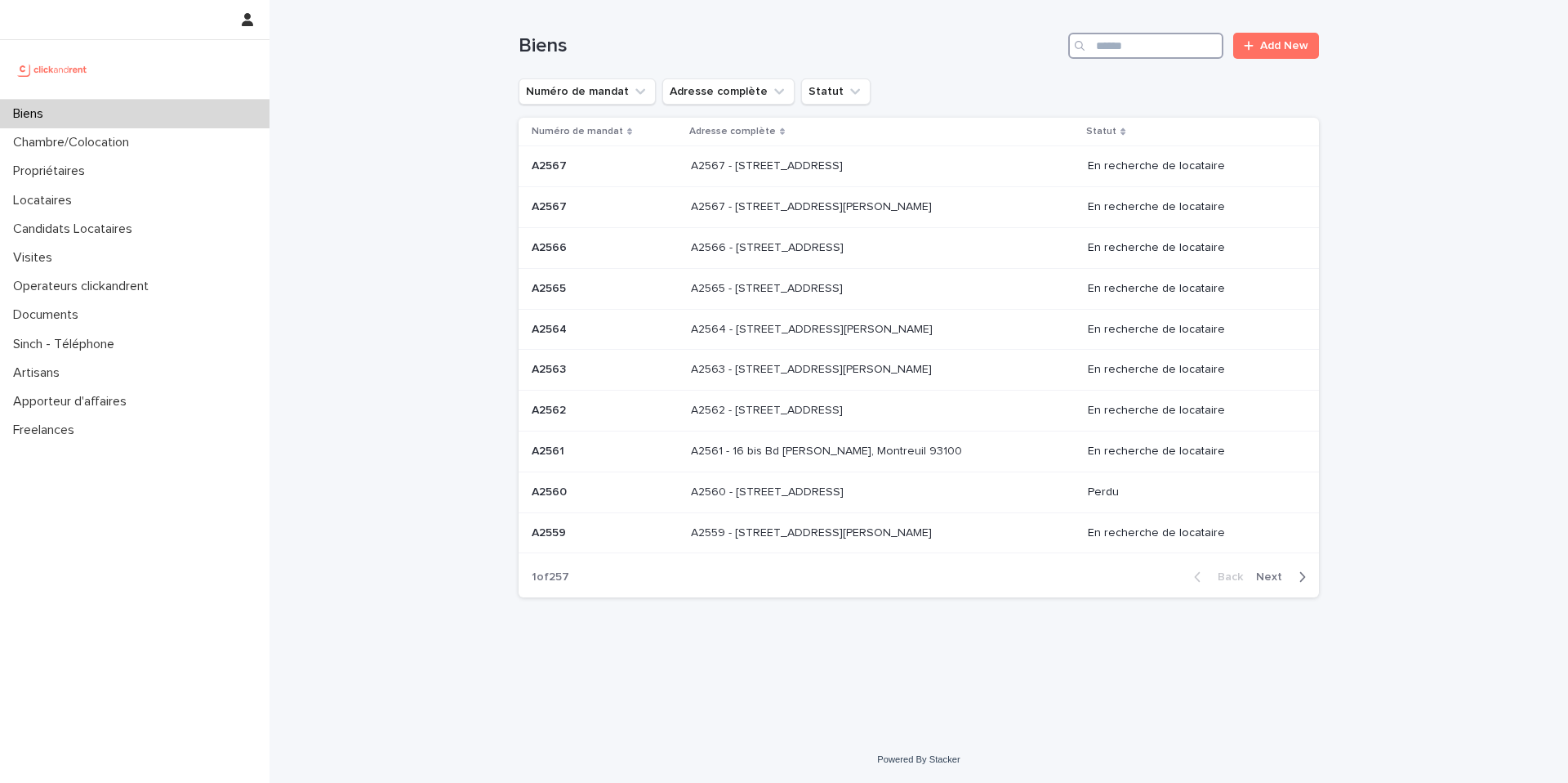
click at [1144, 57] on input "Search" at bounding box center [1146, 45] width 156 height 26
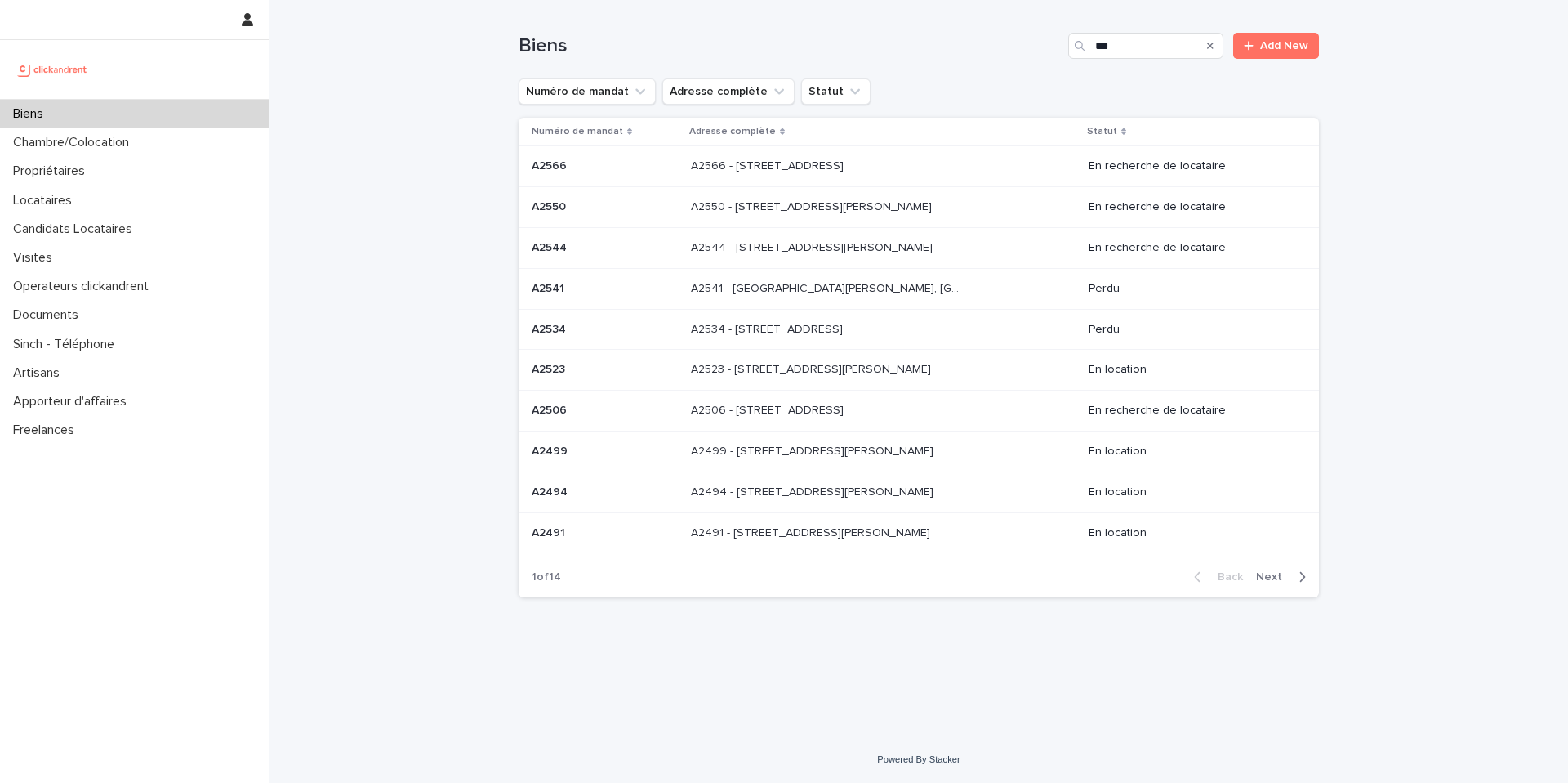
click at [1090, 51] on div "Search" at bounding box center [1080, 45] width 26 height 26
drag, startPoint x: 1097, startPoint y: 49, endPoint x: 1109, endPoint y: 69, distance: 23.3
click at [1098, 49] on input "***" at bounding box center [1146, 45] width 156 height 26
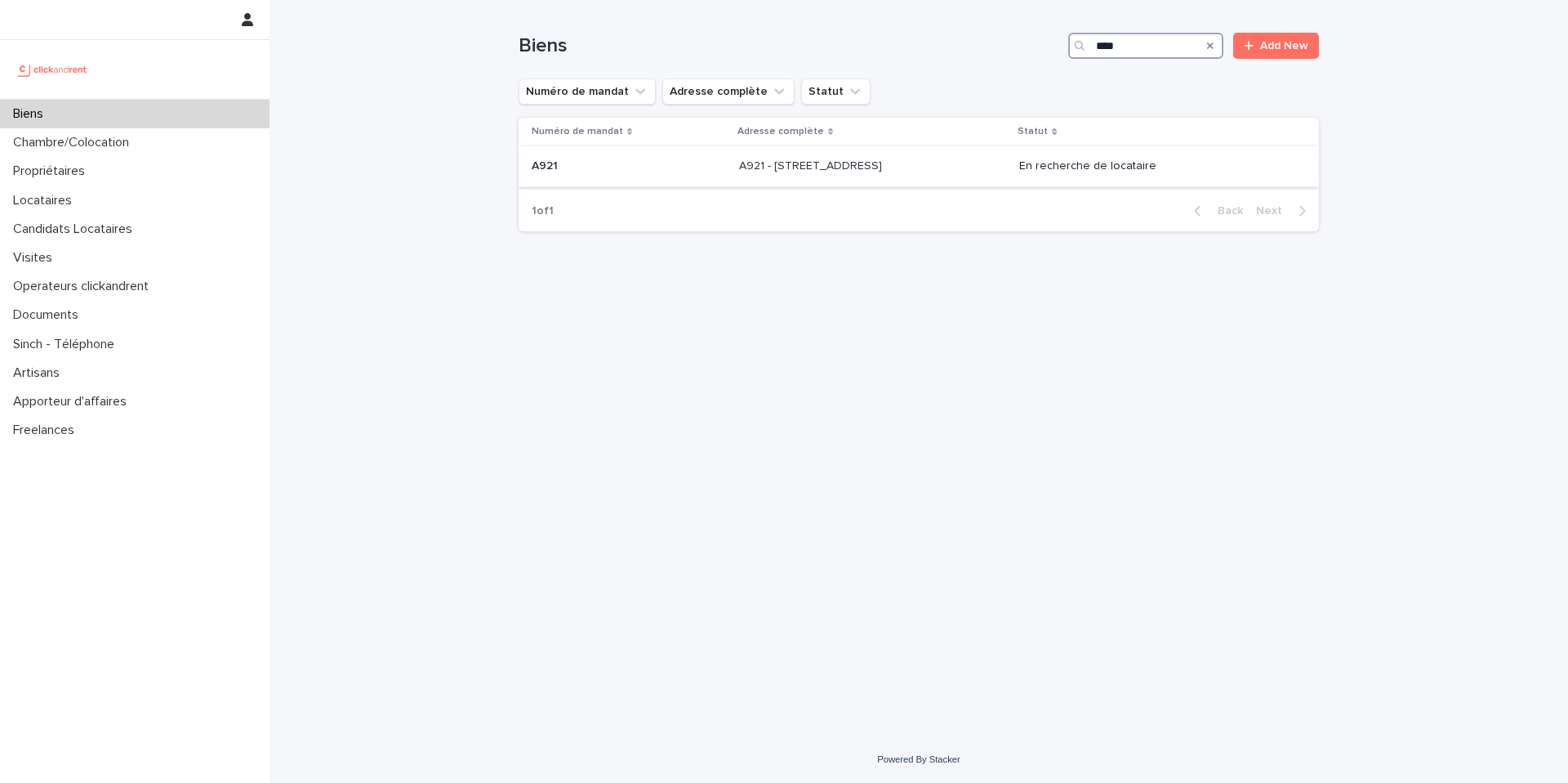
type input "****"
click at [885, 161] on p "A921 - [STREET_ADDRESS]" at bounding box center [812, 164] width 146 height 17
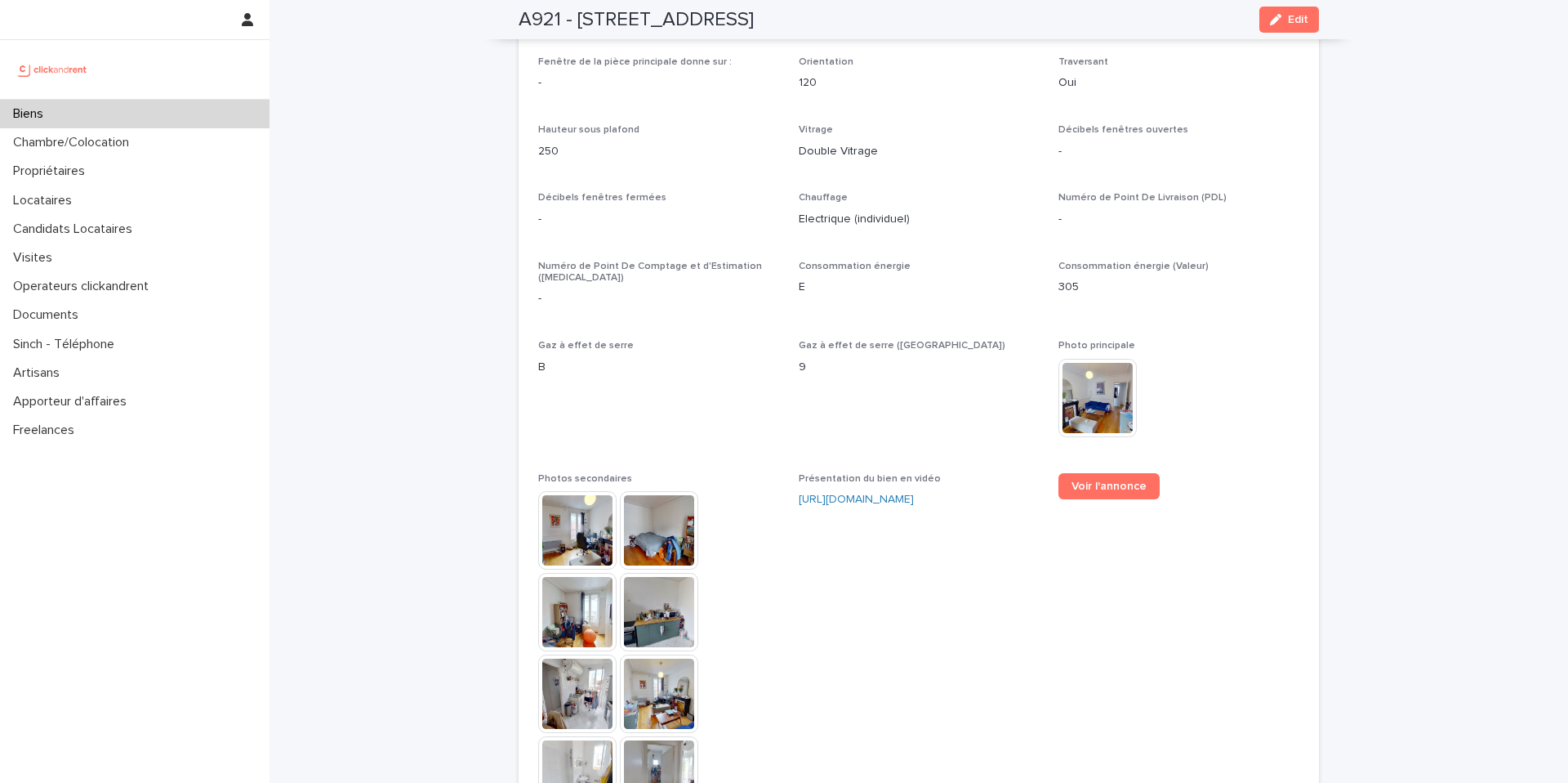
scroll to position [3585, 0]
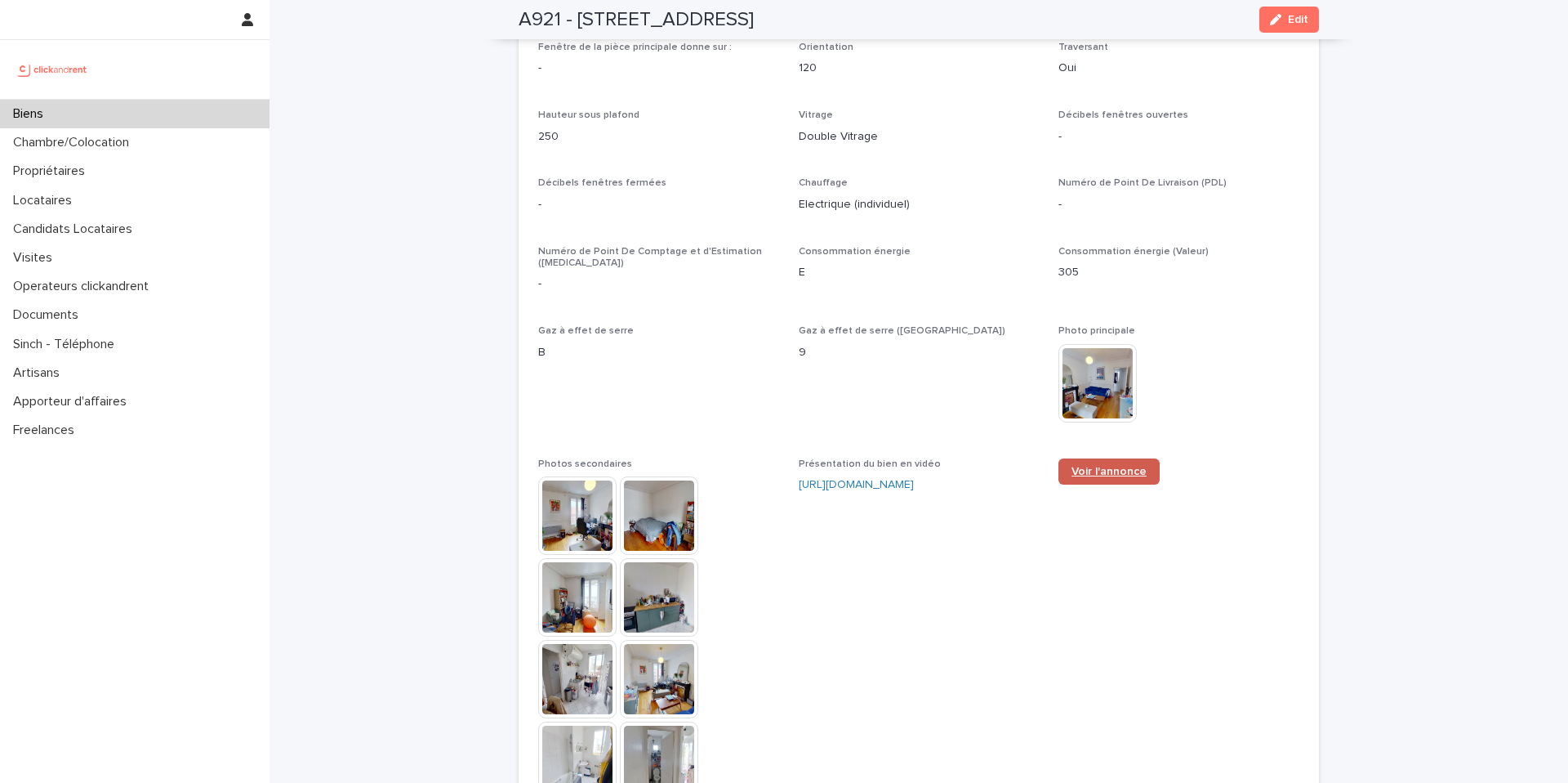
click at [1077, 466] on span "Voir l'annonce" at bounding box center [1109, 472] width 75 height 12
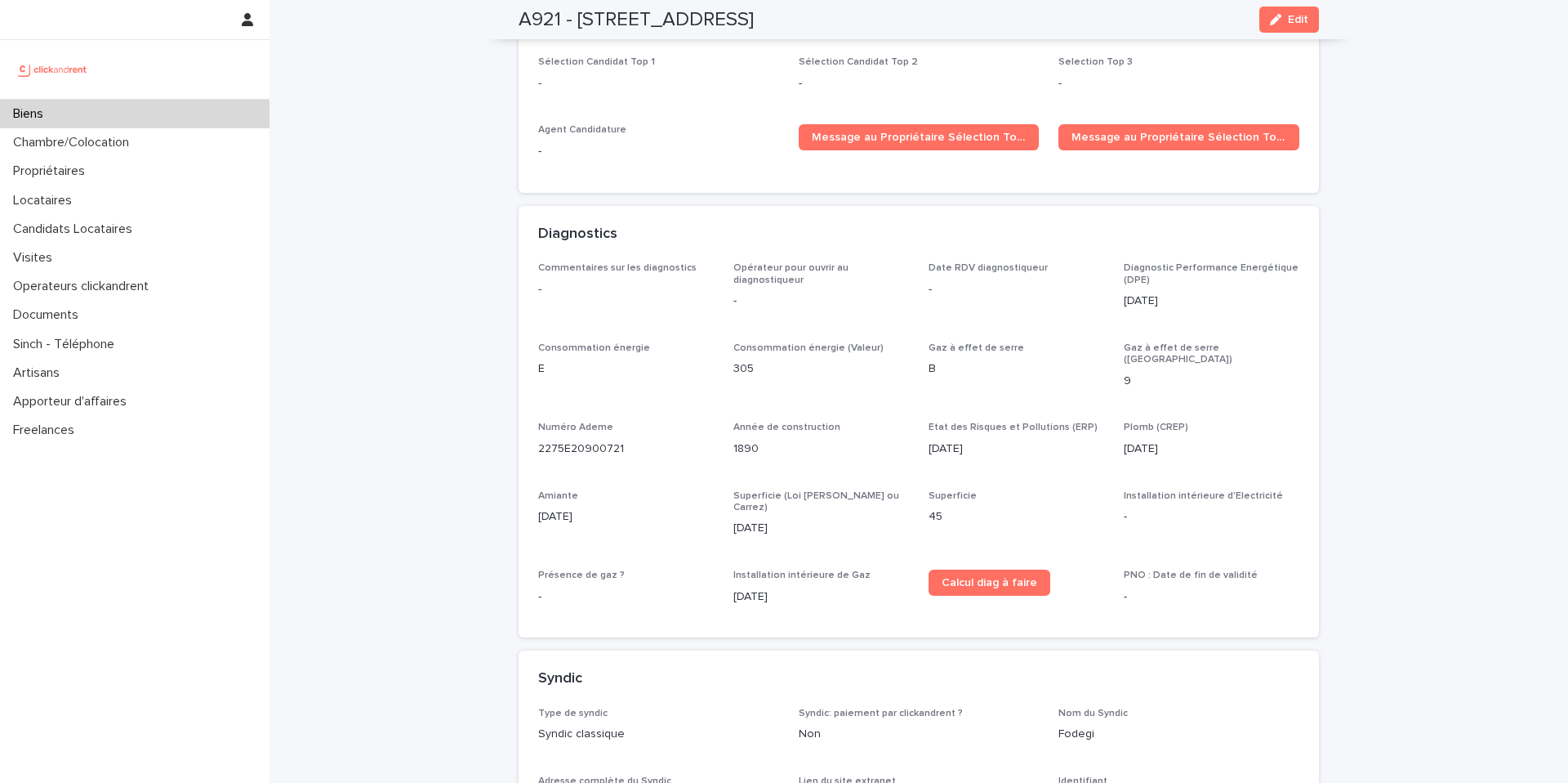
scroll to position [4628, 0]
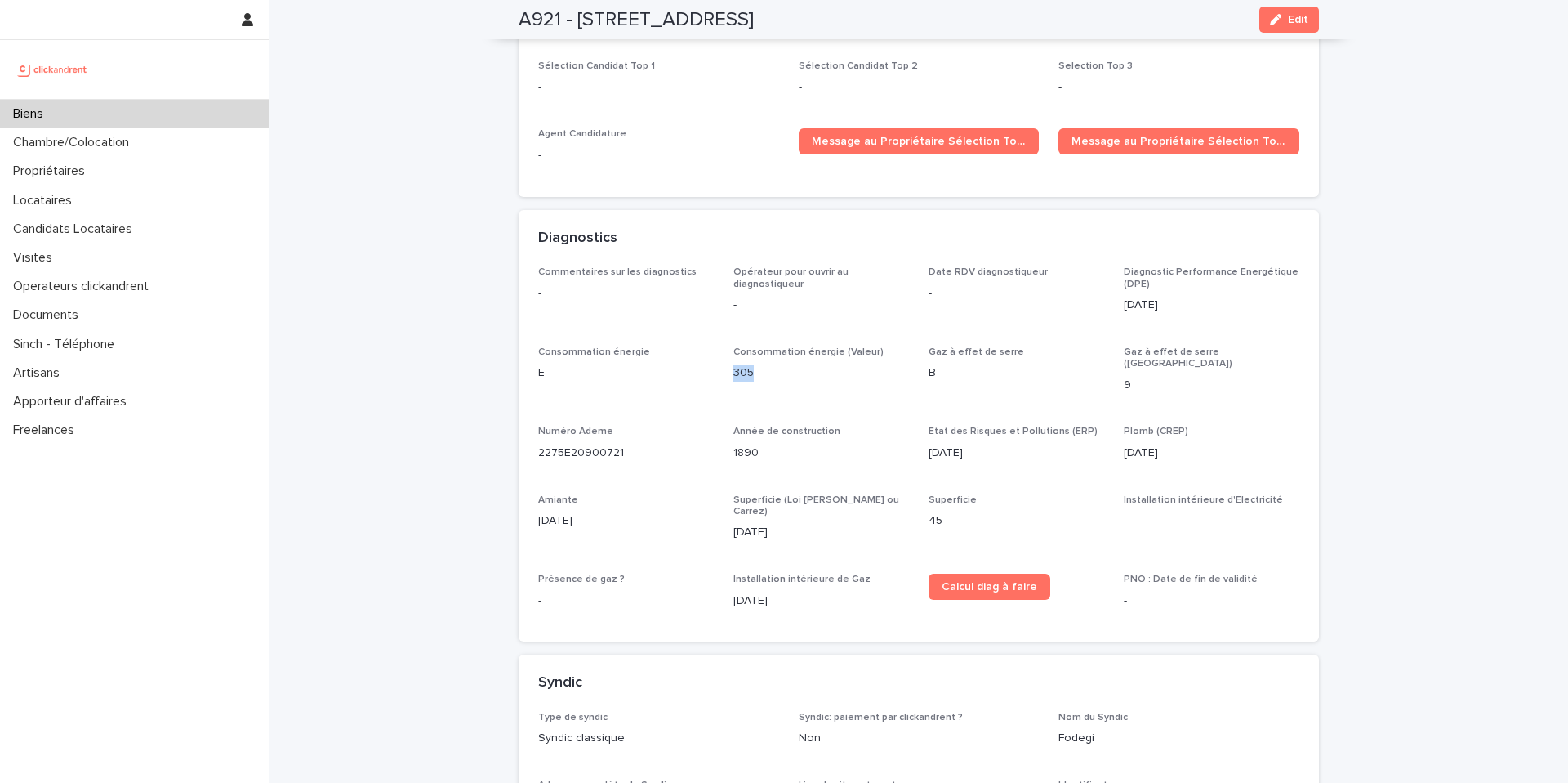
drag, startPoint x: 773, startPoint y: 352, endPoint x: 730, endPoint y: 353, distance: 43.0
click at [713, 352] on div "Commentaires sur les diagnostics - Opérateur pour ouvrir au diagnostiqueur - Da…" at bounding box center [918, 444] width 761 height 355
click at [760, 364] on p "305" at bounding box center [821, 373] width 176 height 17
drag, startPoint x: 940, startPoint y: 350, endPoint x: 920, endPoint y: 341, distance: 21.9
click at [920, 341] on div "Commentaires sur les diagnostics - Opérateur pour ouvrir au diagnostiqueur - Da…" at bounding box center [918, 444] width 761 height 355
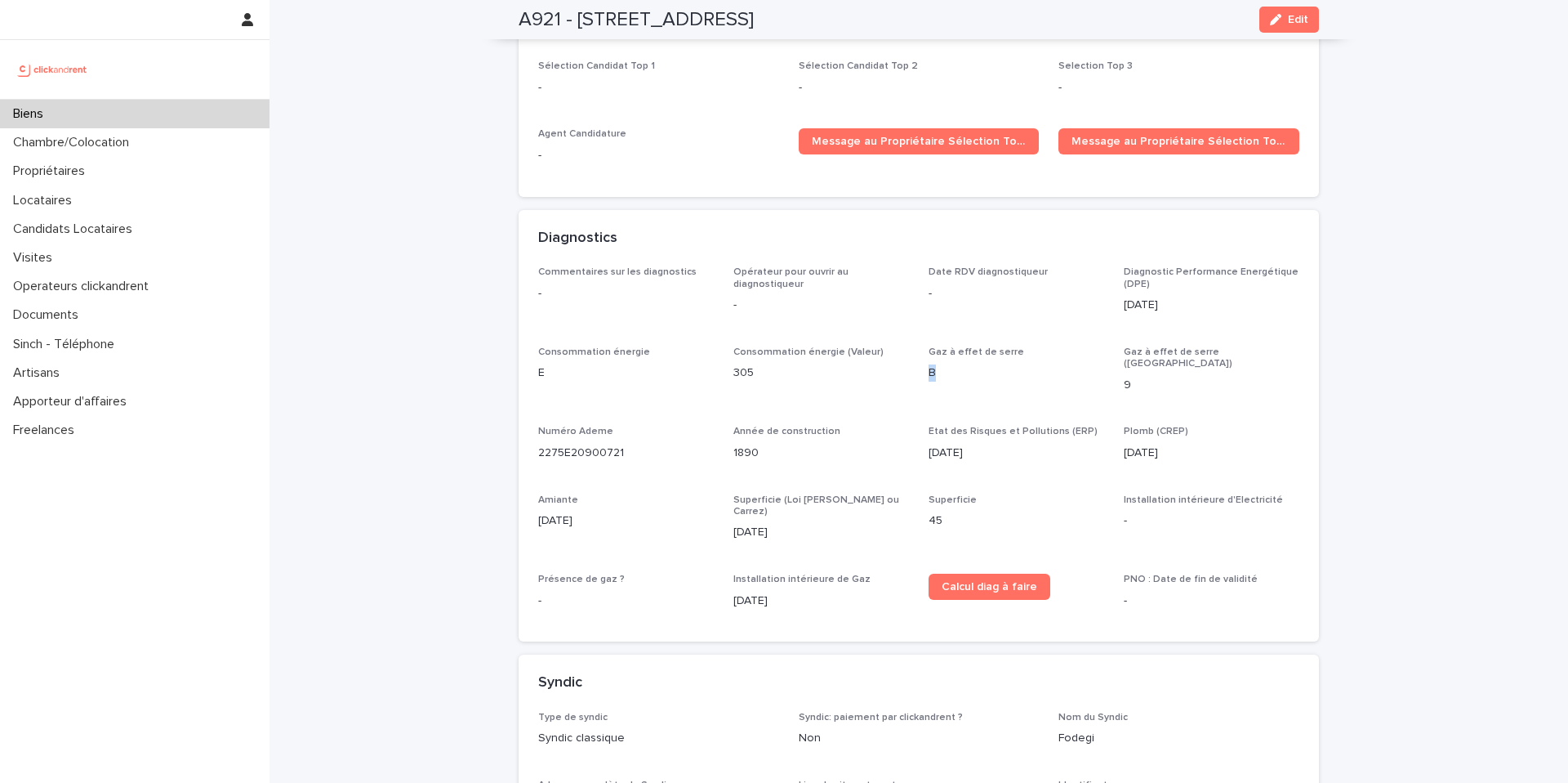
click at [920, 341] on div "Commentaires sur les diagnostics - Opérateur pour ouvrir au diagnostiqueur - Da…" at bounding box center [918, 444] width 761 height 355
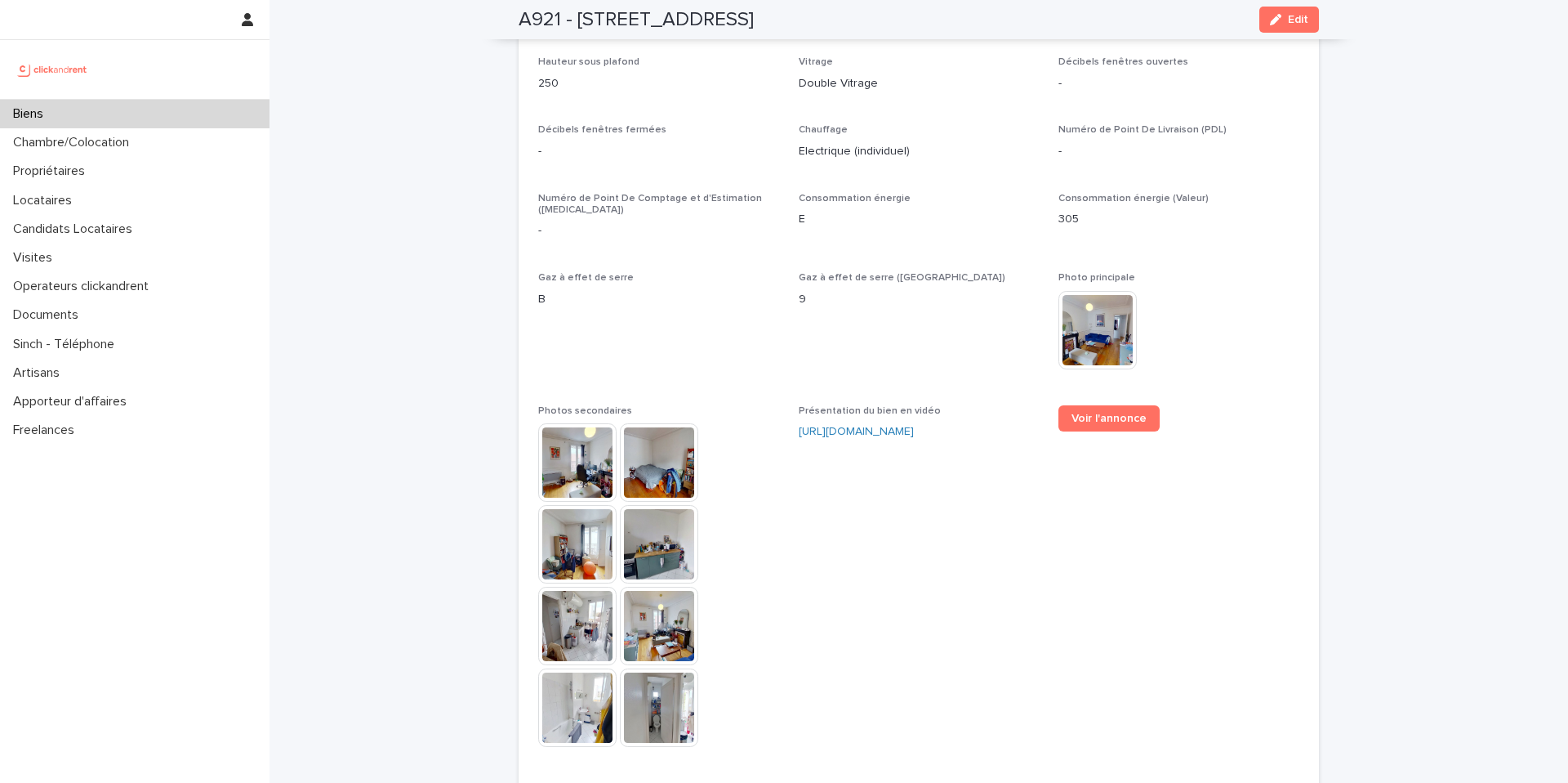
scroll to position [3590, 0]
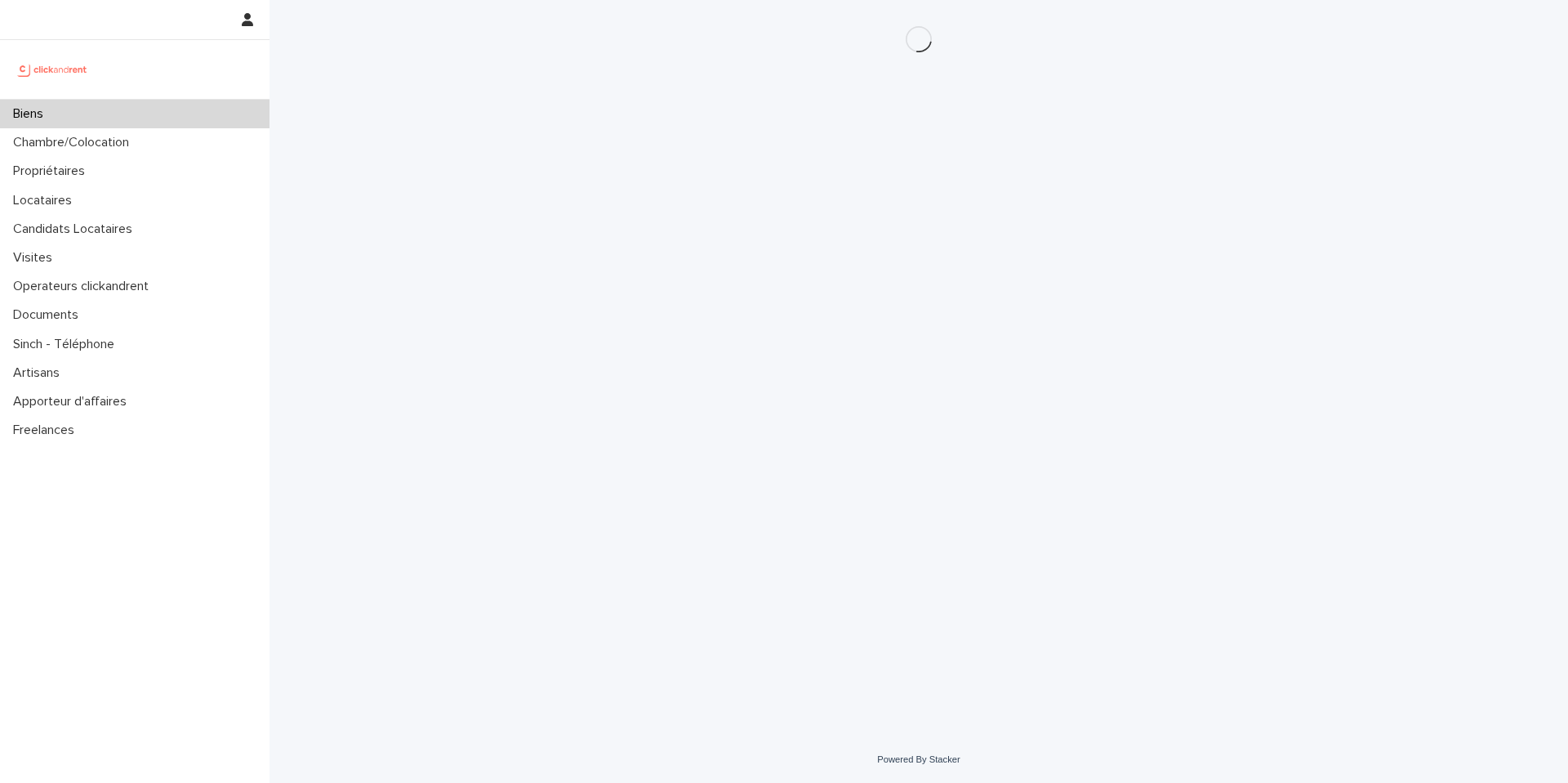
click at [186, 108] on div "Biens" at bounding box center [134, 114] width 270 height 29
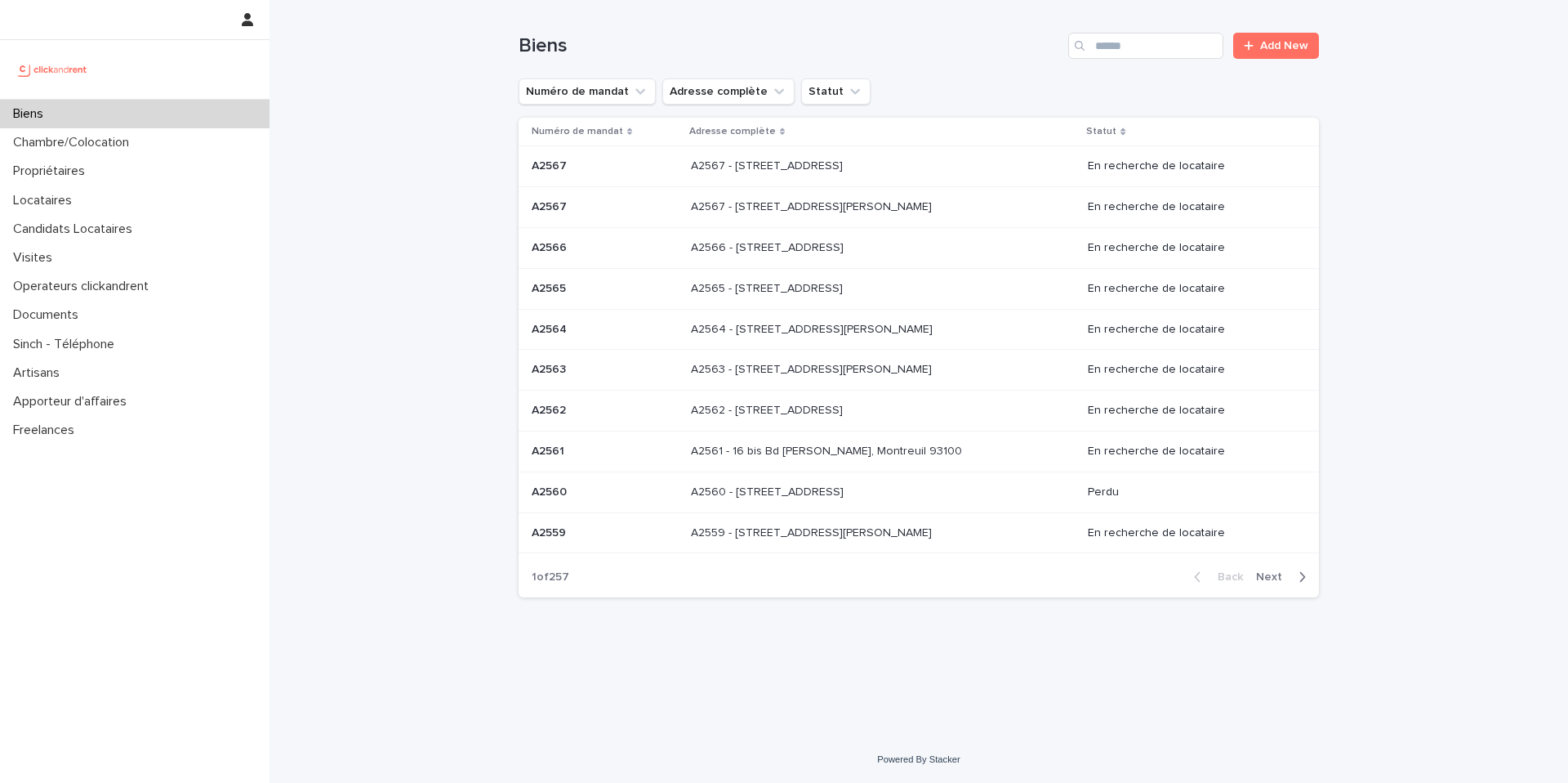
click at [520, 125] on th "Numéro de mandat" at bounding box center [601, 132] width 166 height 29
click at [1172, 41] on input "Search" at bounding box center [1146, 45] width 156 height 26
click at [461, 117] on div "Loading... Saving… Loading... Saving… Biens Add New Numéro de mandat Adresse co…" at bounding box center [919, 368] width 1298 height 736
click at [442, 85] on div "Loading... Saving… Loading... Saving… Biens Add New Numéro de mandat Adresse co…" at bounding box center [919, 368] width 1298 height 736
drag, startPoint x: 1152, startPoint y: 59, endPoint x: 1154, endPoint y: 83, distance: 24.1
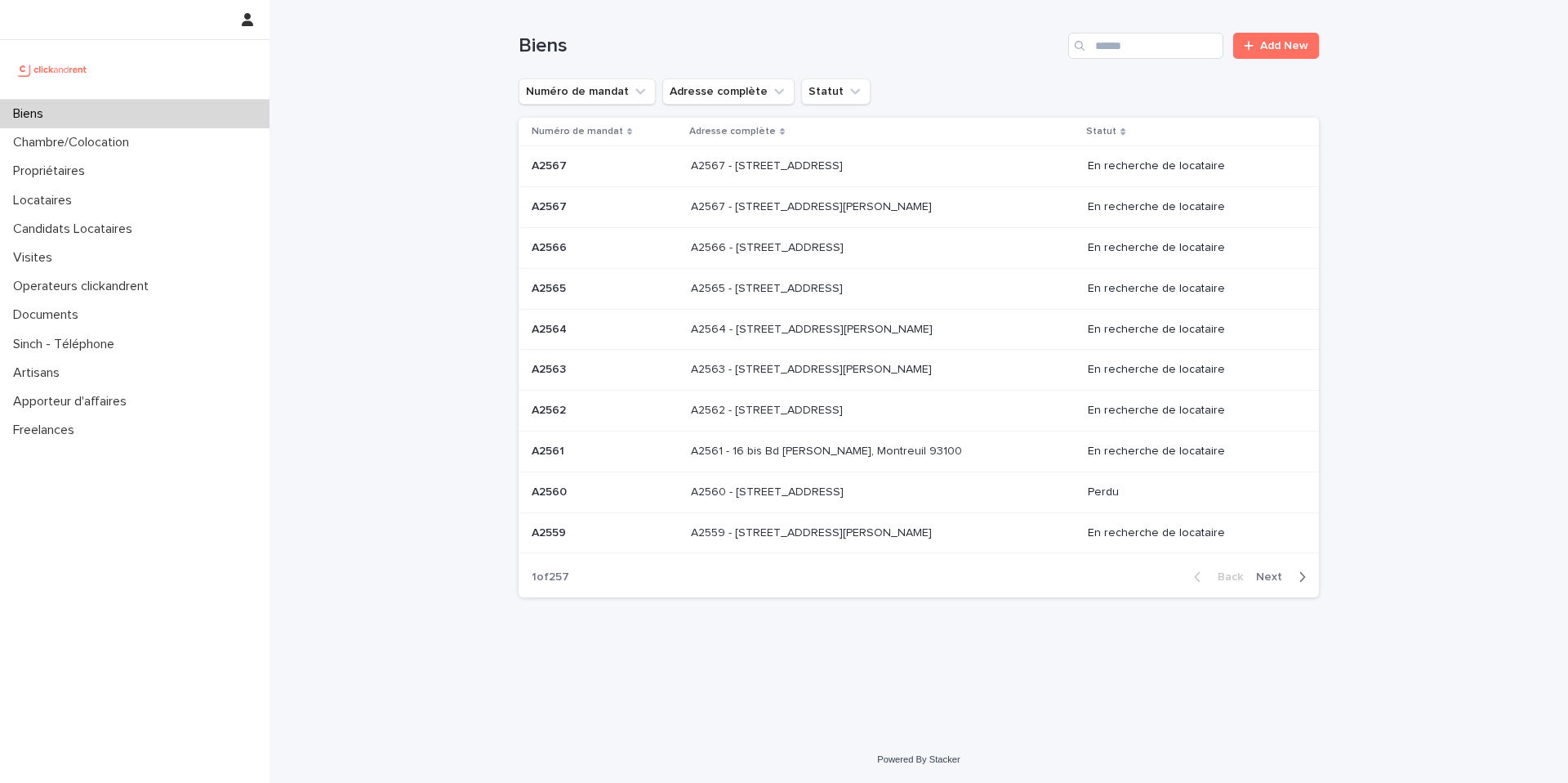
click at [1152, 65] on div "Biens Add New" at bounding box center [918, 39] width 800 height 79
drag, startPoint x: 1160, startPoint y: 19, endPoint x: 1169, endPoint y: 36, distance: 19.2
click at [1160, 19] on div "Biens Add New" at bounding box center [918, 39] width 800 height 79
click at [1170, 37] on input "Search" at bounding box center [1146, 45] width 156 height 26
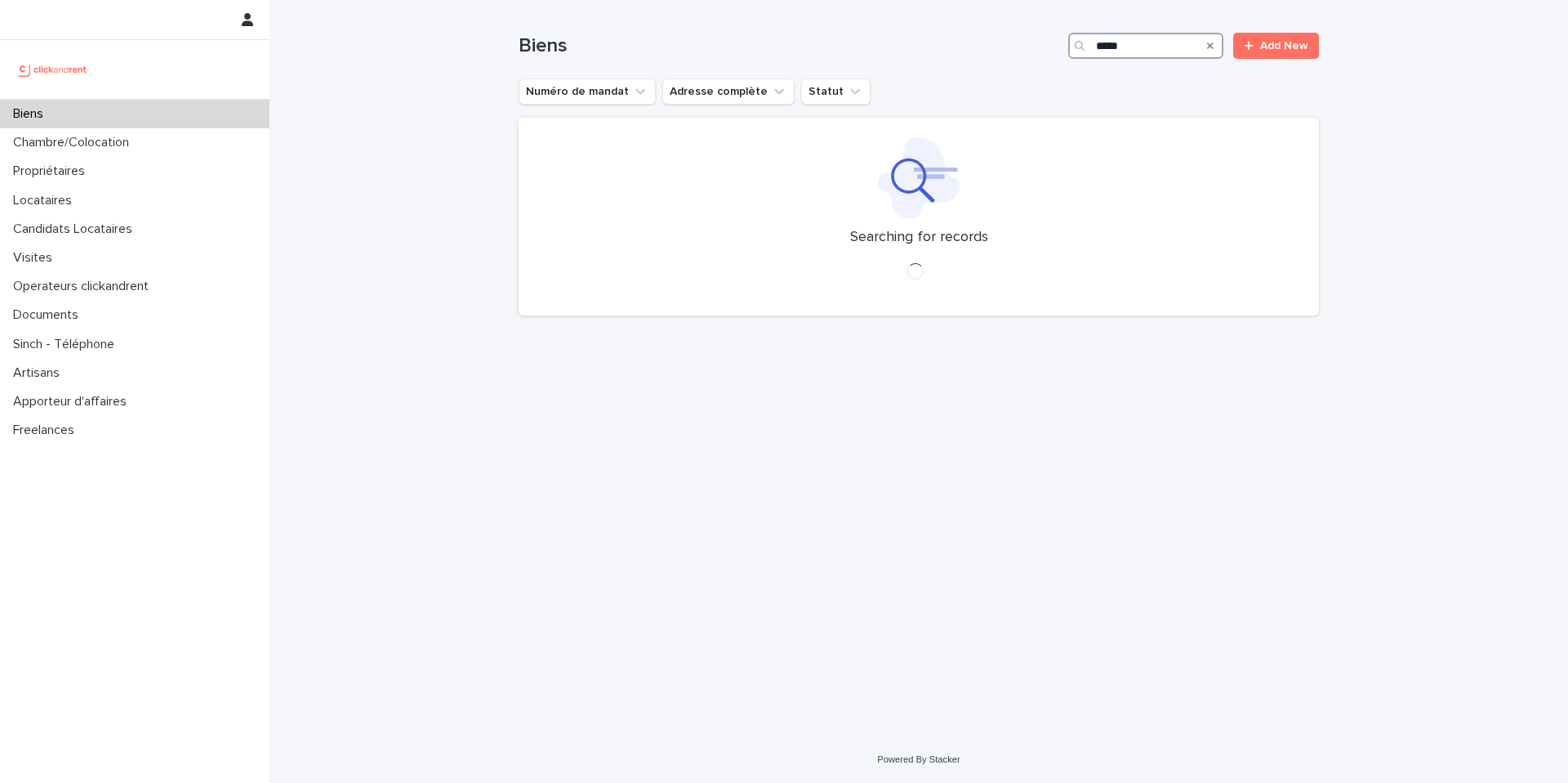
type input "*****"
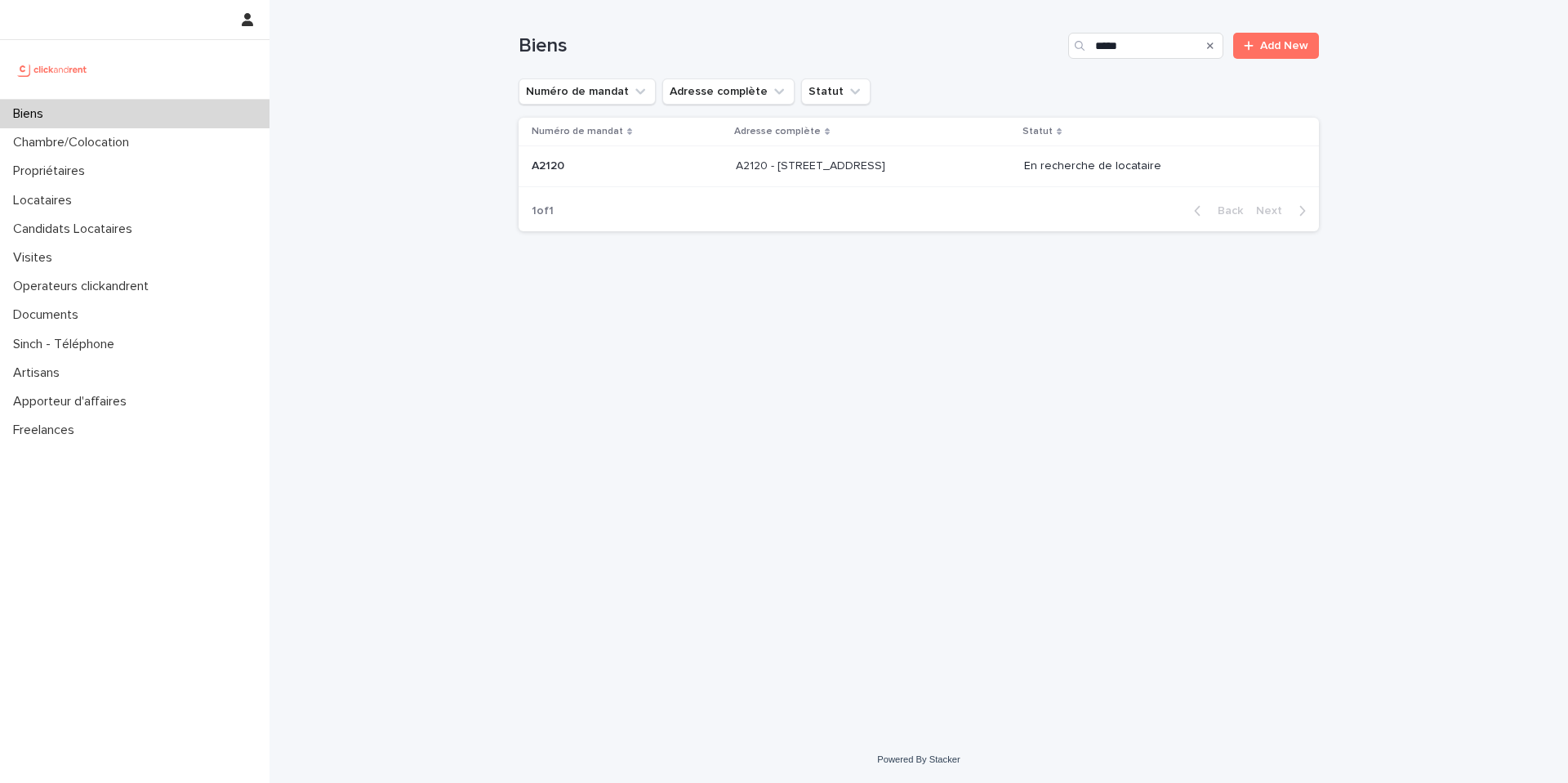
click at [985, 157] on div "A2120 - [STREET_ADDRESS][GEOGRAPHIC_DATA][STREET_ADDRESS]" at bounding box center [873, 166] width 276 height 27
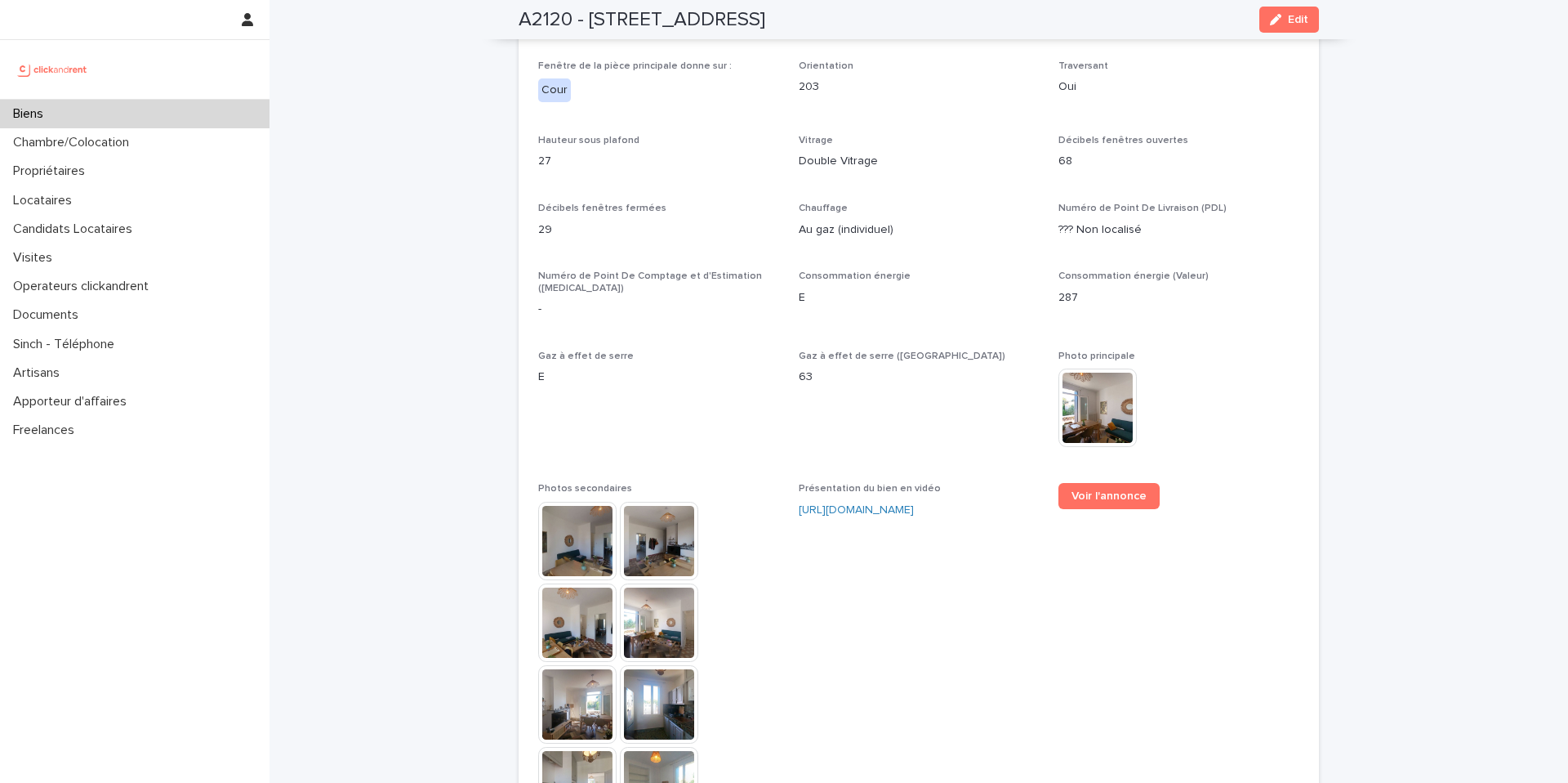
scroll to position [3651, 0]
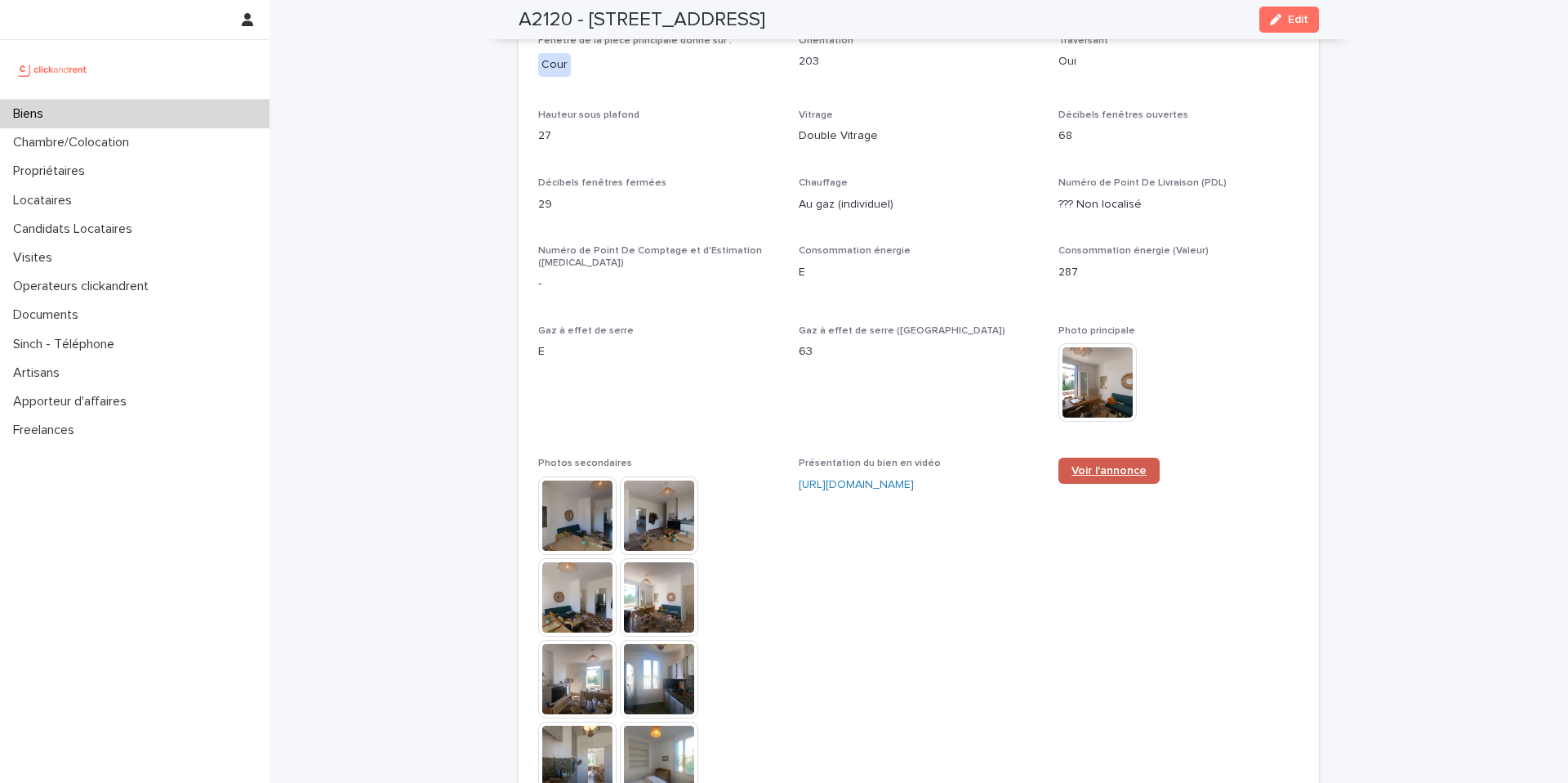
click at [1096, 457] on link "Voir l'annonce" at bounding box center [1108, 470] width 101 height 26
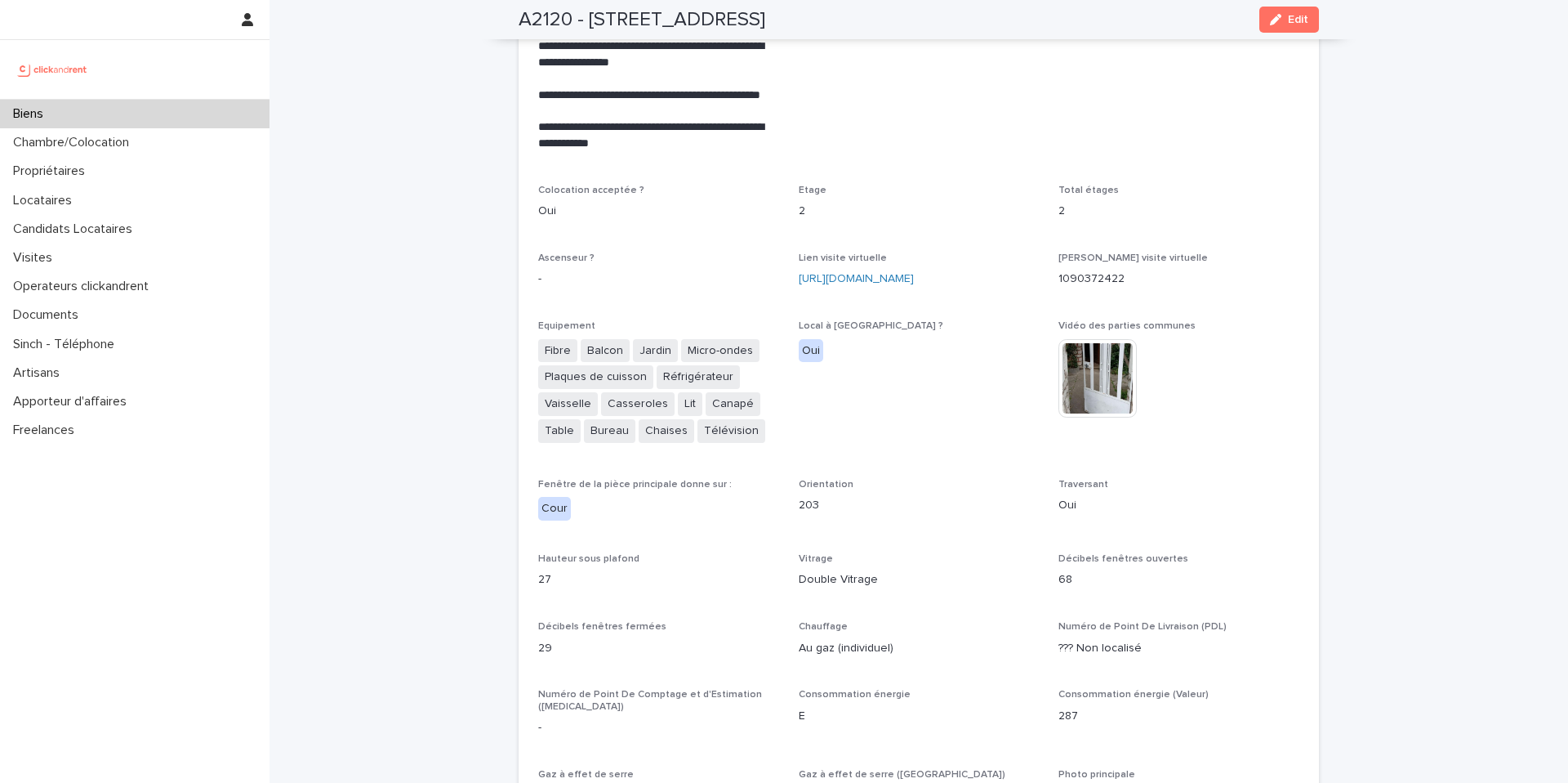
scroll to position [3155, 0]
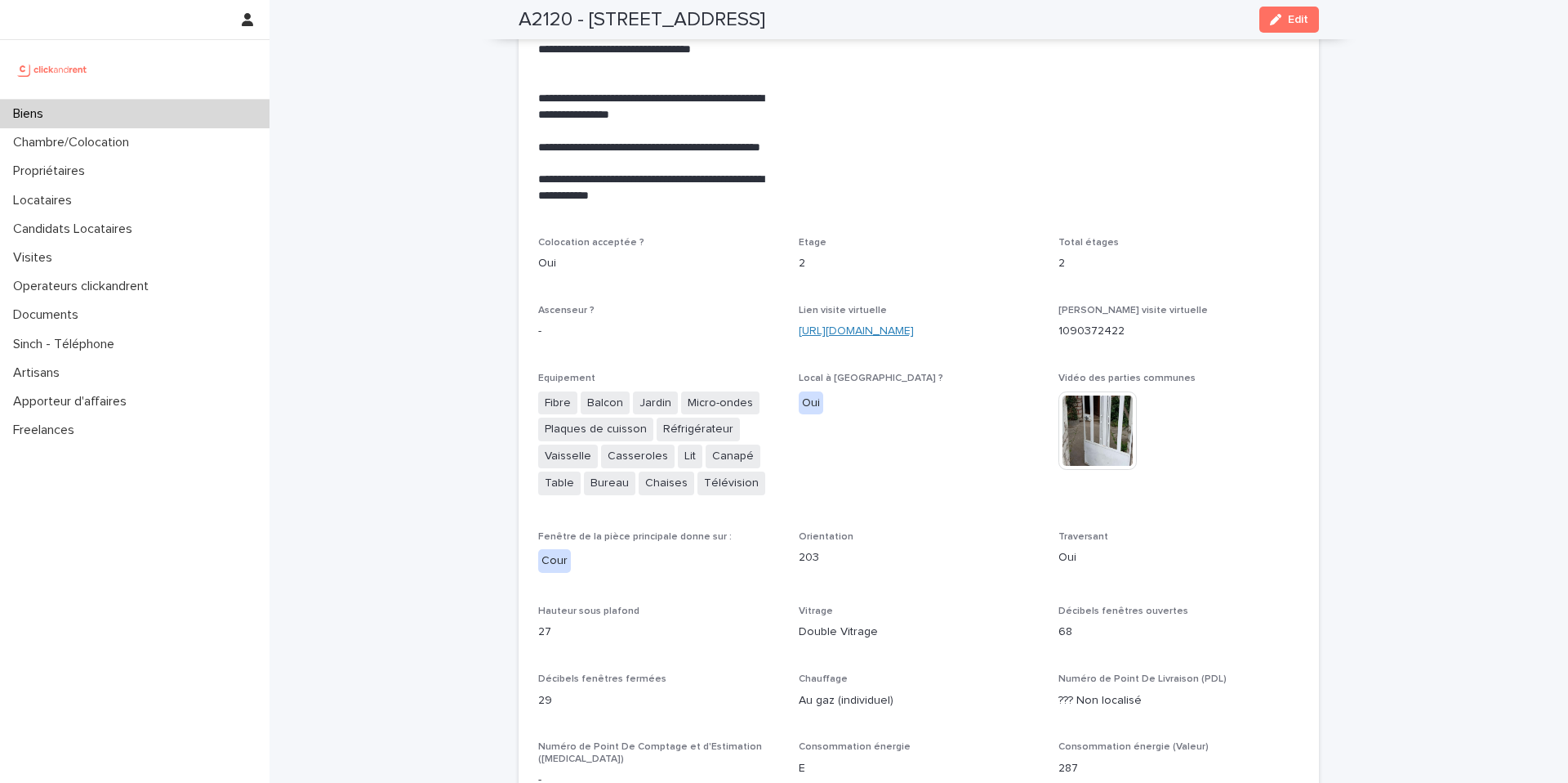
click at [892, 325] on link "[URL][DOMAIN_NAME]" at bounding box center [856, 330] width 115 height 12
click at [480, 154] on div "Loading... Saving… Loading... Saving… A2120 - [STREET_ADDRESS] Edit A2120 - [ST…" at bounding box center [919, 258] width 1298 height 6827
click at [985, 162] on span "Mise en avant -" at bounding box center [919, 14] width 241 height 404
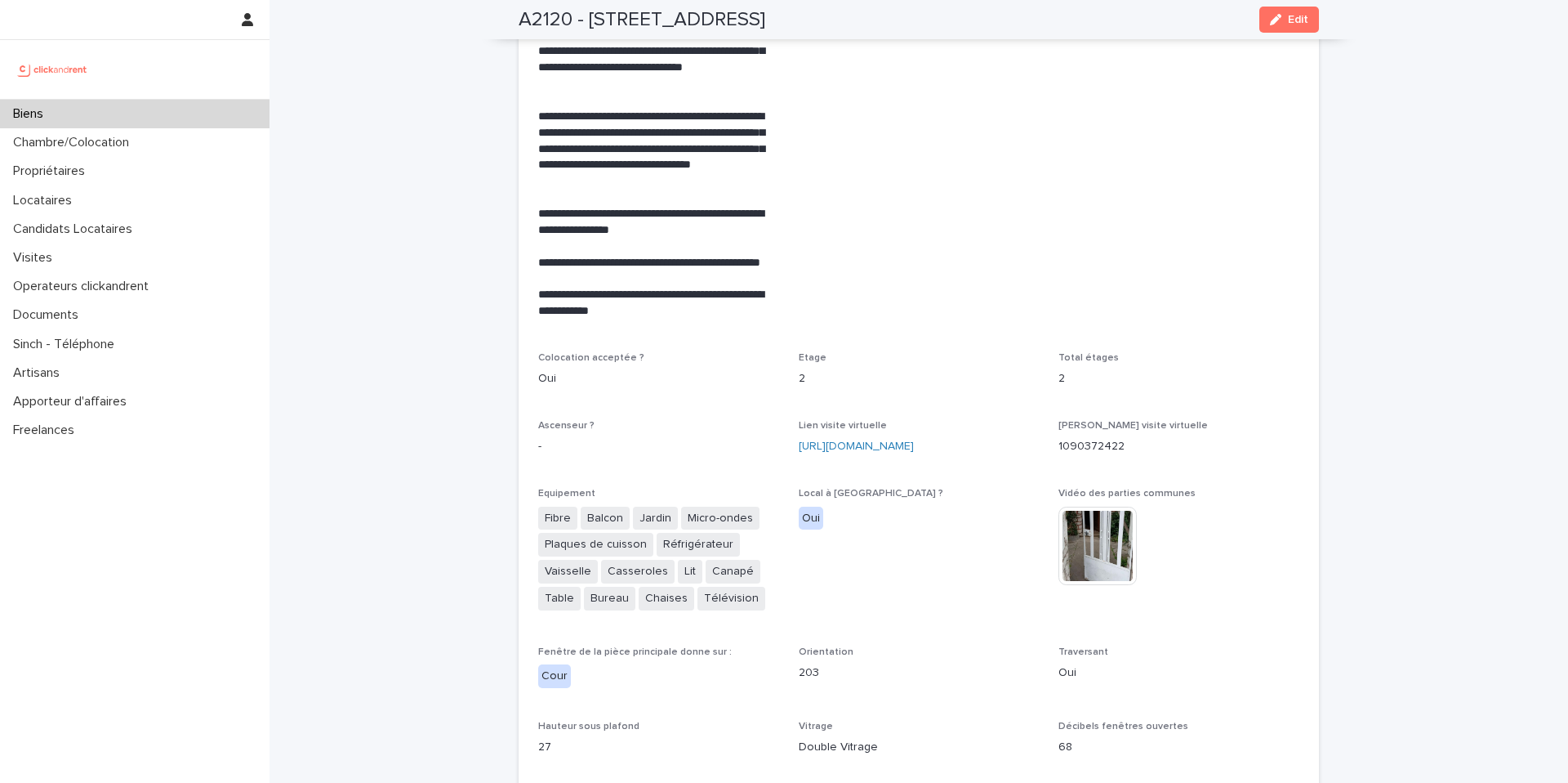
scroll to position [3040, 0]
click at [1008, 111] on span "Mise en avant -" at bounding box center [919, 130] width 241 height 404
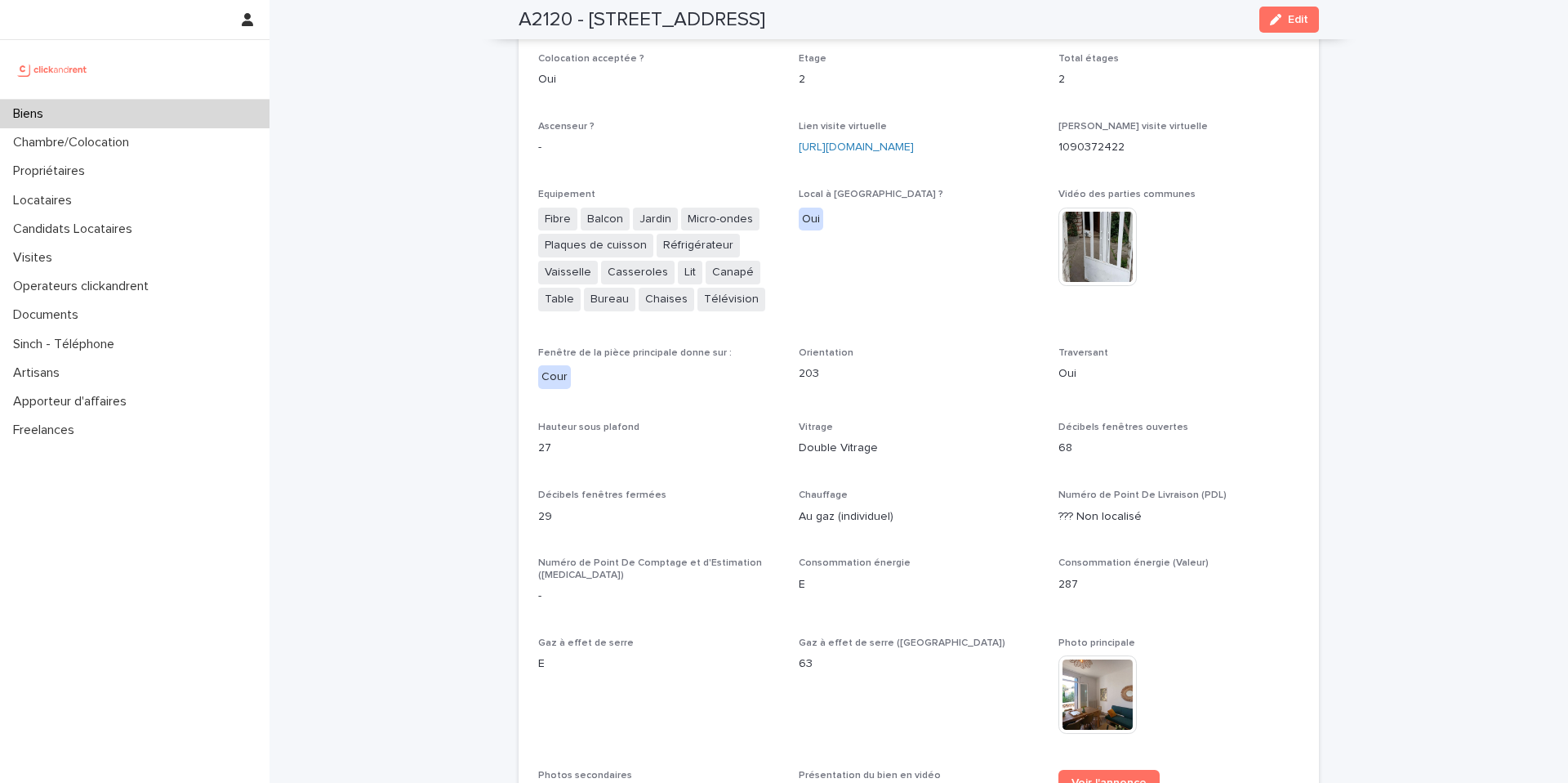
scroll to position [3310, 0]
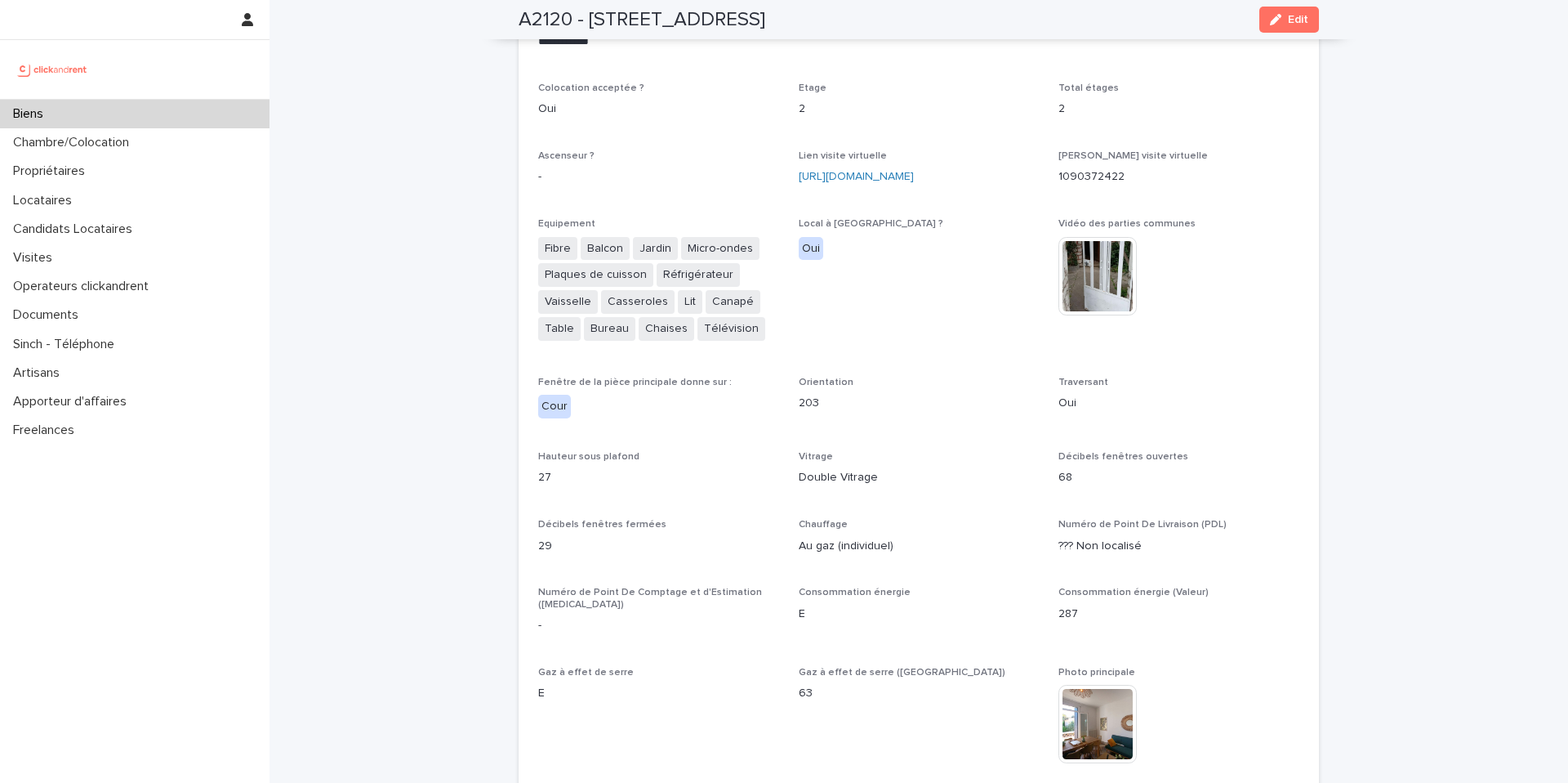
click at [375, 400] on div "Loading... Saving… Loading... Saving… A2120 - [STREET_ADDRESS] Edit A2120 - [ST…" at bounding box center [919, 104] width 1298 height 6827
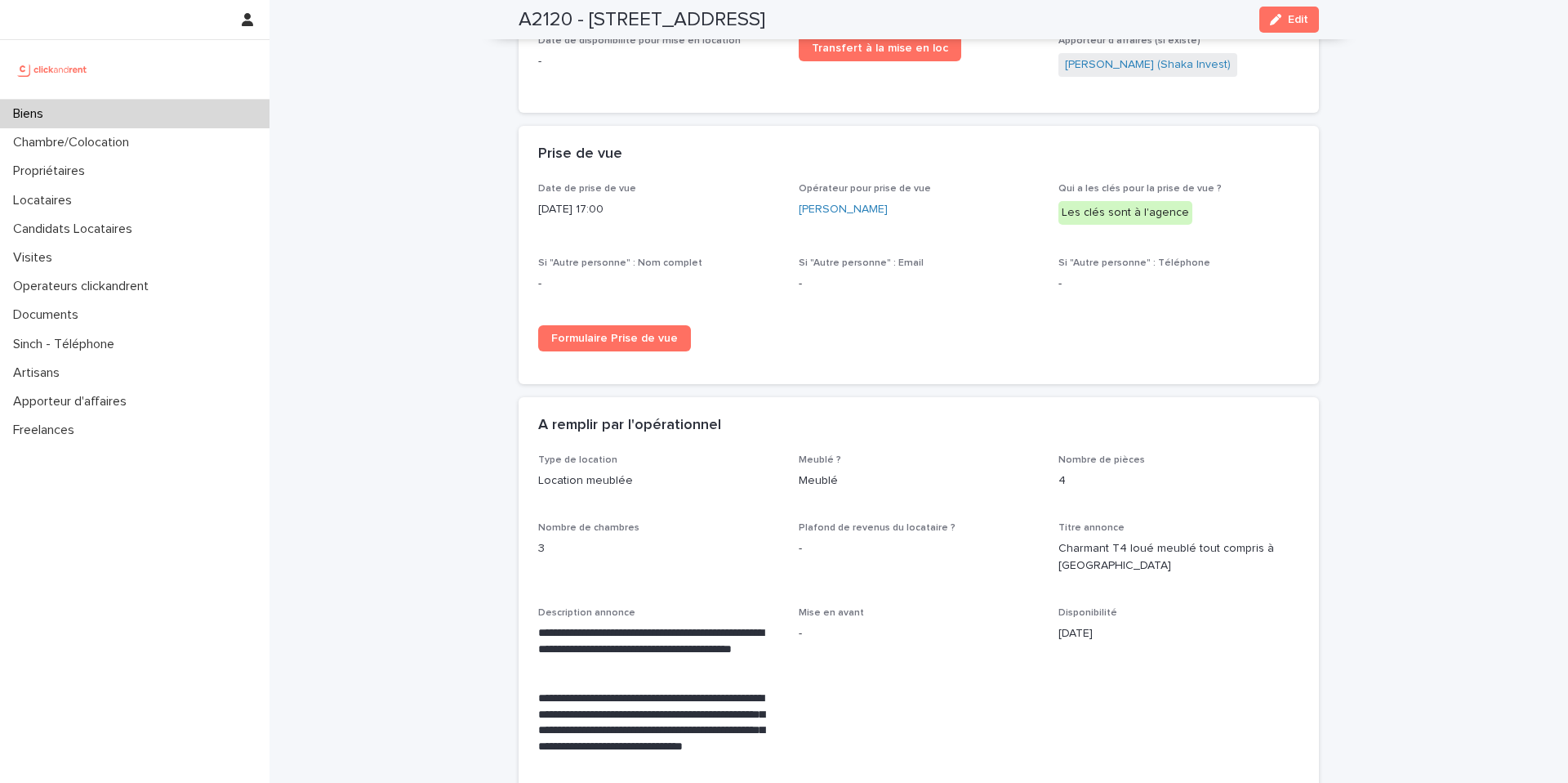
scroll to position [2263, 0]
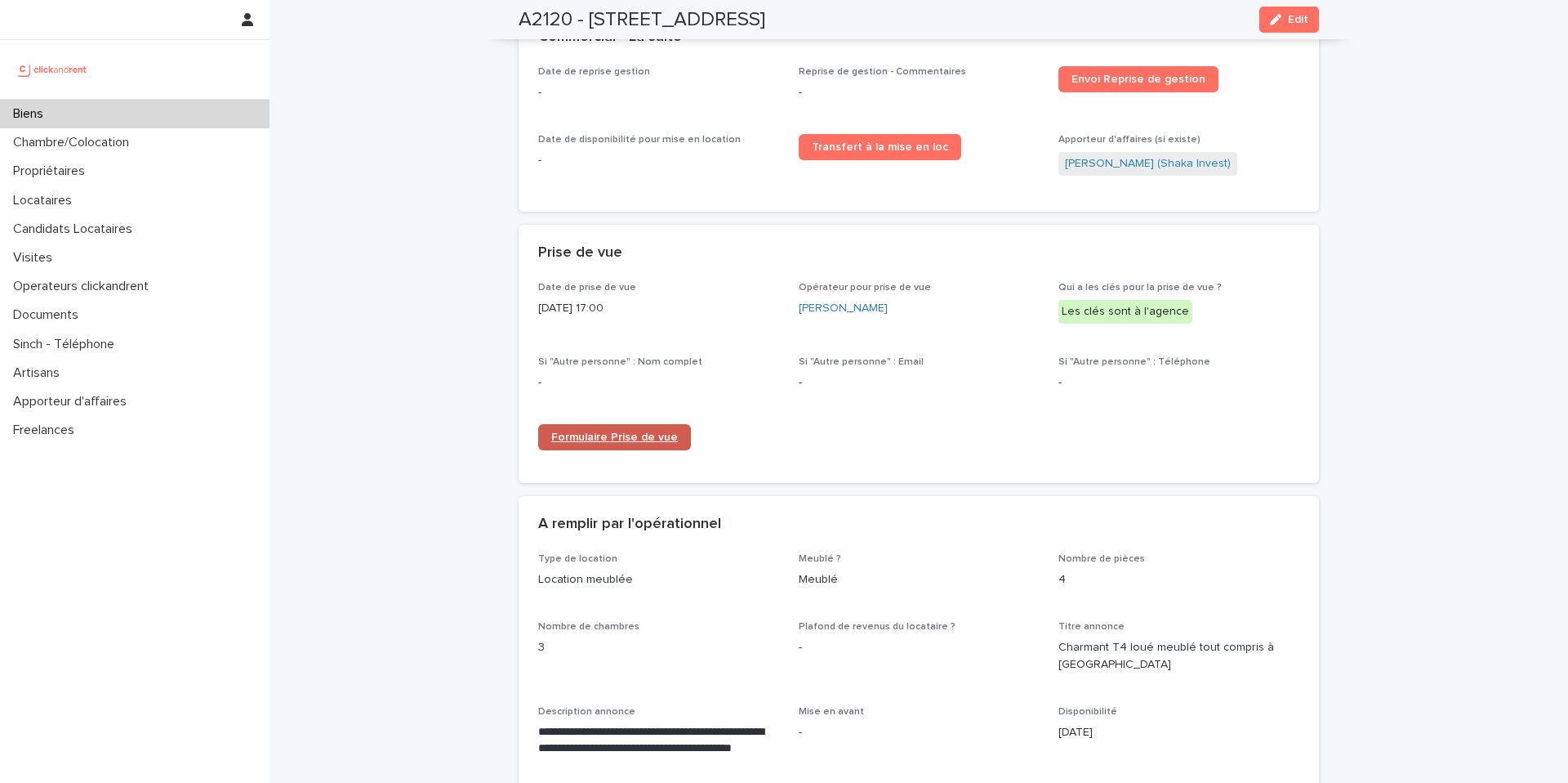
click at [608, 431] on span "Formulaire Prise de vue" at bounding box center [615, 437] width 127 height 12
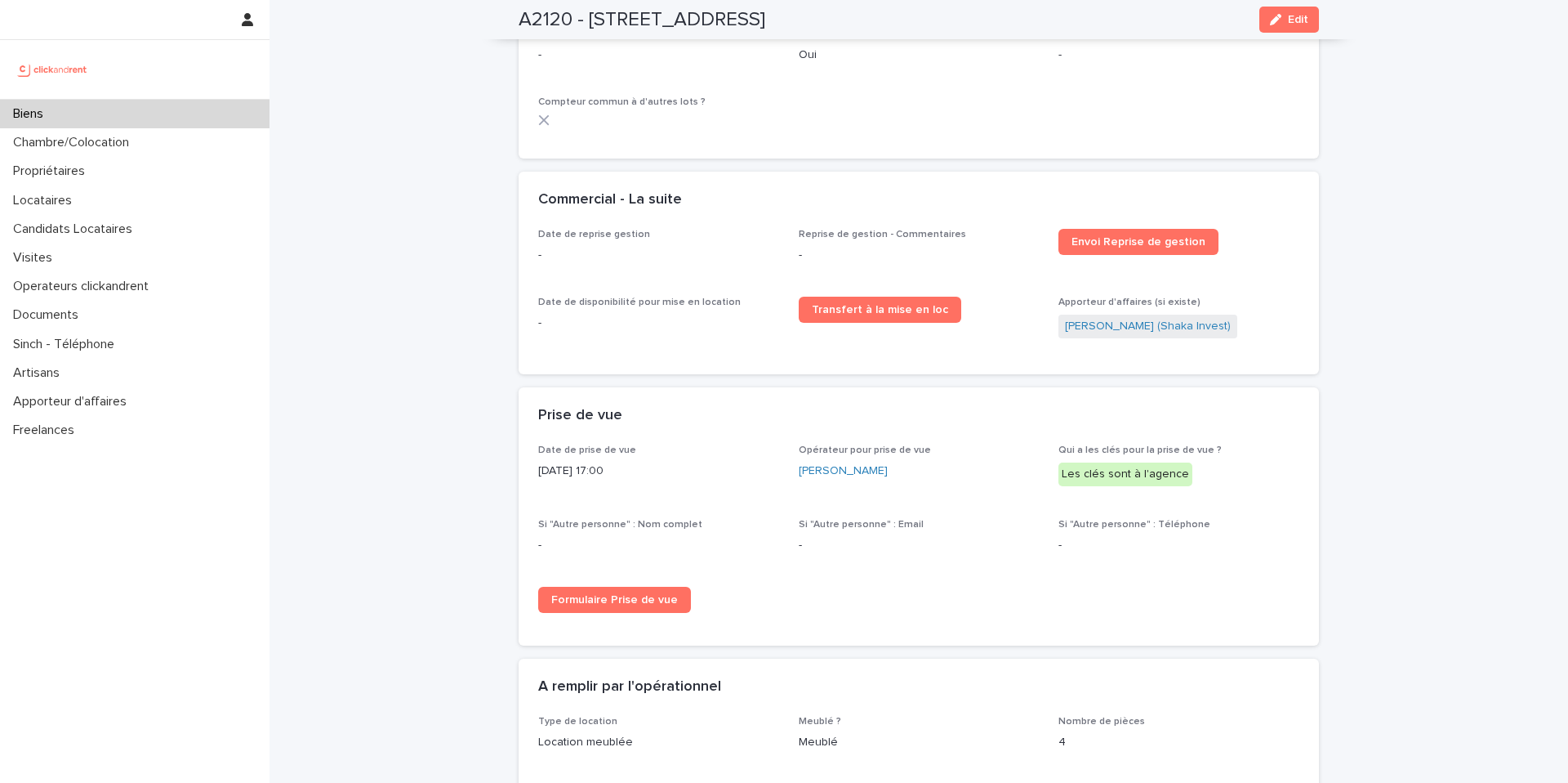
scroll to position [2111, 0]
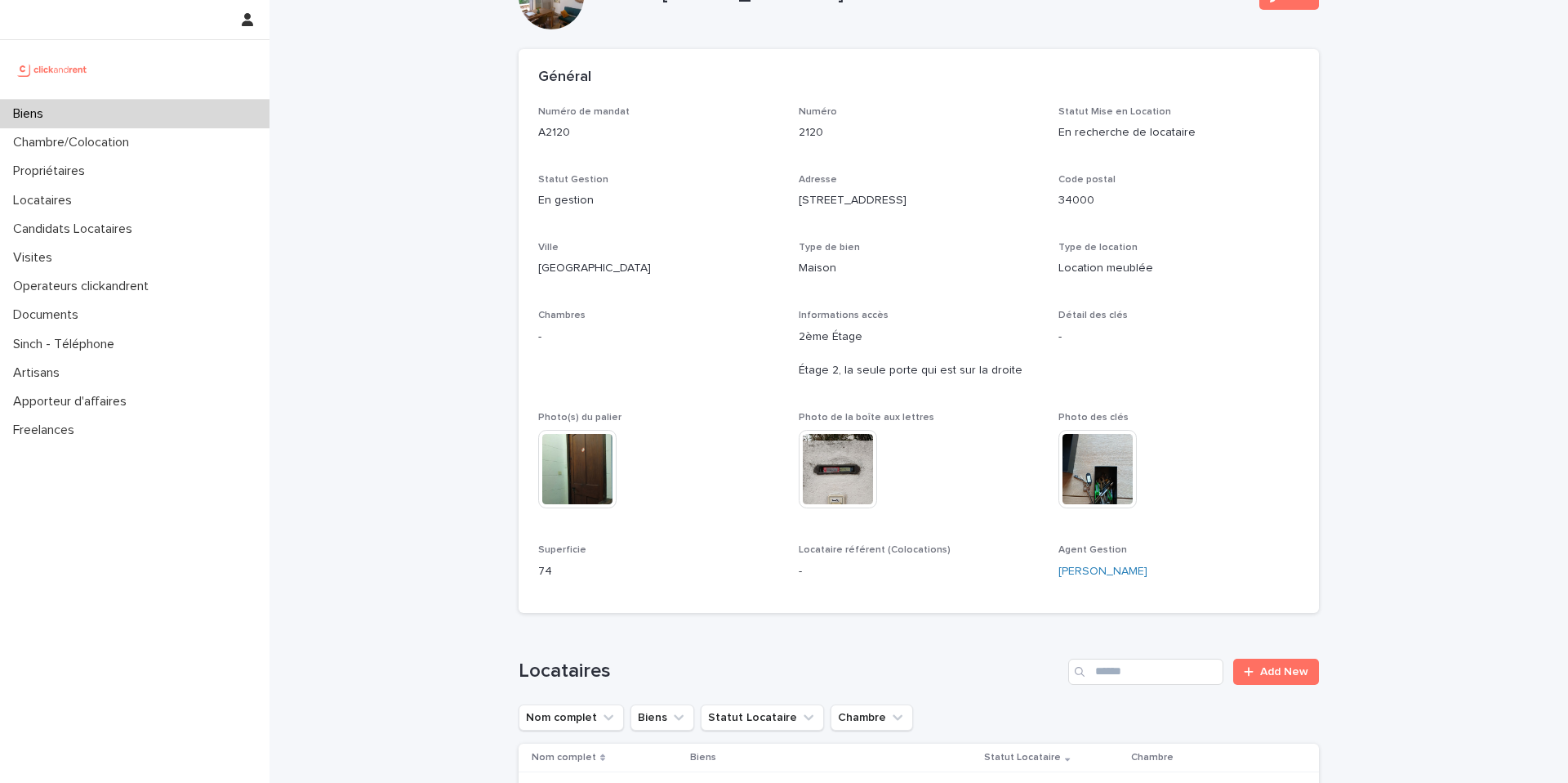
scroll to position [0, 0]
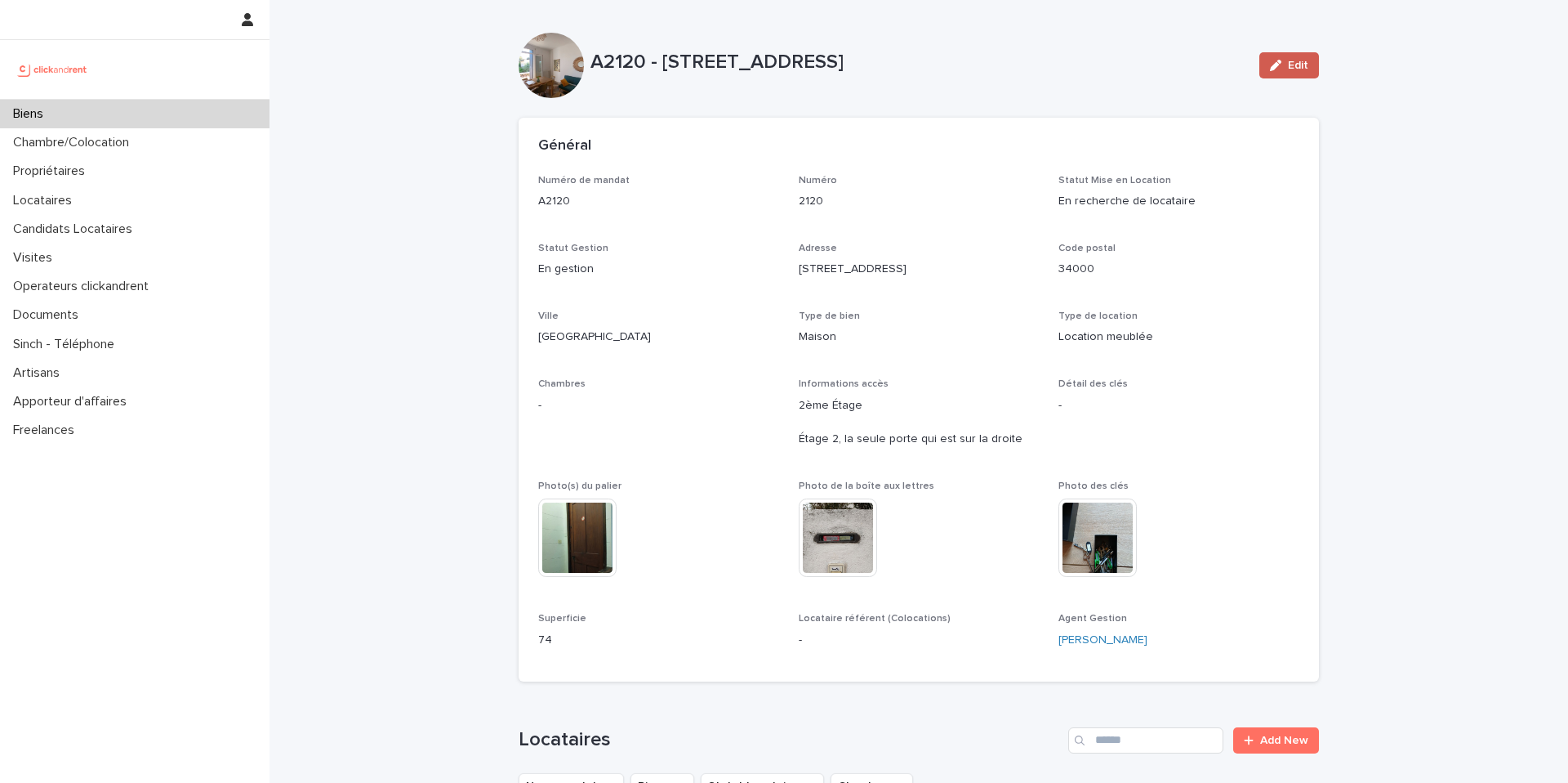
click at [1264, 73] on button "Edit" at bounding box center [1289, 64] width 60 height 26
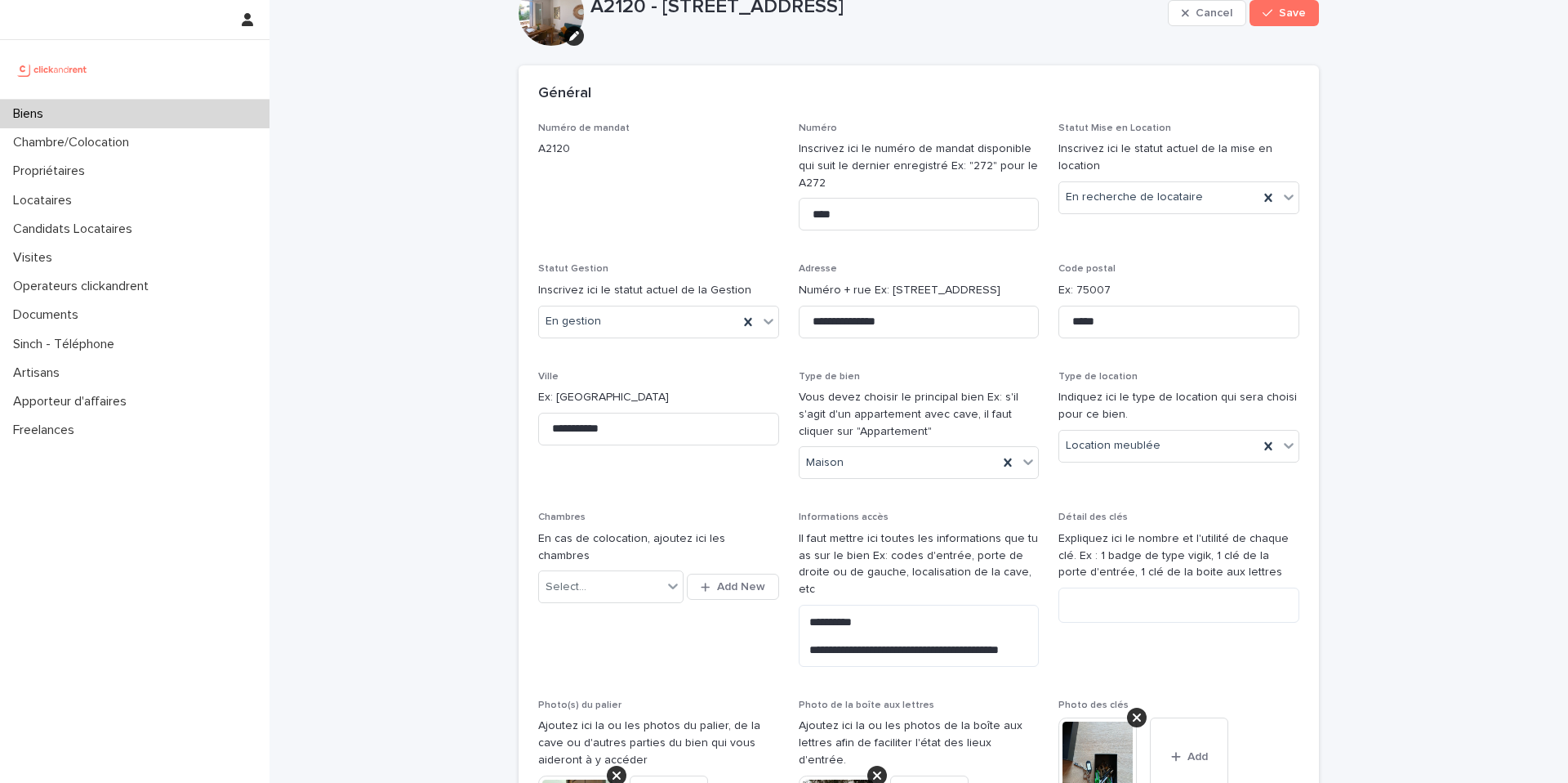
scroll to position [102, 0]
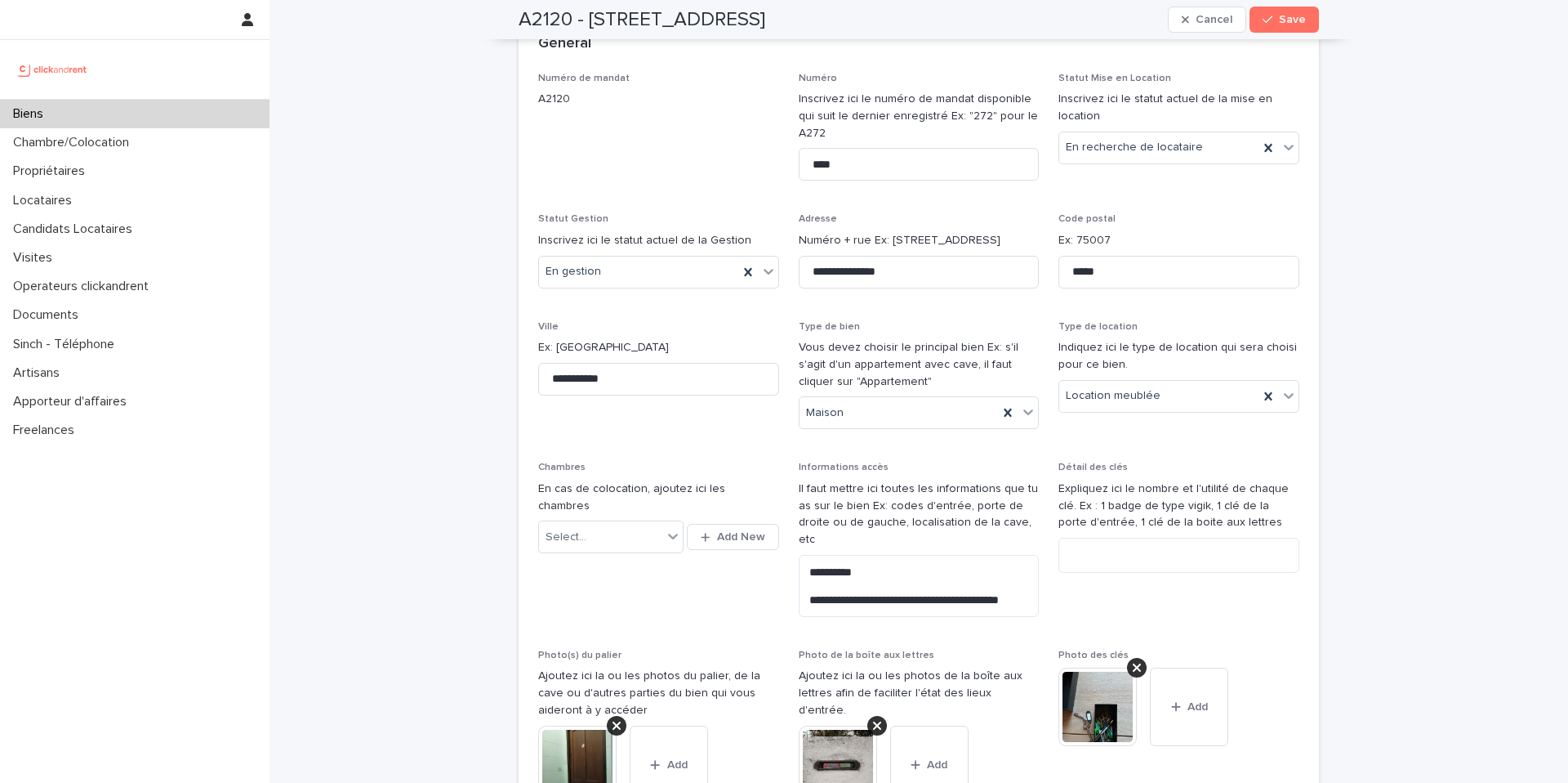
click at [870, 387] on p "Vous devez choisir le principal bien Ex: s'il s'agit d'un appartement avec cave…" at bounding box center [919, 364] width 241 height 51
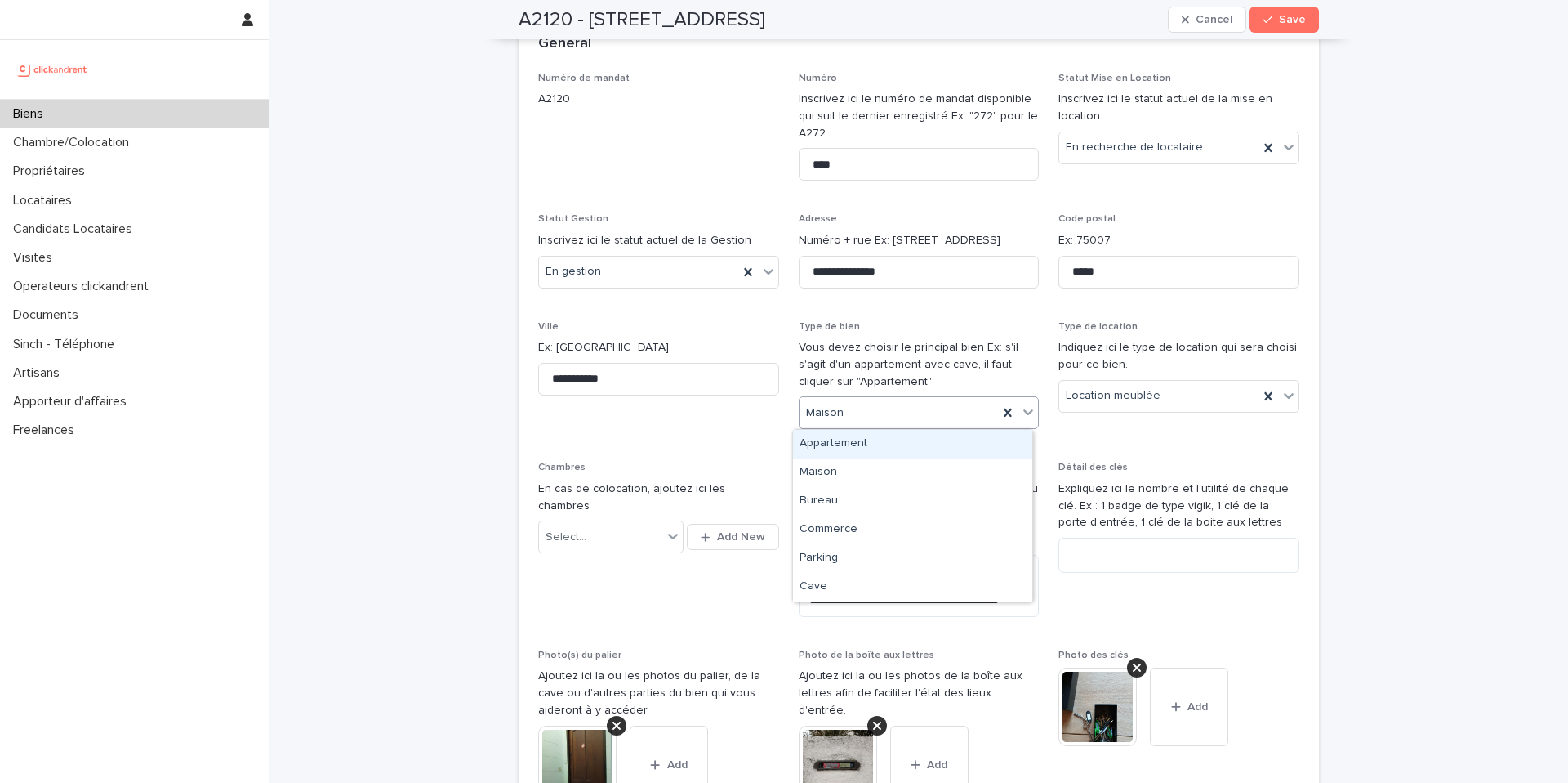
click at [870, 404] on div "Maison" at bounding box center [899, 413] width 199 height 27
click at [847, 448] on div "Appartement" at bounding box center [912, 444] width 239 height 29
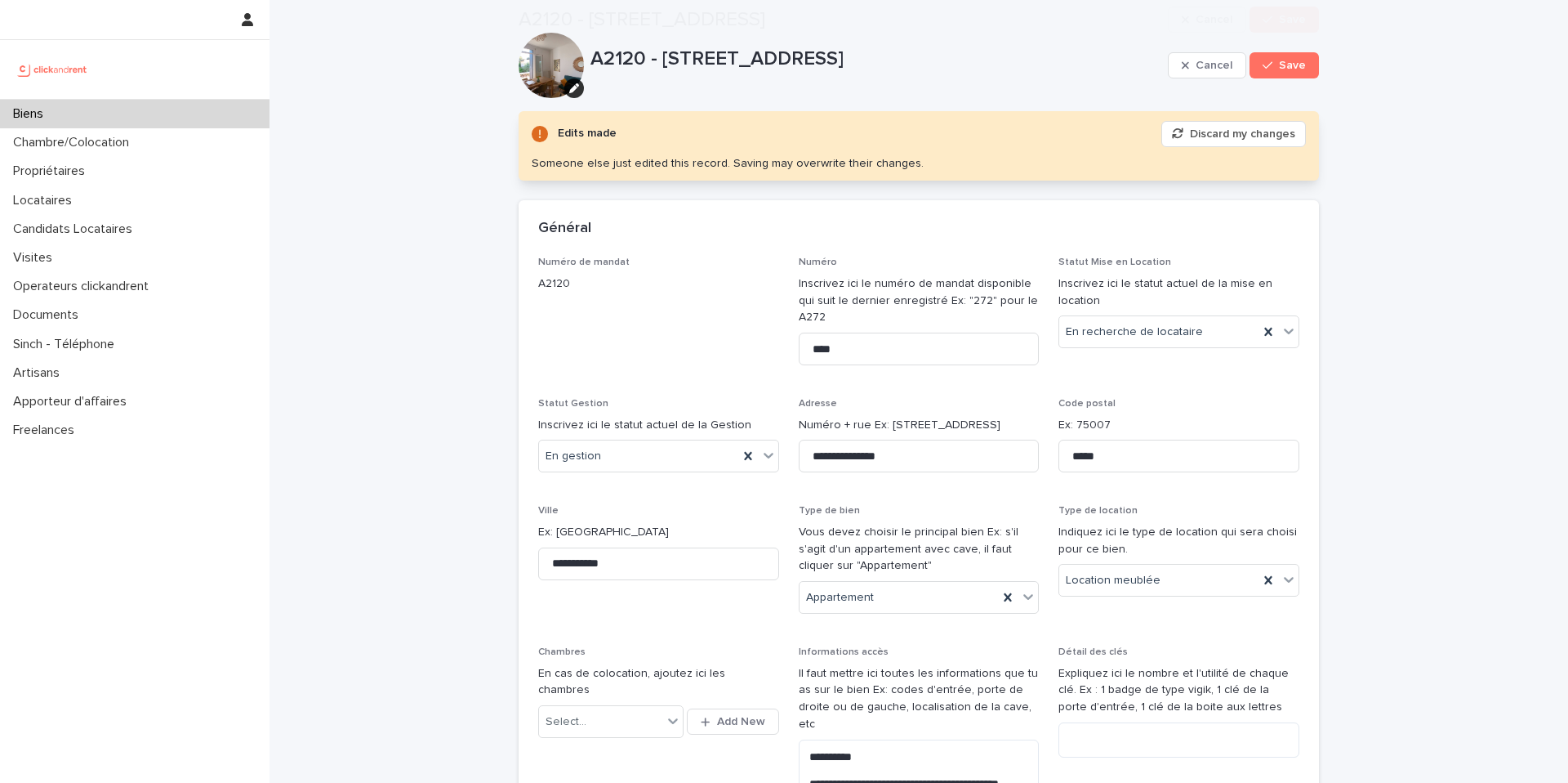
scroll to position [2557, 0]
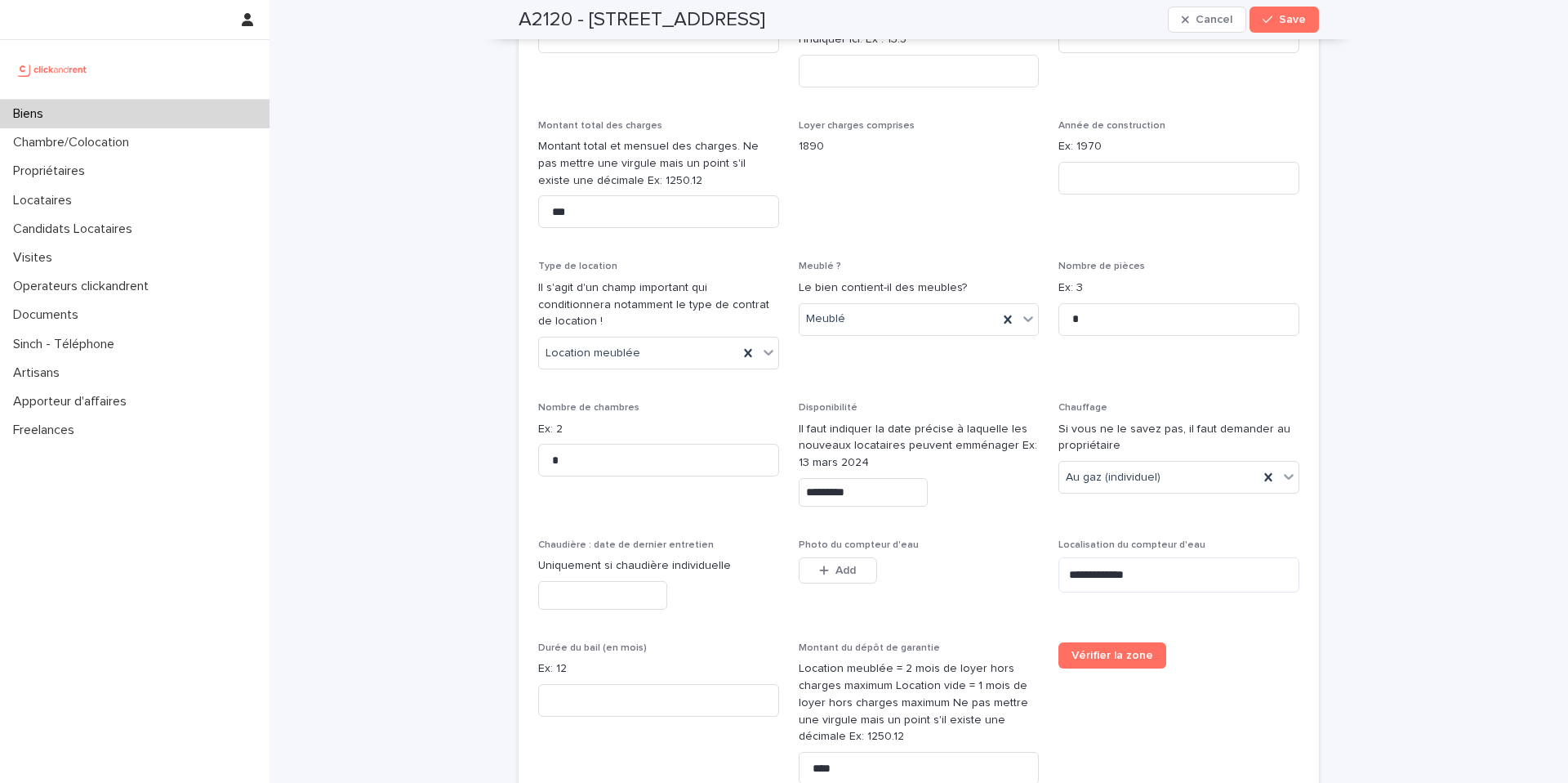
click at [867, 477] on input "*********" at bounding box center [863, 492] width 129 height 29
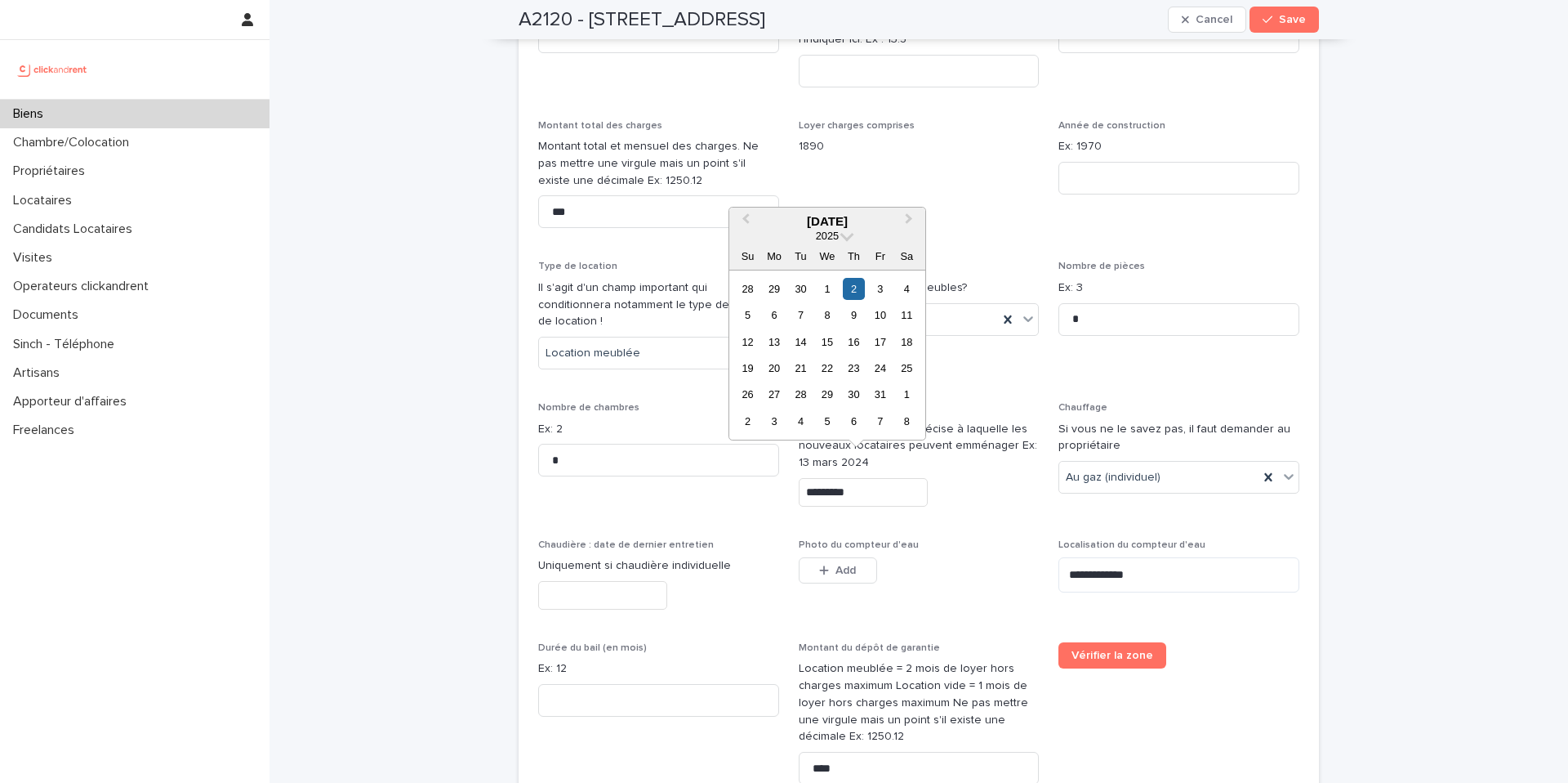
click at [985, 193] on span "Loyer charges comprises 1890" at bounding box center [919, 181] width 241 height 122
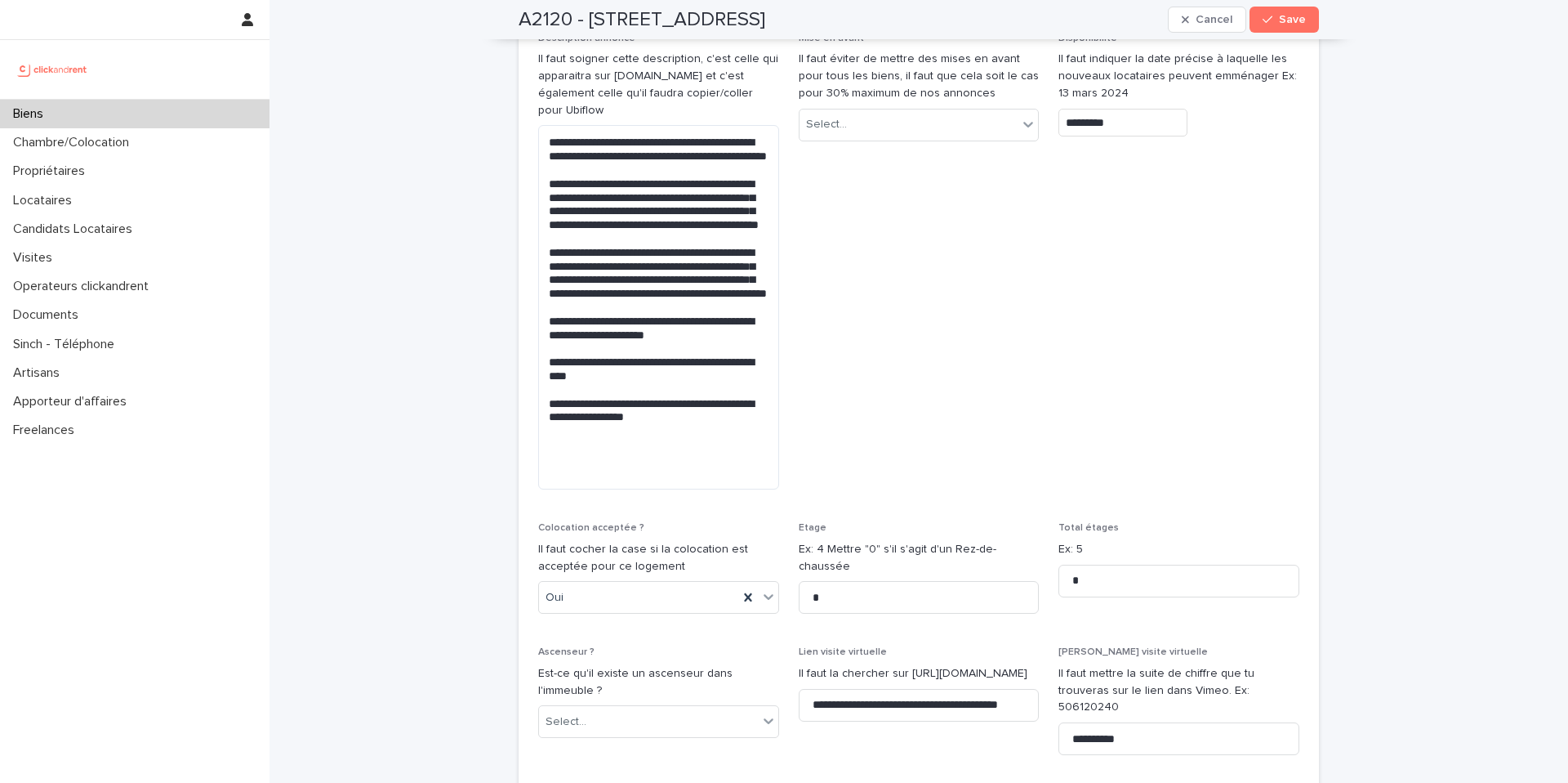
scroll to position [4878, 0]
click at [1268, 4] on div "A2120 - [STREET_ADDRESS] Save" at bounding box center [918, 19] width 800 height 39
click at [1279, 15] on span "Save" at bounding box center [1292, 19] width 27 height 12
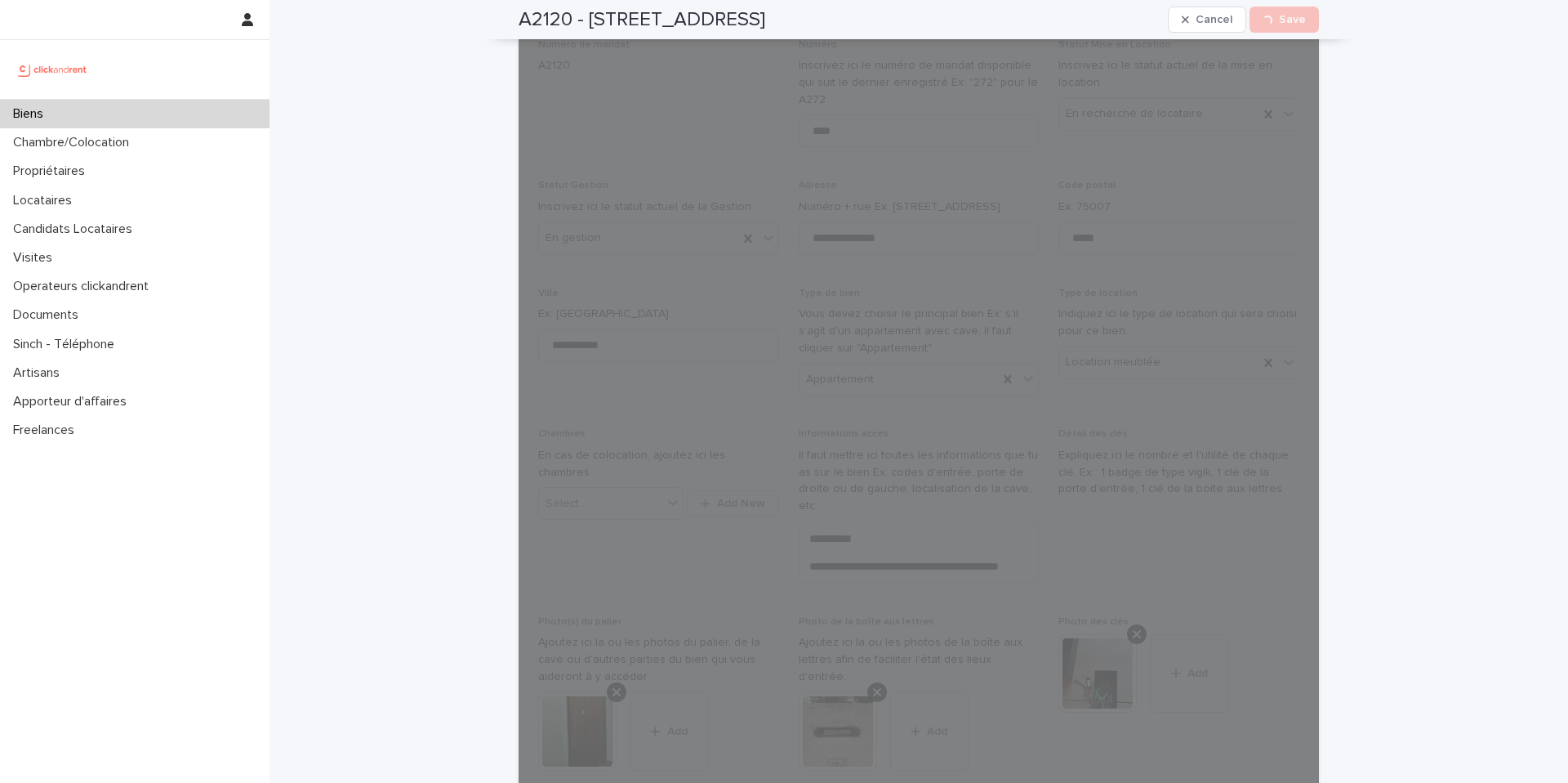
scroll to position [0, 0]
